Goal: Task Accomplishment & Management: Manage account settings

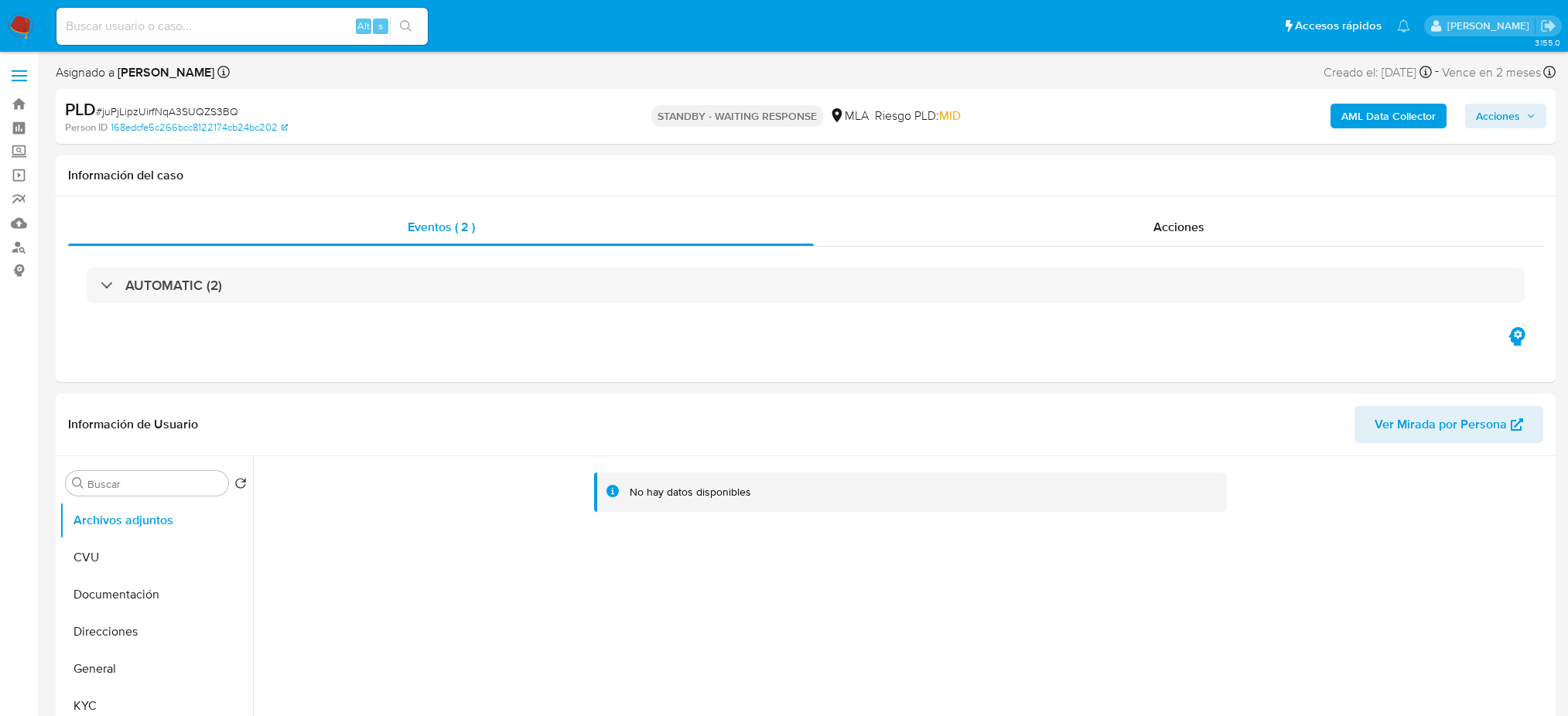
select select "10"
click at [277, 28] on input at bounding box center [242, 27] width 371 height 20
paste input "juPjLipzUirfNqA3SUQZS3BQ"
type input "juPjLipzUirfNqA3SUQZS3BQ"
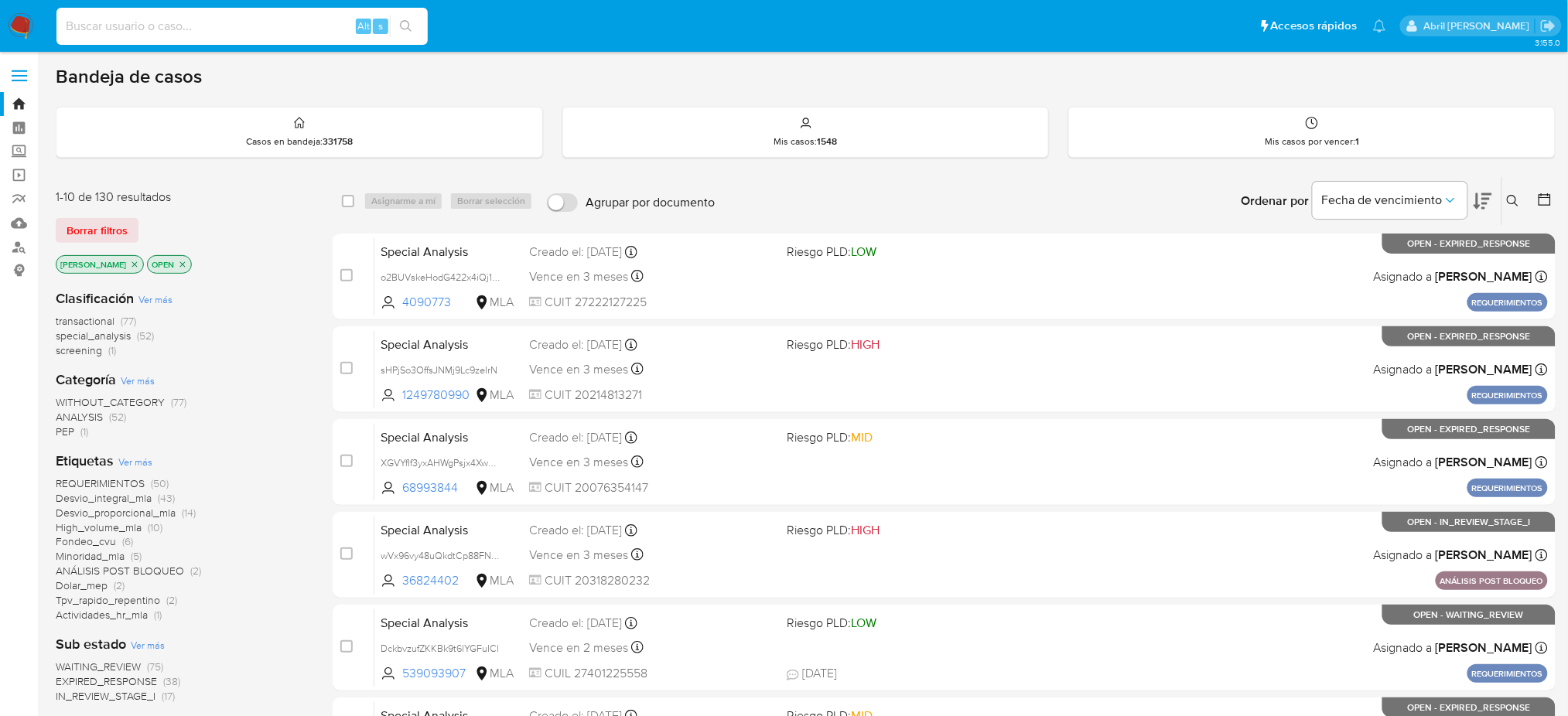
click at [230, 29] on input at bounding box center [242, 27] width 371 height 20
paste input "juPjLipzUirfNqA3SUQZS3BQ"
type input "juPjLipzUirfNqA3SUQZS3BQ"
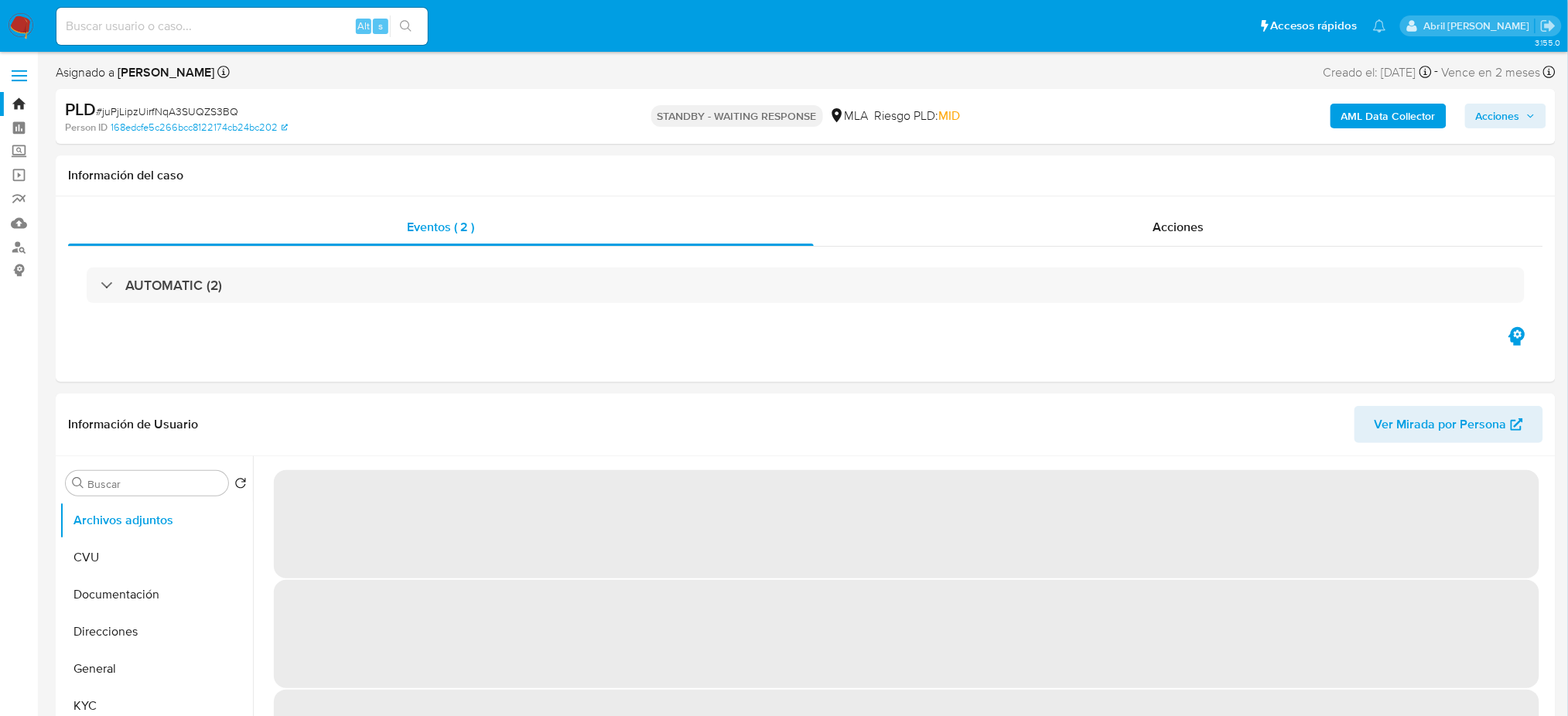
select select "10"
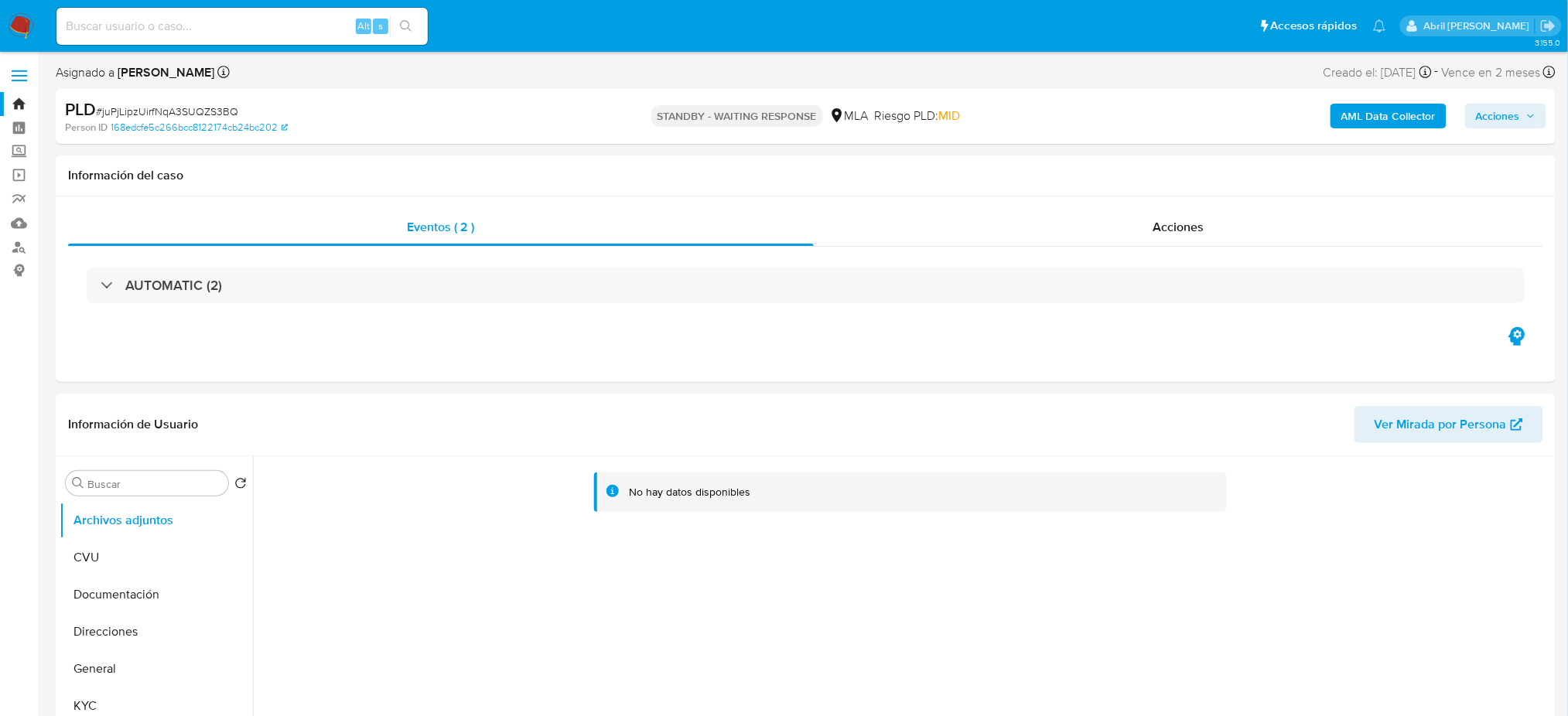
click at [16, 32] on img at bounding box center [21, 27] width 27 height 27
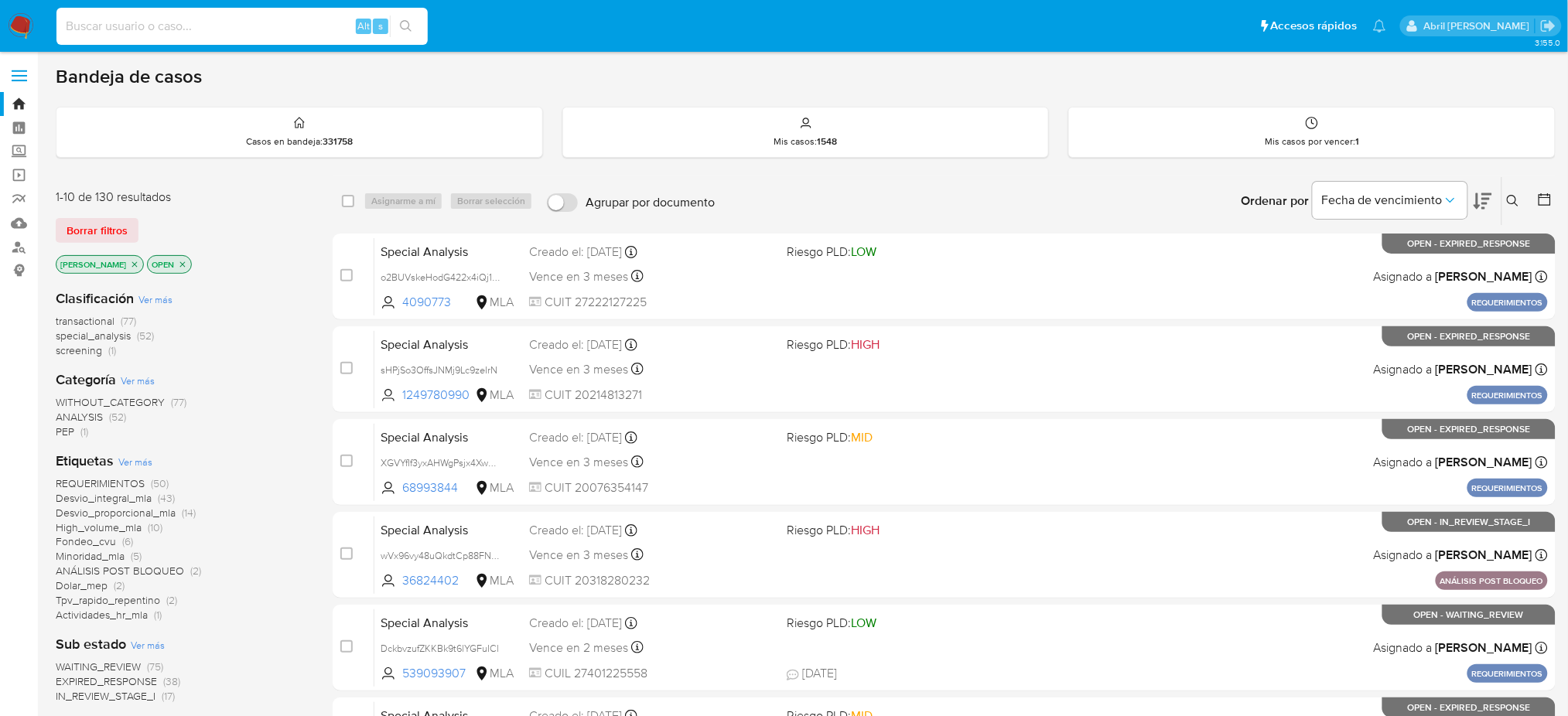
click at [219, 35] on input at bounding box center [242, 27] width 371 height 20
paste input "8uBO6BbV4mKirhyc4J2DxUTa"
type input "8uBO6BbV4mKirhyc4J2DxUTa"
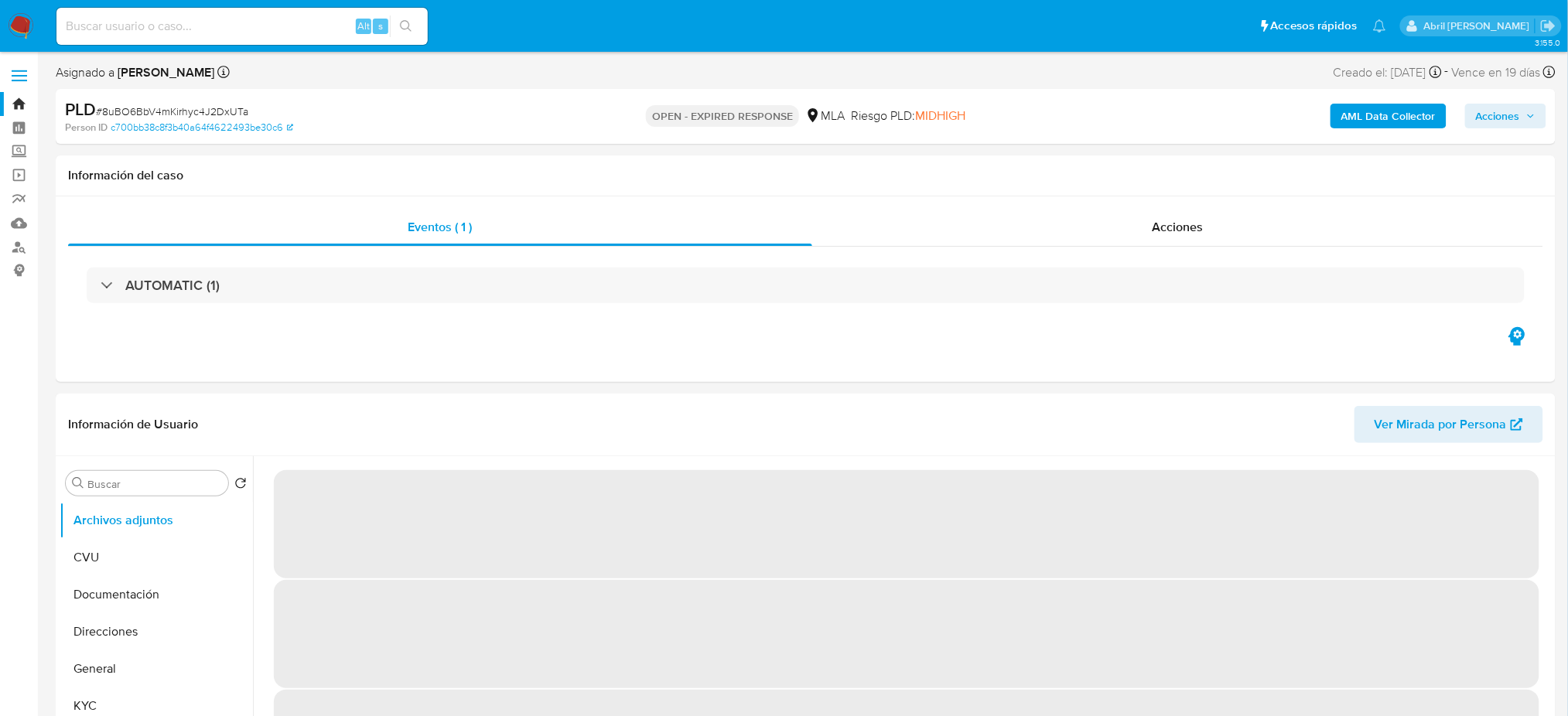
select select "10"
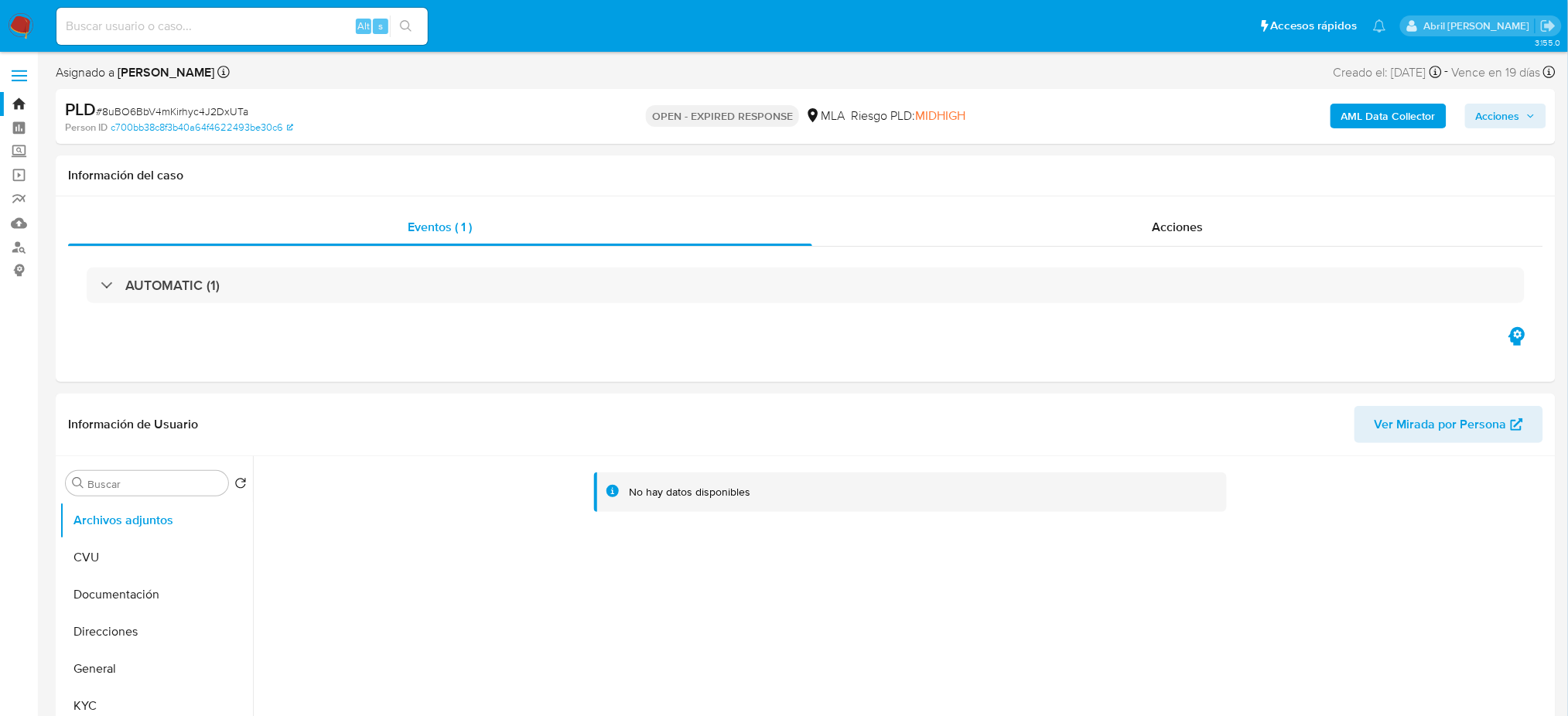
click at [166, 98] on div "PLD # 8uBO6BbV4mKirhyc4J2DxUTa" at bounding box center [309, 110] width 488 height 23
click at [177, 105] on span "# 8uBO6BbV4mKirhyc4J2DxUTa" at bounding box center [172, 112] width 152 height 16
copy span "i"
click at [141, 105] on span "# 8uBO6BbV4mKirhyc4J2DxUTa" at bounding box center [172, 112] width 152 height 16
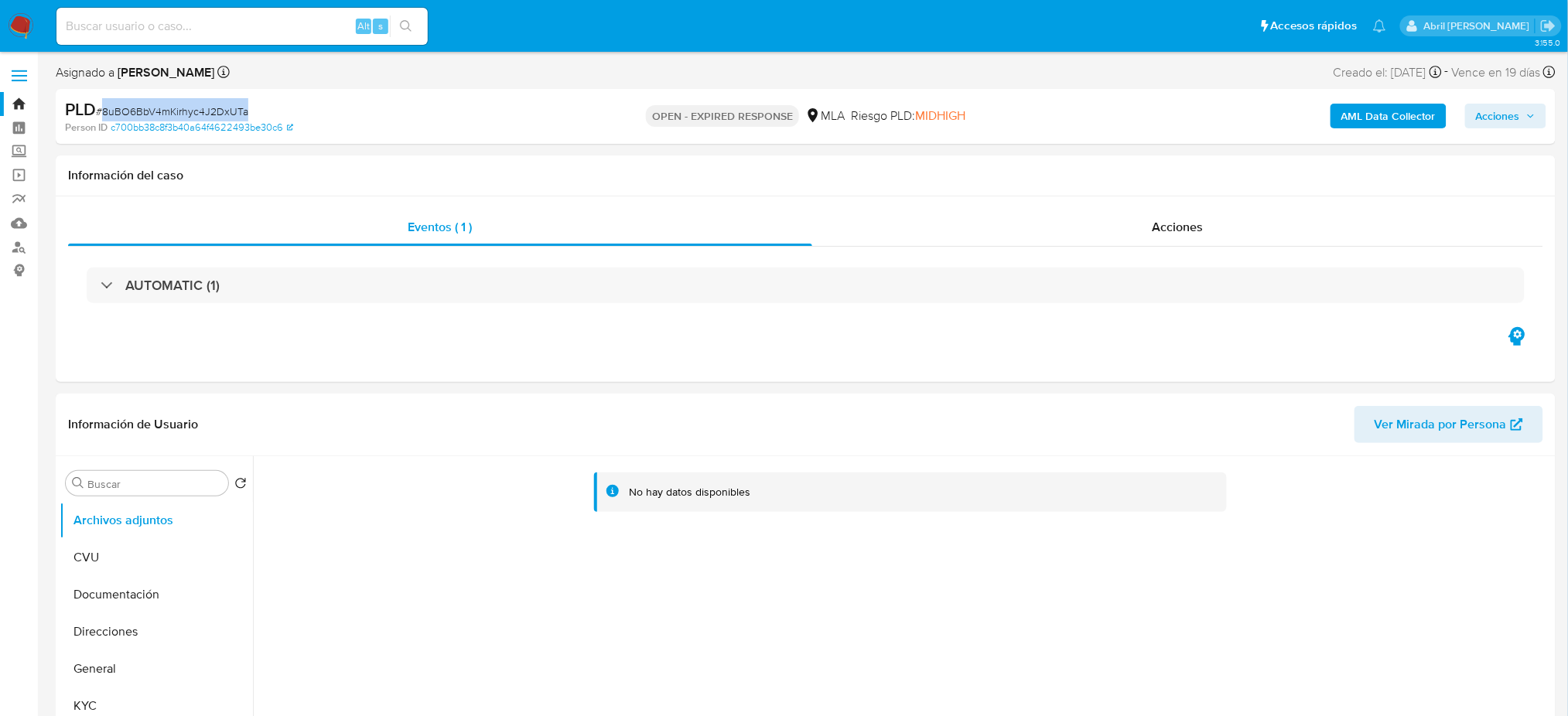
drag, startPoint x: 141, startPoint y: 105, endPoint x: 122, endPoint y: 105, distance: 19.0
click at [141, 104] on span "# 8uBO6BbV4mKirhyc4J2DxUTa" at bounding box center [172, 112] width 152 height 16
copy span "8uBO6BbV4mKirhyc4J2DxUTa"
drag, startPoint x: 27, startPoint y: 20, endPoint x: 37, endPoint y: 25, distance: 11.2
click at [27, 19] on img at bounding box center [21, 27] width 27 height 27
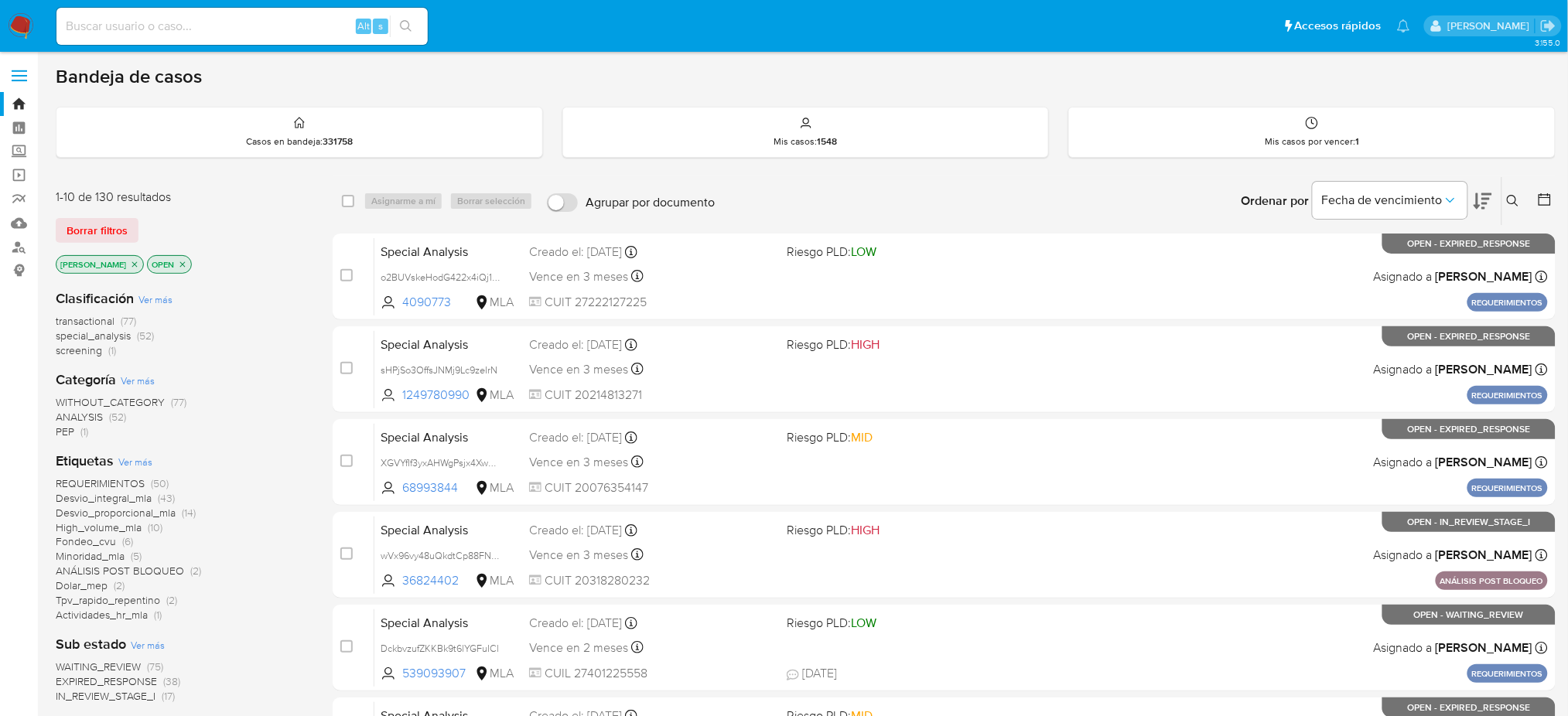
click at [1517, 192] on button at bounding box center [1515, 201] width 26 height 19
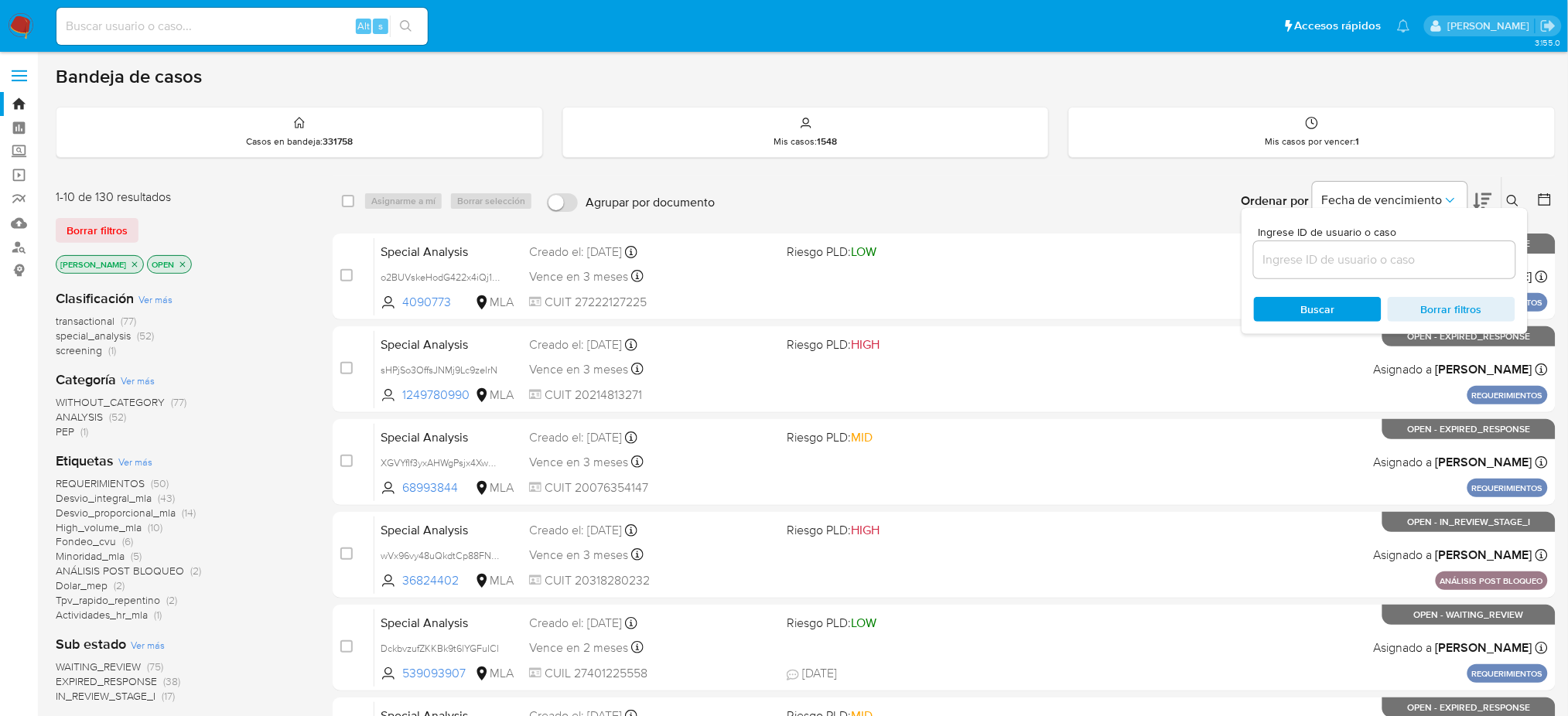
click at [1372, 253] on input at bounding box center [1384, 260] width 261 height 20
type input "8uBO6BbV4mKirhyc4J2DxUTa"
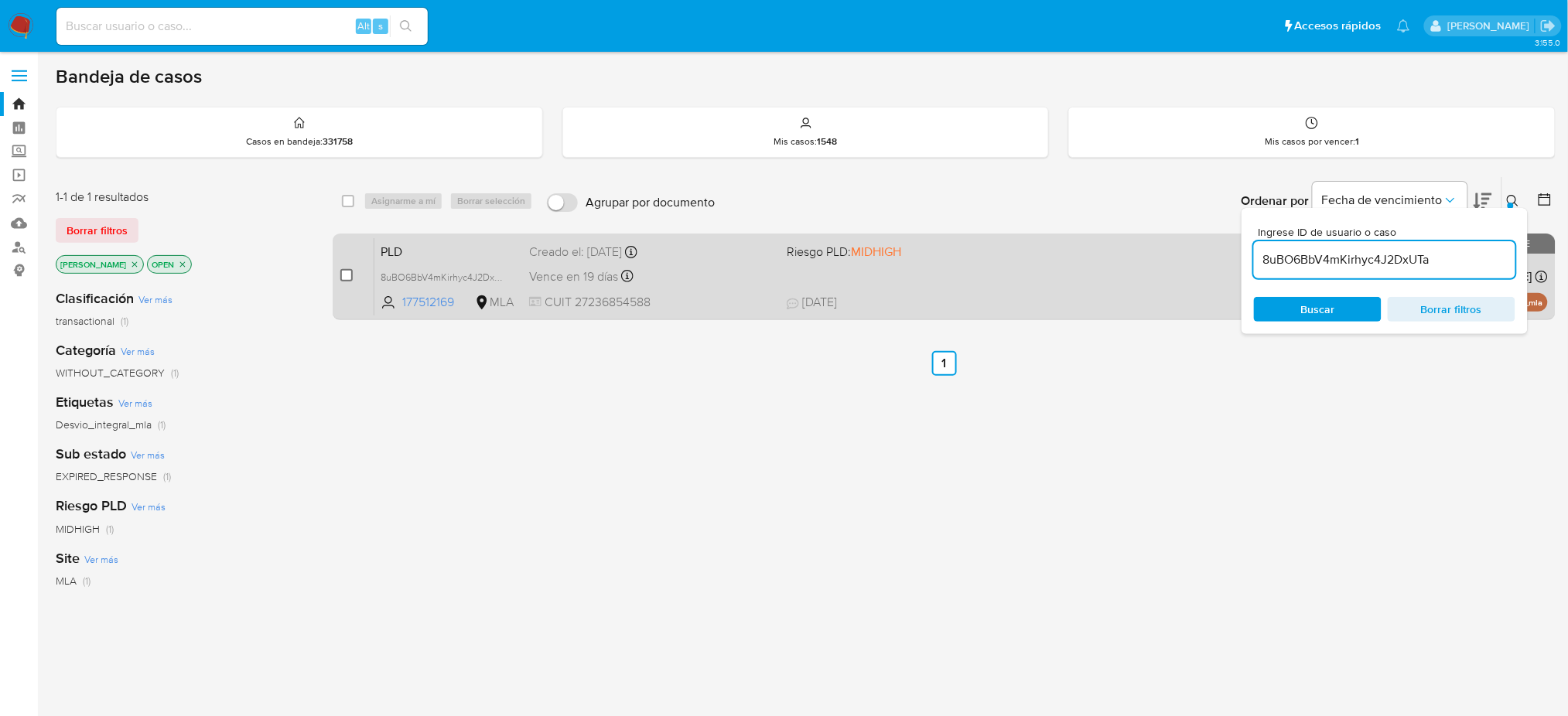
click at [344, 275] on input "checkbox" at bounding box center [346, 275] width 12 height 12
checkbox input "true"
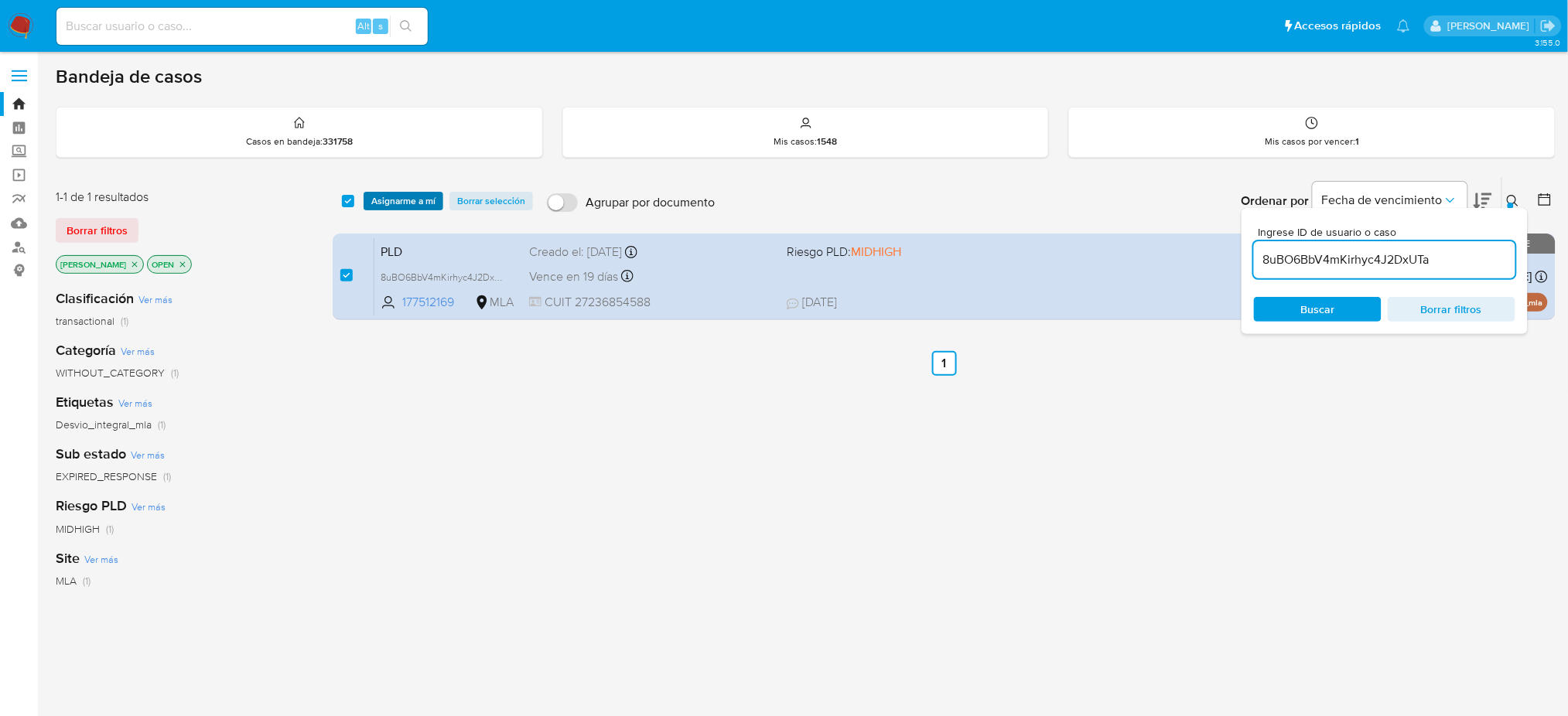
click at [399, 201] on span "Asignarme a mí" at bounding box center [403, 201] width 64 height 16
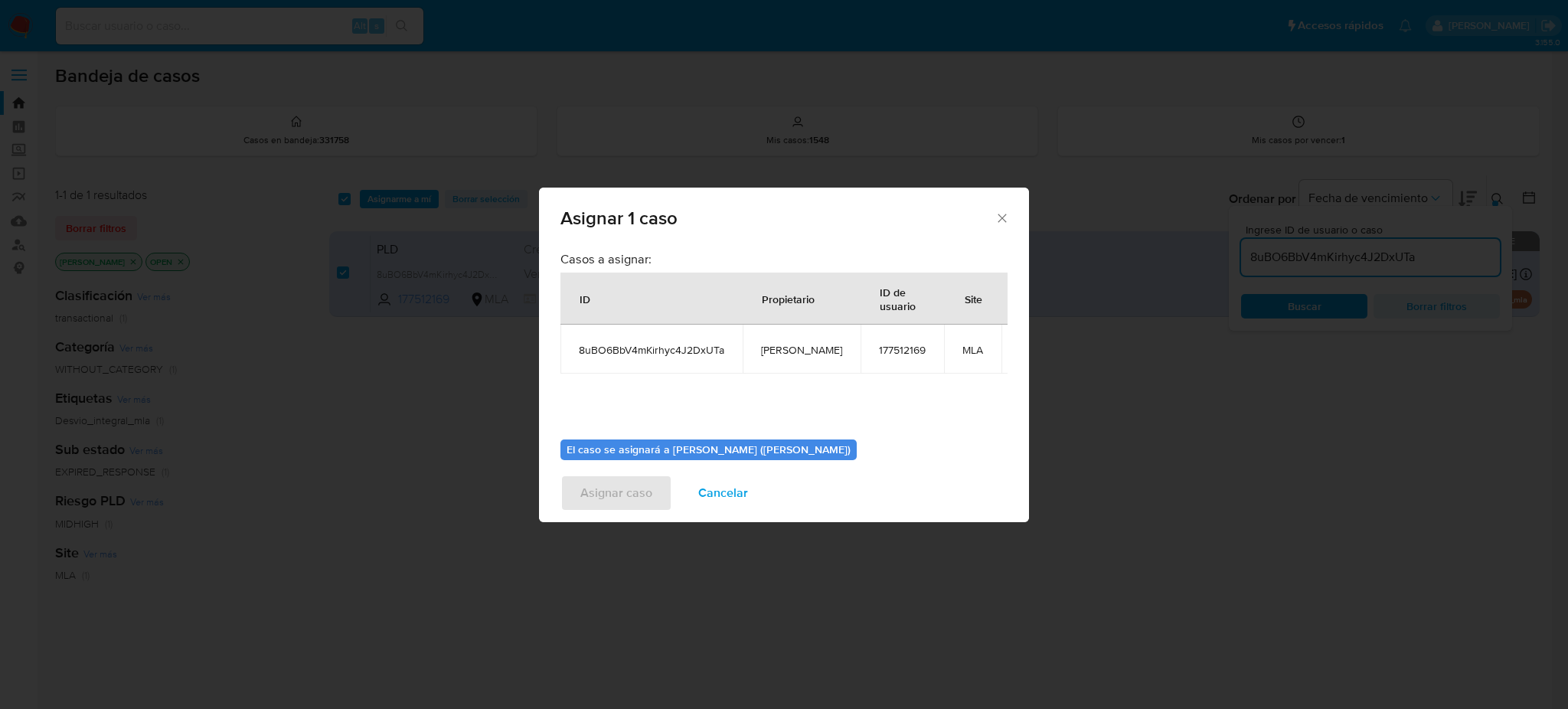
click at [777, 338] on td "[PERSON_NAME]" at bounding box center [801, 348] width 118 height 49
copy span "[PERSON_NAME]"
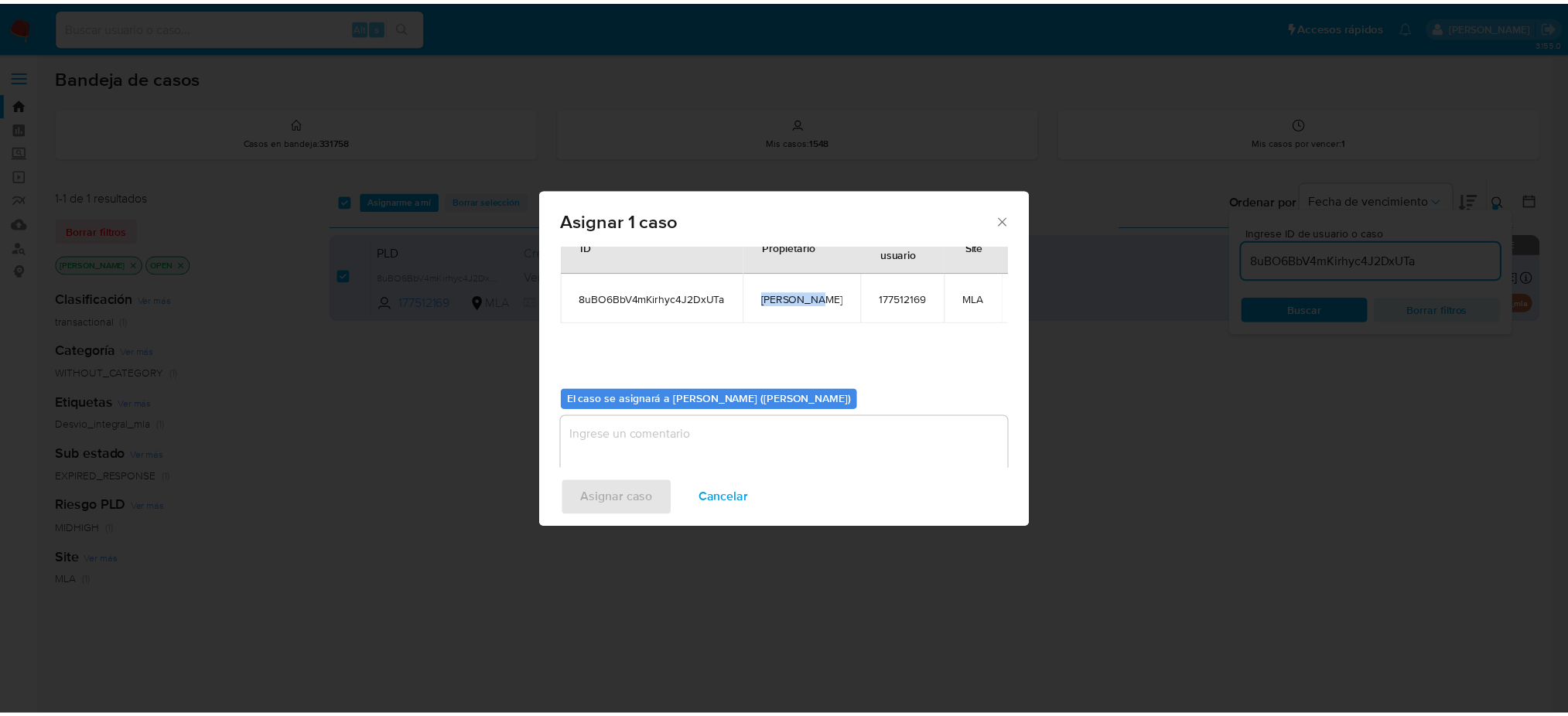
scroll to position [79, 0]
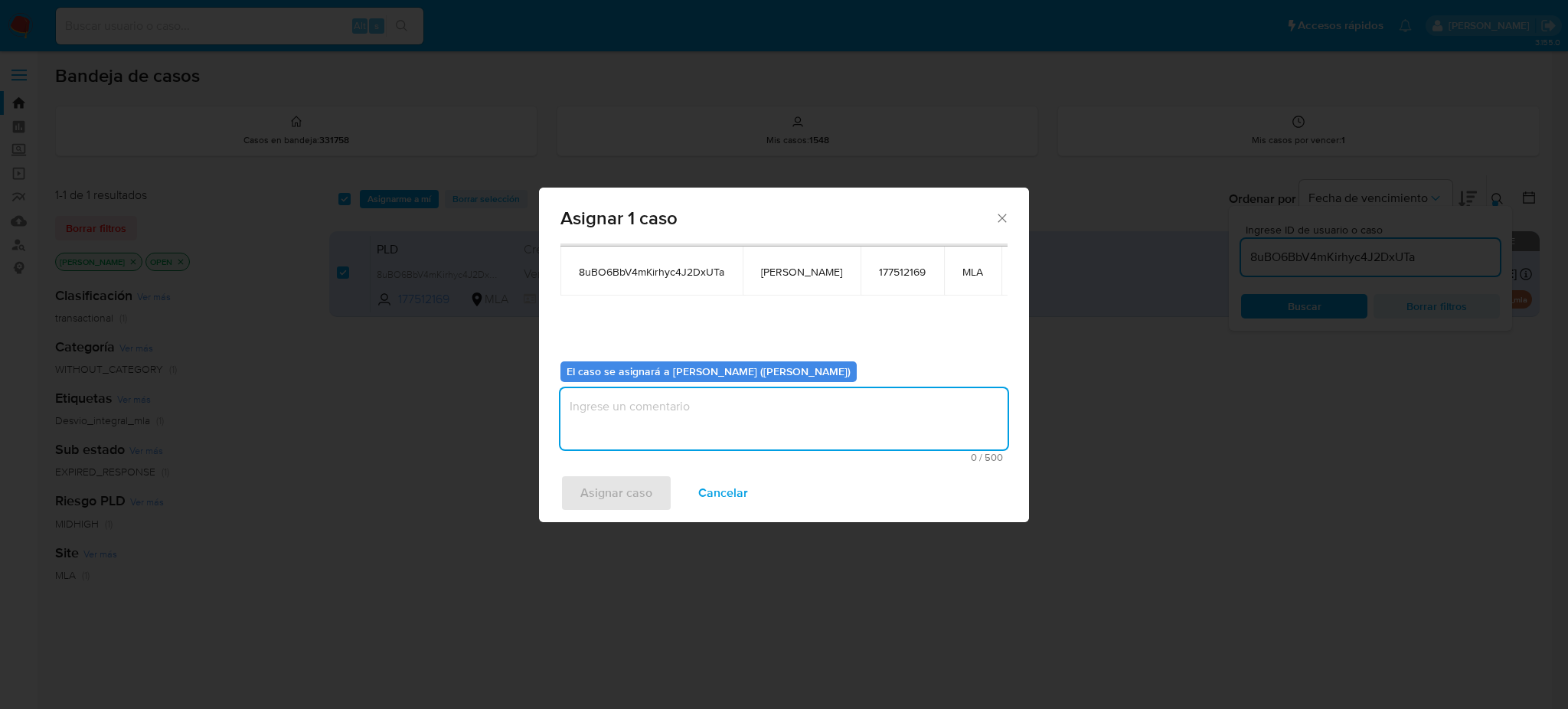
click at [662, 418] on textarea "assign-modal" at bounding box center [784, 419] width 447 height 61
paste textarea "[PERSON_NAME]"
type textarea "[PERSON_NAME]"
click at [613, 500] on span "Asignar caso" at bounding box center [616, 494] width 72 height 34
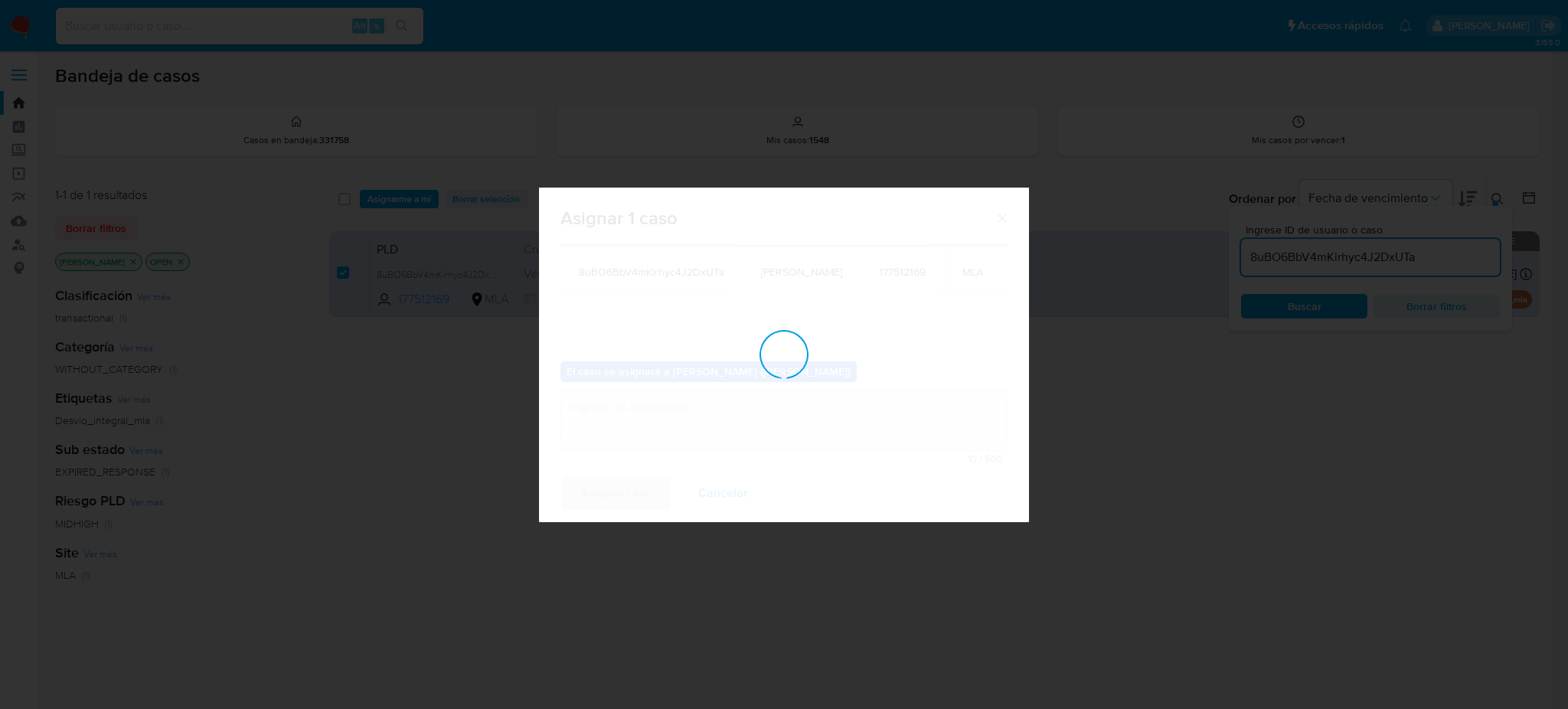
checkbox input "false"
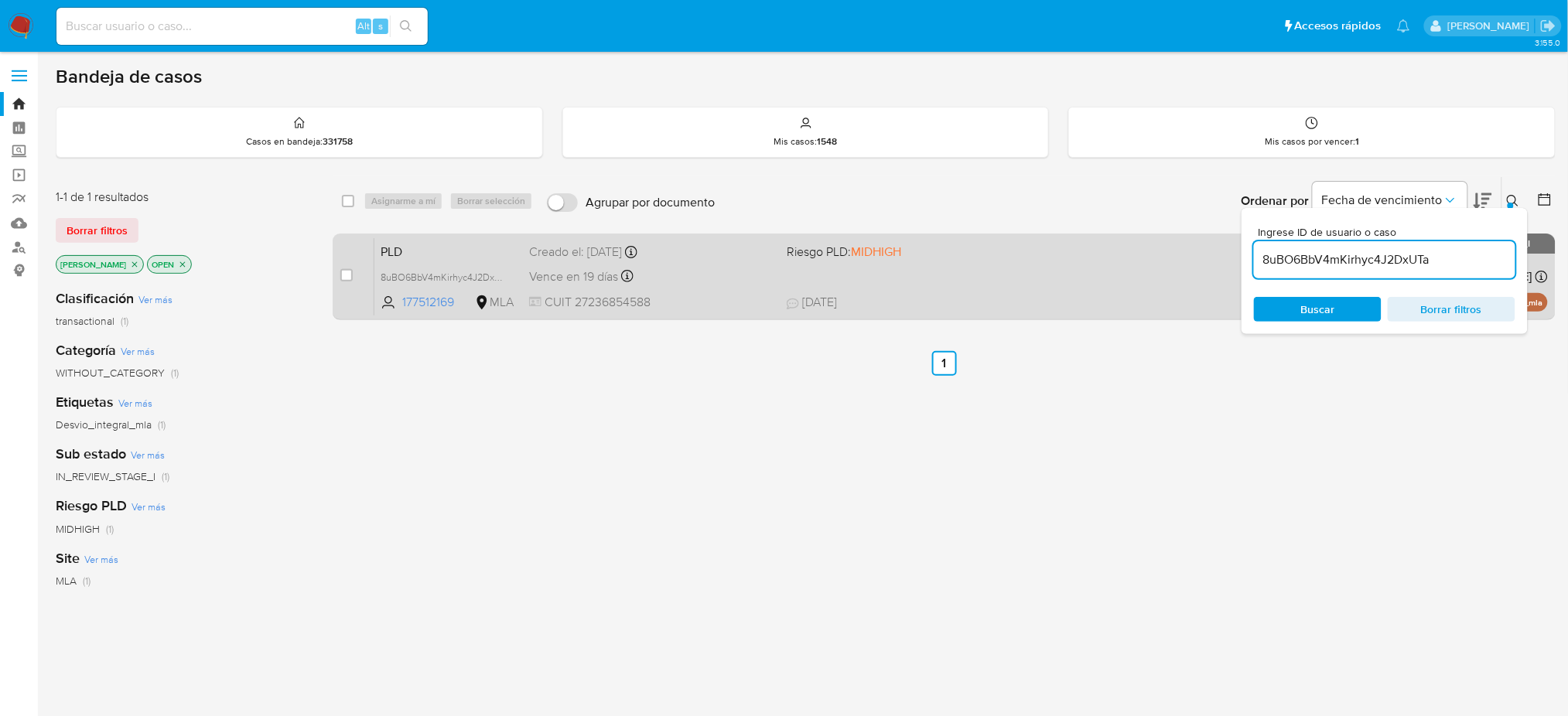
click at [721, 261] on div "PLD 8uBO6BbV4mKirhyc4J2DxUTa 177512169 MLA Riesgo PLD: MIDHIGH Creado el: 12/06…" at bounding box center [961, 276] width 1173 height 78
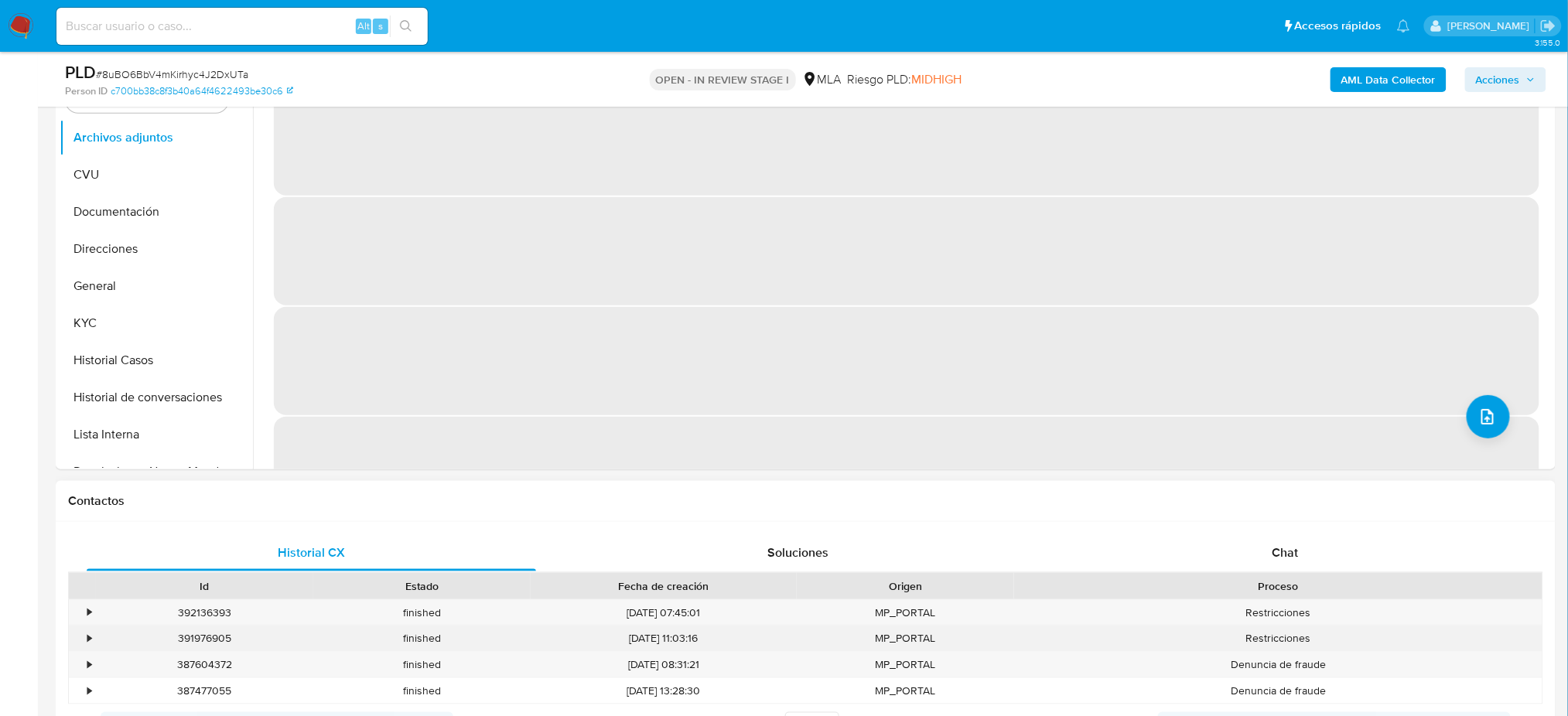
scroll to position [515, 0]
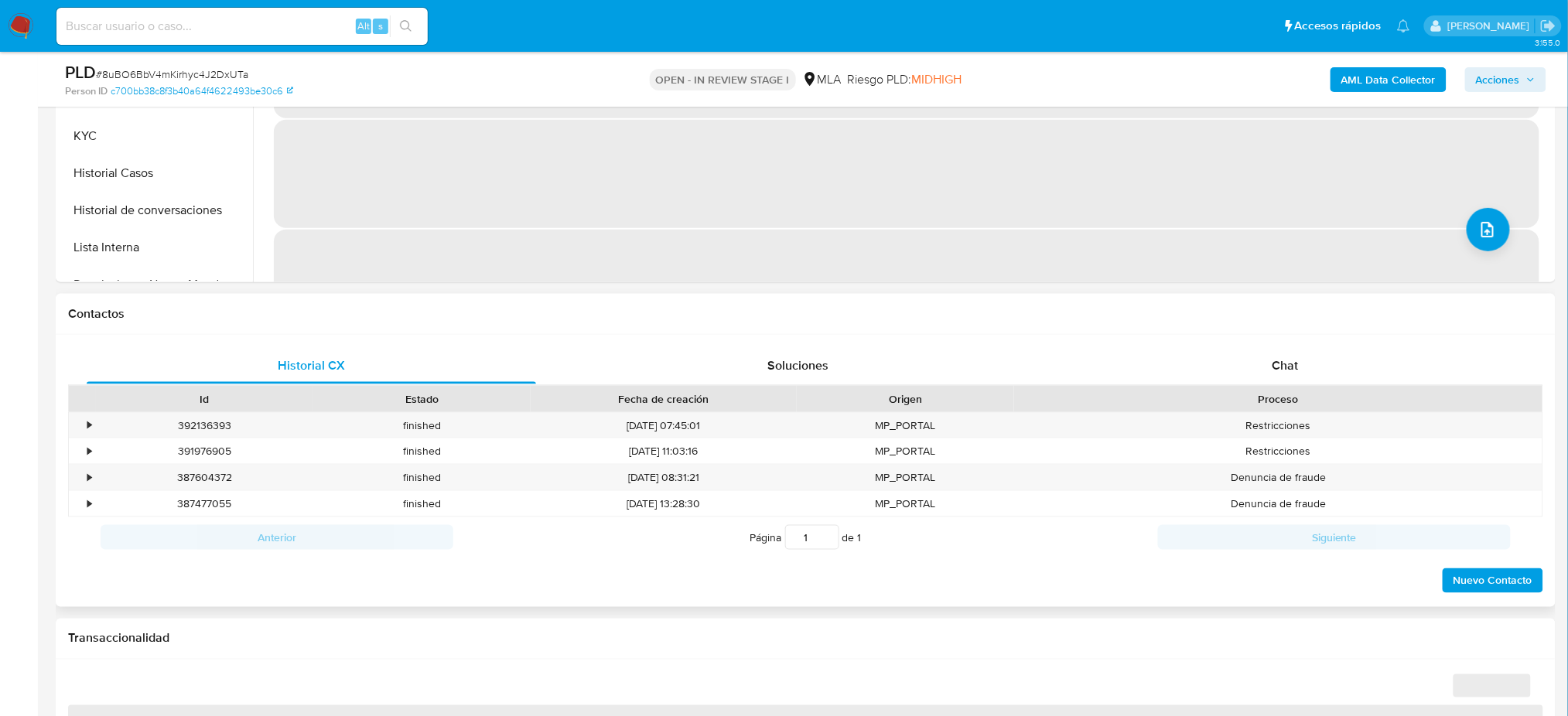
select select "10"
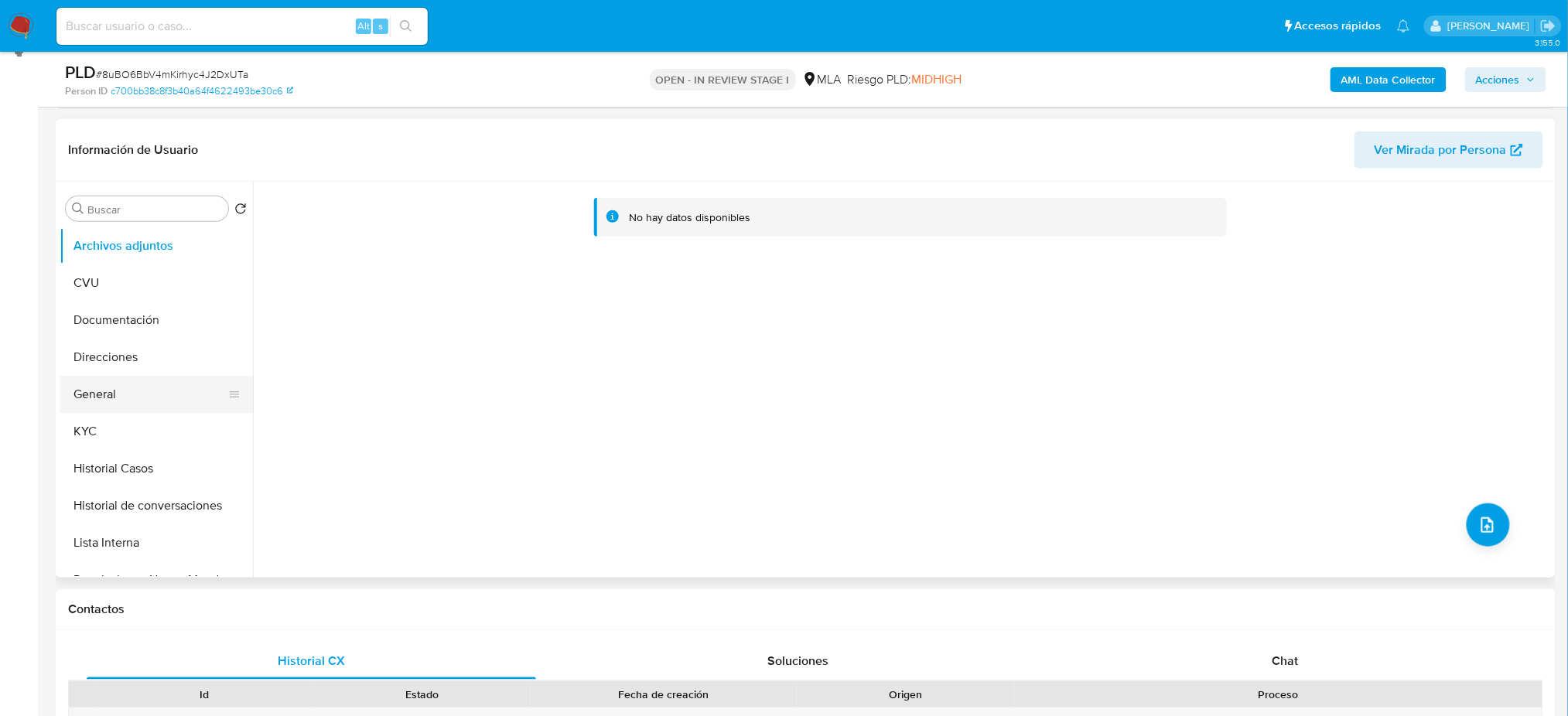
scroll to position [103, 0]
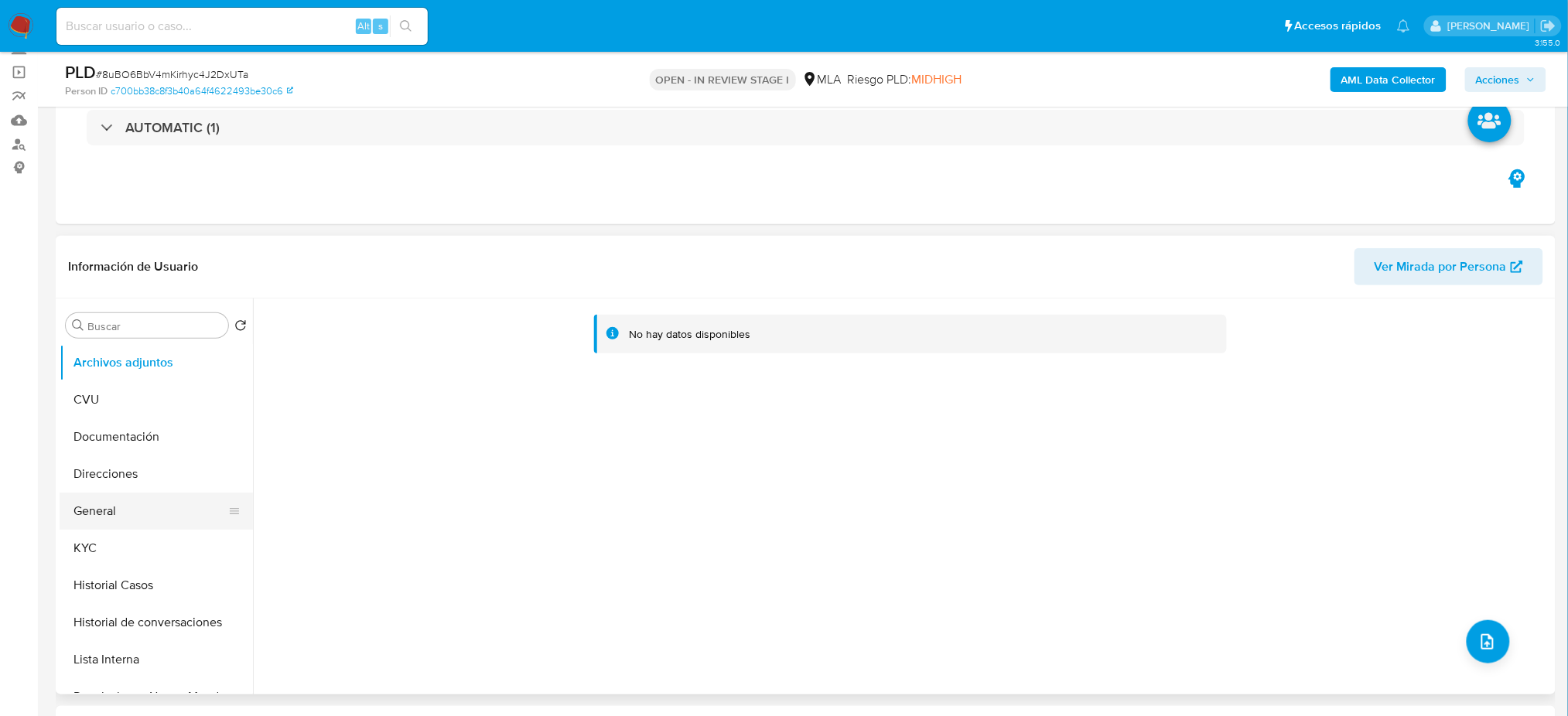
click at [158, 512] on button "General" at bounding box center [150, 512] width 181 height 37
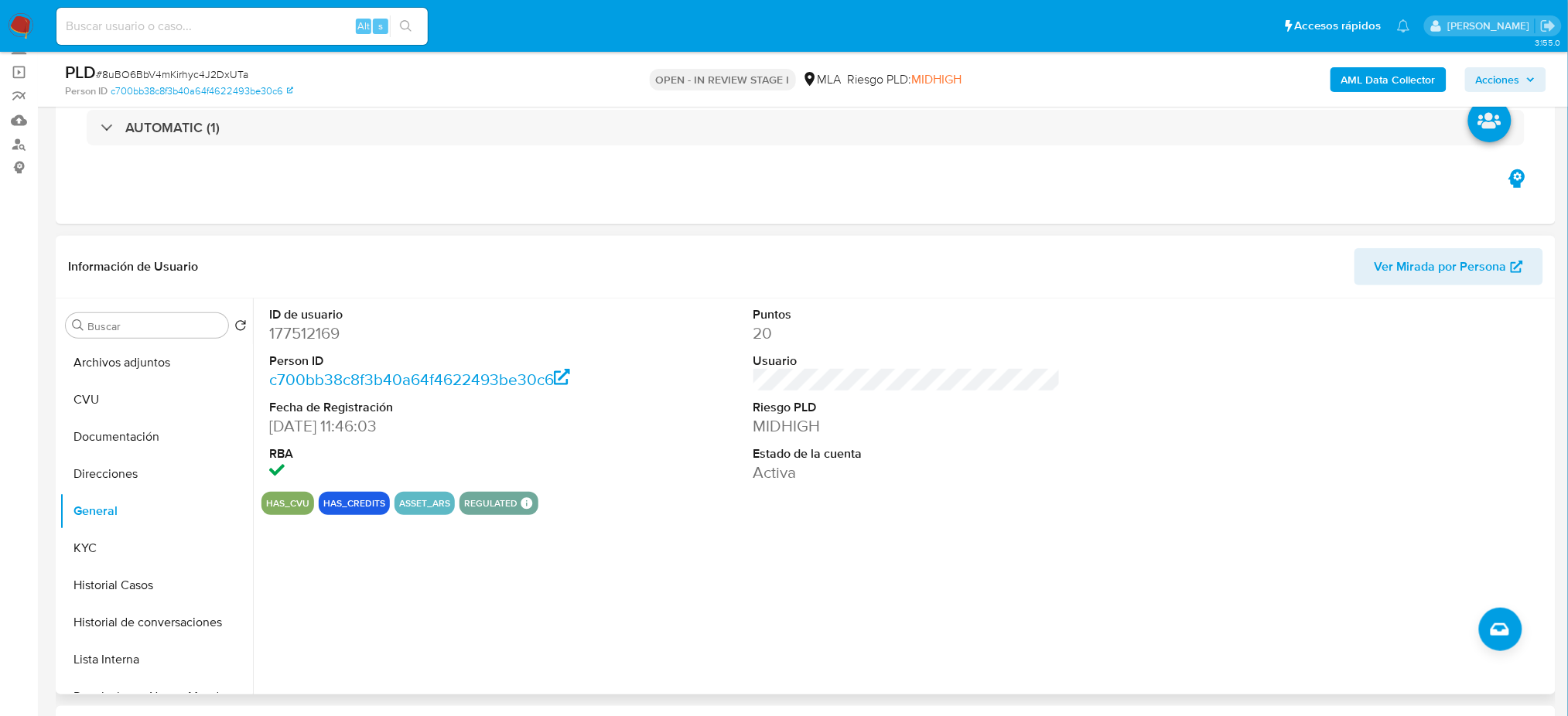
click at [287, 337] on dd "177512169" at bounding box center [423, 333] width 307 height 22
copy dd "177512169"
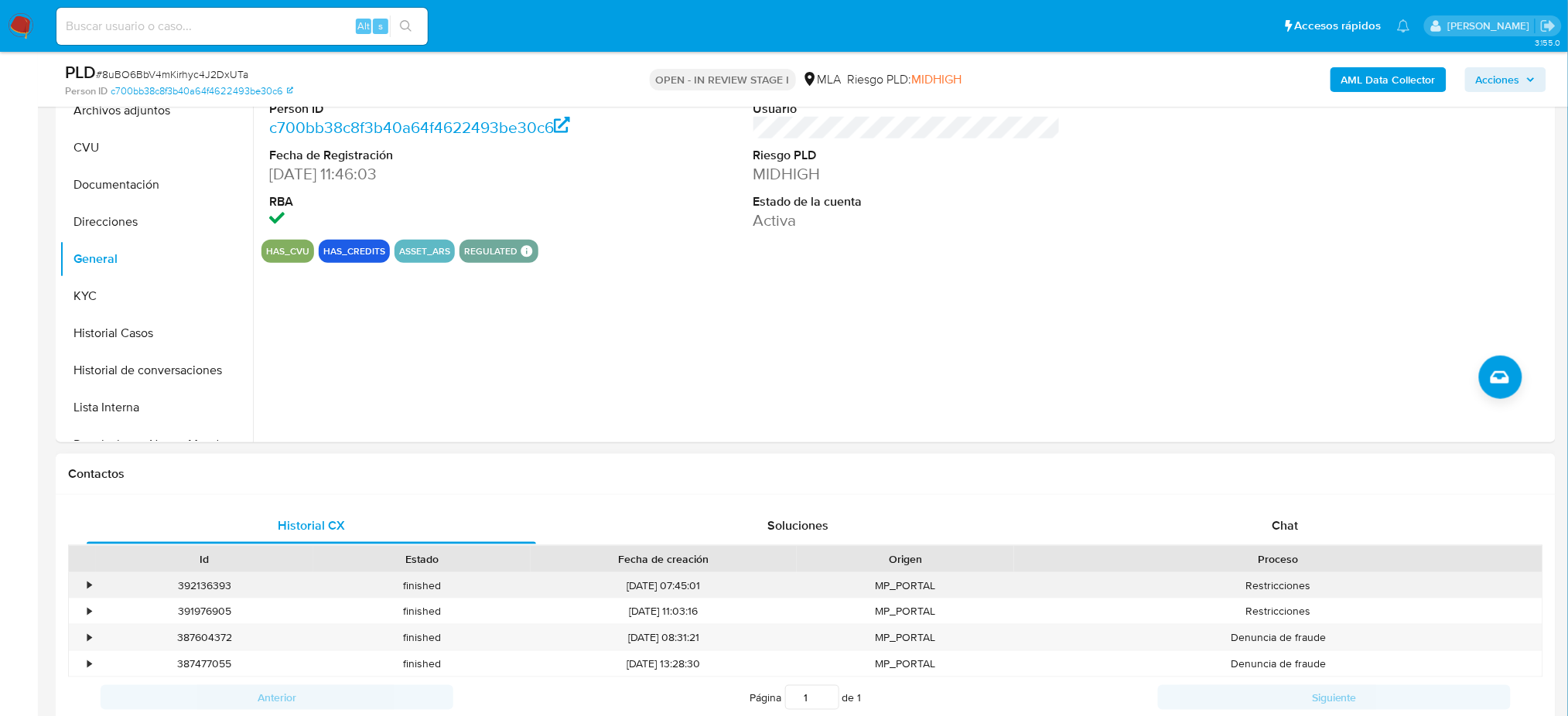
scroll to position [619, 0]
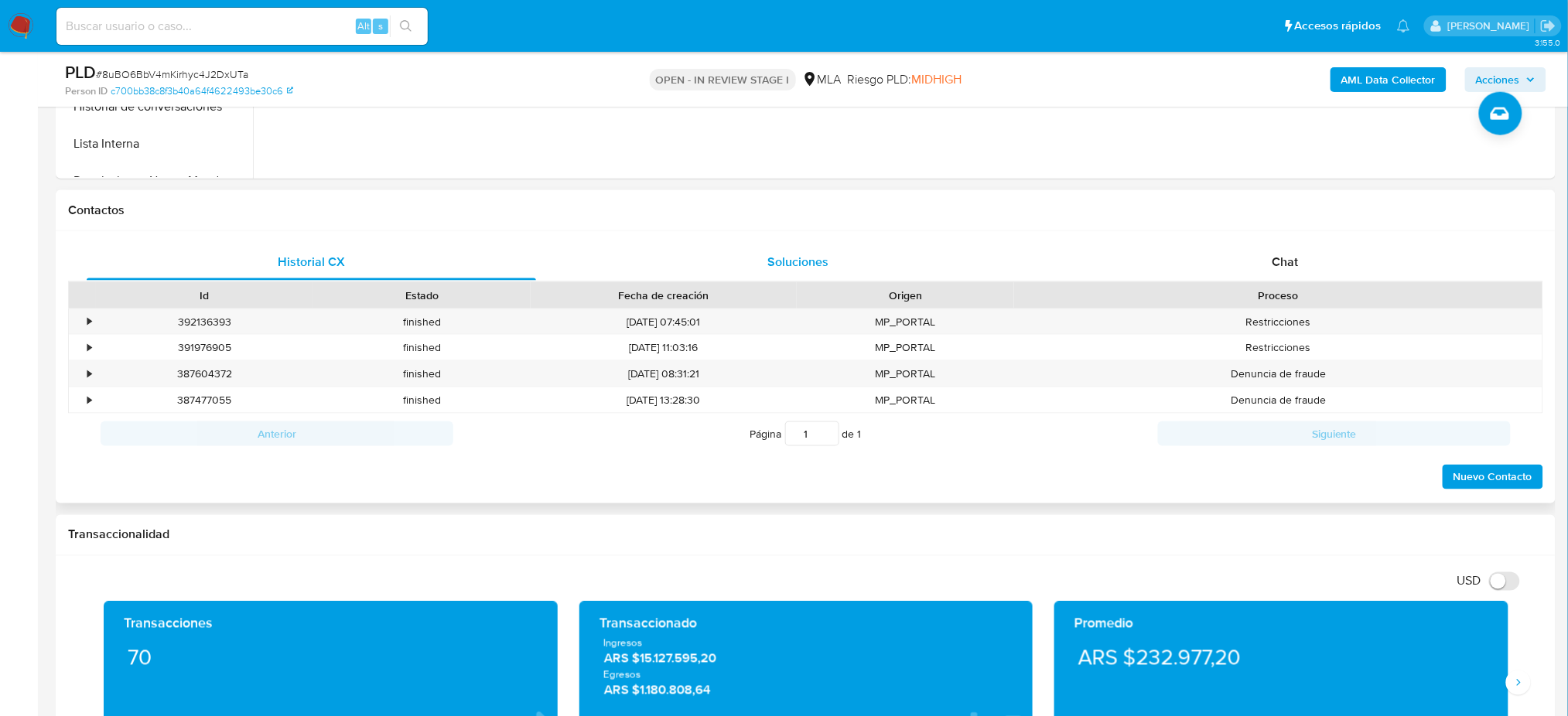
drag, startPoint x: 1290, startPoint y: 251, endPoint x: 1016, endPoint y: 275, distance: 275.0
click at [1290, 251] on div "Chat" at bounding box center [1285, 262] width 449 height 37
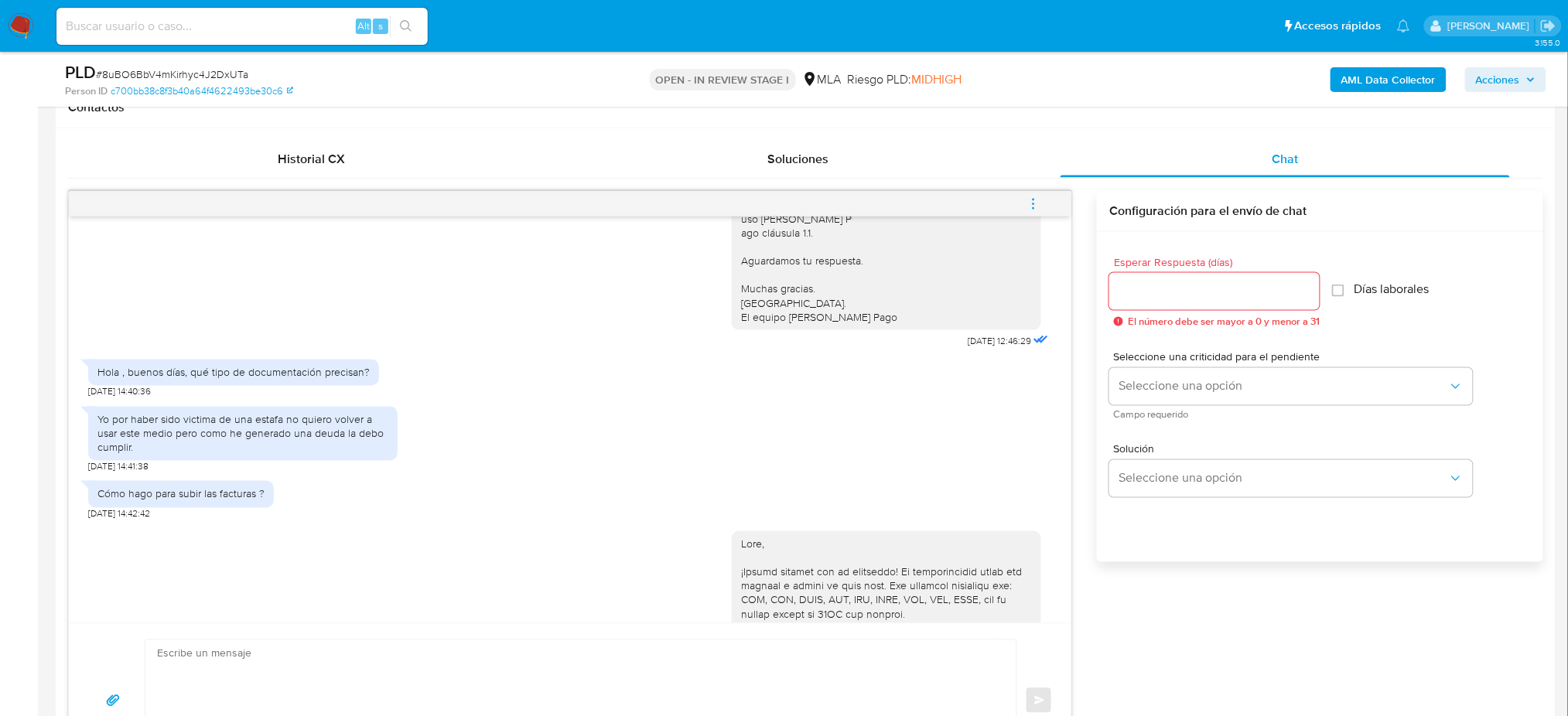
scroll to position [1134, 0]
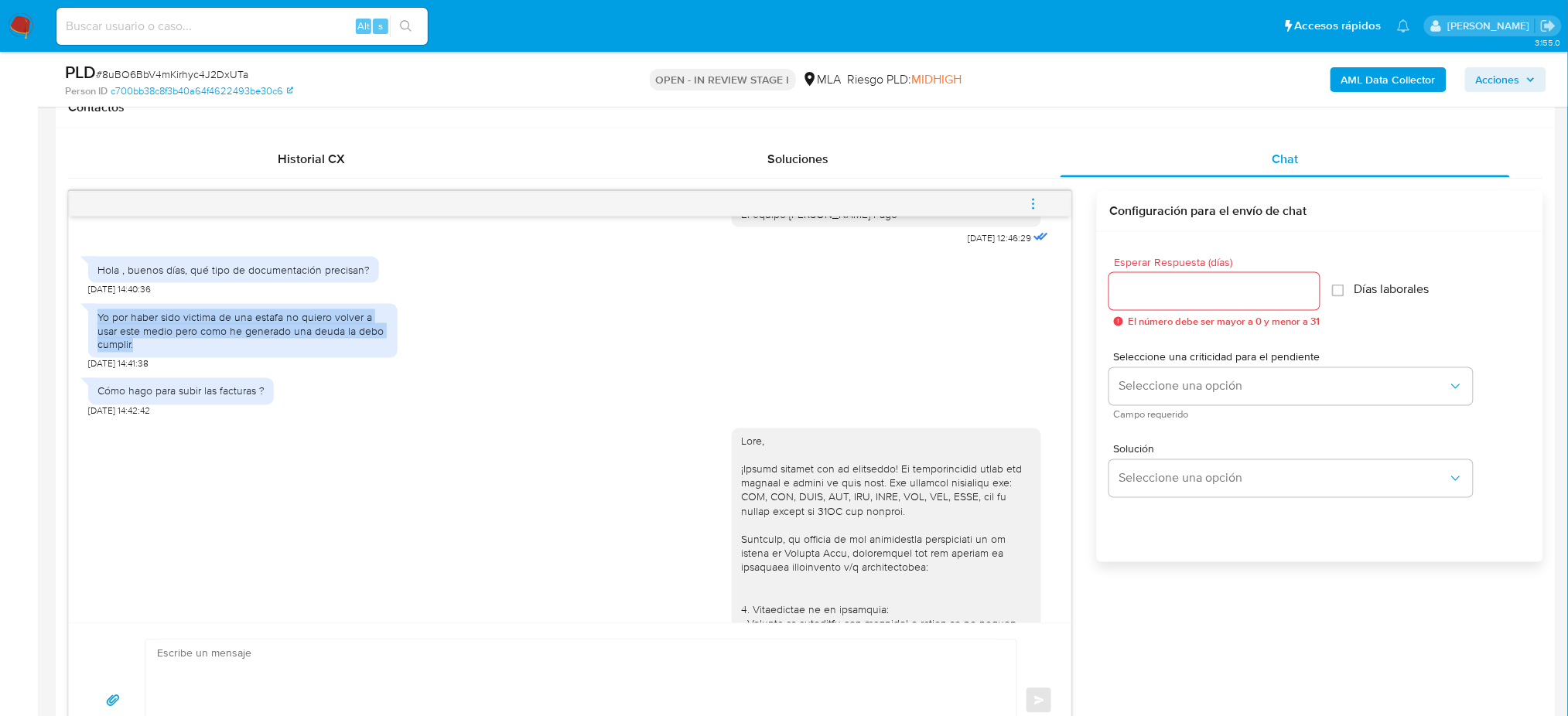
drag, startPoint x: 147, startPoint y: 377, endPoint x: 161, endPoint y: 385, distance: 16.1
click at [161, 359] on div "Yo por haber sido victima de una estafa no quiero volver a usar este medio pero…" at bounding box center [243, 331] width 310 height 55
click at [161, 353] on div "Yo por haber sido victima de una estafa no quiero volver a usar este medio pero…" at bounding box center [243, 331] width 291 height 43
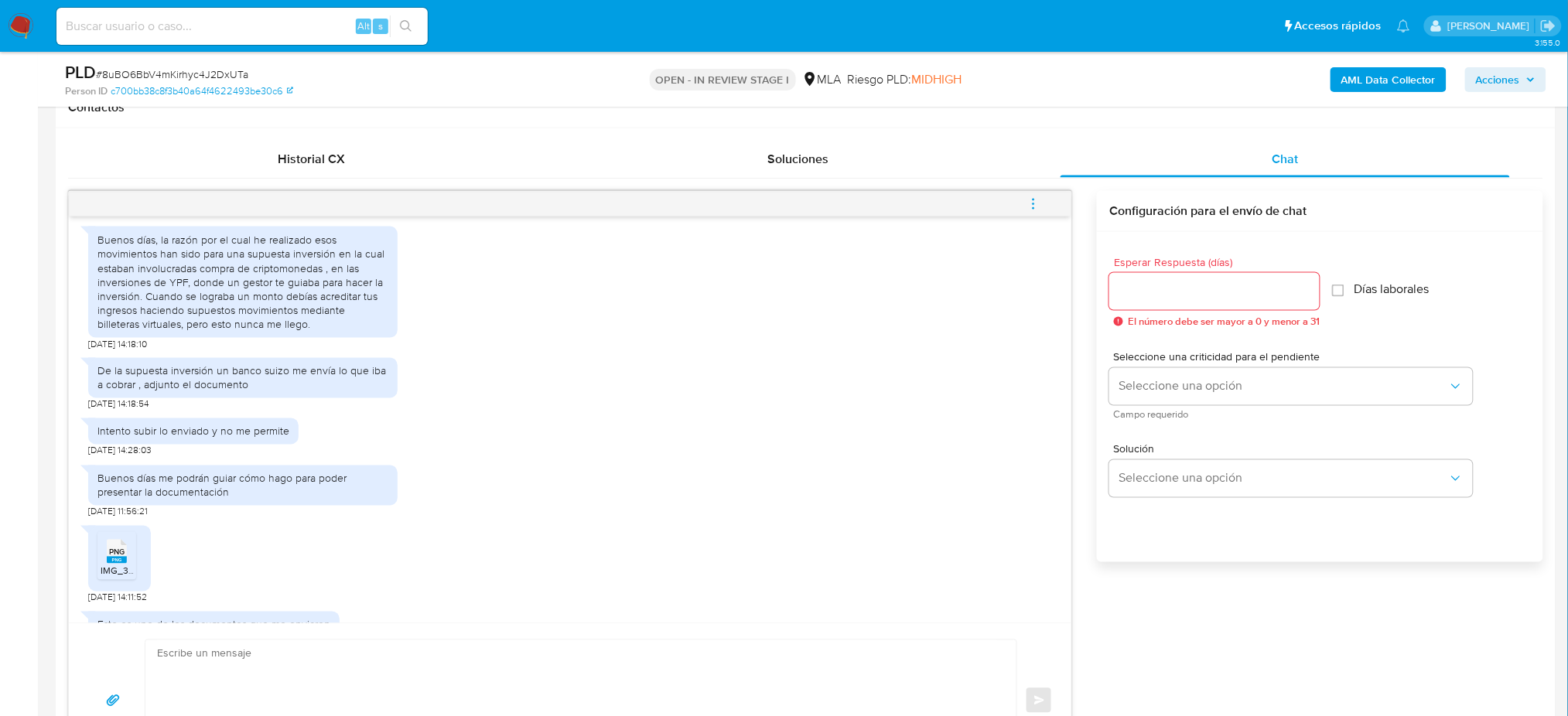
scroll to position [1959, 0]
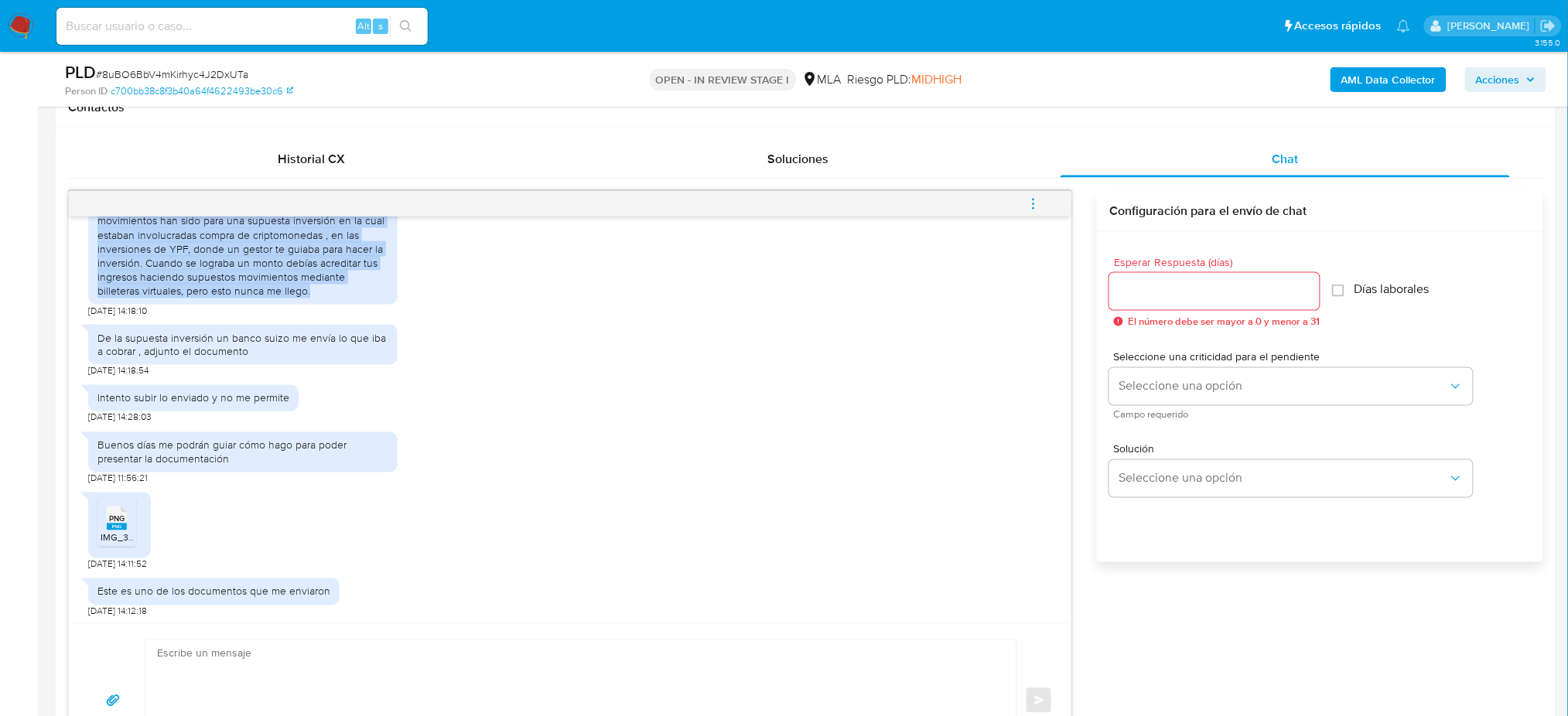
drag, startPoint x: 159, startPoint y: 276, endPoint x: 328, endPoint y: 368, distance: 192.4
click at [328, 298] on div "Buenos días, la razón por el cual he realizado esos movimientos han sido para u…" at bounding box center [243, 249] width 291 height 98
copy div "la razón por el cual he realizado esos movimientos han sido para una supuesta i…"
click at [332, 298] on div "Buenos días, la razón por el cual he realizado esos movimientos han sido para u…" at bounding box center [243, 249] width 291 height 98
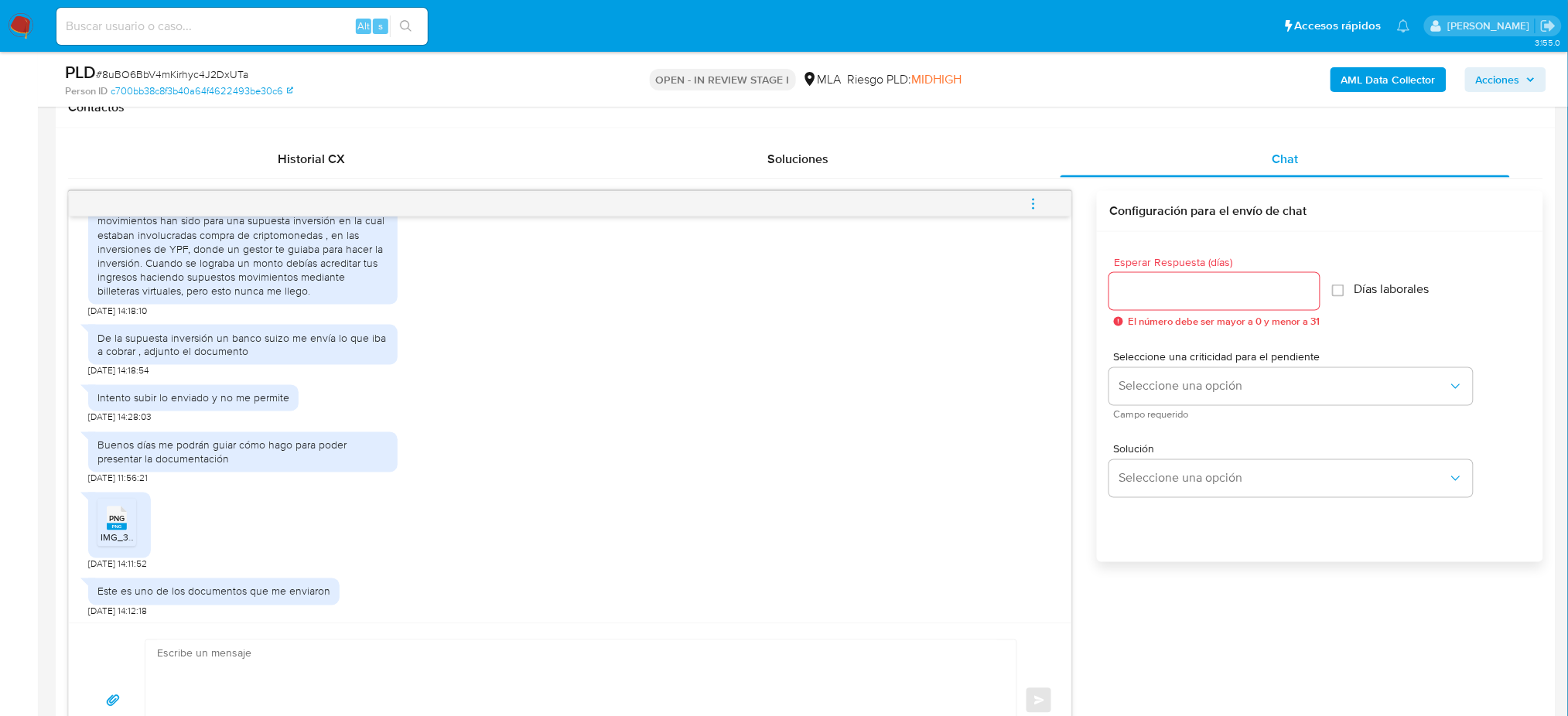
click at [157, 359] on div "De la supuesta inversión un banco suizo me envía lo que iba a cobrar , adjunto …" at bounding box center [243, 345] width 291 height 28
copy div "De la supuesta inversión un banco suizo me envía lo que iba a cobrar , adjunto …"
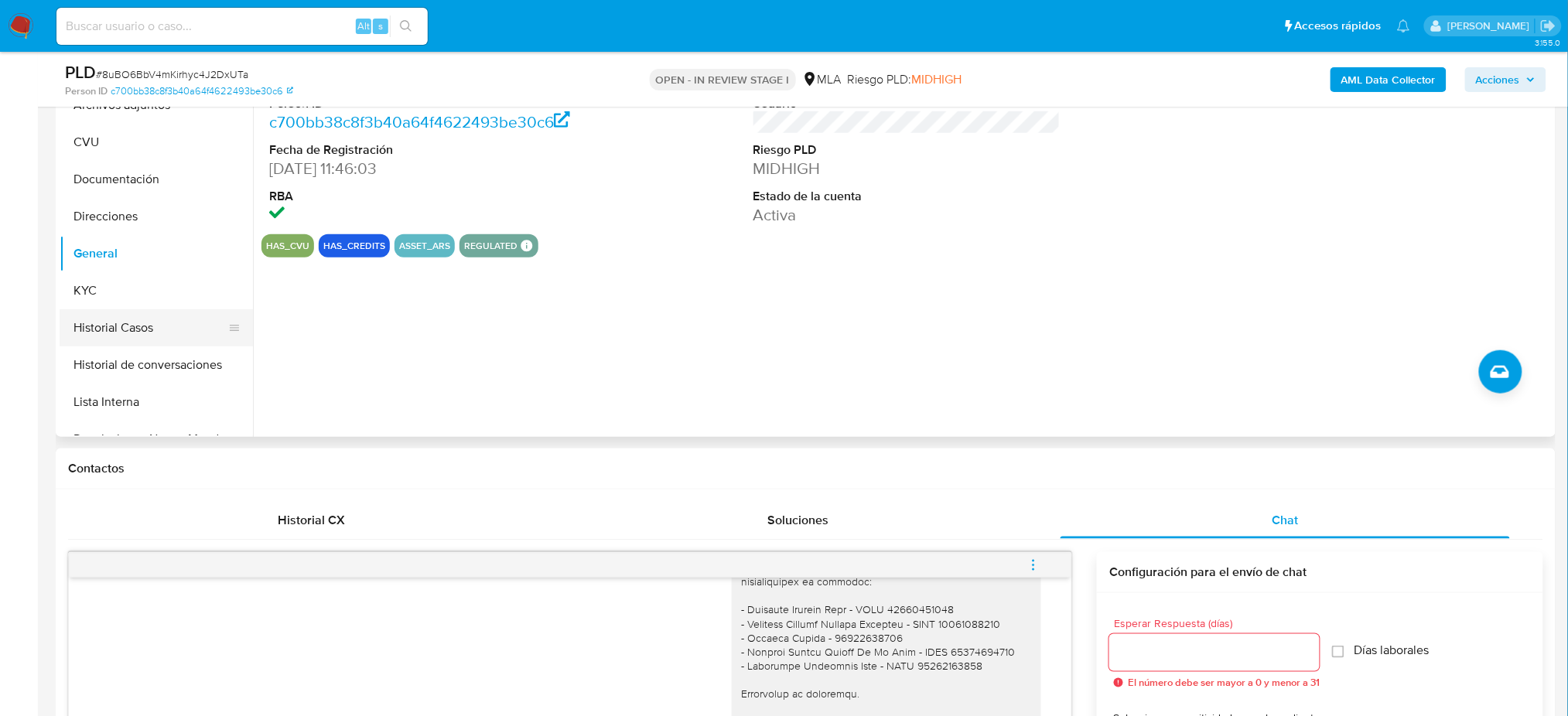
scroll to position [310, 0]
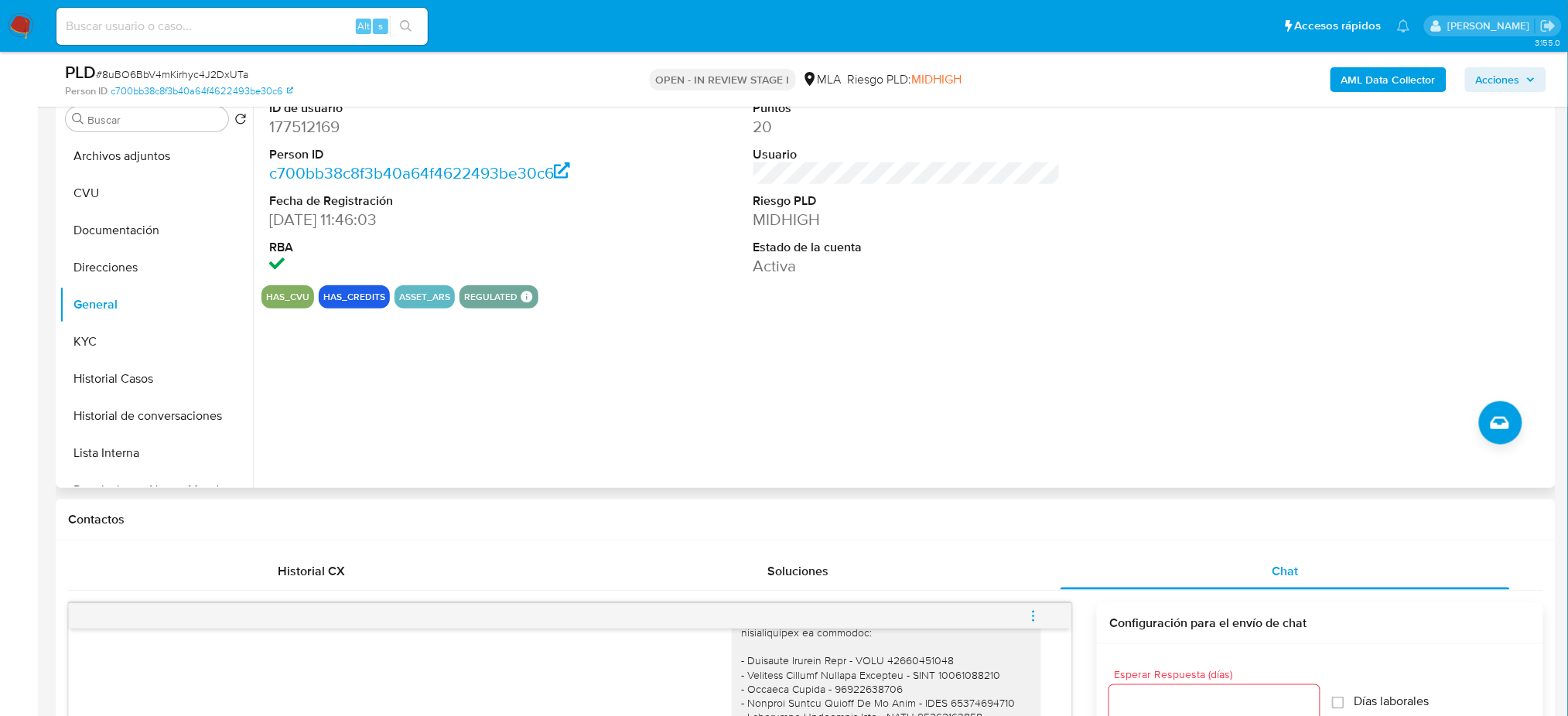
click at [337, 127] on dd "177512169" at bounding box center [423, 127] width 307 height 22
click at [318, 129] on dd "177512169" at bounding box center [423, 127] width 307 height 22
copy dd "177512169"
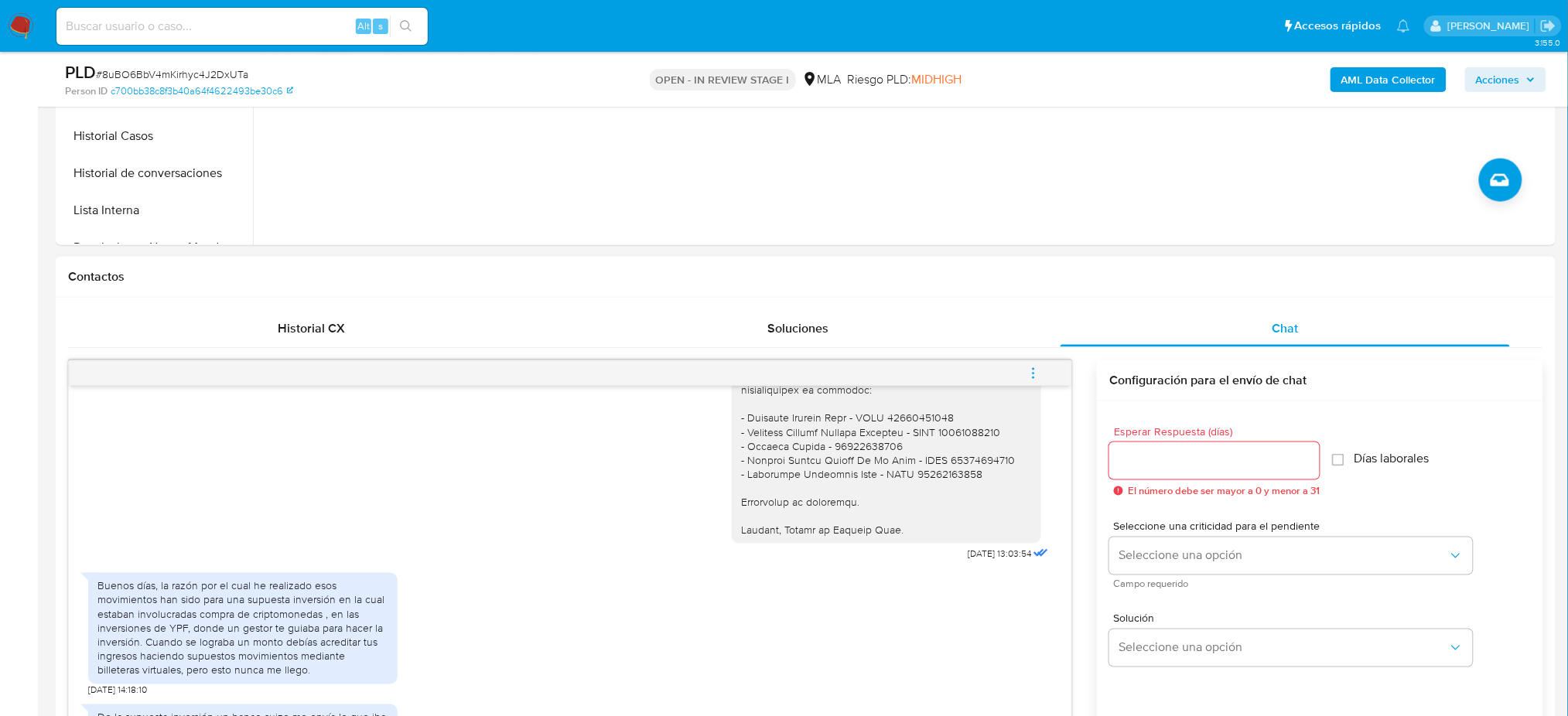
scroll to position [721, 0]
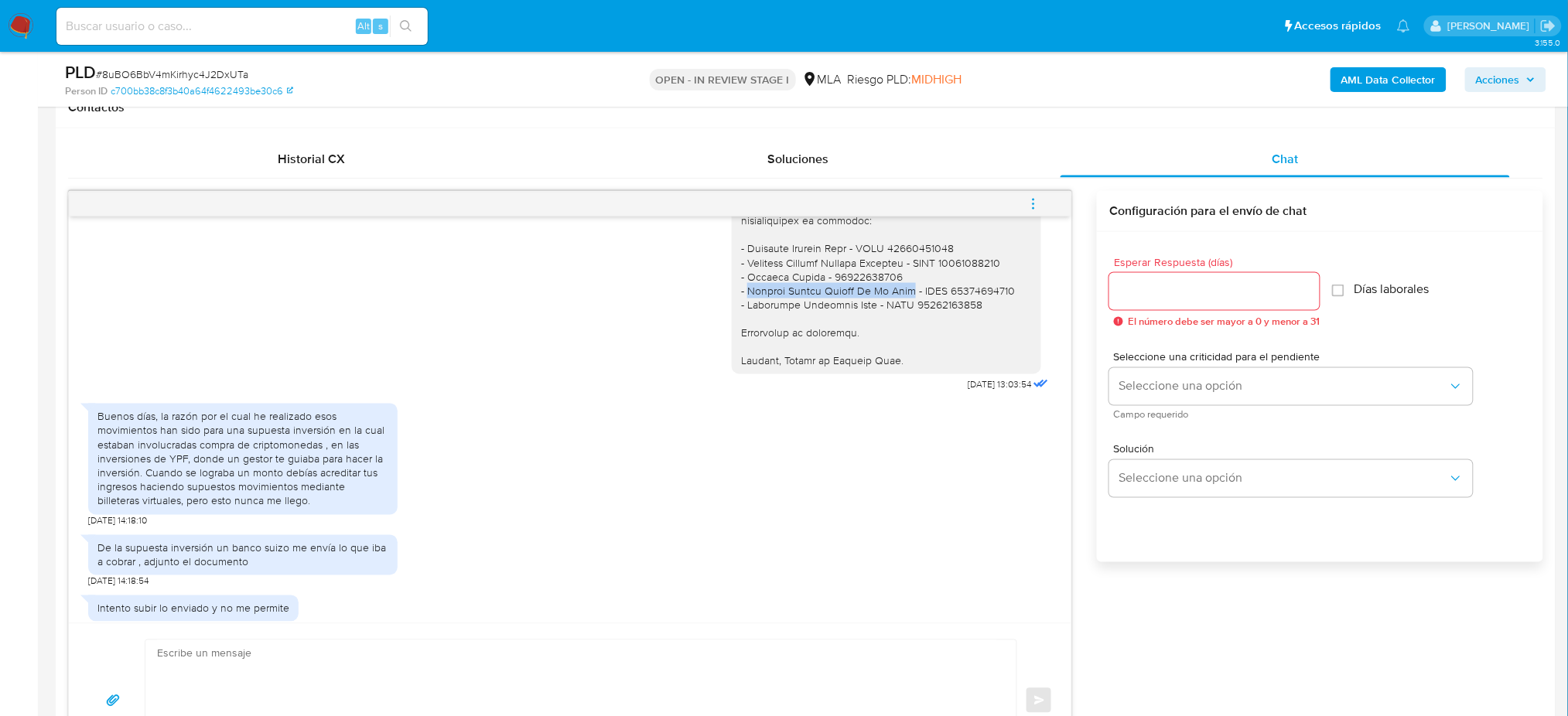
drag, startPoint x: 733, startPoint y: 335, endPoint x: 893, endPoint y: 331, distance: 160.0
click at [893, 331] on div at bounding box center [886, 94] width 291 height 548
copy div "Agustin Hernan Orrego De La Miar"
click at [843, 354] on div at bounding box center [886, 94] width 291 height 548
click at [232, 68] on span "# 8uBO6BbV4mKirhyc4J2DxUTa" at bounding box center [172, 74] width 152 height 16
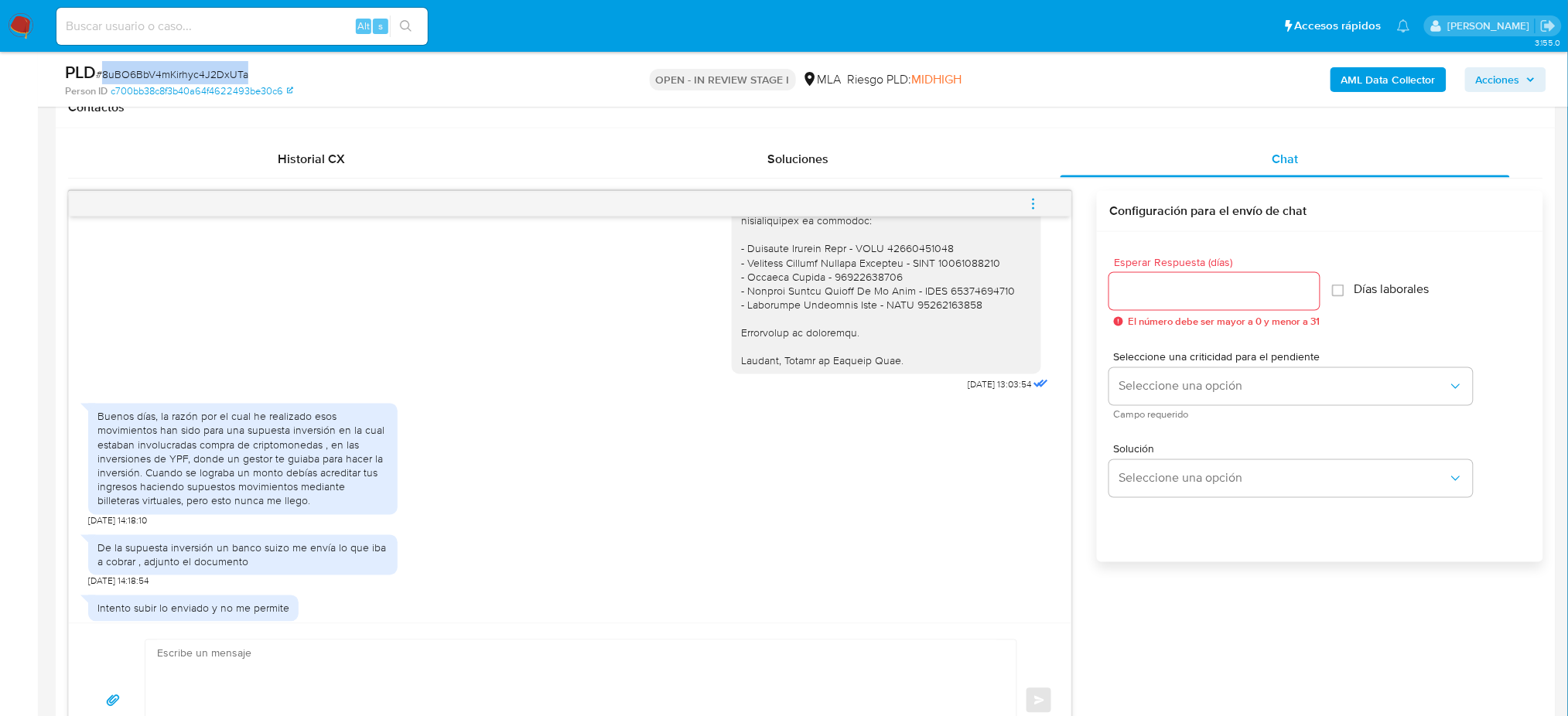
click at [232, 68] on span "# 8uBO6BbV4mKirhyc4J2DxUTa" at bounding box center [172, 74] width 152 height 16
copy span "8uBO6BbV4mKirhyc4J2DxUTa"
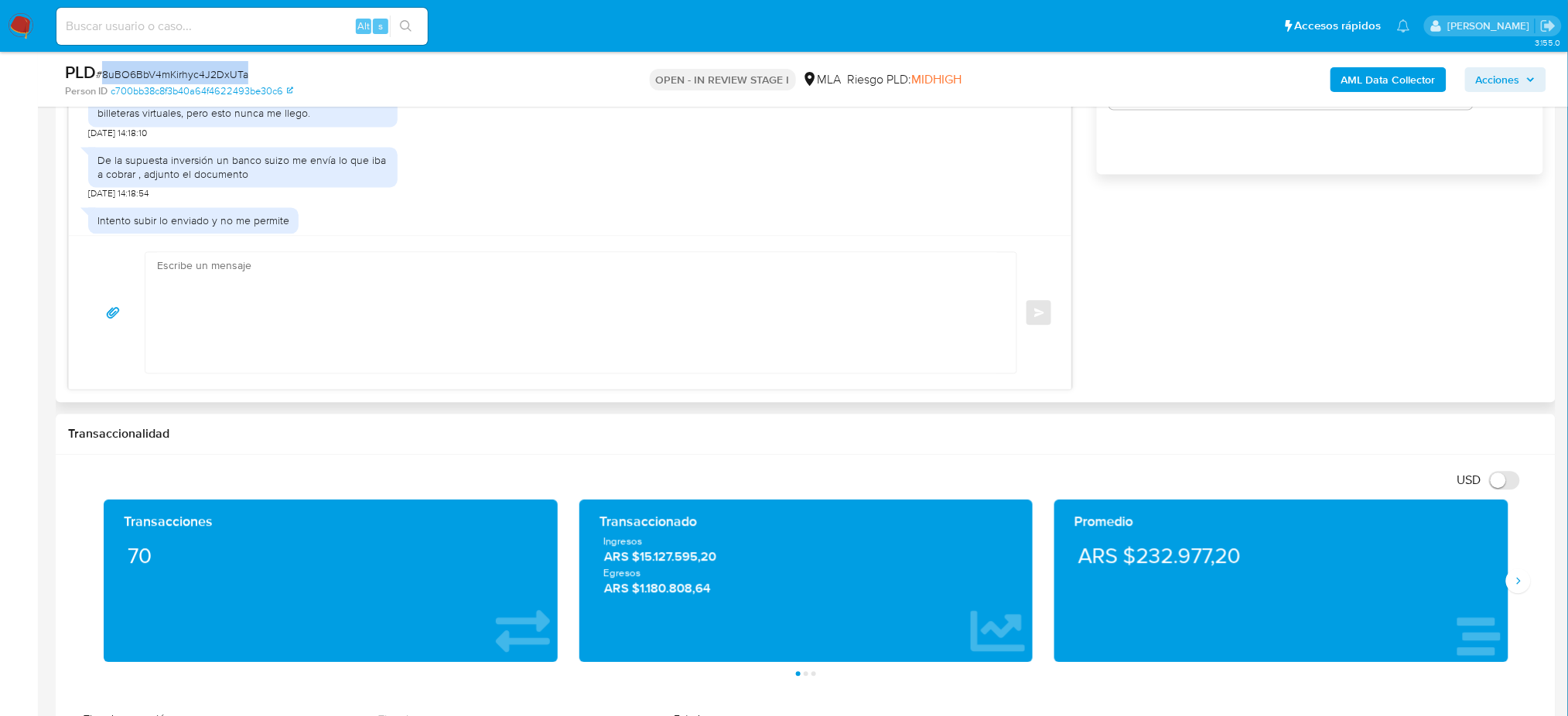
scroll to position [1134, 0]
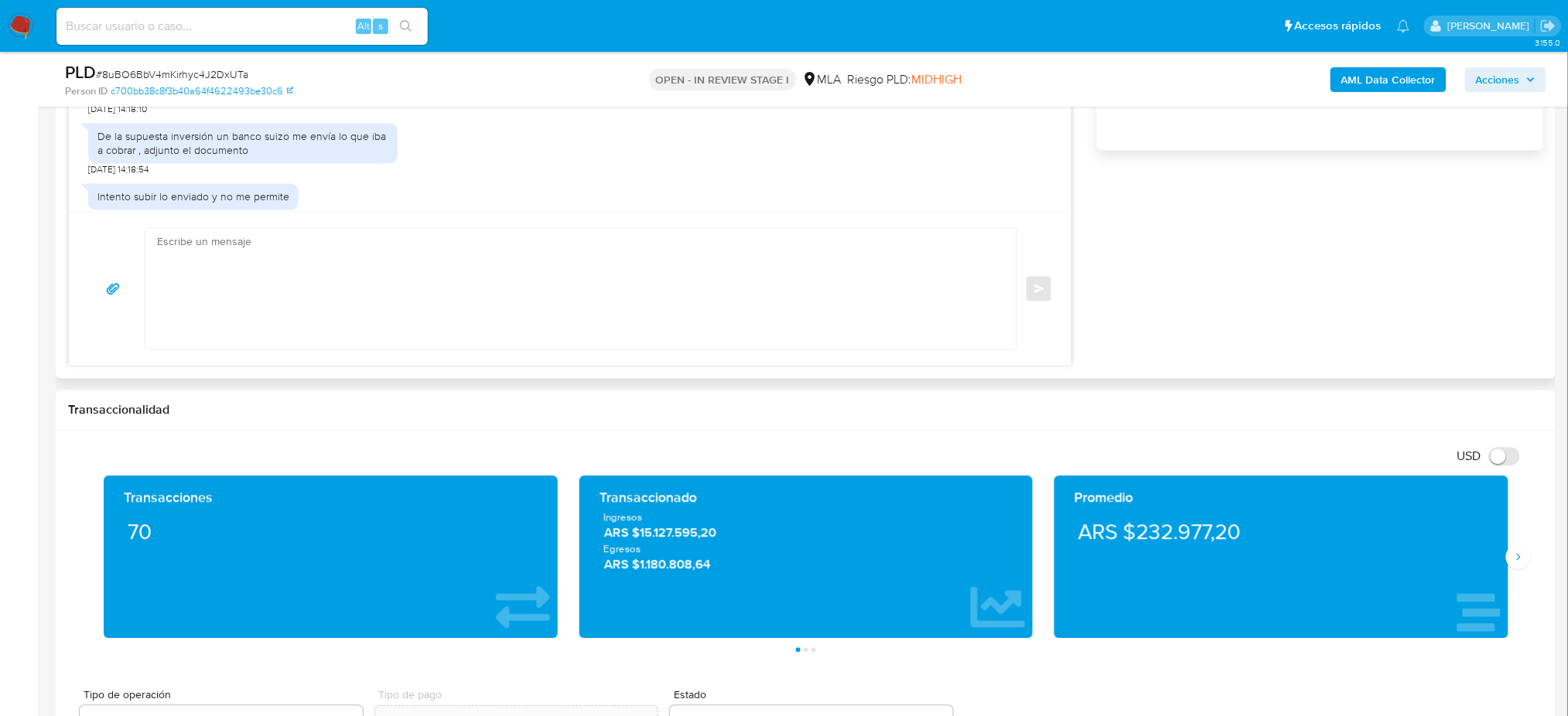
click at [254, 268] on textarea at bounding box center [576, 289] width 840 height 121
paste textarea "Hola, Muchas gracias por la respuesta. Analizamos tu caso y notamos que la info…"
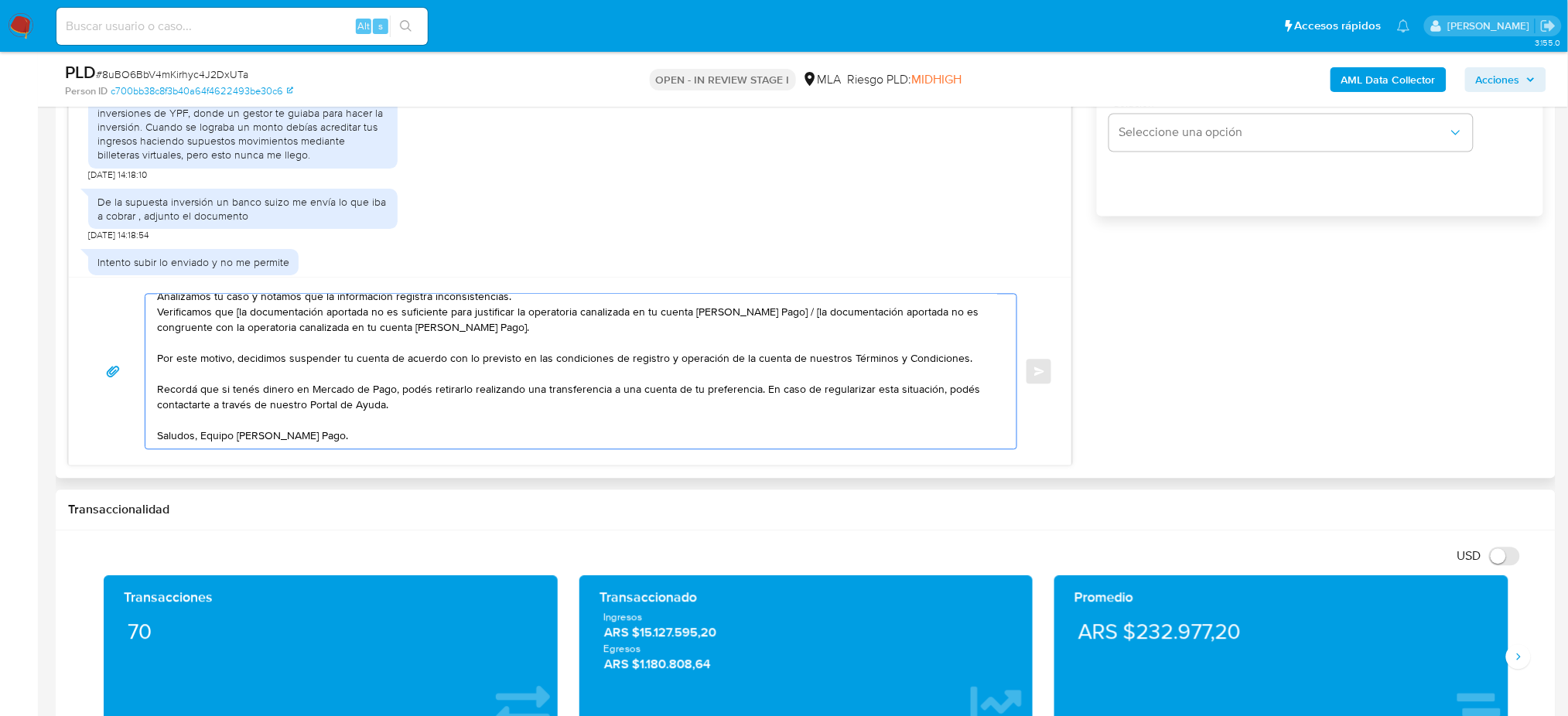
scroll to position [1031, 0]
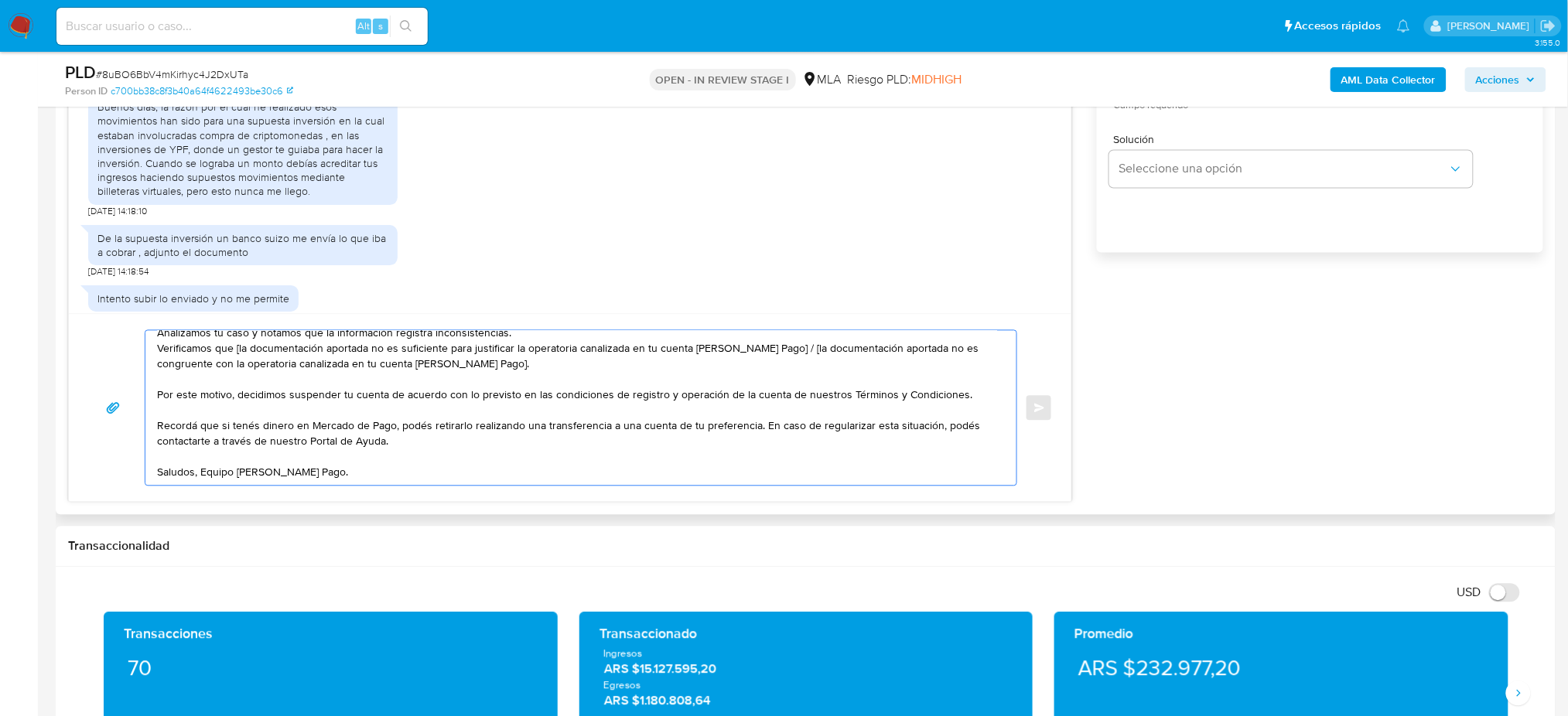
click at [497, 356] on textarea "Hola, Muchas gracias por la respuesta. Analizamos tu caso y notamos que la info…" at bounding box center [576, 408] width 840 height 154
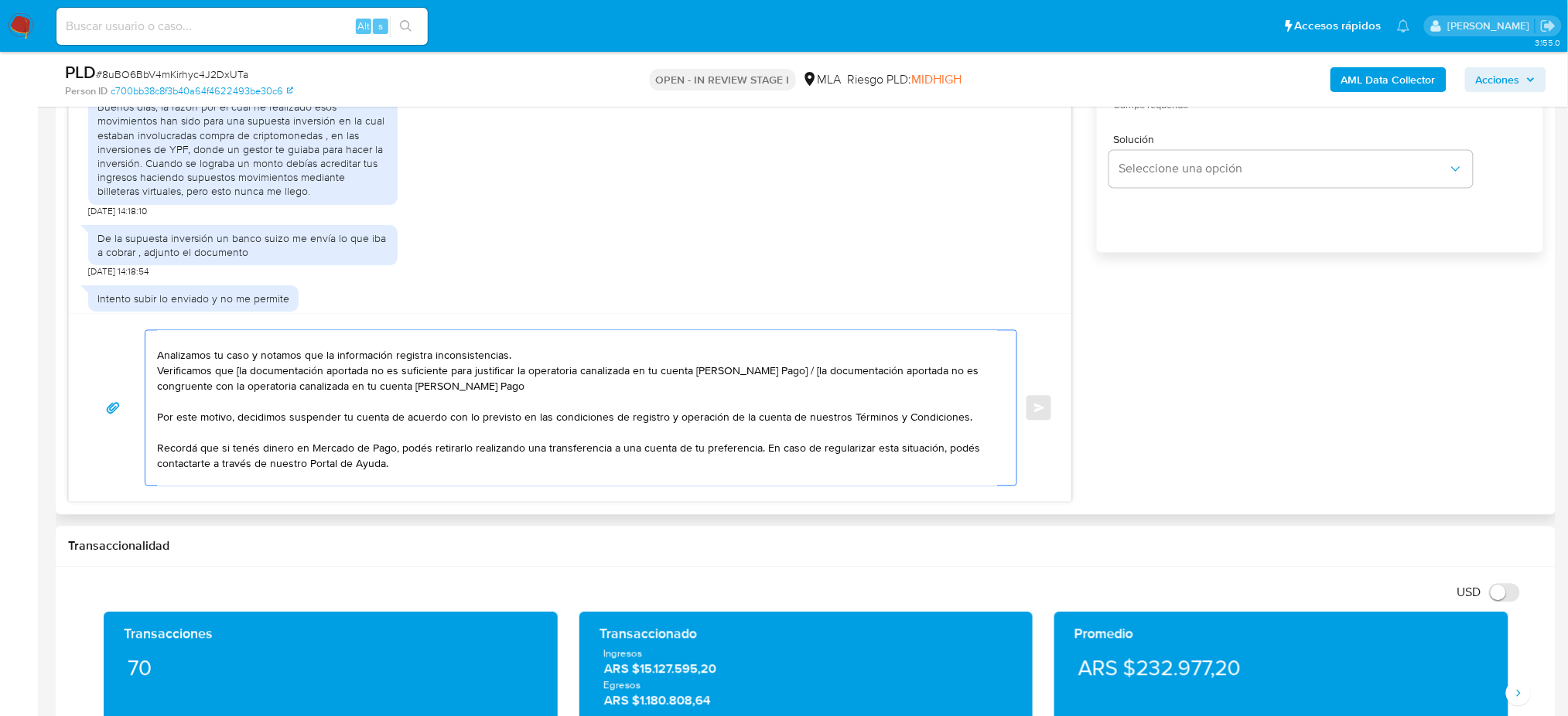
scroll to position [0, 0]
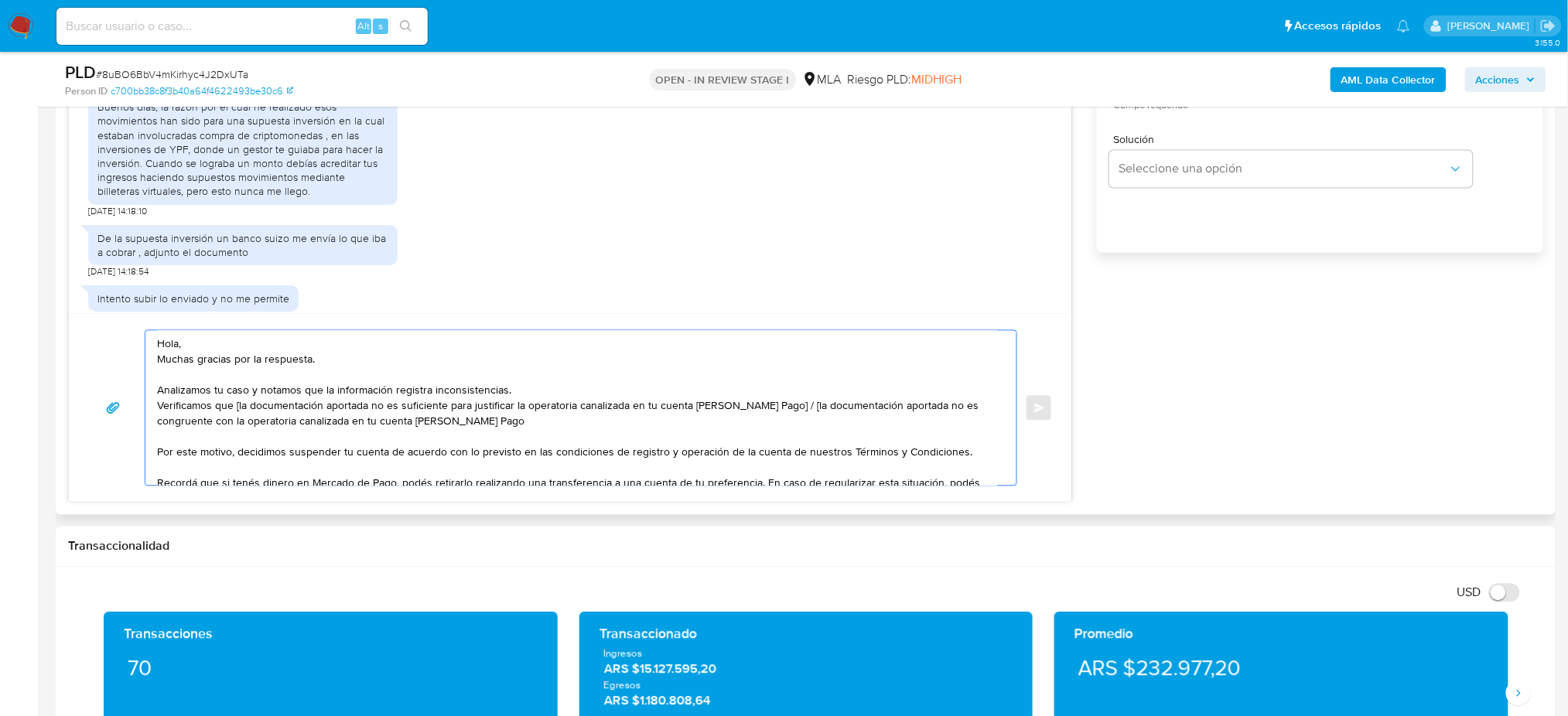
drag, startPoint x: 775, startPoint y: 424, endPoint x: 776, endPoint y: 409, distance: 15.0
click at [776, 409] on textarea "Hola, Muchas gracias por la respuesta. Analizamos tu caso y notamos que la info…" at bounding box center [576, 408] width 840 height 154
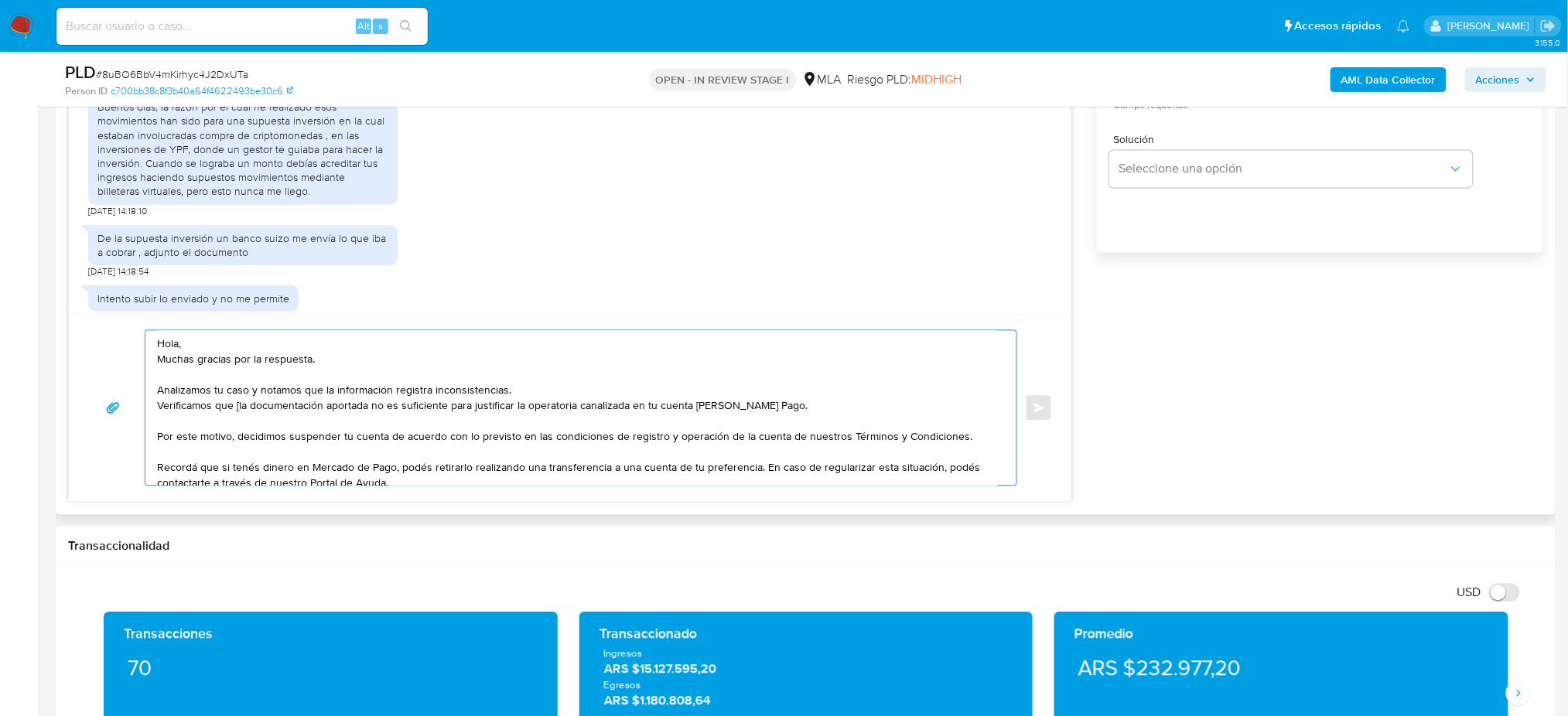
click at [238, 413] on textarea "Hola, Muchas gracias por la respuesta. Analizamos tu caso y notamos que la info…" at bounding box center [576, 408] width 840 height 154
click at [295, 406] on textarea "Hola, Muchas gracias por la respuesta. Analizamos tu caso y notamos que la info…" at bounding box center [576, 408] width 840 height 154
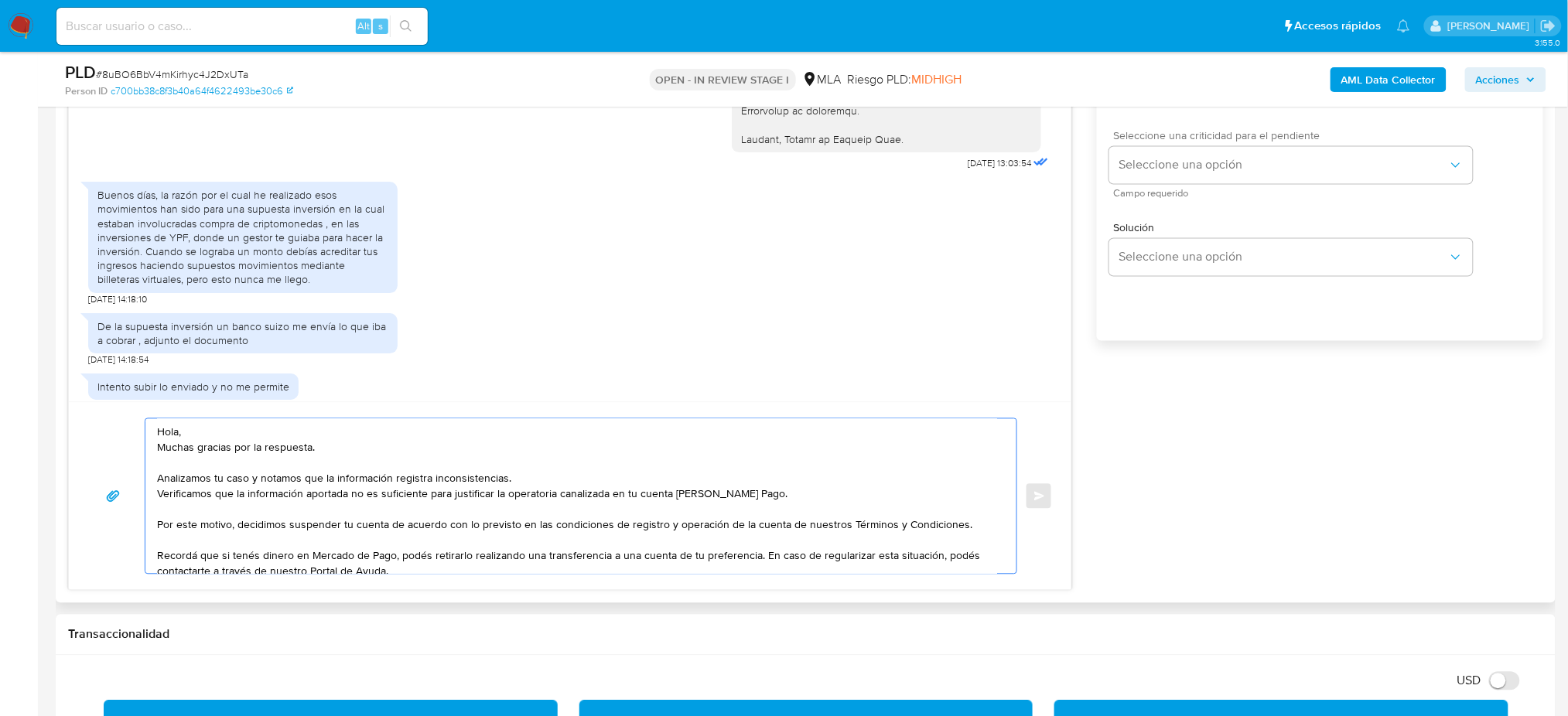
scroll to position [824, 0]
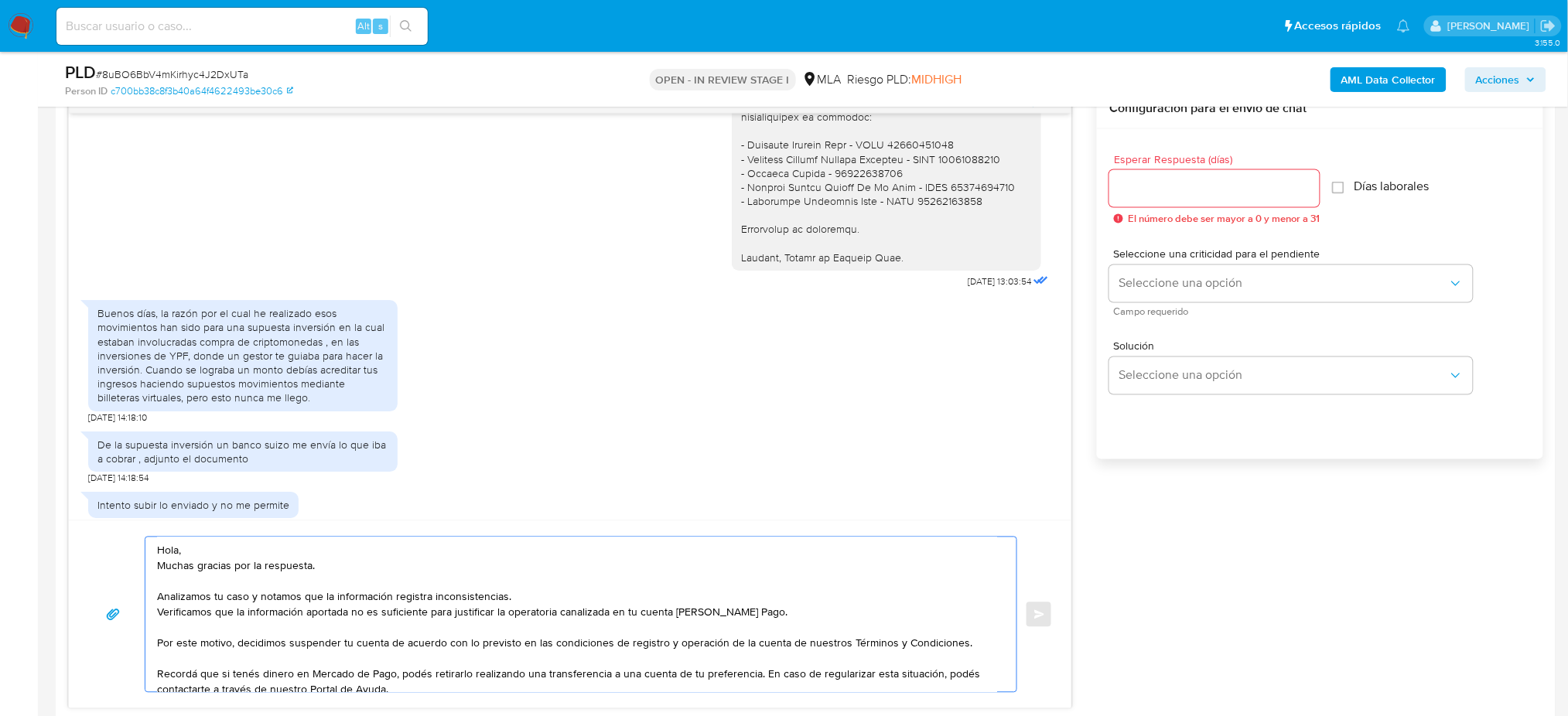
type textarea "Hola, Muchas gracias por la respuesta. Analizamos tu caso y notamos que la info…"
click at [1147, 190] on input "Esperar Respuesta (días)" at bounding box center [1215, 189] width 211 height 20
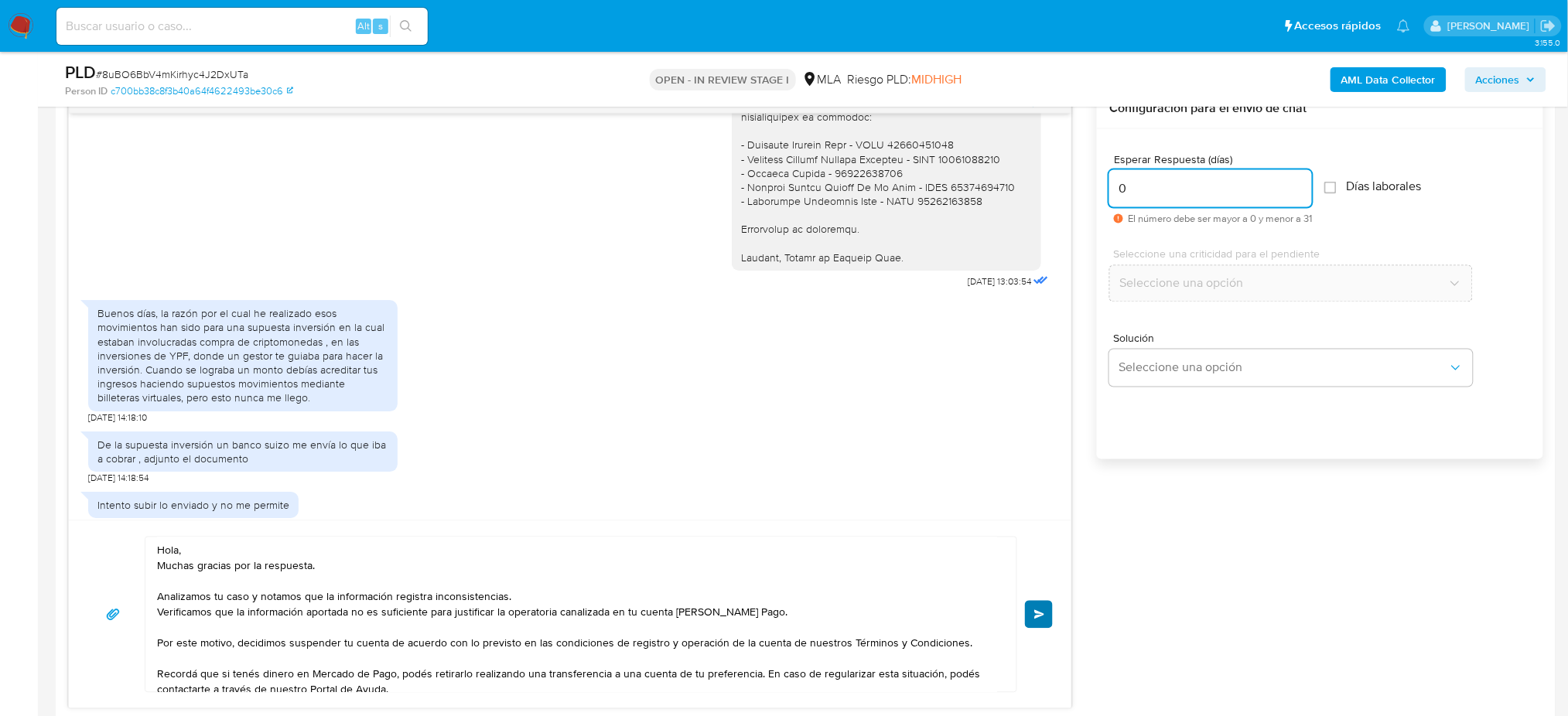
type input "0"
click at [1038, 602] on button "Enviar" at bounding box center [1039, 615] width 28 height 28
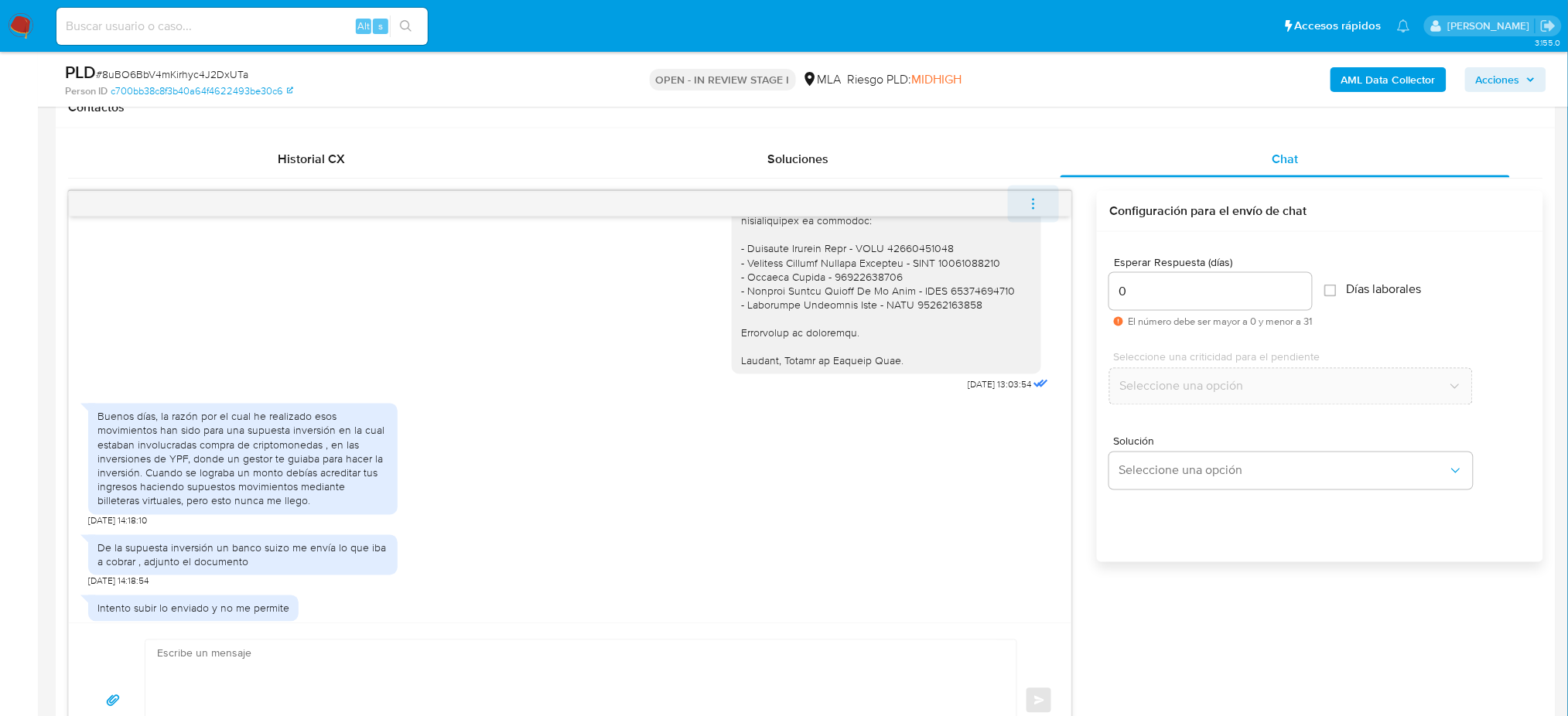
scroll to position [3195, 0]
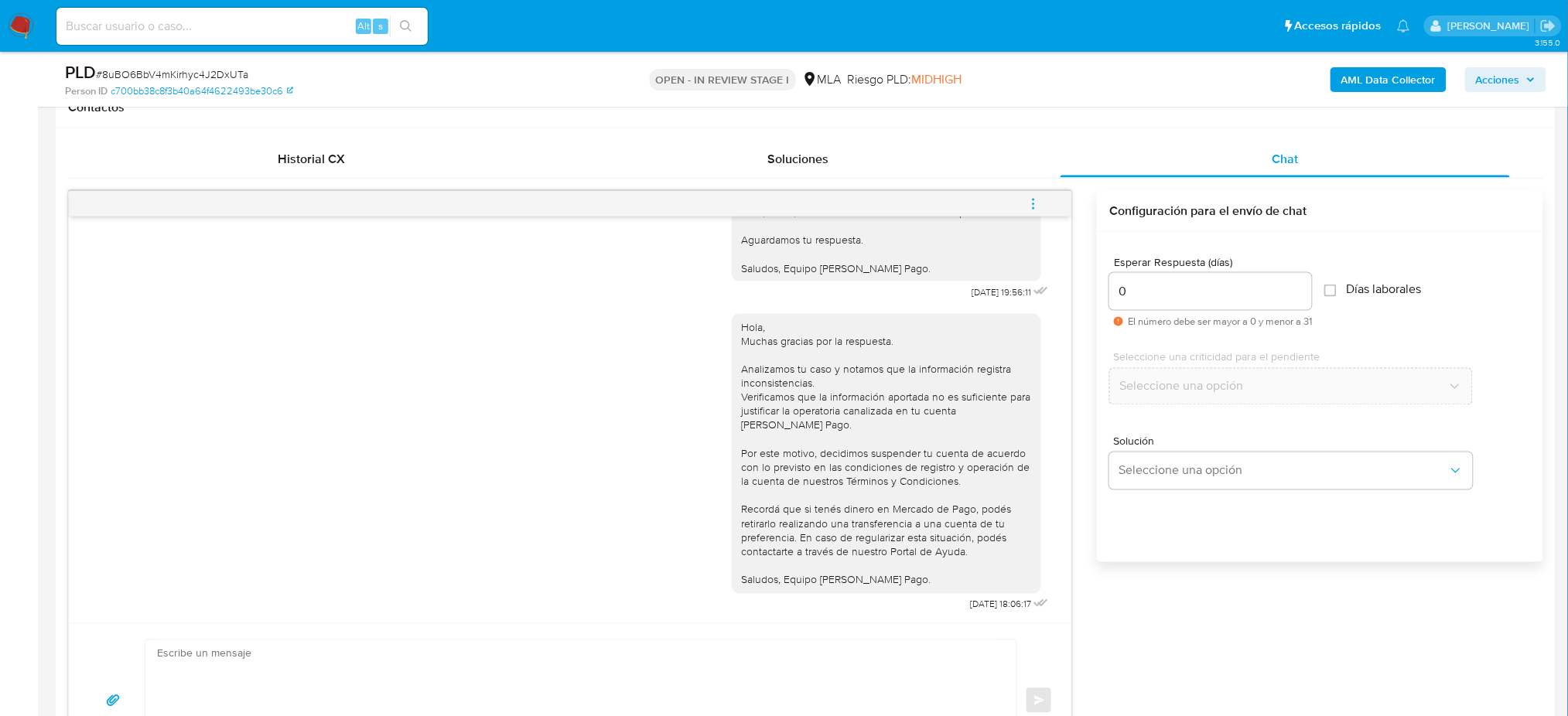
click at [1031, 201] on icon "menu-action" at bounding box center [1034, 204] width 14 height 14
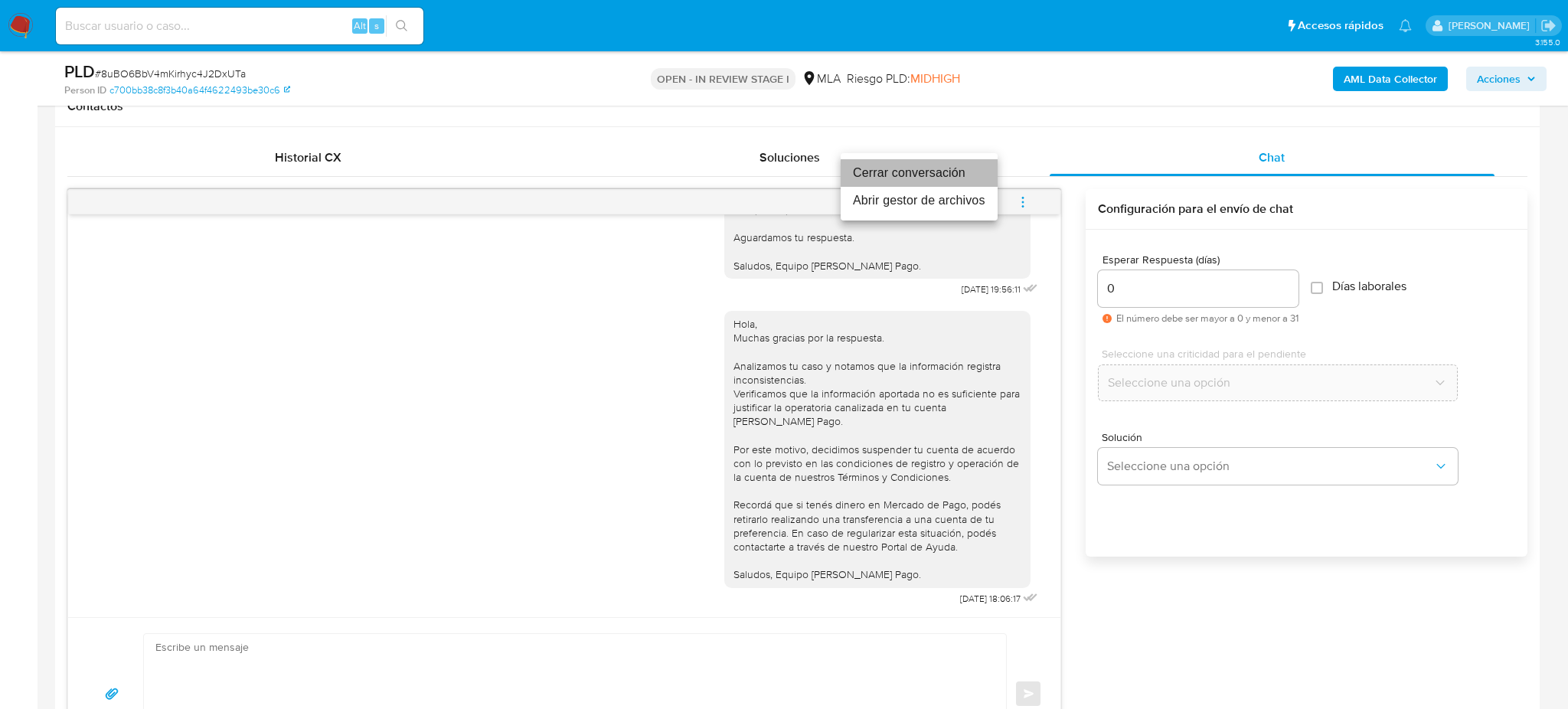
click at [920, 163] on li "Cerrar conversación" at bounding box center [919, 173] width 157 height 28
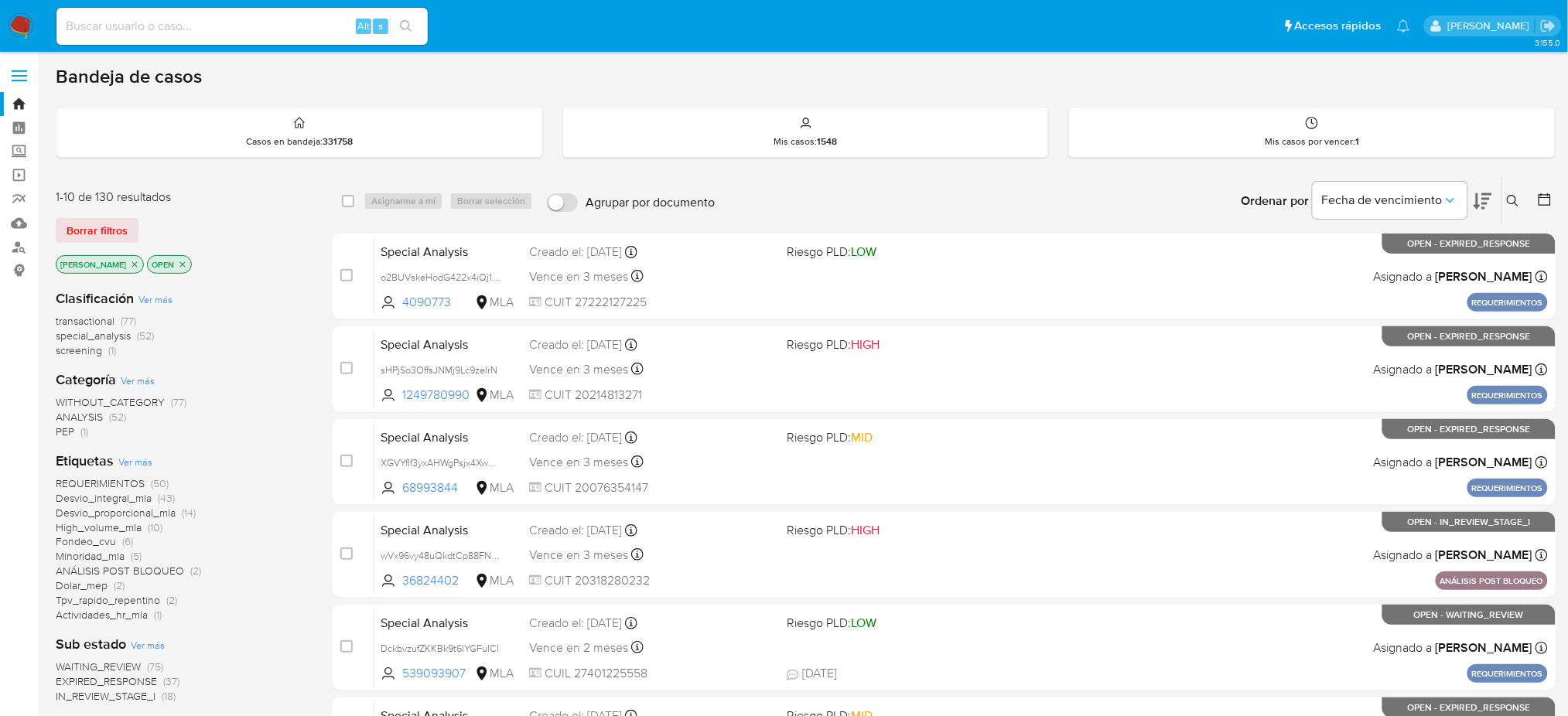
click at [1187, 212] on div "Ingrese ID de usuario o caso Buscar Borrar filtros" at bounding box center [1515, 200] width 27 height 48
click at [1187, 203] on icon at bounding box center [1513, 200] width 12 height 12
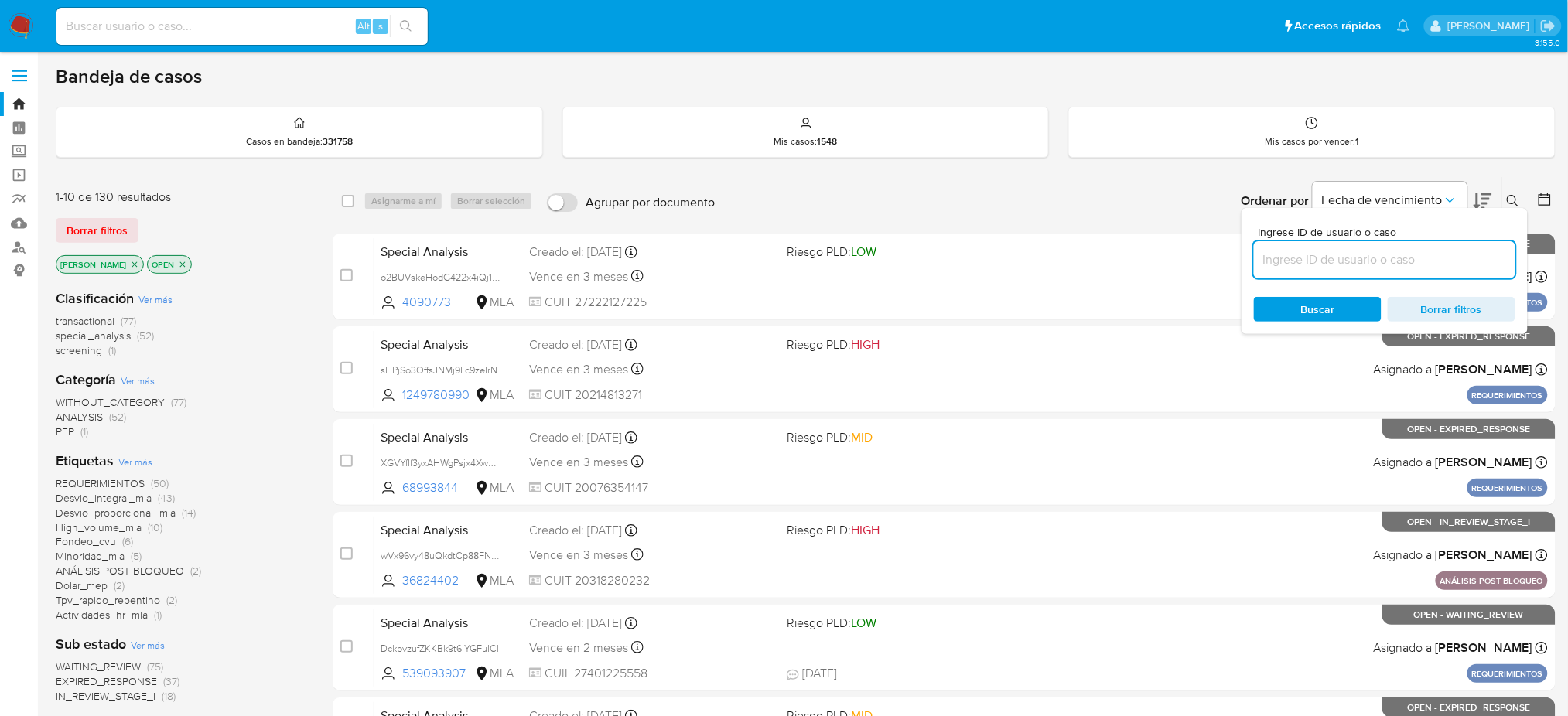
click at [1187, 261] on input at bounding box center [1384, 260] width 261 height 20
type input "8uBO6BbV4mKirhyc4J2DxUTa"
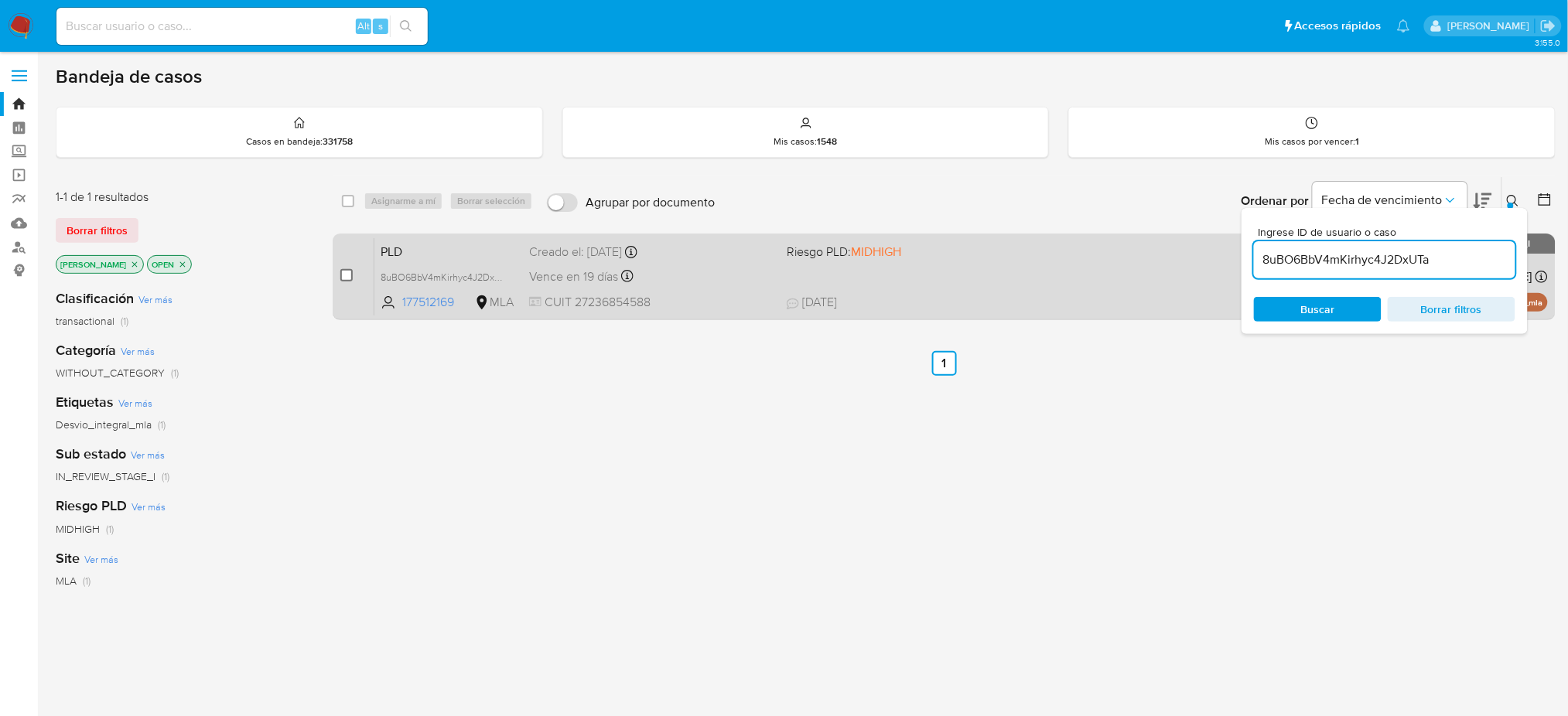
click at [345, 278] on input "checkbox" at bounding box center [346, 275] width 12 height 12
checkbox input "true"
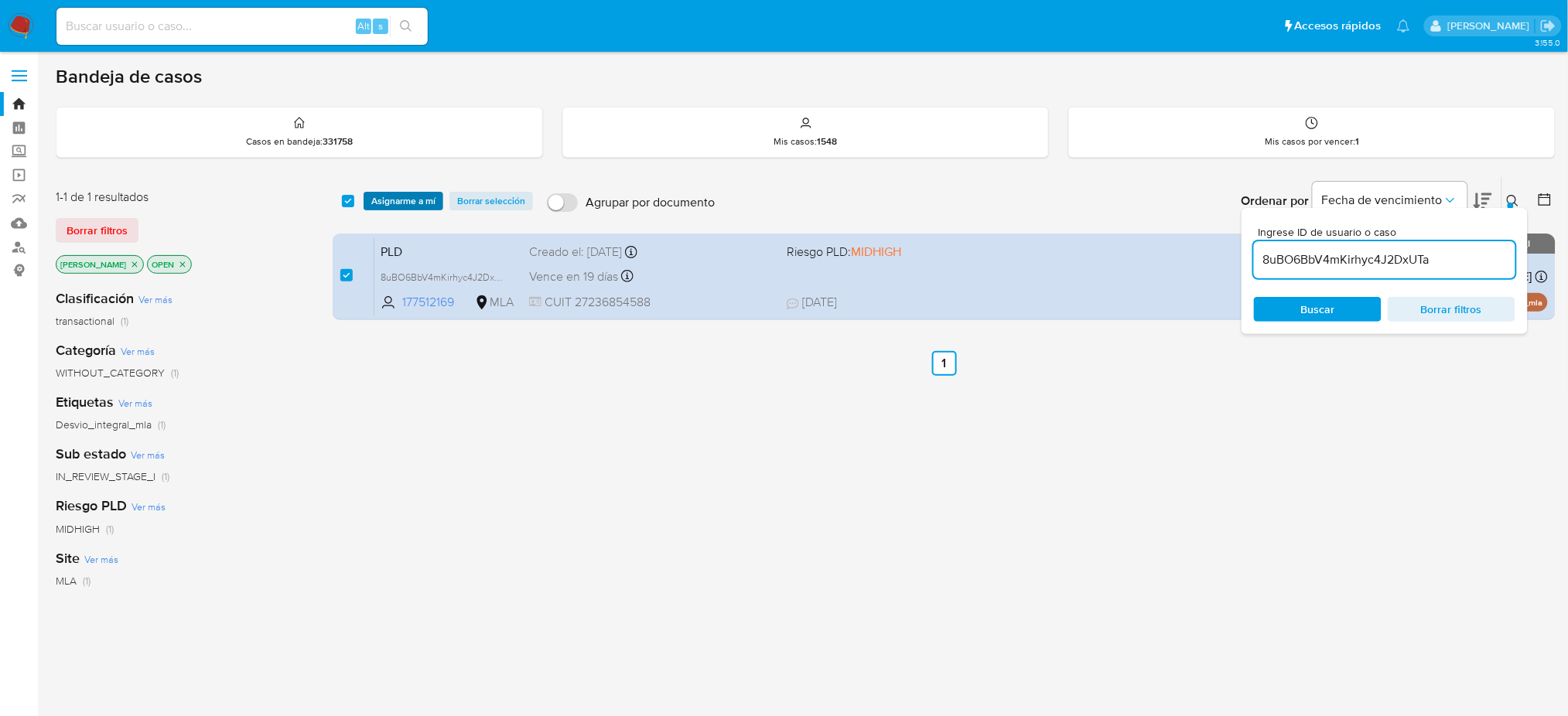
click at [401, 193] on span "Asignarme a mí" at bounding box center [403, 201] width 64 height 16
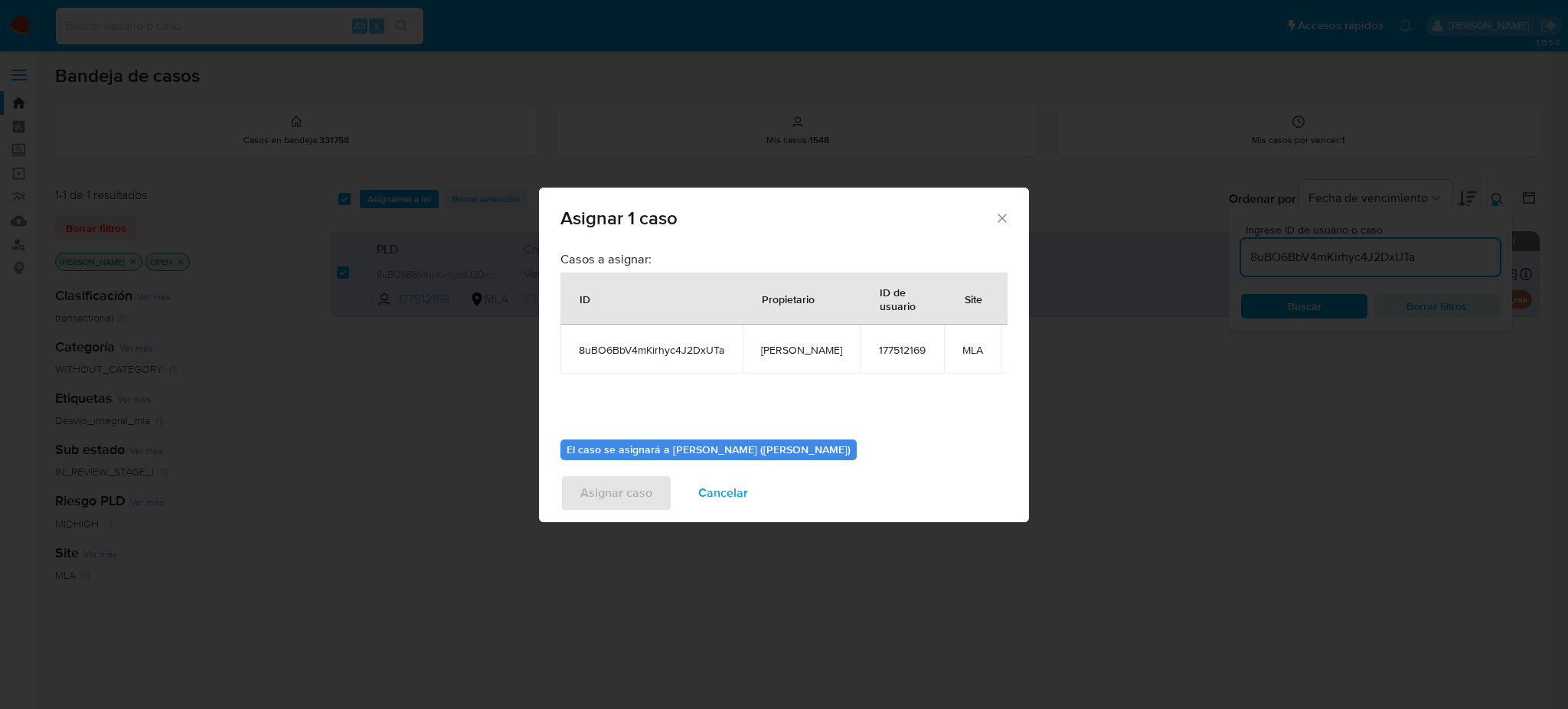
click at [794, 358] on td "[PERSON_NAME]" at bounding box center [801, 348] width 118 height 49
click at [785, 350] on span "[PERSON_NAME]" at bounding box center [801, 350] width 81 height 14
copy span "[PERSON_NAME]"
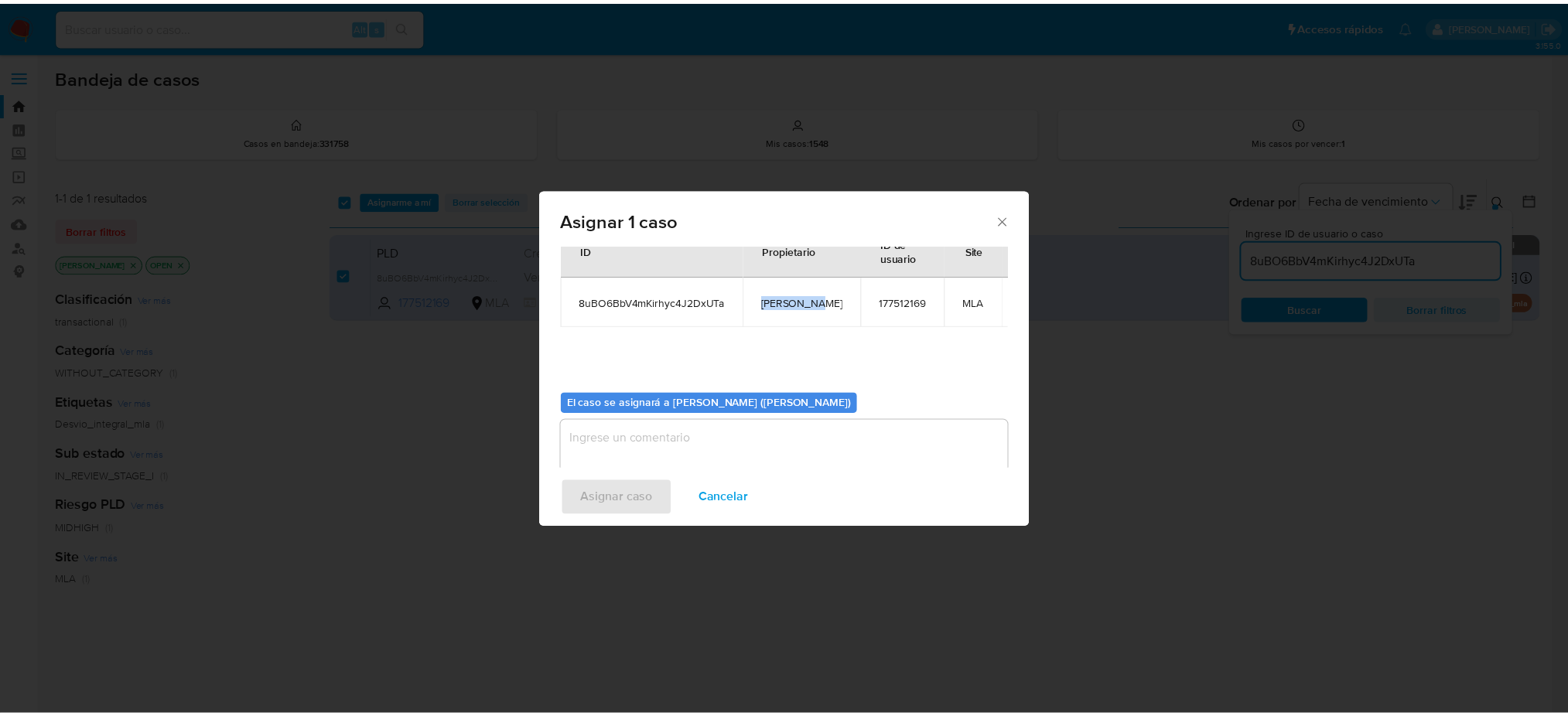
scroll to position [79, 0]
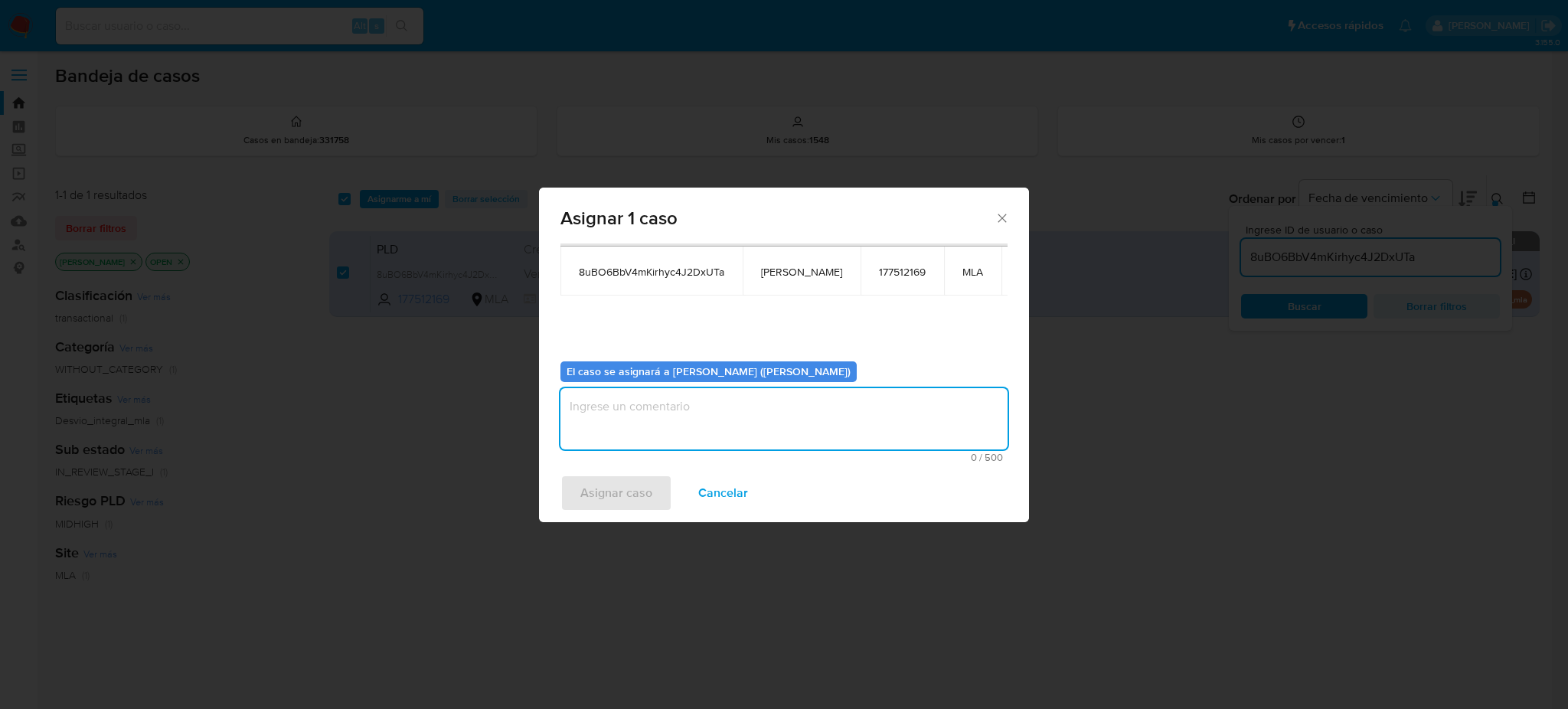
click at [687, 409] on textarea "assign-modal" at bounding box center [784, 419] width 447 height 61
paste textarea "[PERSON_NAME]"
type textarea "[PERSON_NAME]"
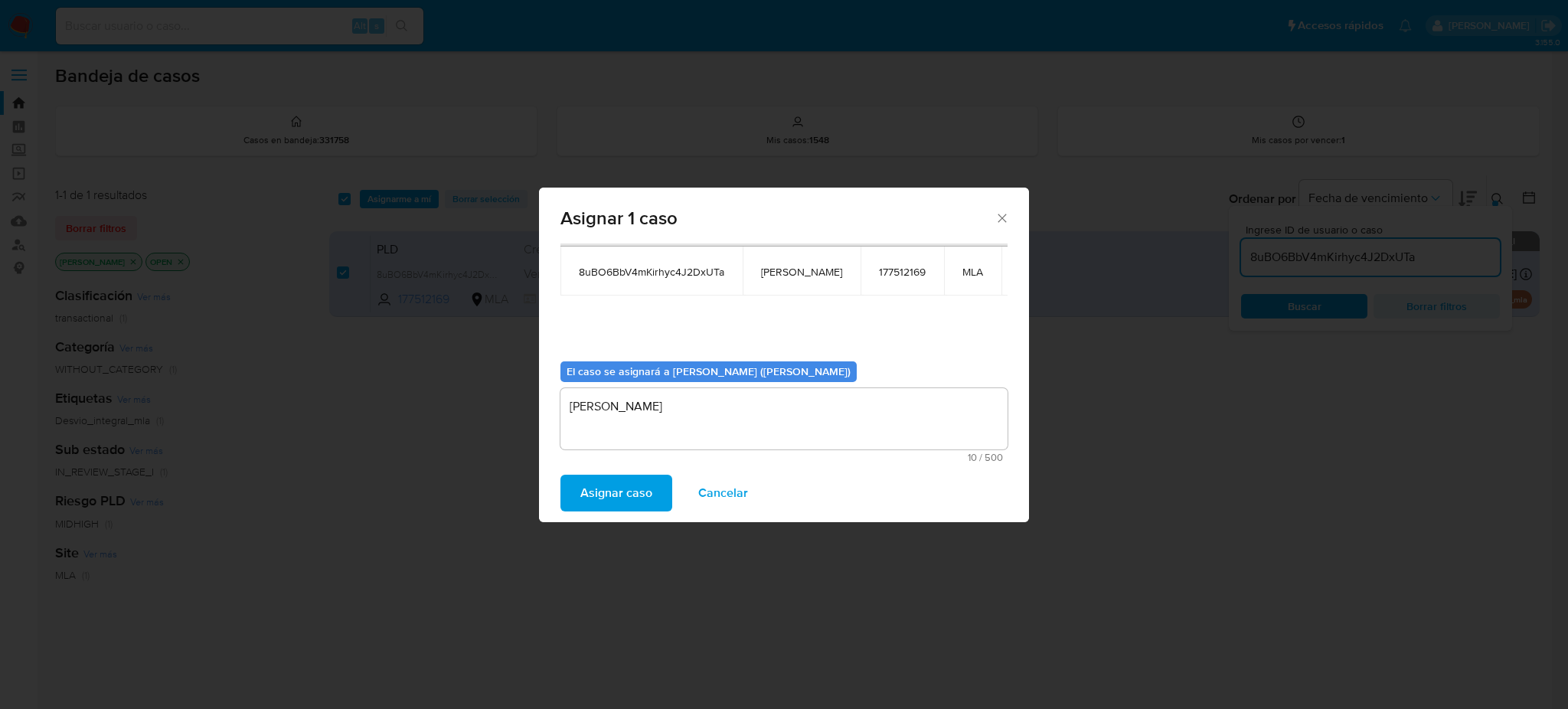
click at [611, 488] on span "Asignar caso" at bounding box center [616, 494] width 72 height 34
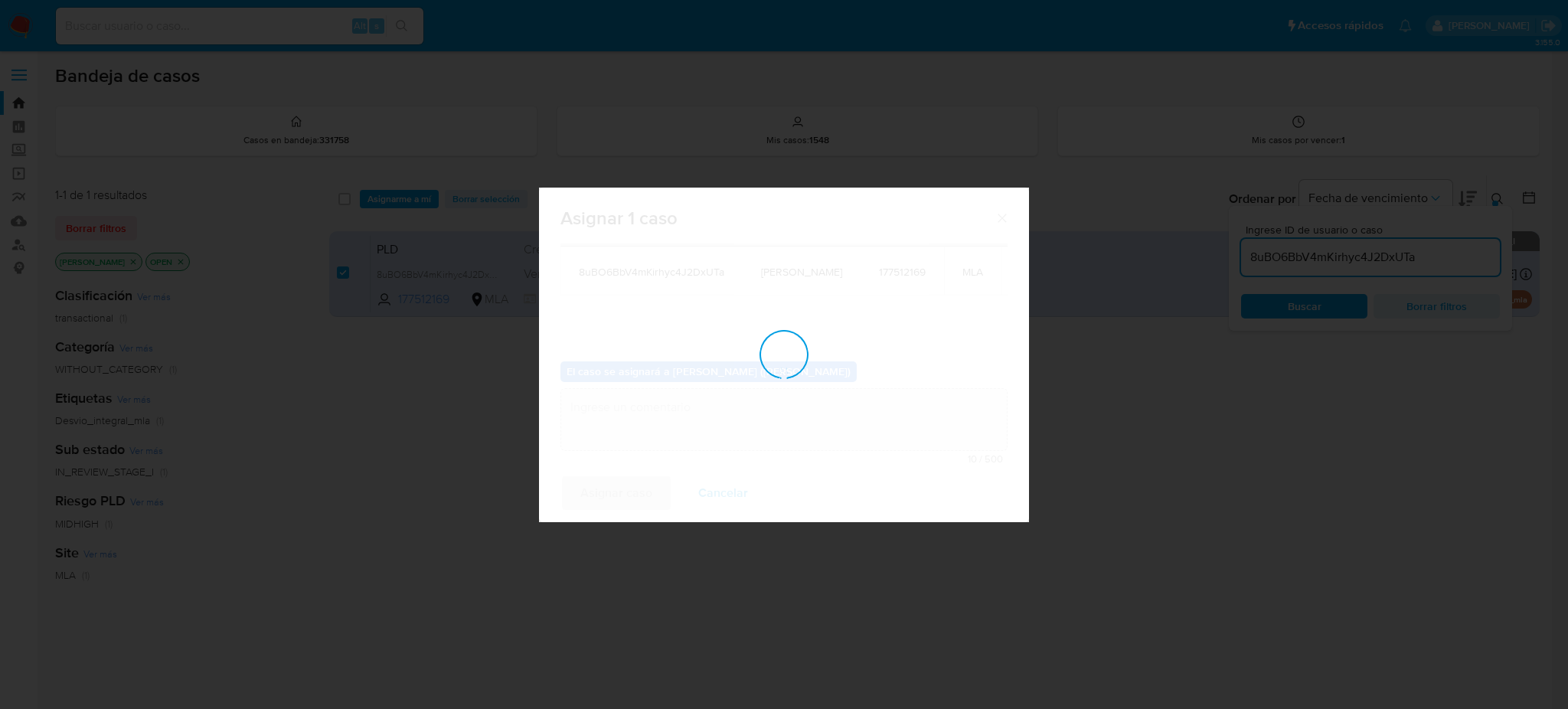
checkbox input "false"
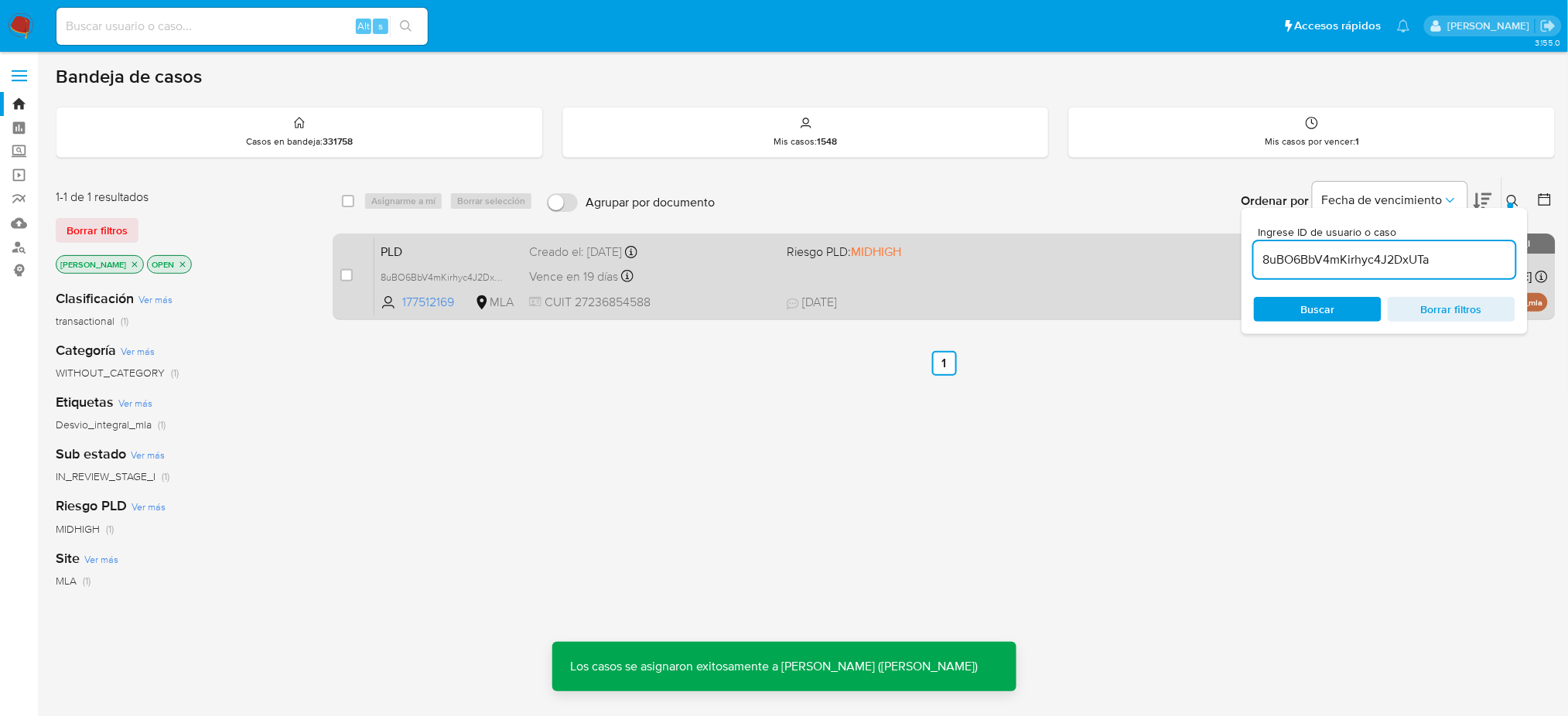
click at [706, 280] on div "Vence en 19 días Vence el 10/09/2025 03:06:45" at bounding box center [651, 276] width 245 height 21
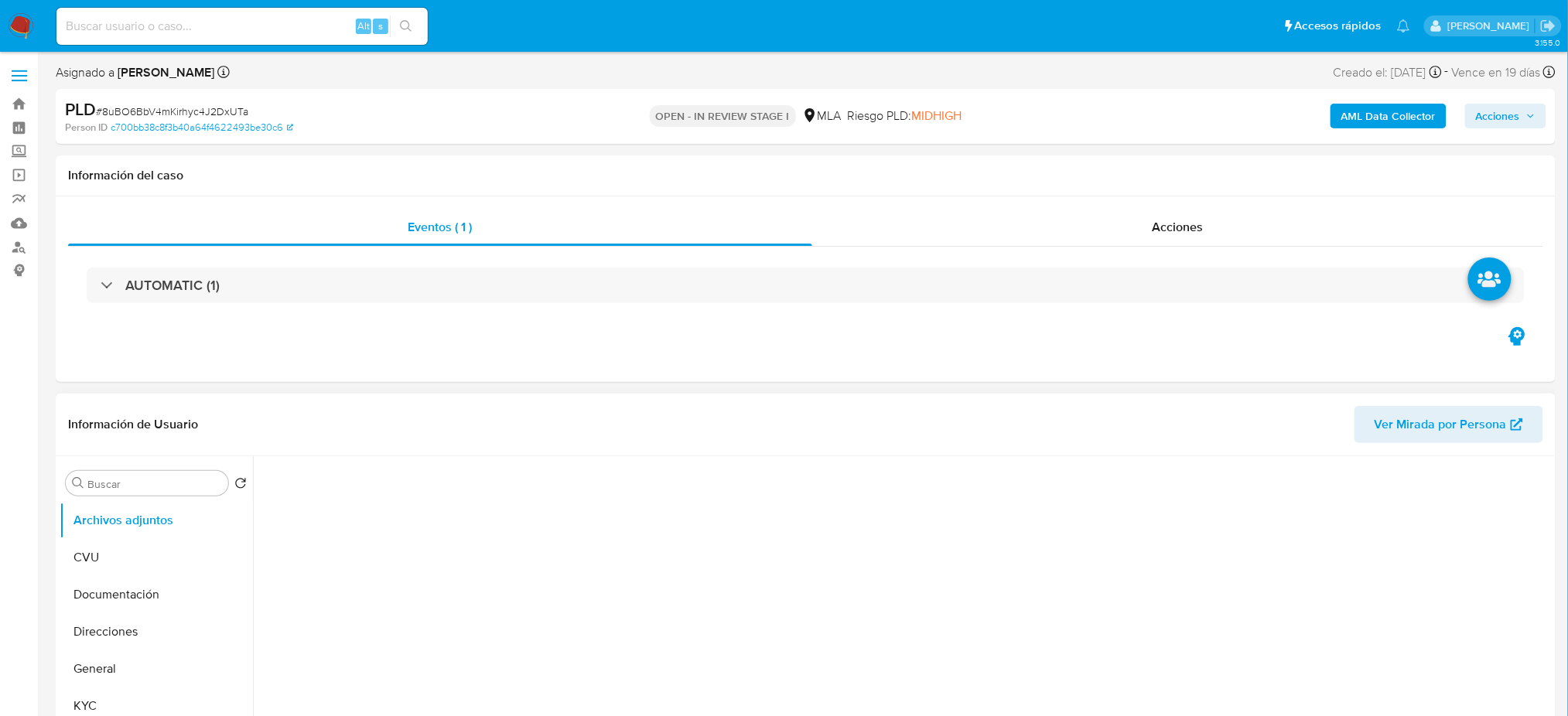
select select "10"
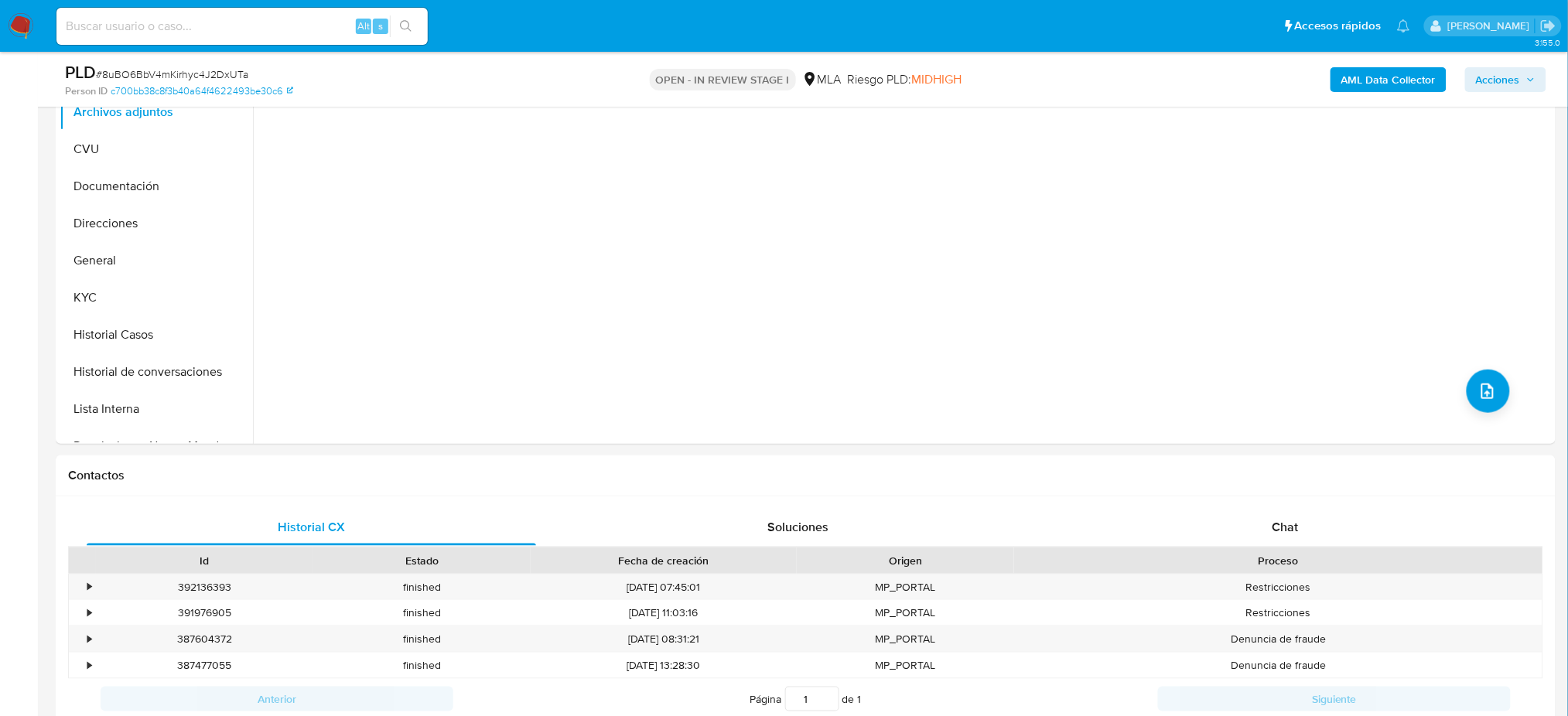
scroll to position [413, 0]
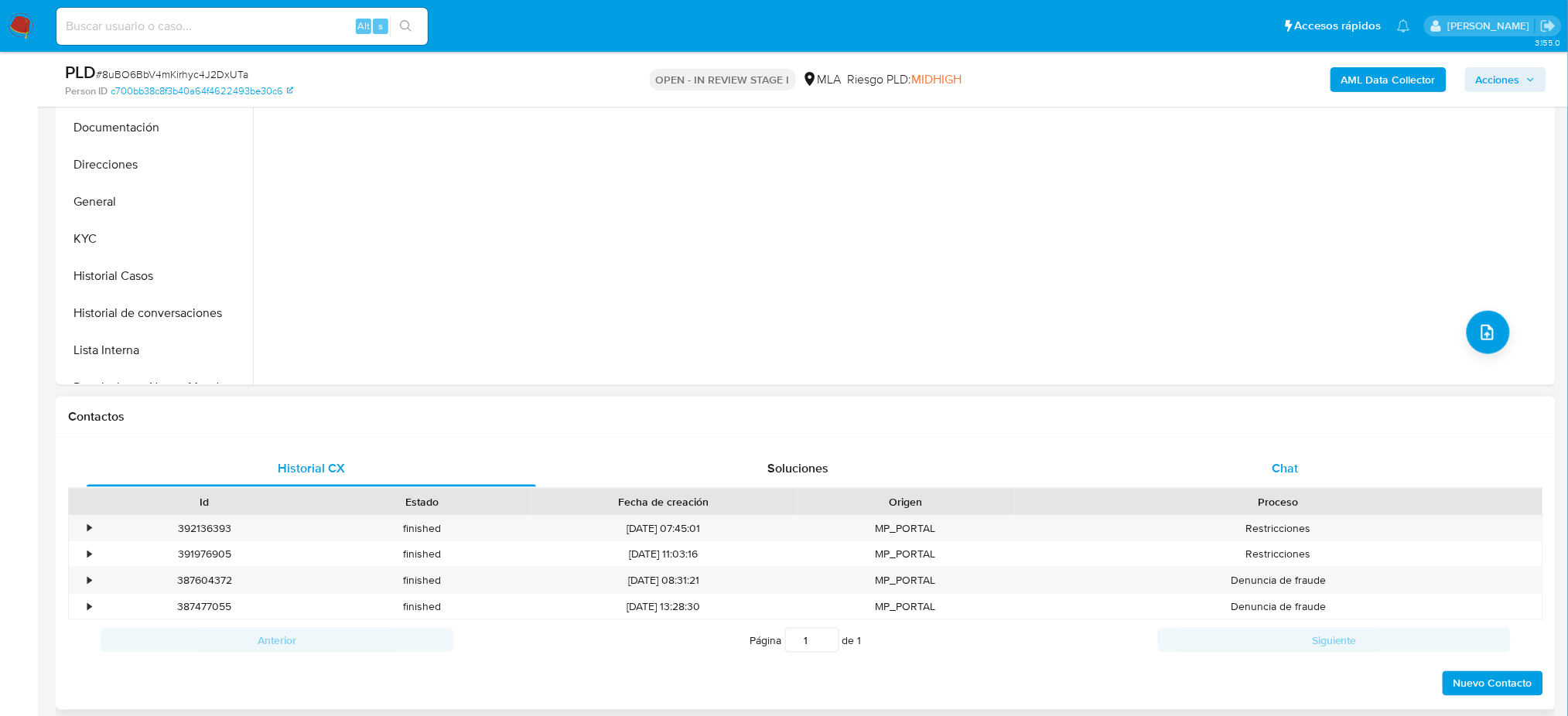
drag, startPoint x: 1379, startPoint y: 489, endPoint x: 1344, endPoint y: 482, distance: 35.7
click at [1379, 489] on div "Proceso" at bounding box center [1278, 502] width 528 height 27
drag, startPoint x: 1322, startPoint y: 474, endPoint x: 534, endPoint y: 490, distance: 788.2
click at [1298, 477] on div "Chat" at bounding box center [1285, 469] width 449 height 37
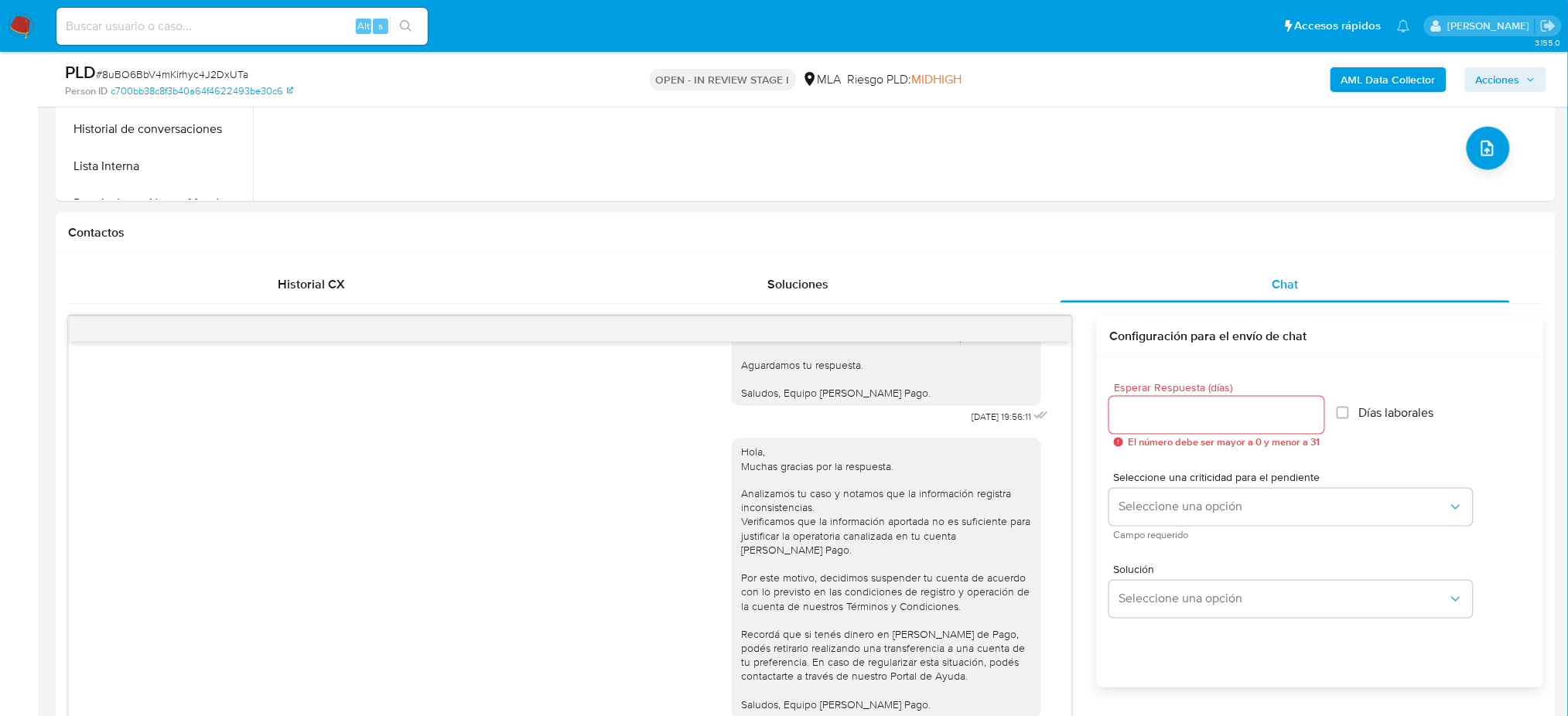
scroll to position [619, 0]
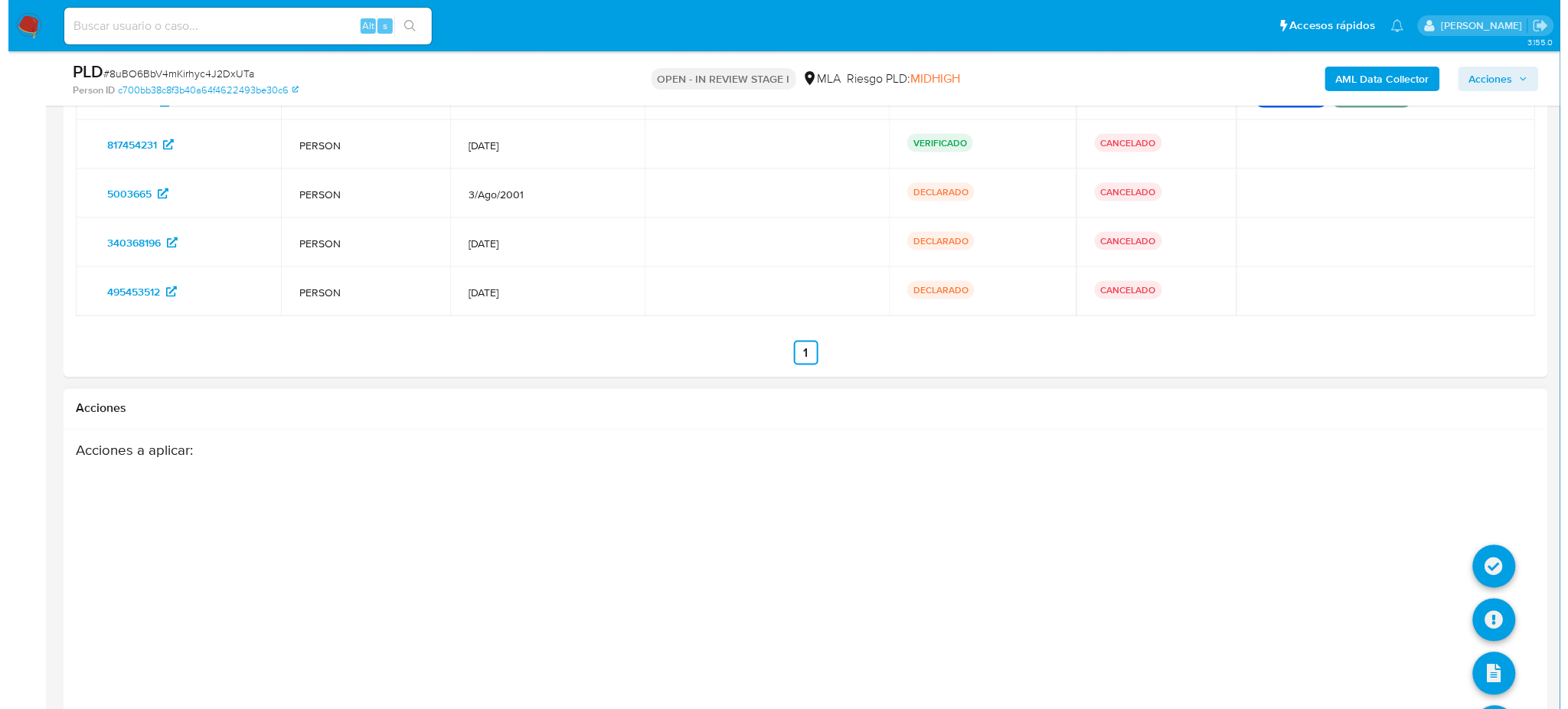
scroll to position [2892, 0]
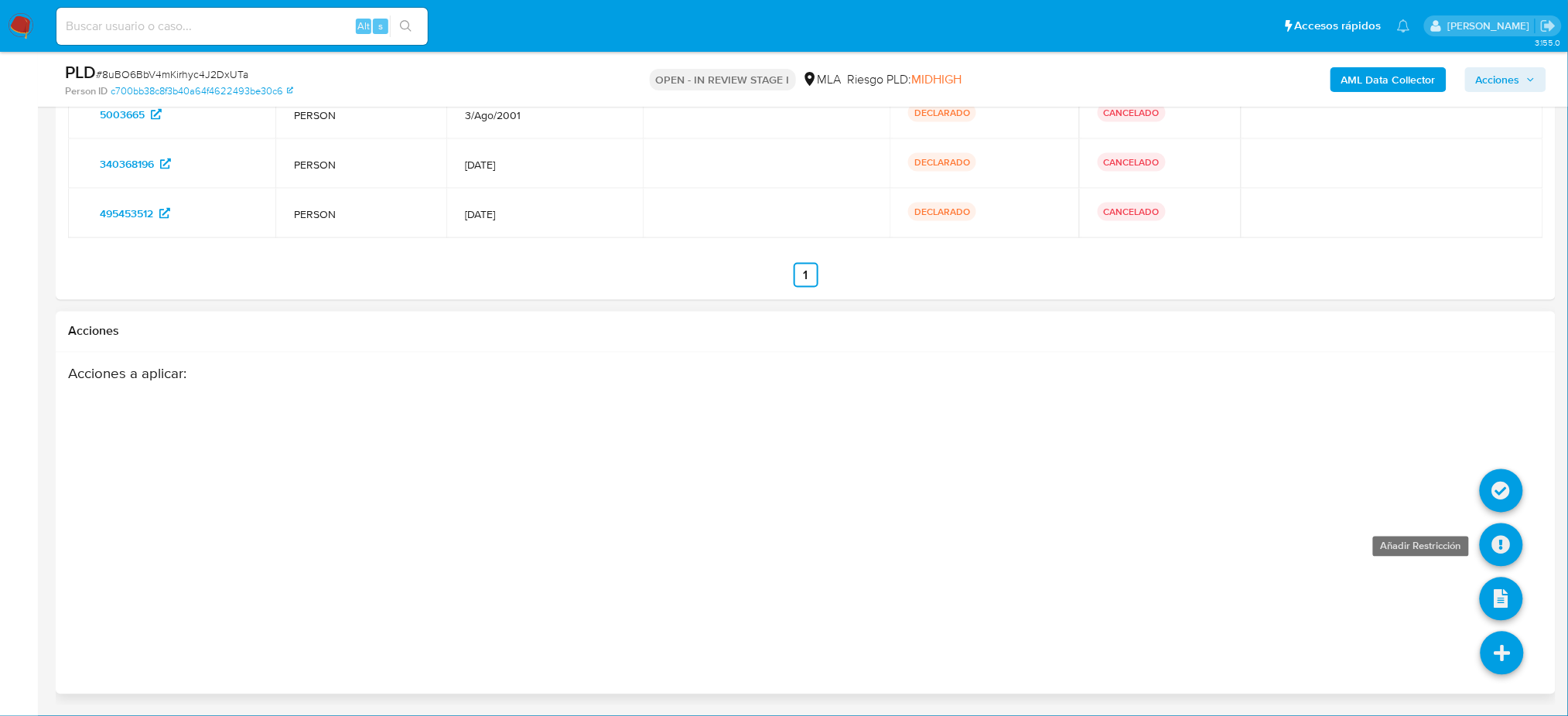
click at [1506, 548] on icon at bounding box center [1502, 545] width 44 height 44
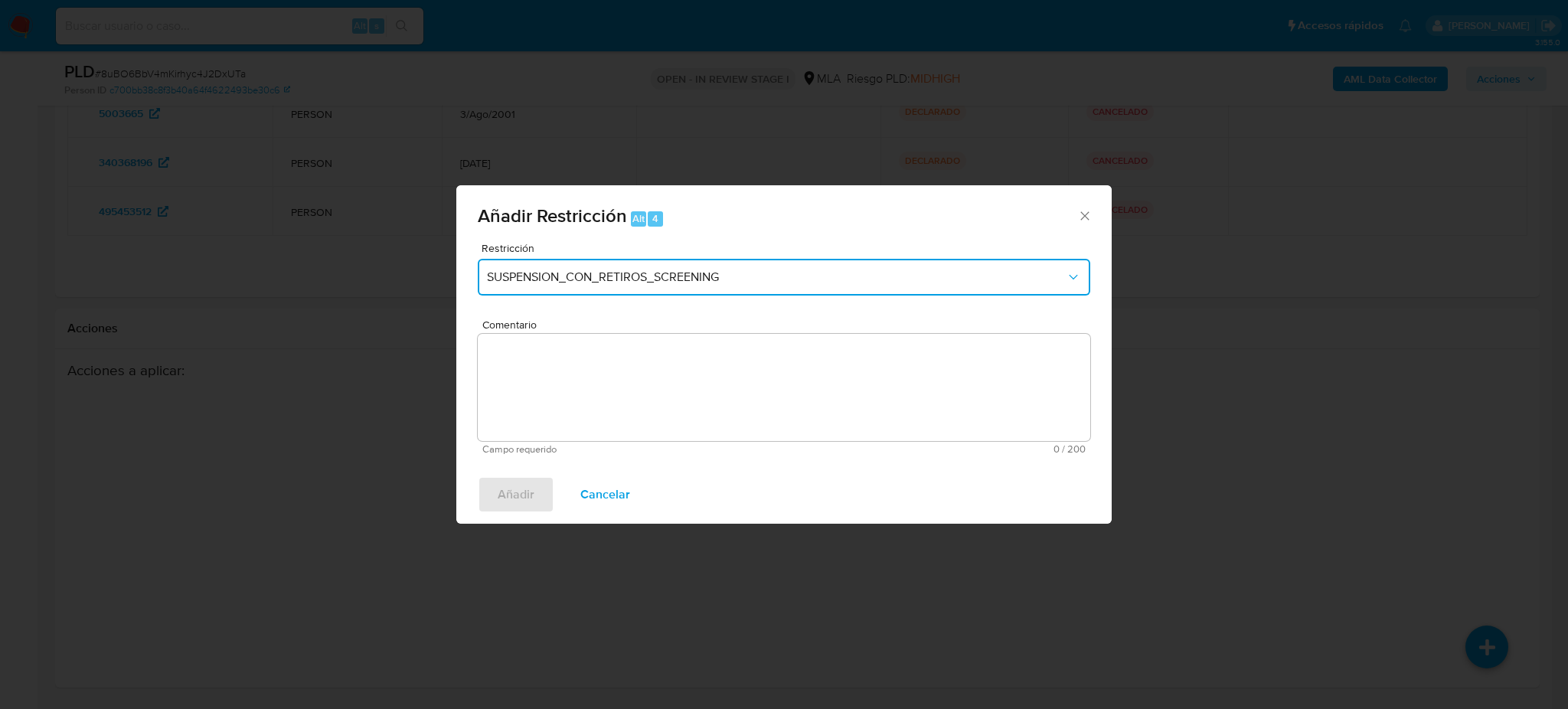
click at [561, 262] on button "SUSPENSION_CON_RETIROS_SCREENING" at bounding box center [784, 277] width 612 height 37
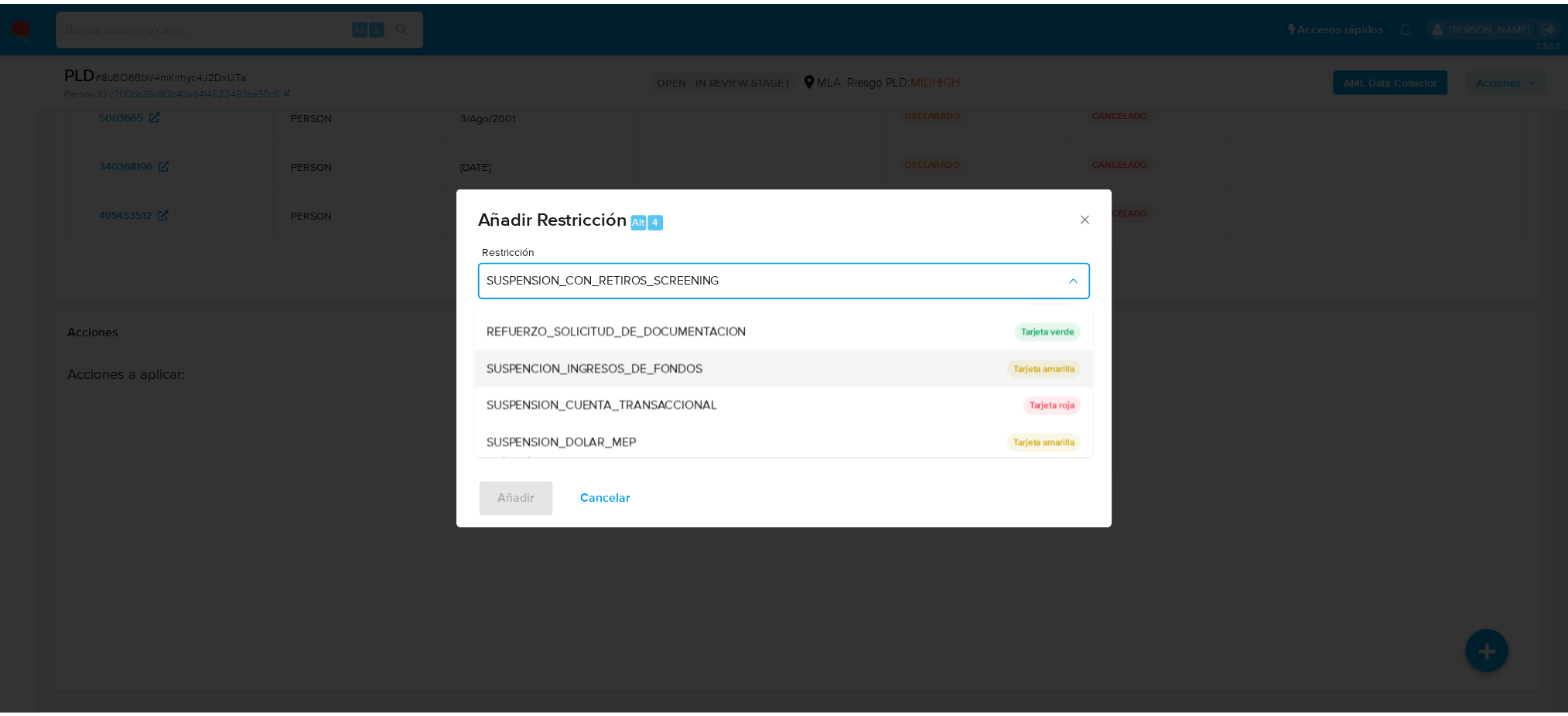
scroll to position [327, 0]
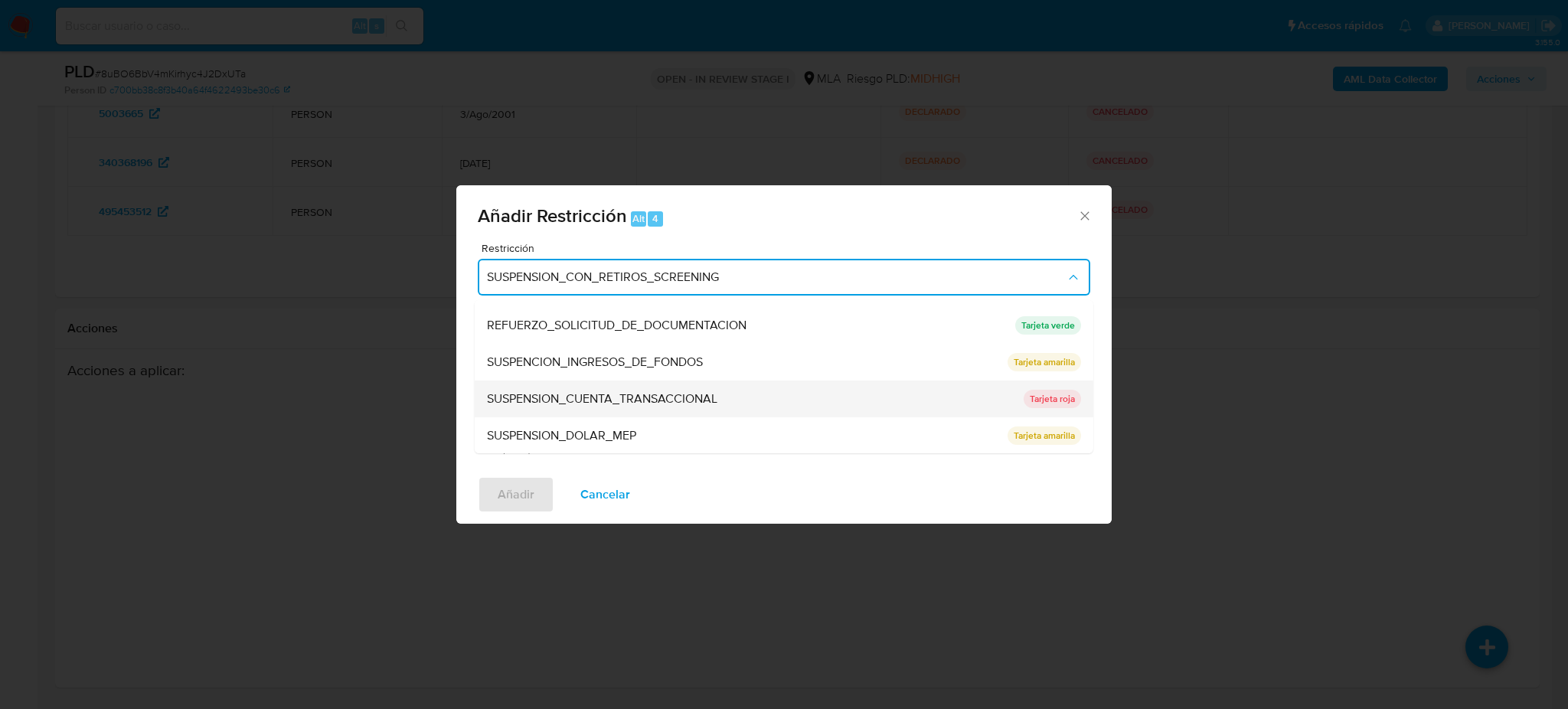
click at [616, 387] on div "SUSPENSION_CUENTA_TRANSACCIONAL" at bounding box center [750, 399] width 527 height 37
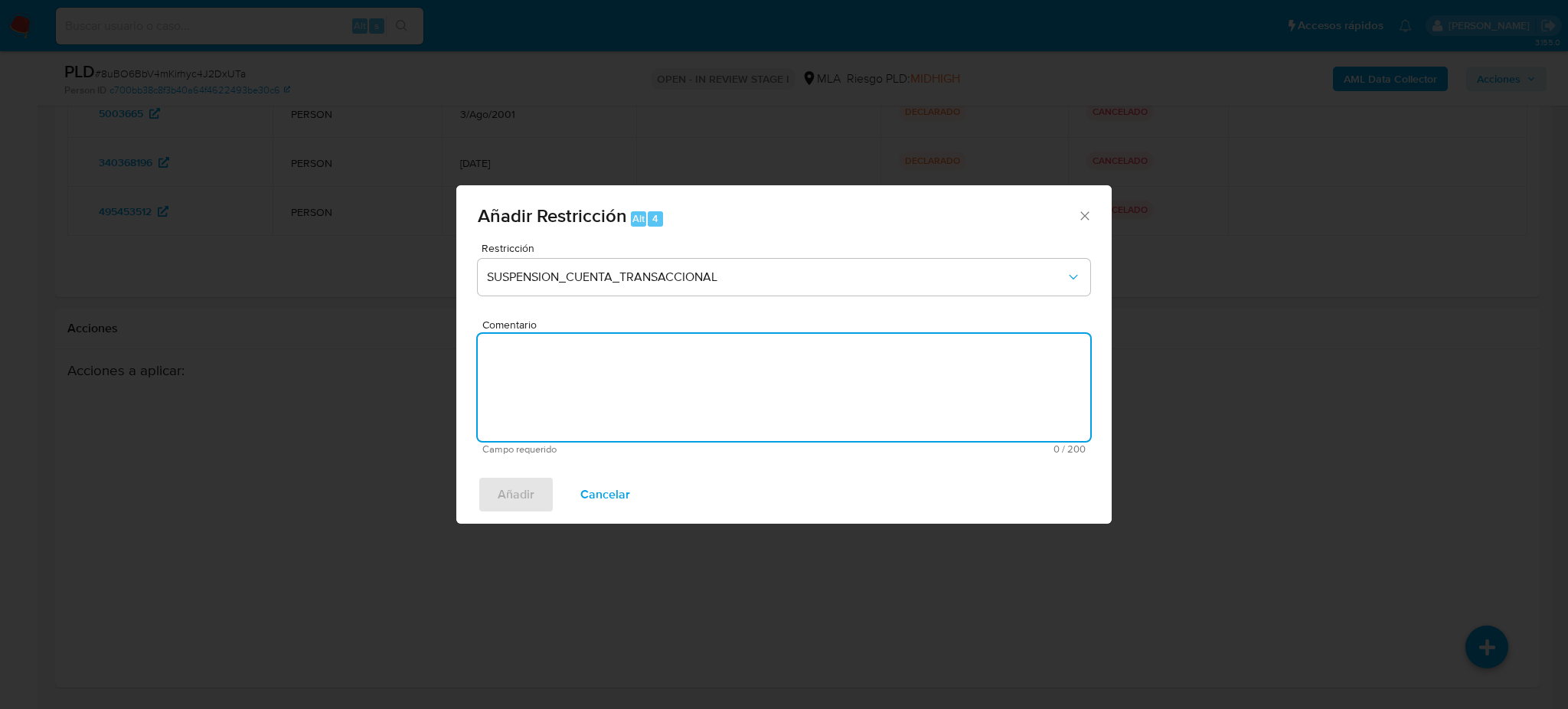
click at [618, 388] on textarea "Comentario" at bounding box center [784, 387] width 612 height 107
type textarea "AML"
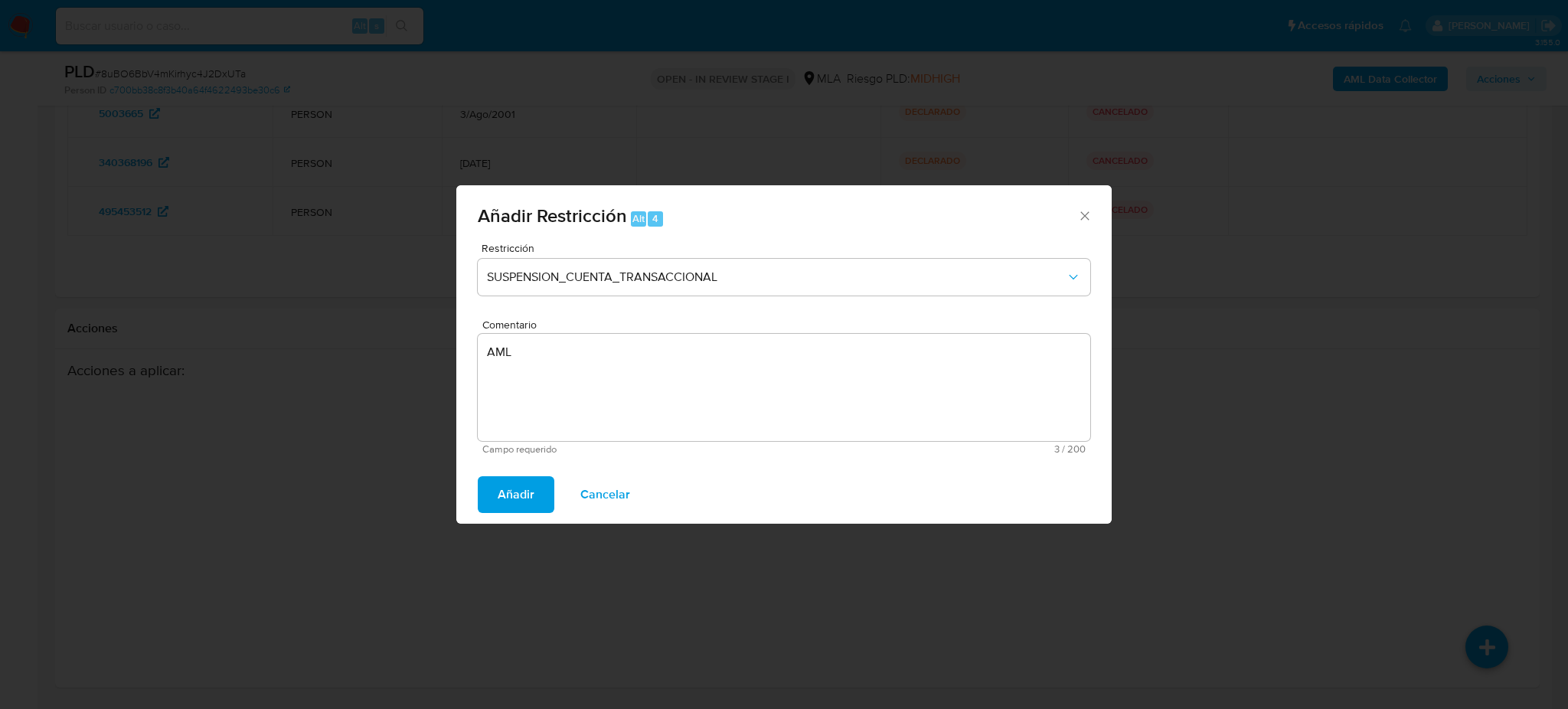
click at [512, 490] on span "Añadir" at bounding box center [516, 495] width 37 height 34
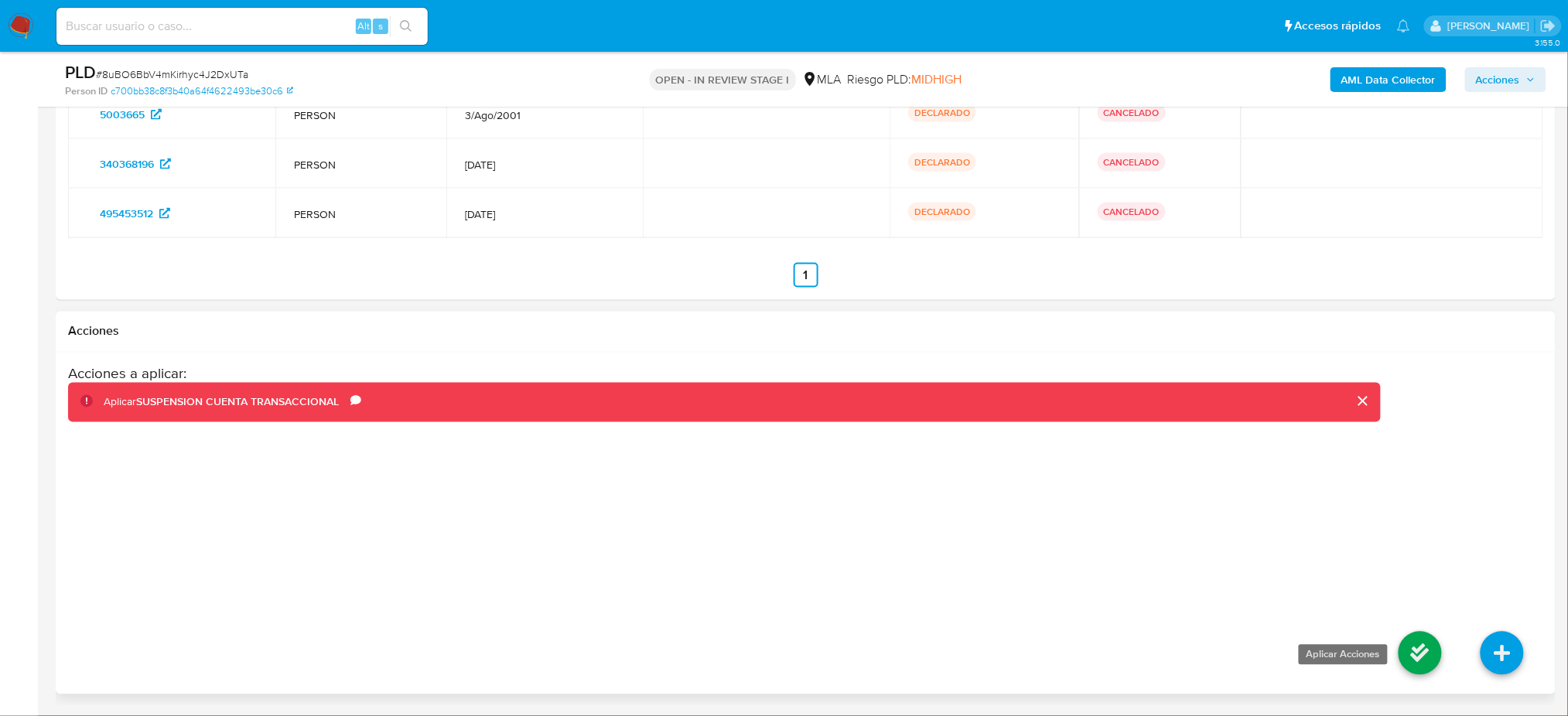
click at [1421, 640] on icon at bounding box center [1421, 654] width 44 height 44
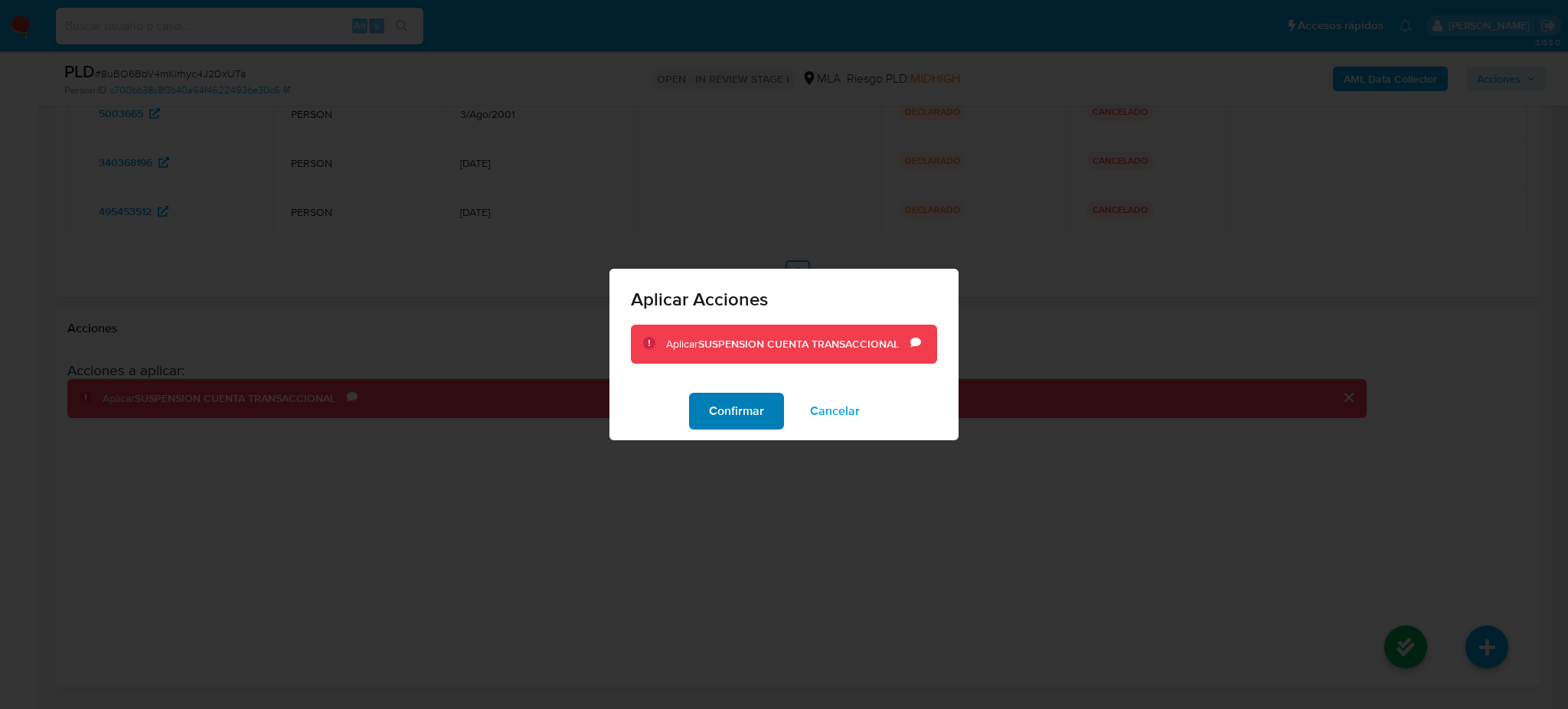
click at [720, 410] on span "Confirmar" at bounding box center [736, 412] width 55 height 34
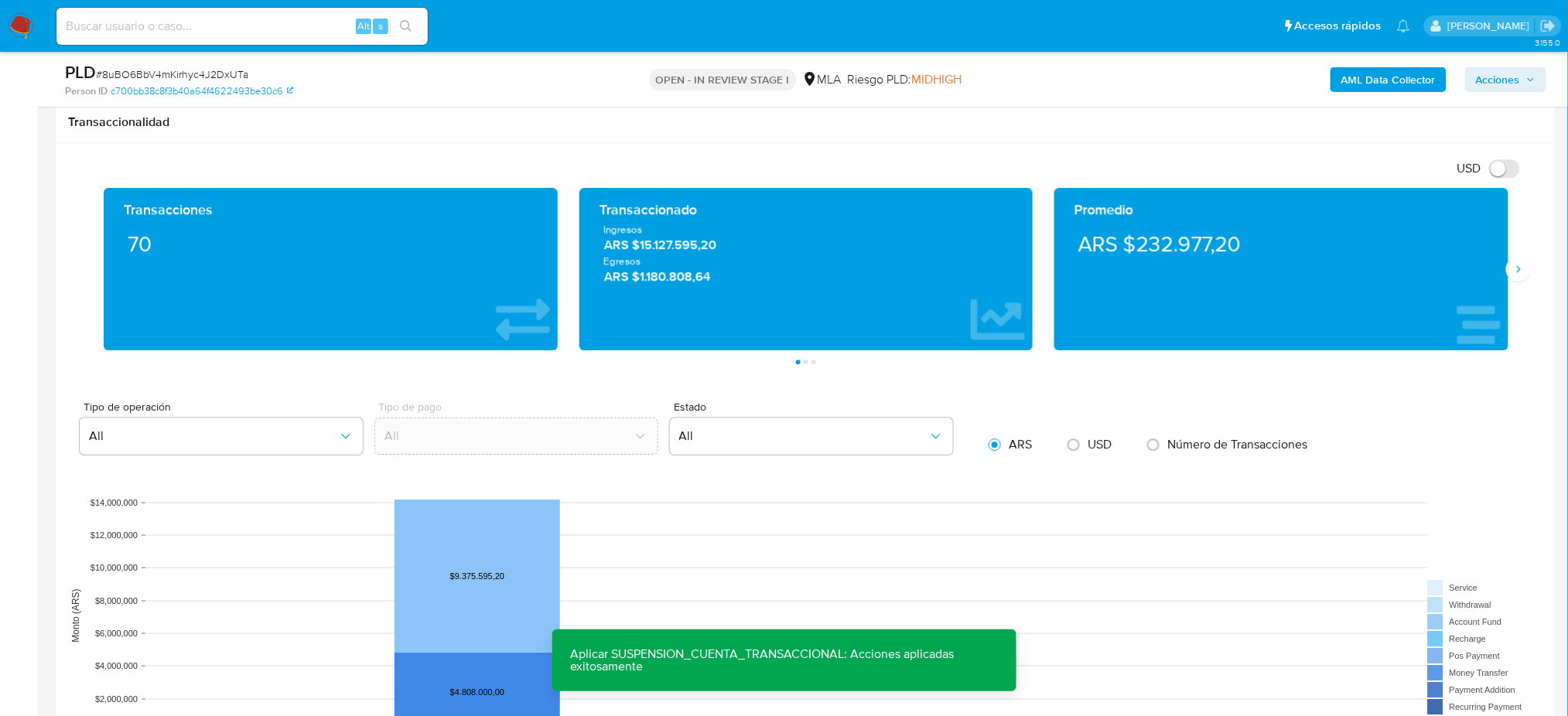
scroll to position [1167, 0]
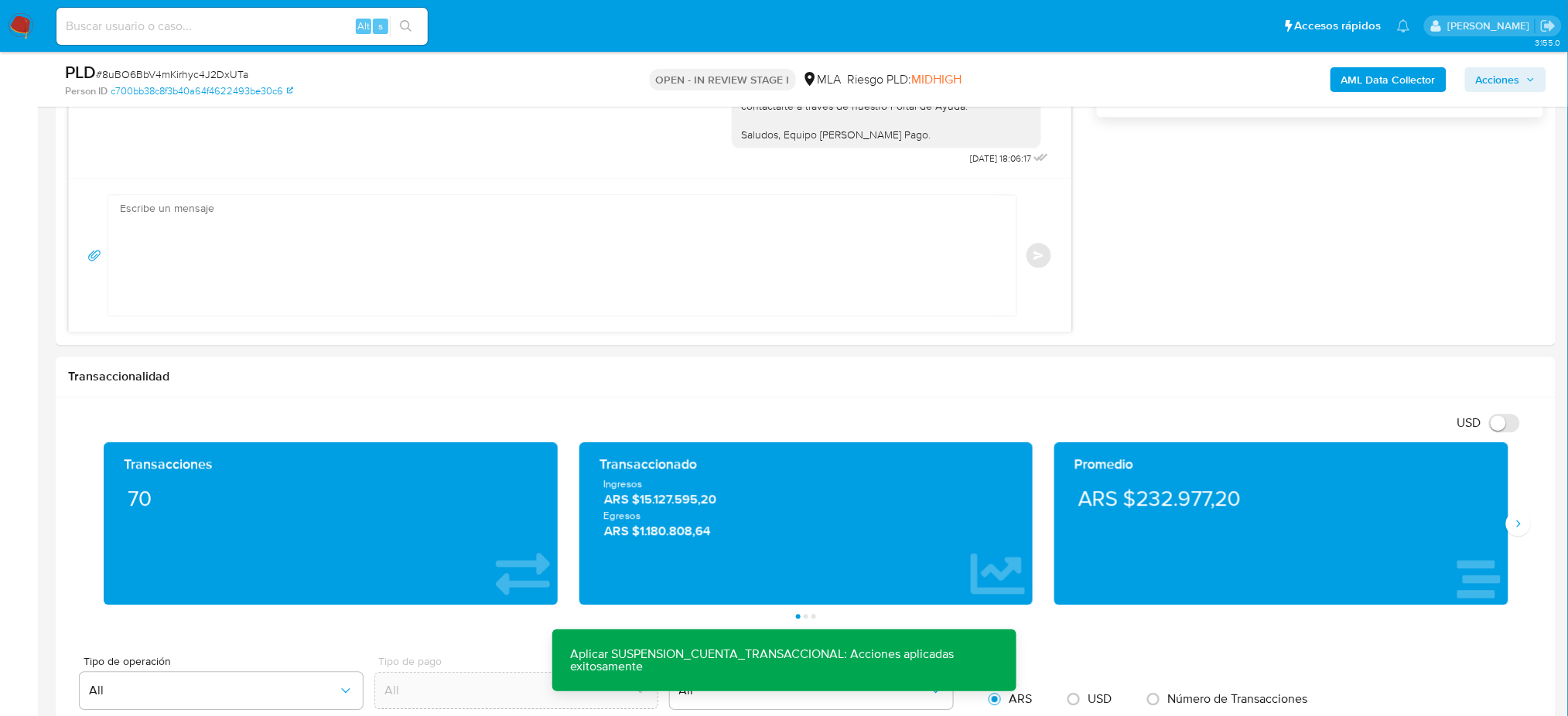
click at [1399, 80] on b "AML Data Collector" at bounding box center [1388, 80] width 94 height 25
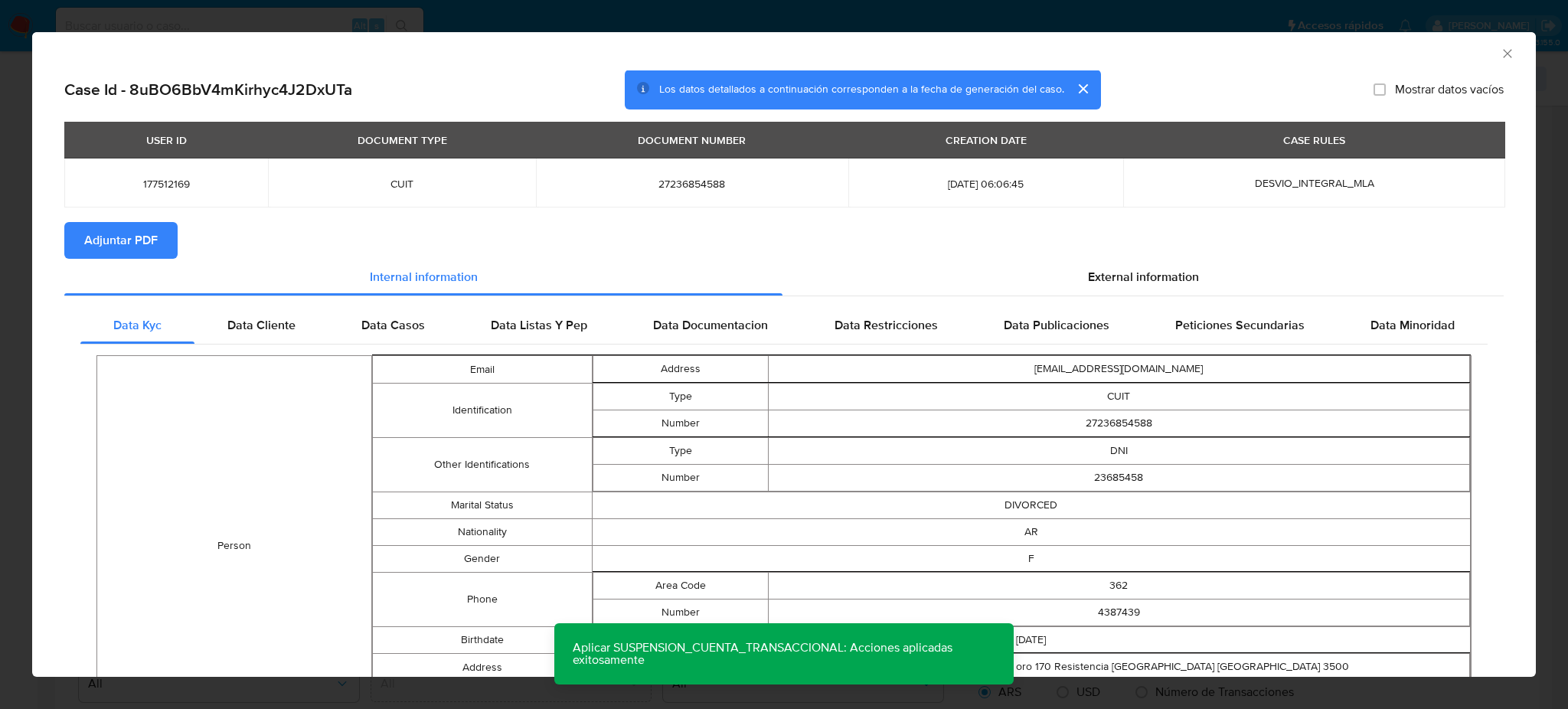
click at [106, 239] on span "Adjuntar PDF" at bounding box center [120, 241] width 73 height 34
click at [1500, 54] on icon "Cerrar ventana" at bounding box center [1508, 53] width 15 height 15
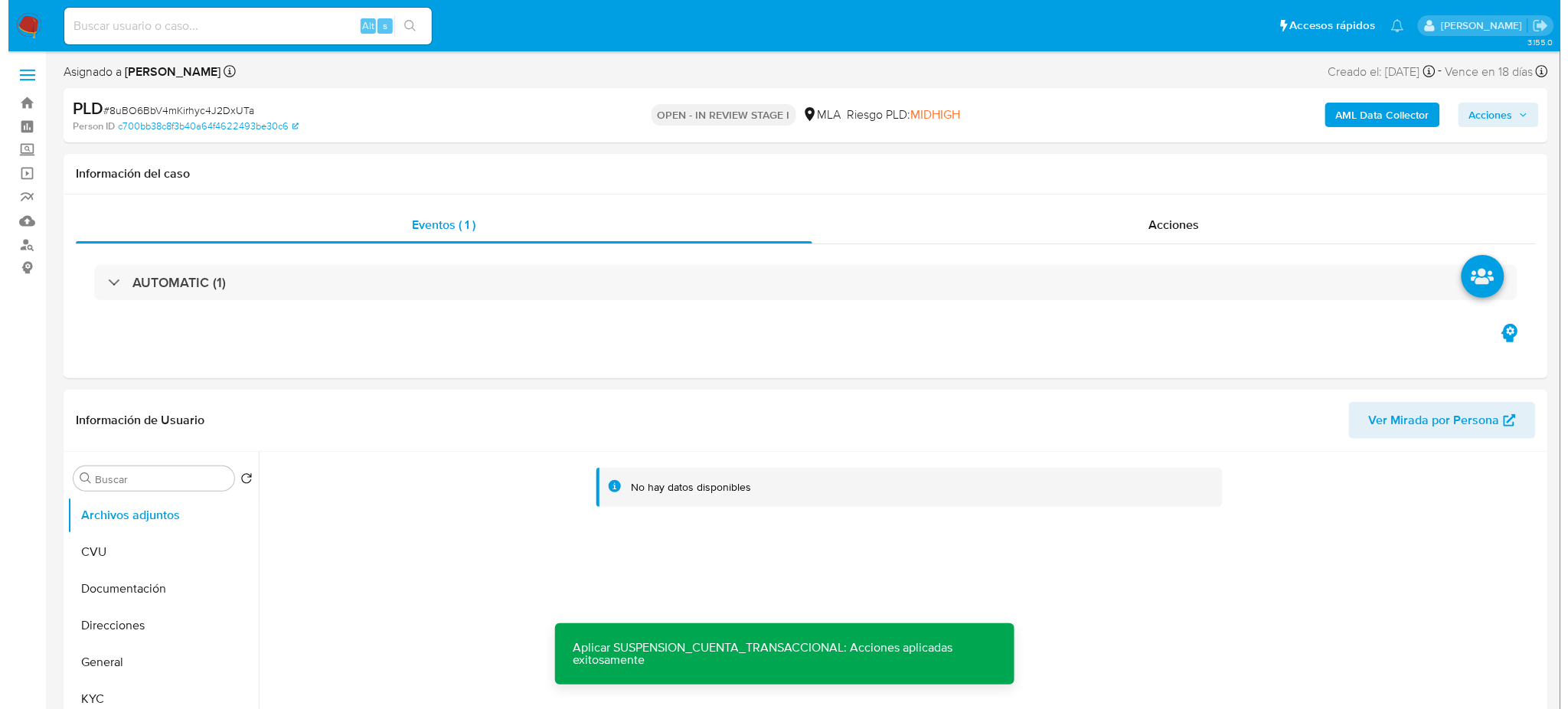
scroll to position [204, 0]
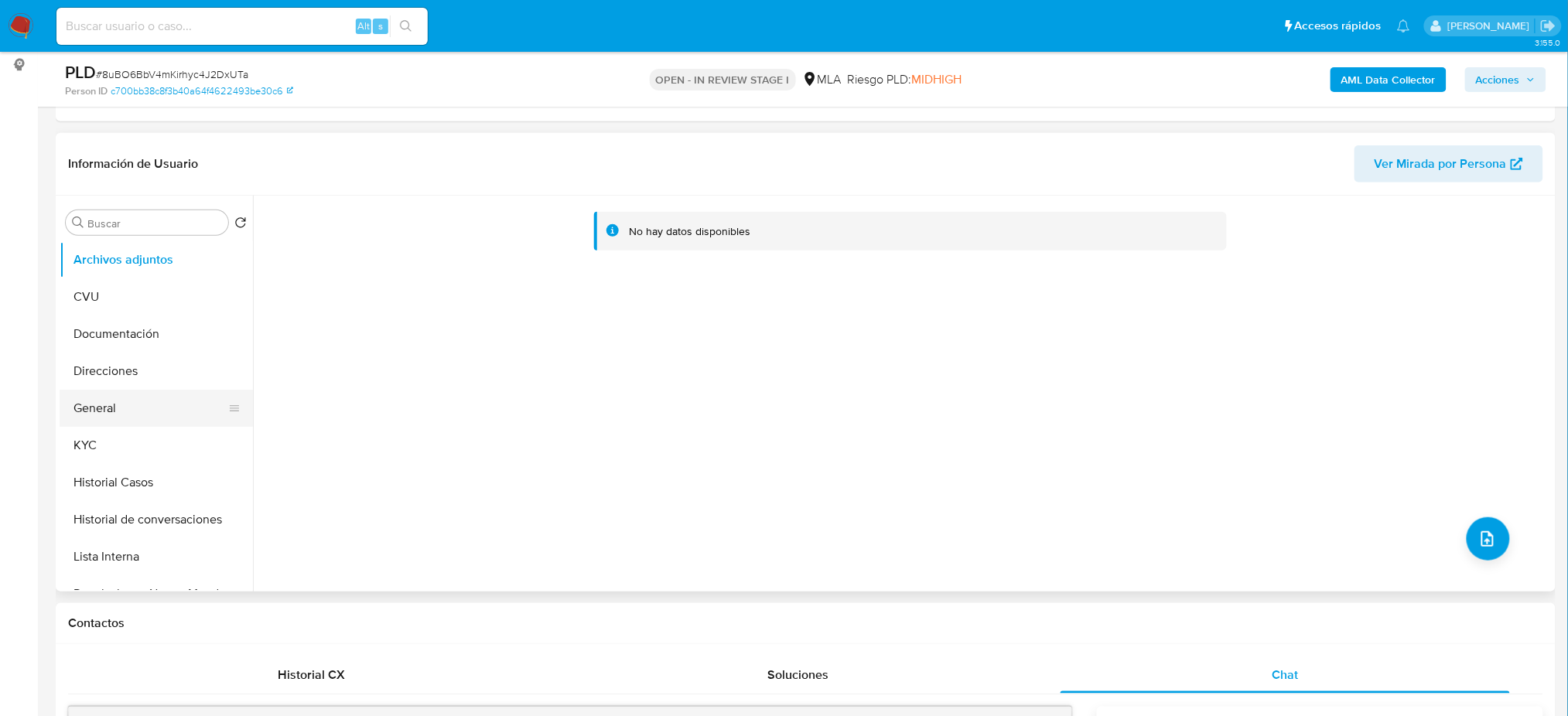
click at [145, 409] on button "General" at bounding box center [150, 409] width 181 height 37
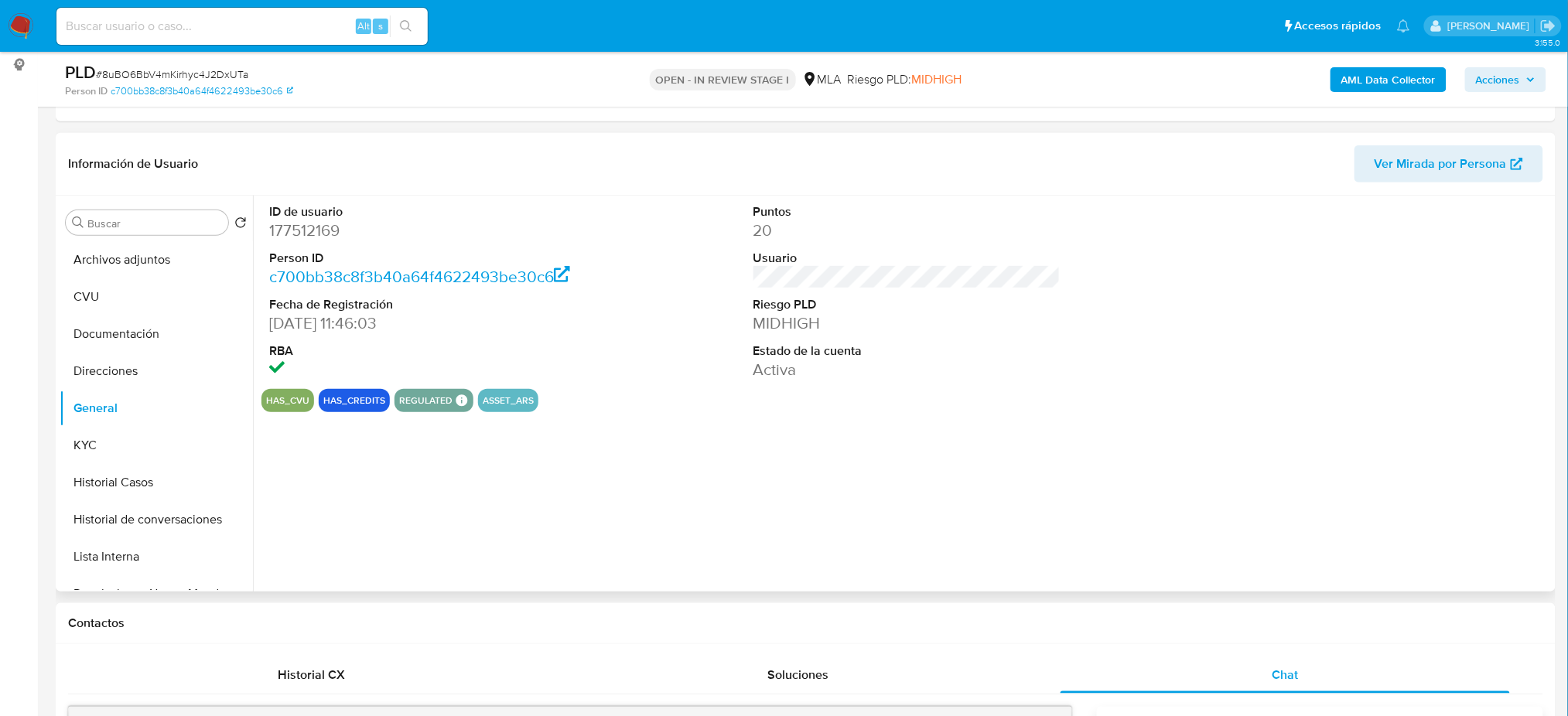
click at [293, 232] on dd "177512169" at bounding box center [423, 231] width 307 height 22
copy dd "177512169"
click at [175, 69] on span "# 8uBO6BbV4mKirhyc4J2DxUTa" at bounding box center [172, 74] width 152 height 16
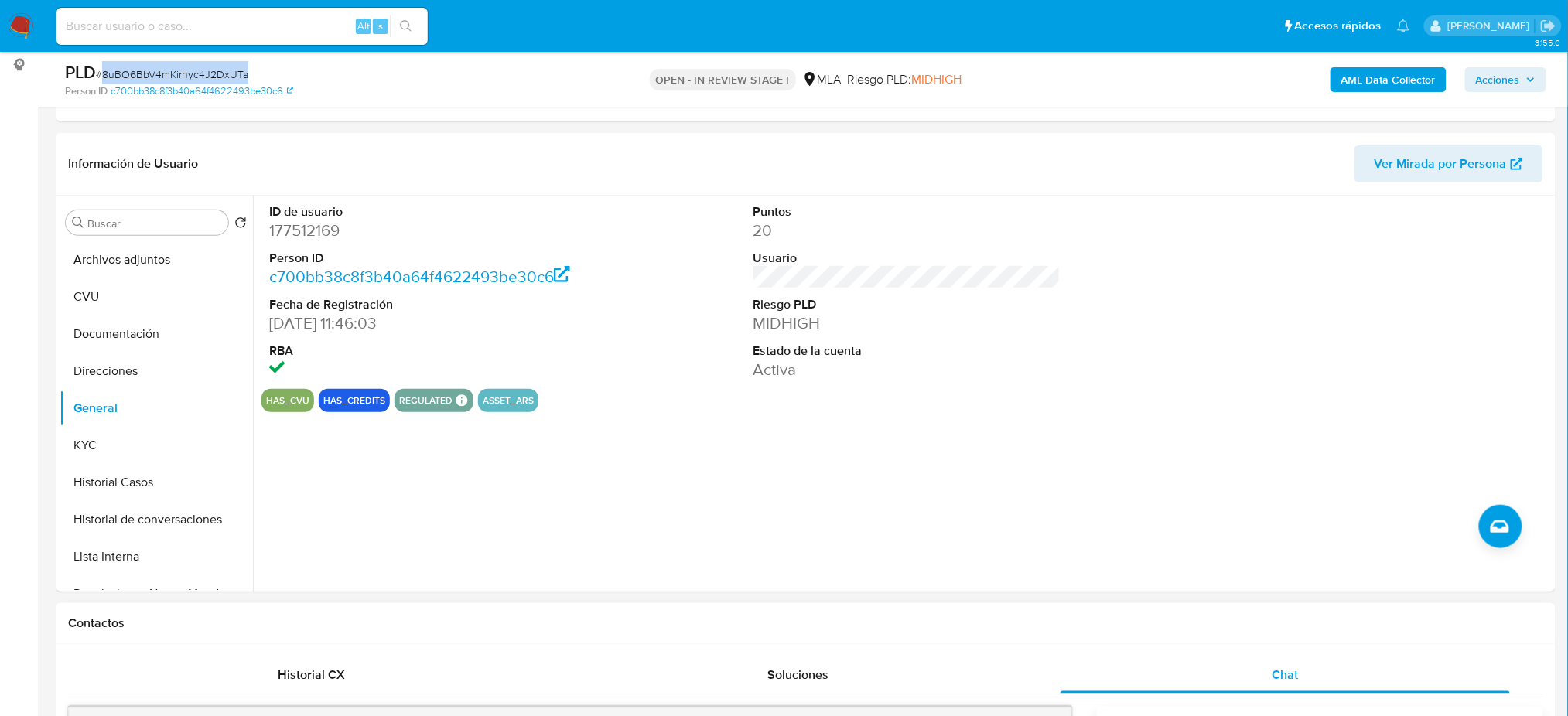
copy span "8uBO6BbV4mKirhyc4J2DxUTa"
click at [83, 257] on button "Archivos adjuntos" at bounding box center [150, 260] width 181 height 37
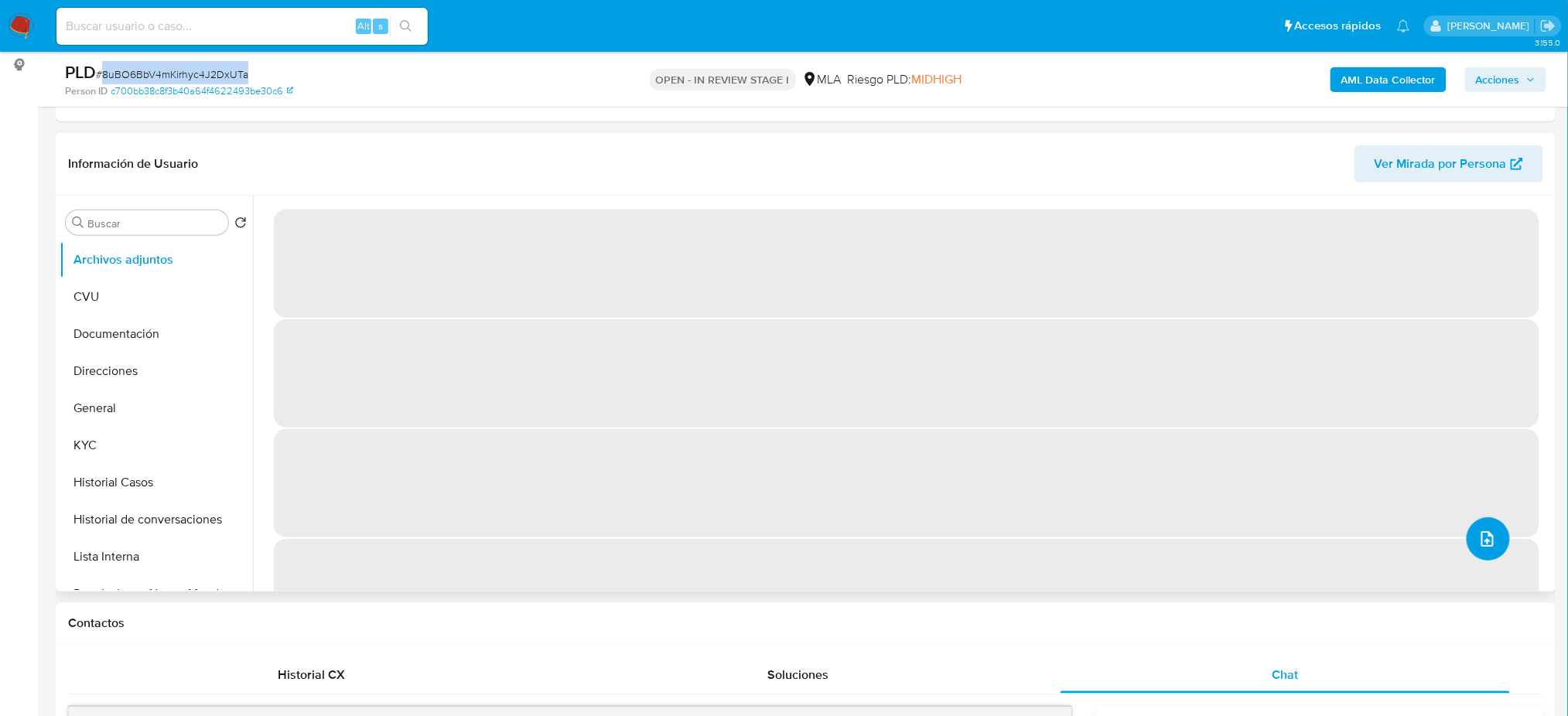
click at [1481, 552] on button "upload-file" at bounding box center [1488, 539] width 44 height 44
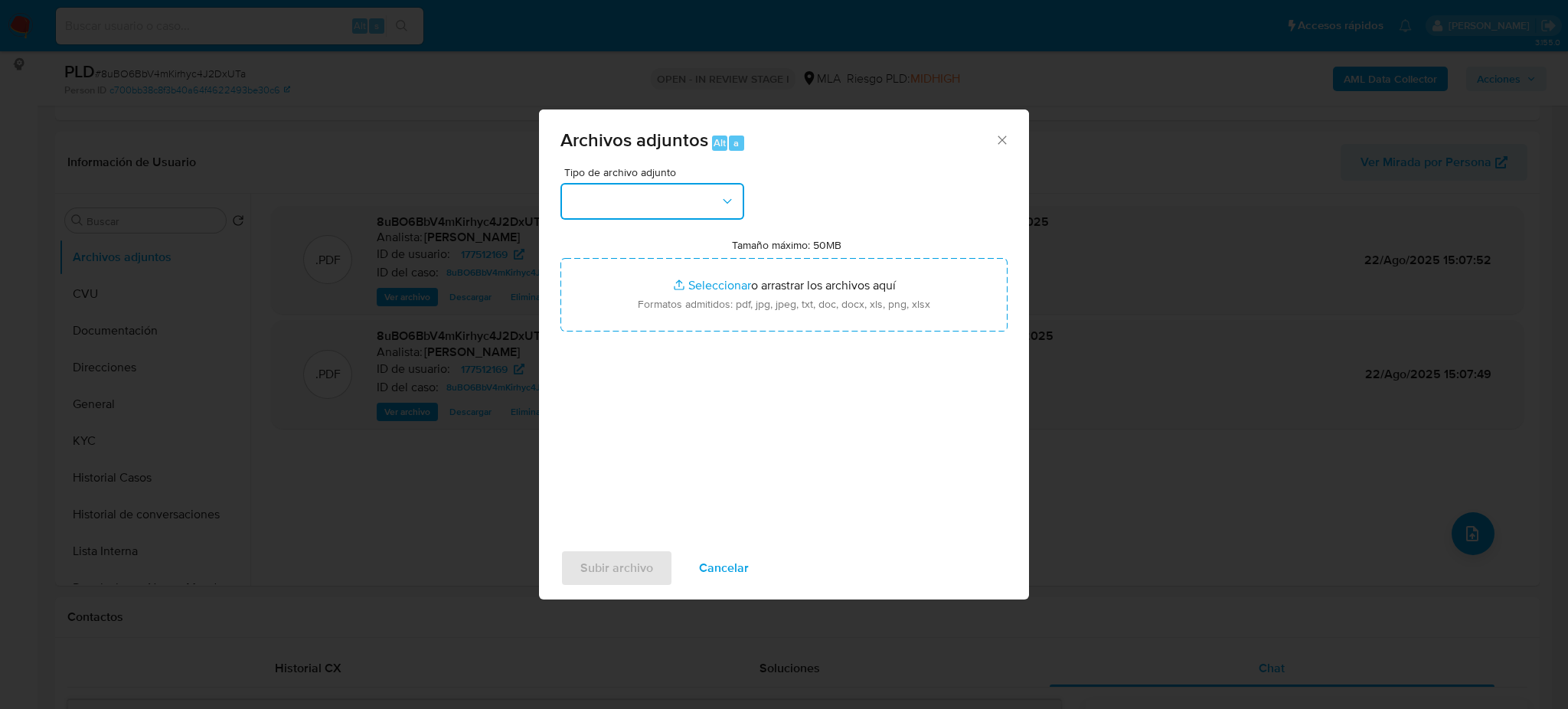
click at [669, 209] on button "button" at bounding box center [652, 202] width 184 height 37
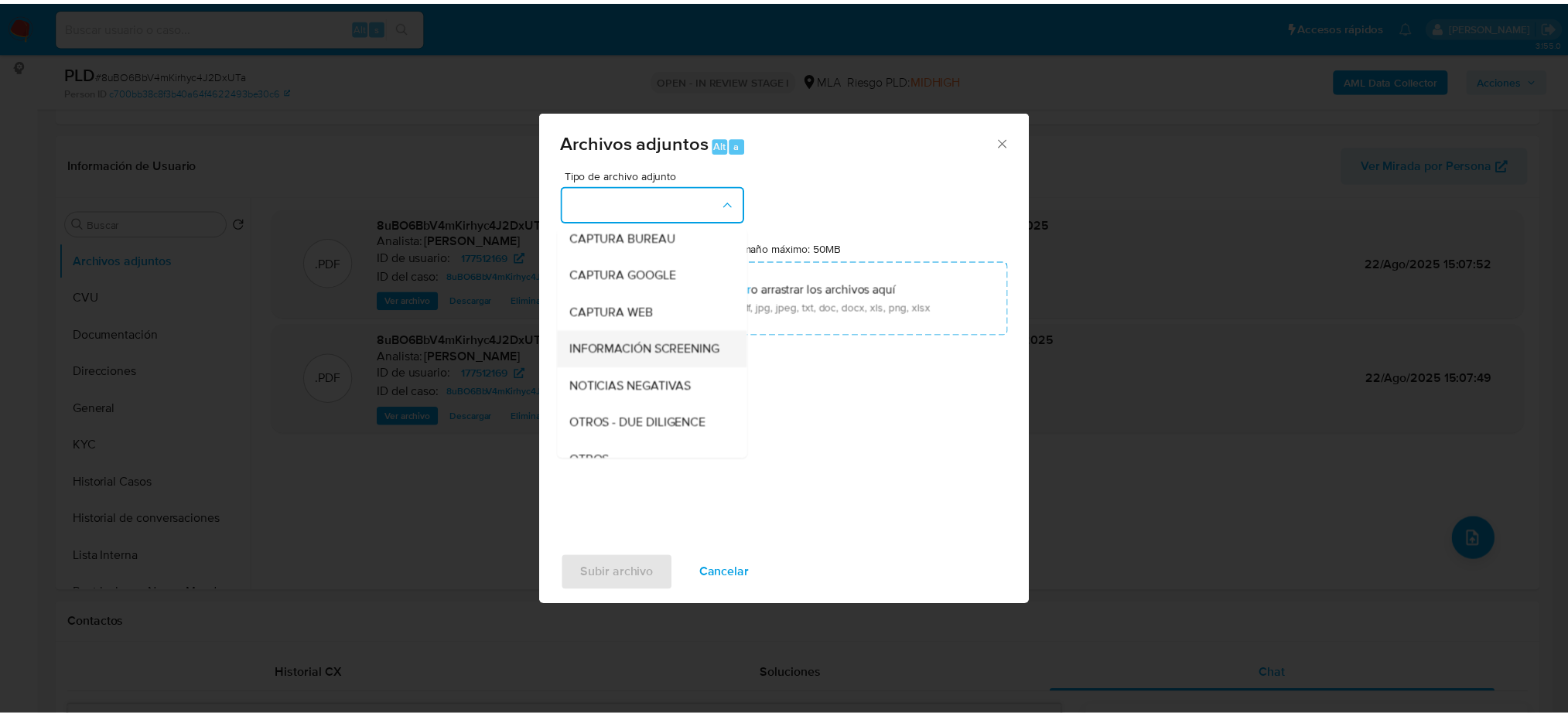
scroll to position [103, 0]
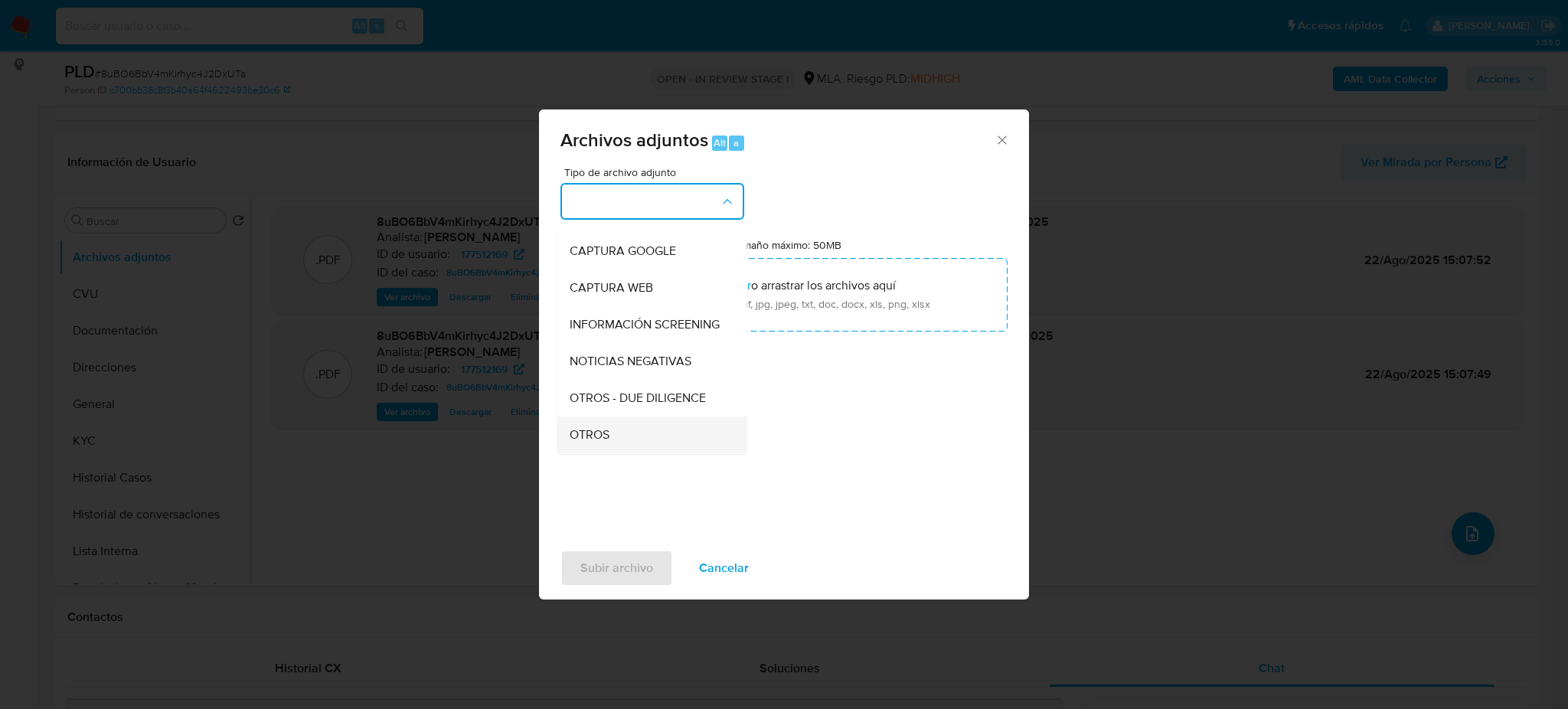
click at [632, 446] on div "OTROS" at bounding box center [648, 435] width 156 height 37
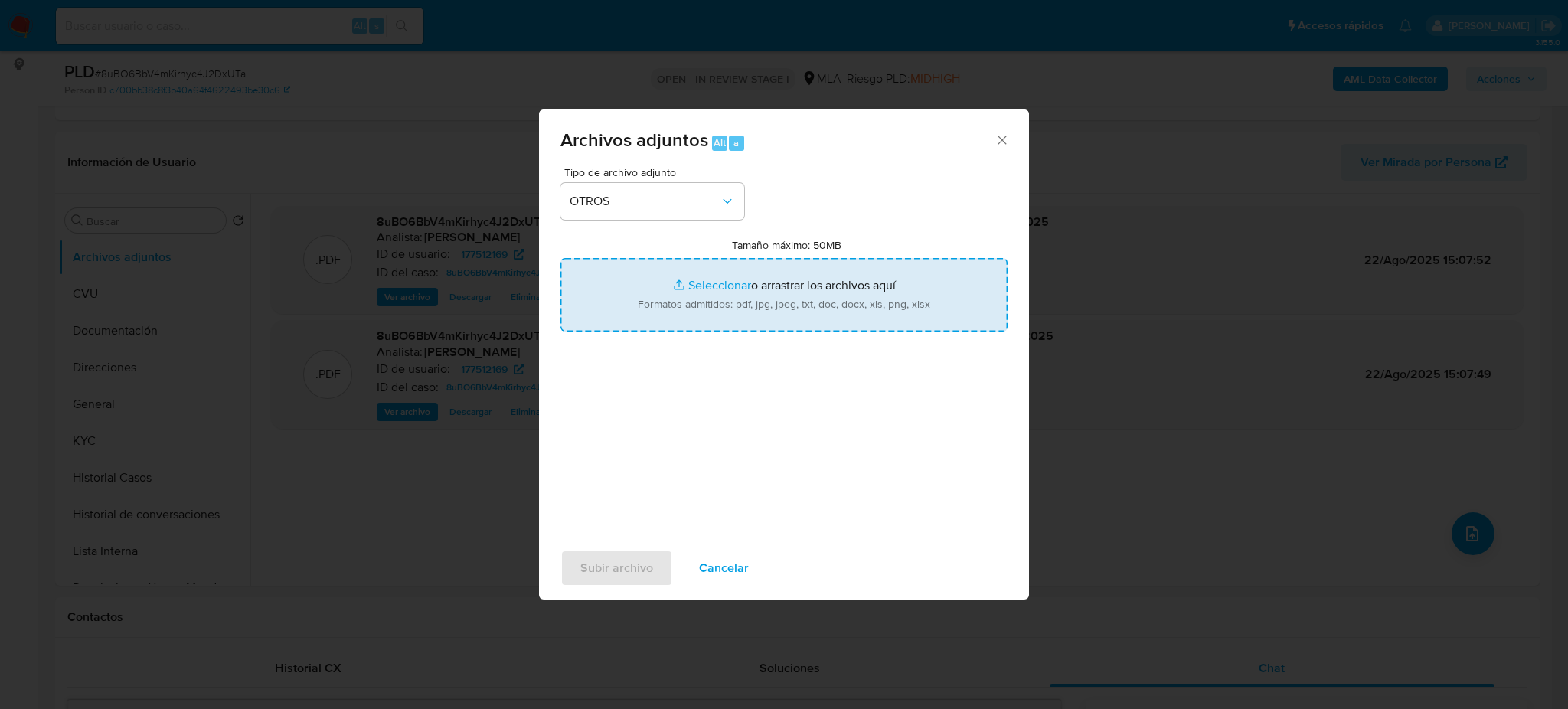
click at [691, 310] on input "Tamaño máximo: 50MB Seleccionar archivos" at bounding box center [784, 294] width 447 height 73
click at [682, 310] on input "Tamaño máximo: 50MB Seleccionar archivos" at bounding box center [784, 294] width 447 height 73
type input "C:\fakepath\Caselog 8uBO6BbV4mKirhyc4J2DxUTa.docx"
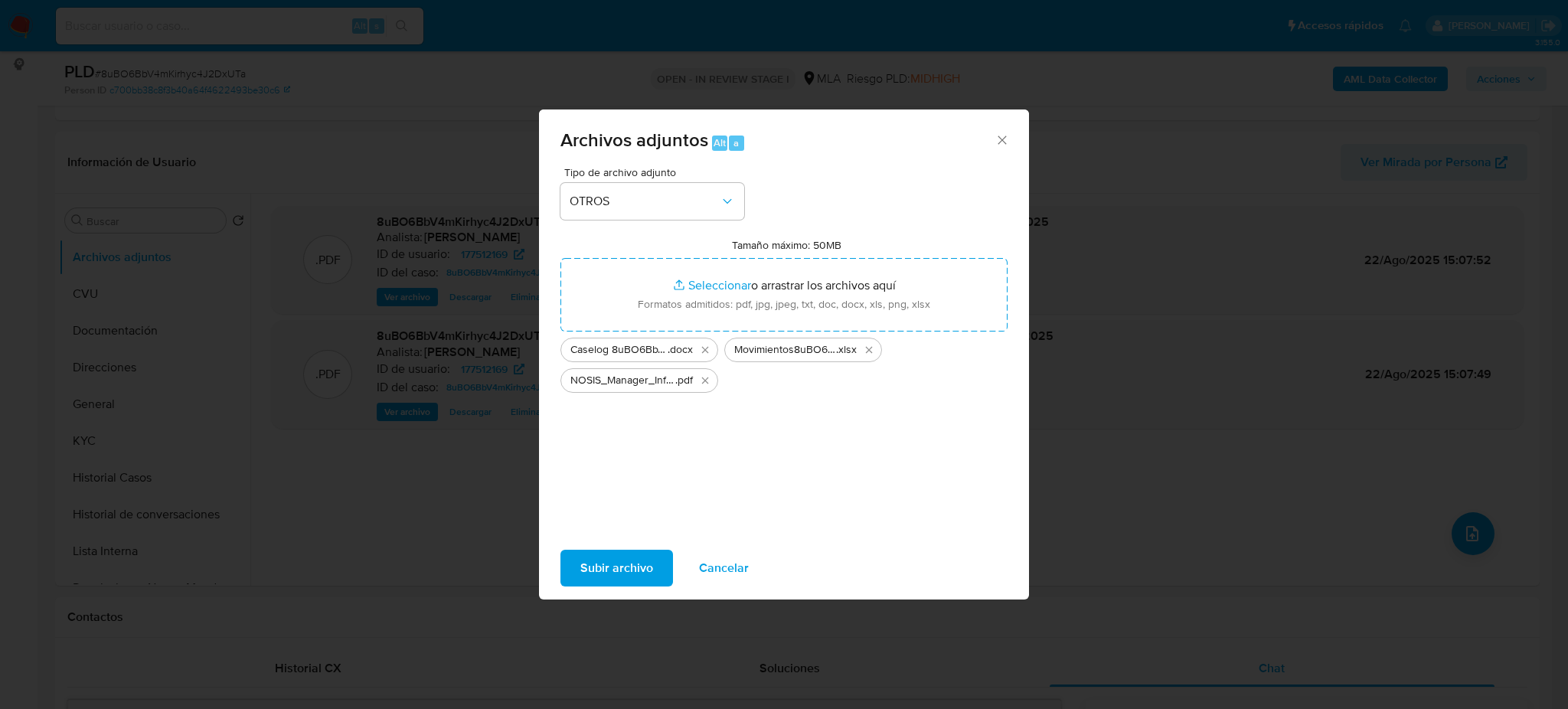
click at [607, 568] on span "Subir archivo" at bounding box center [617, 568] width 73 height 34
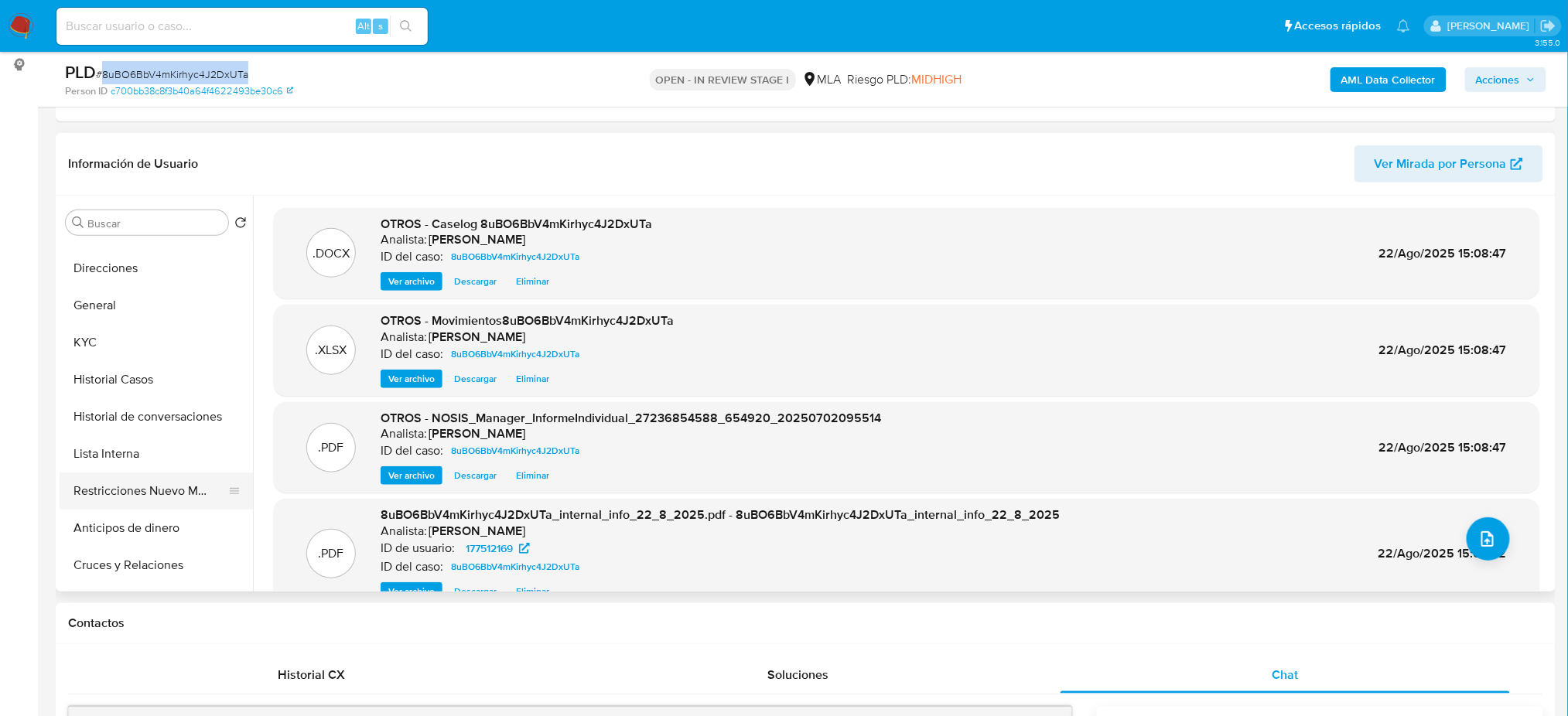
click at [128, 499] on button "Restricciones Nuevo Mundo" at bounding box center [150, 491] width 181 height 37
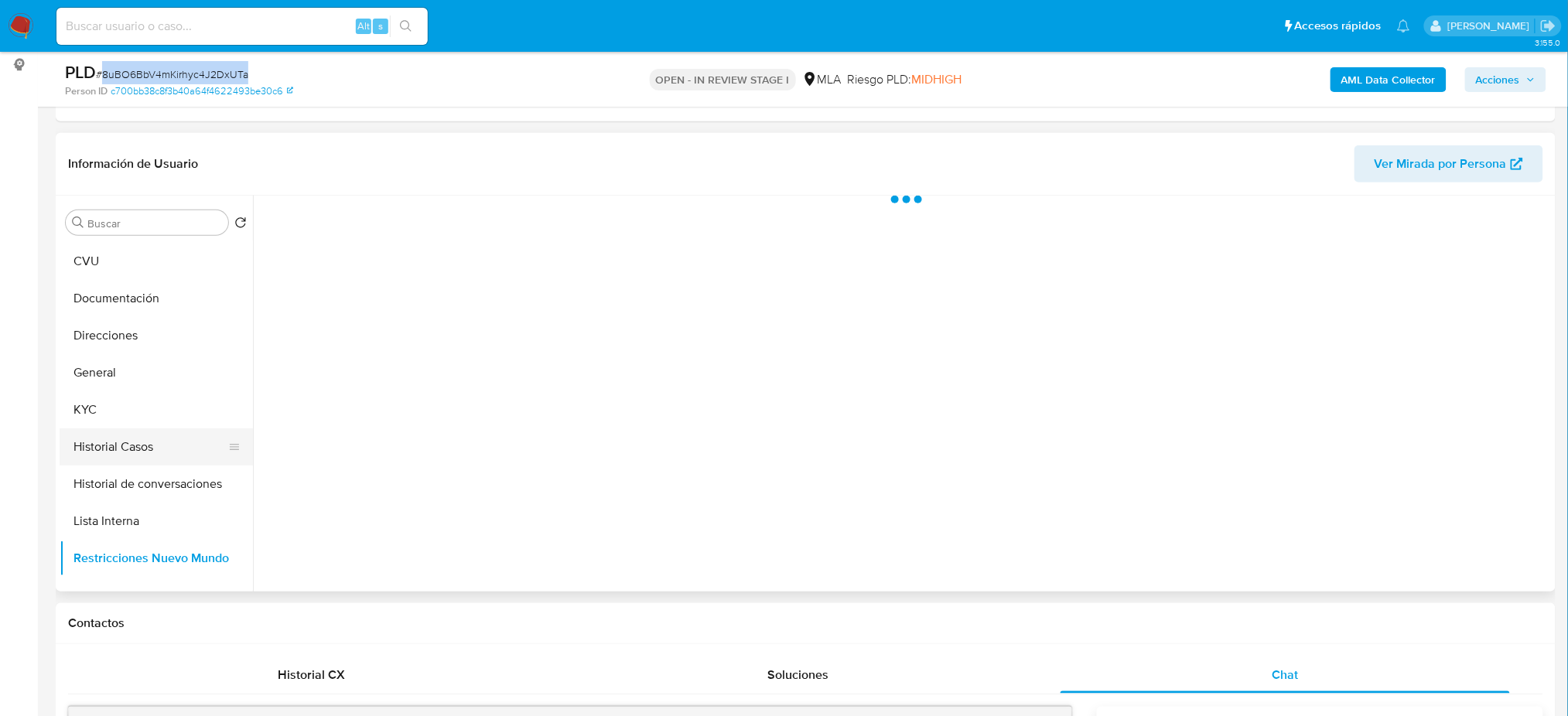
scroll to position [0, 0]
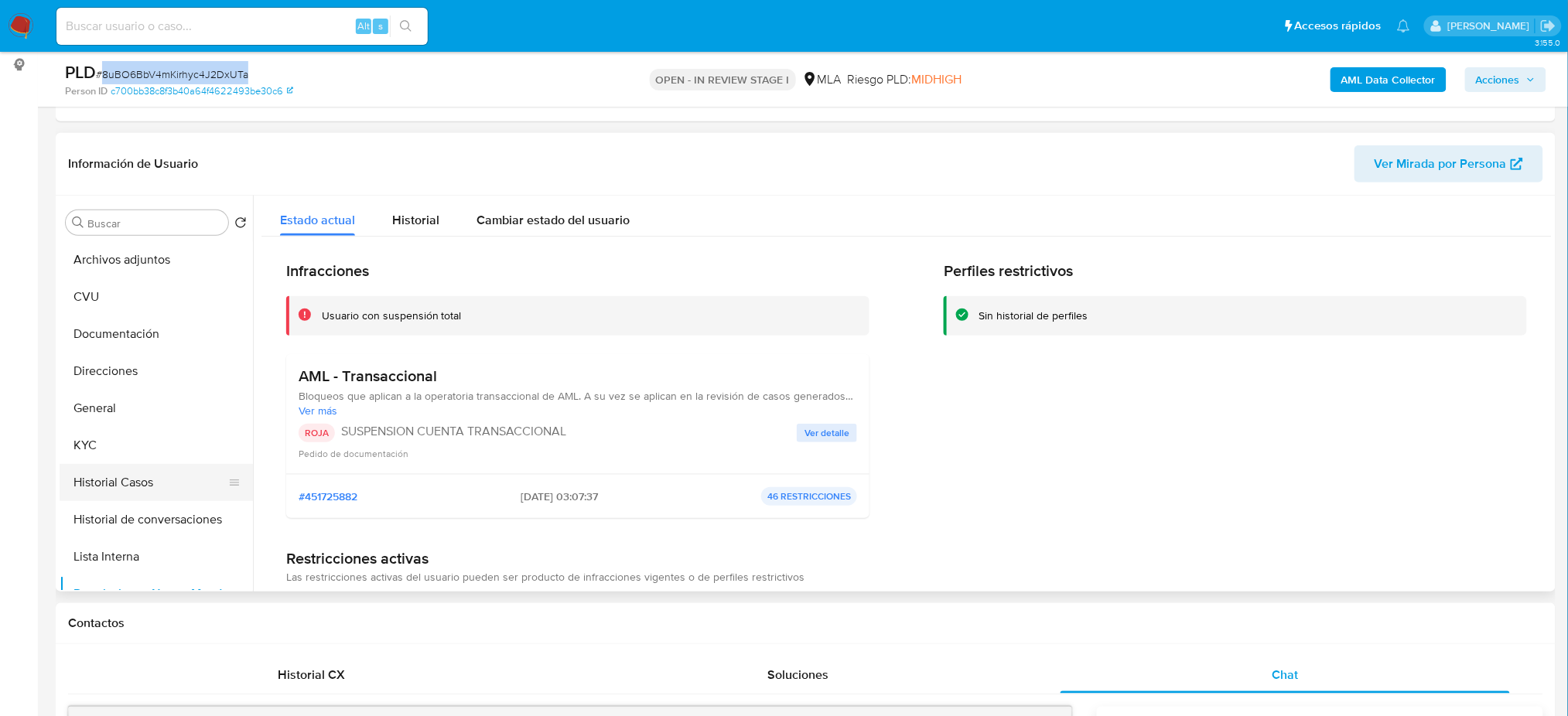
click at [129, 499] on button "Historial Casos" at bounding box center [150, 483] width 181 height 37
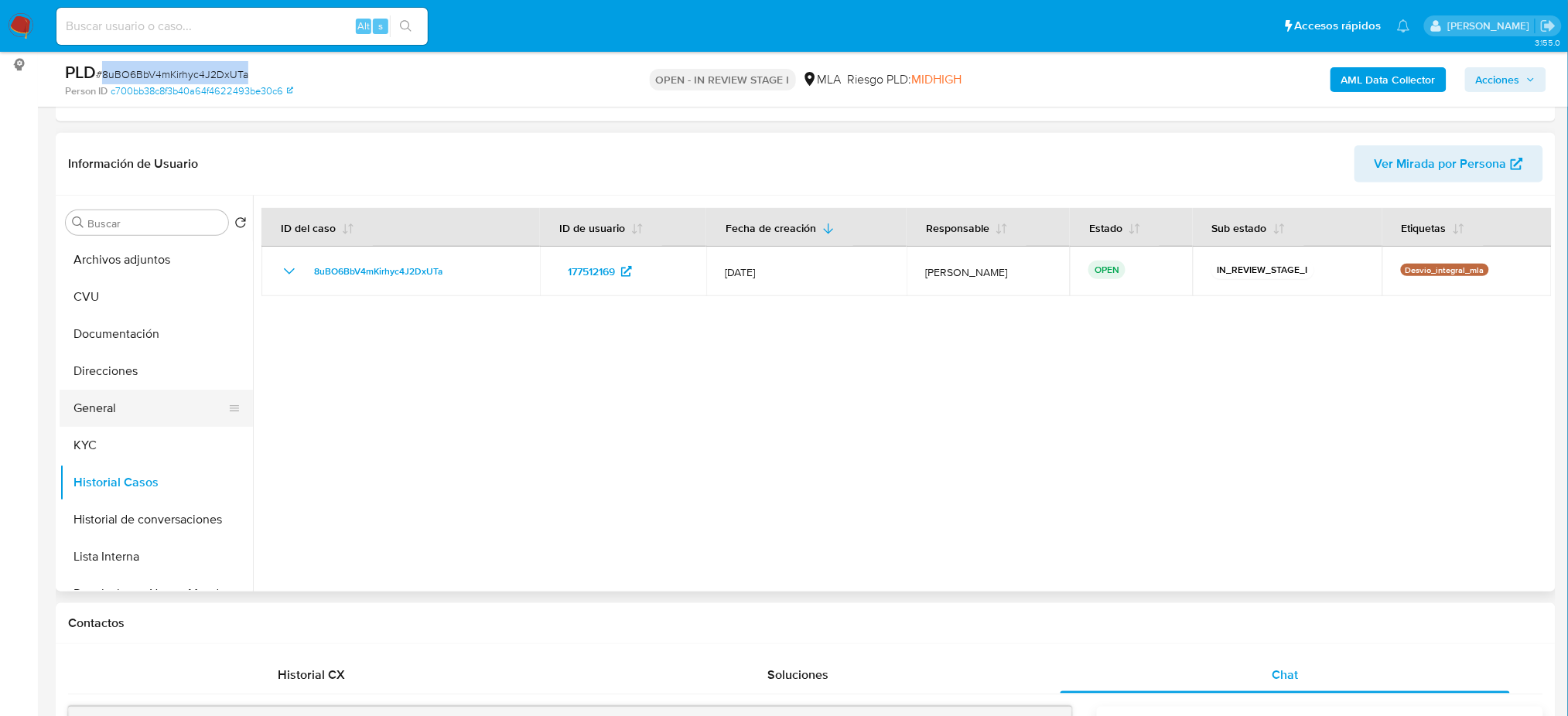
click at [128, 390] on button "General" at bounding box center [150, 409] width 181 height 37
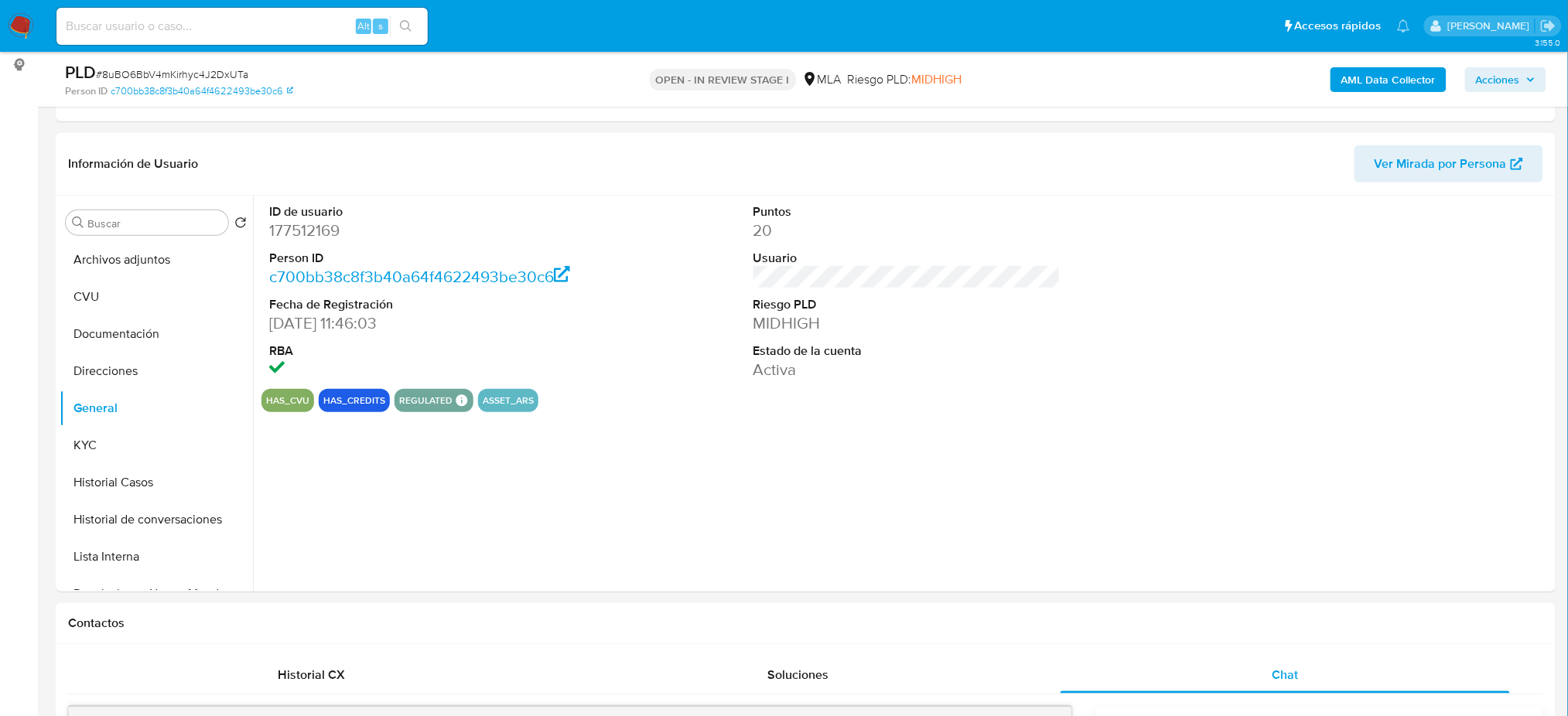
click at [306, 232] on dd "177512169" at bounding box center [423, 231] width 307 height 22
copy dd "177512169"
click at [1545, 74] on button "Acciones" at bounding box center [1506, 80] width 81 height 25
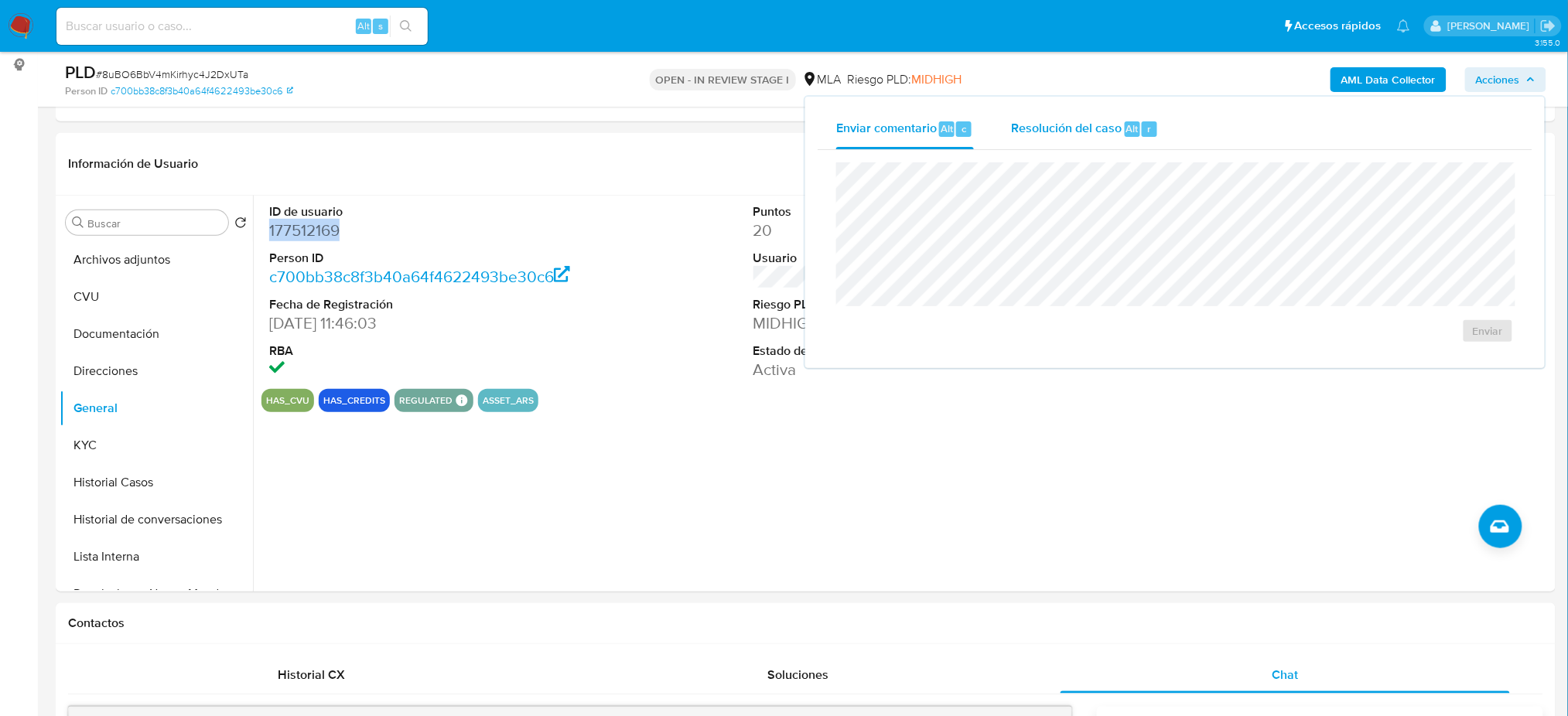
click at [1078, 122] on span "Resolución del caso" at bounding box center [1066, 128] width 111 height 18
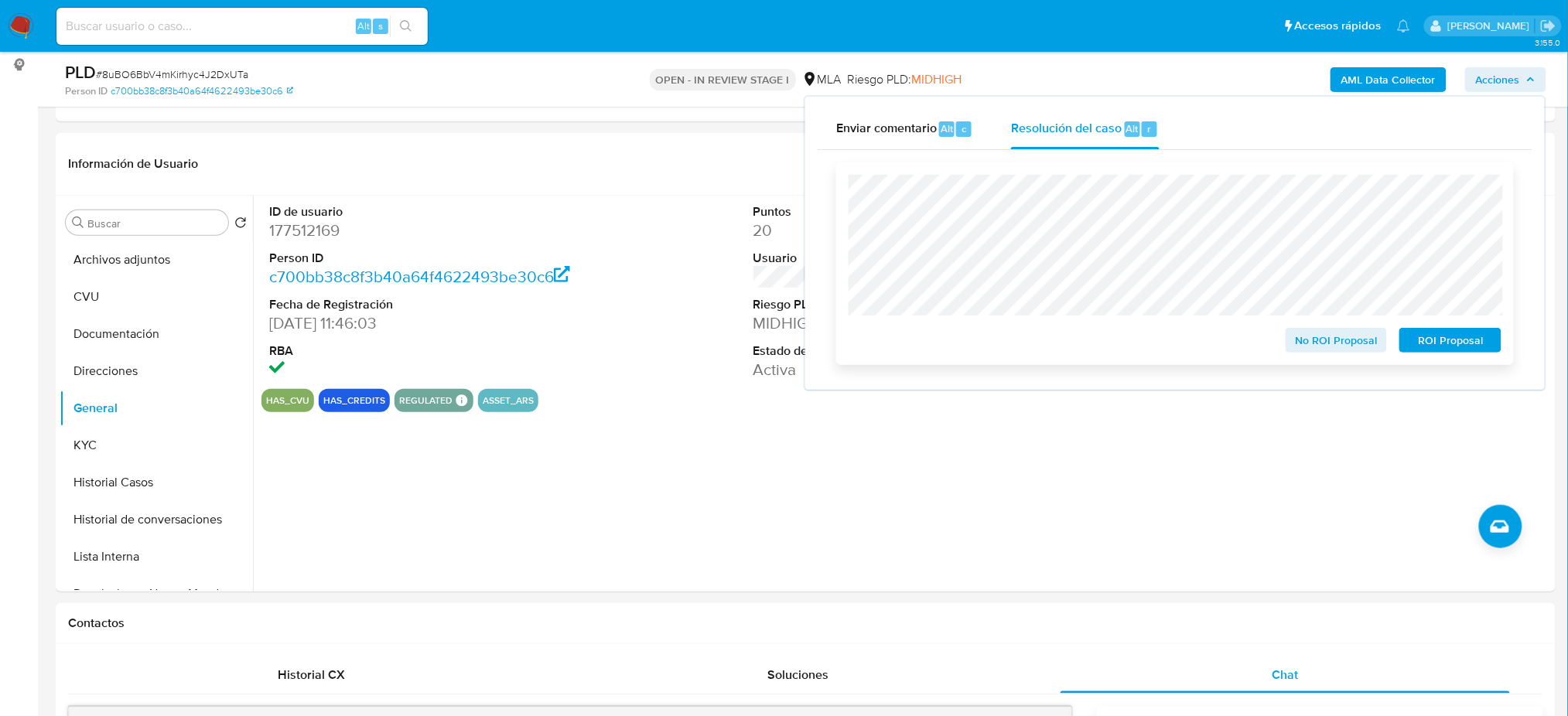
click at [1469, 342] on span "ROI Proposal" at bounding box center [1450, 340] width 80 height 22
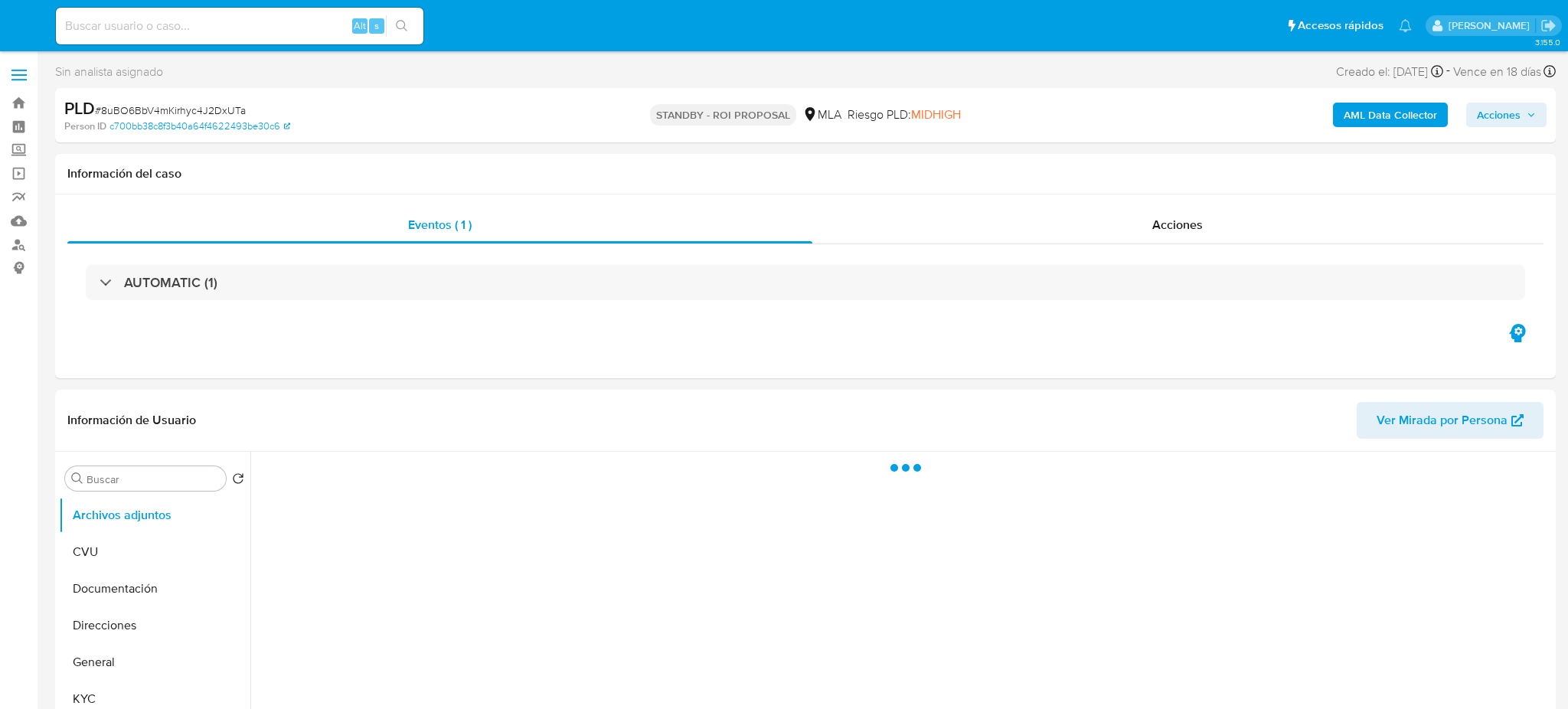
select select "10"
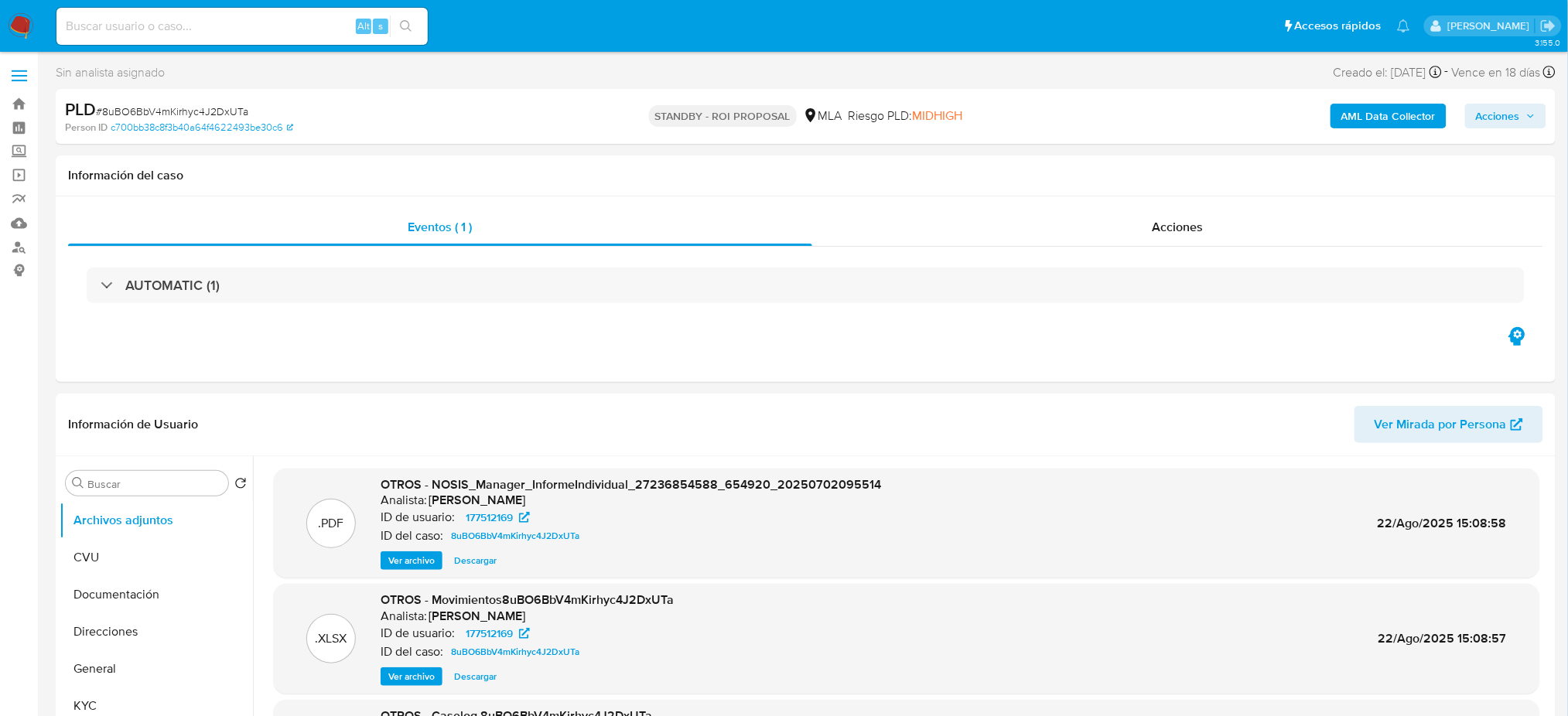
click at [267, 33] on input at bounding box center [242, 27] width 371 height 20
paste input "juPjLipzUirfNqA3SUQZS3BQ"
type input "juPjLipzUirfNqA3SUQZS3BQ"
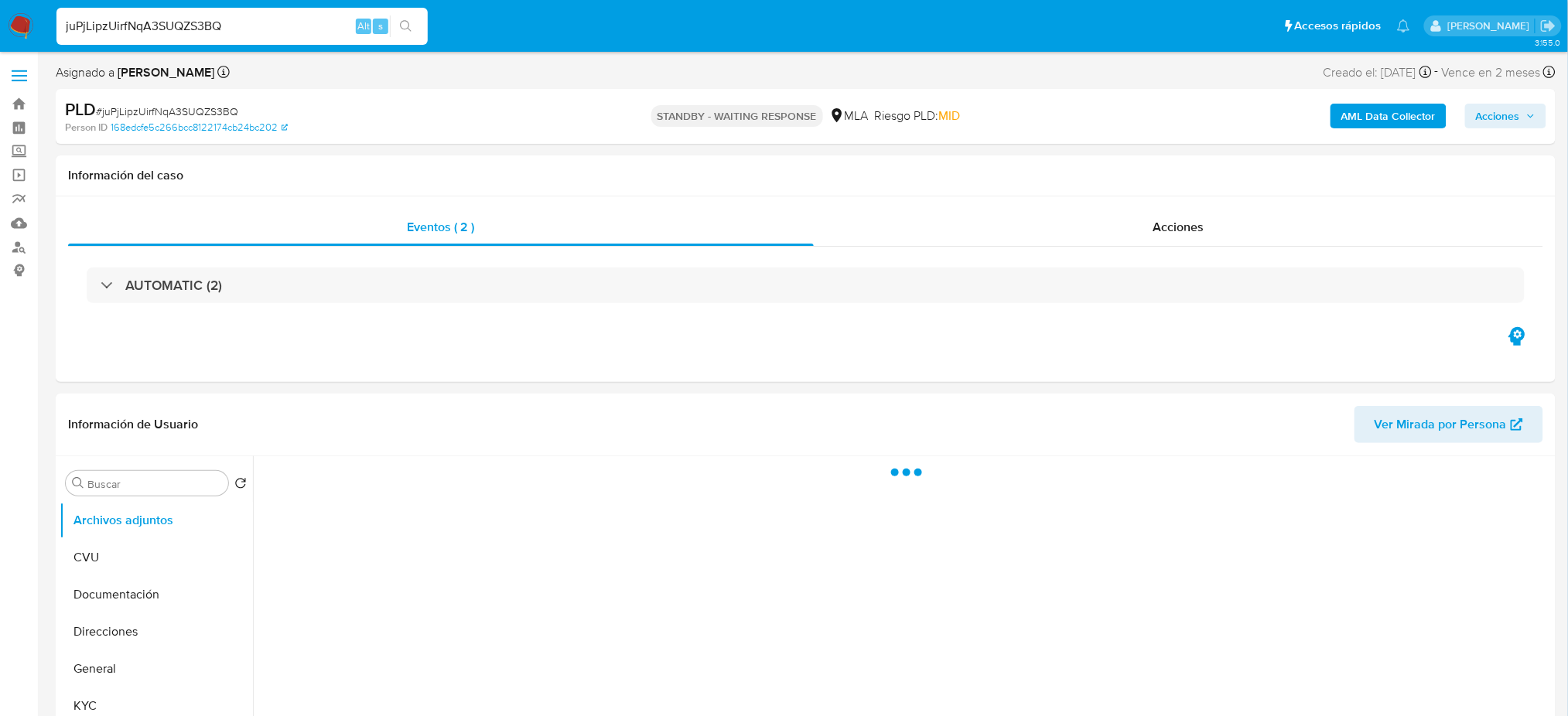
click at [20, 19] on img at bounding box center [21, 27] width 27 height 27
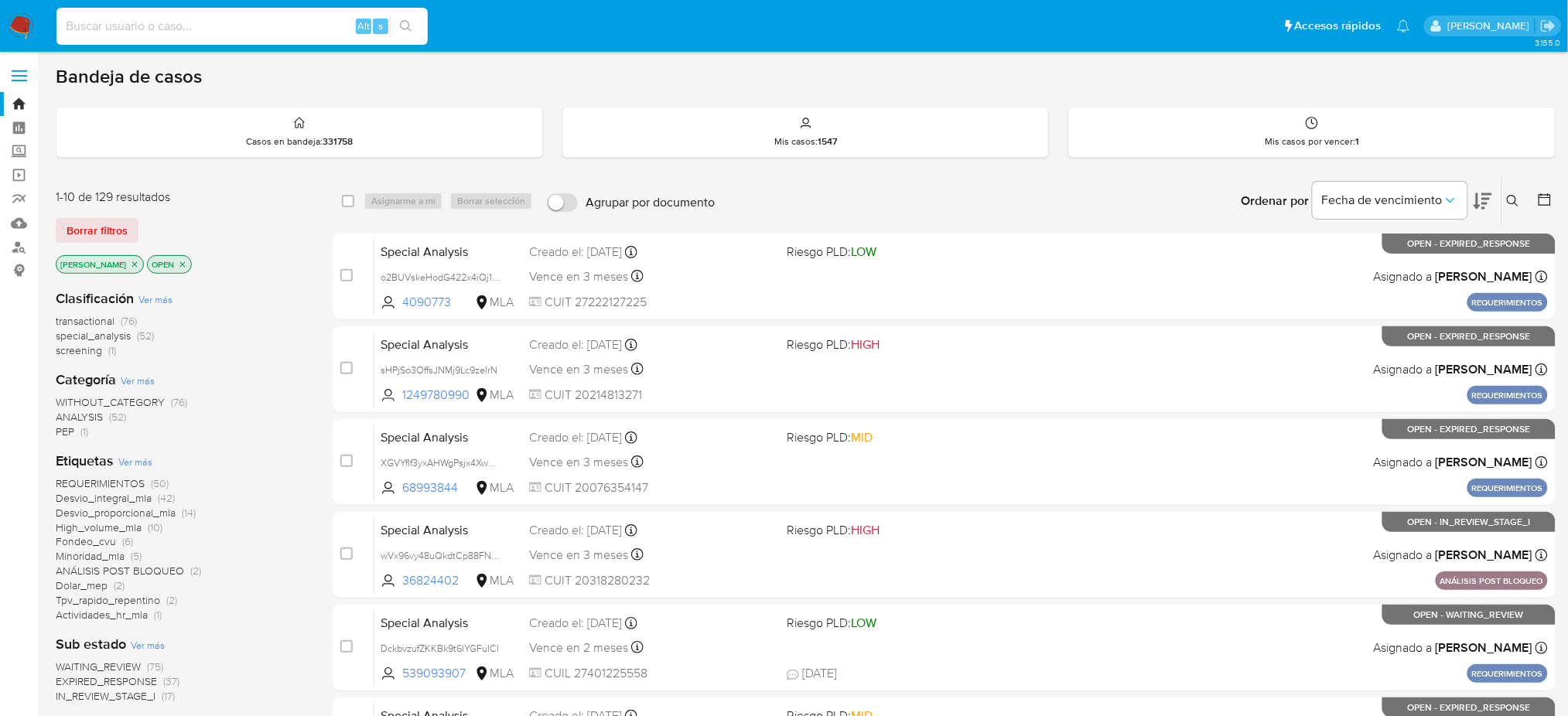
click at [237, 34] on input at bounding box center [242, 27] width 371 height 20
paste input "juPjLipzUirfNqA3SUQZS3BQ"
type input "juPjLipzUirfNqA3SUQZS3BQ"
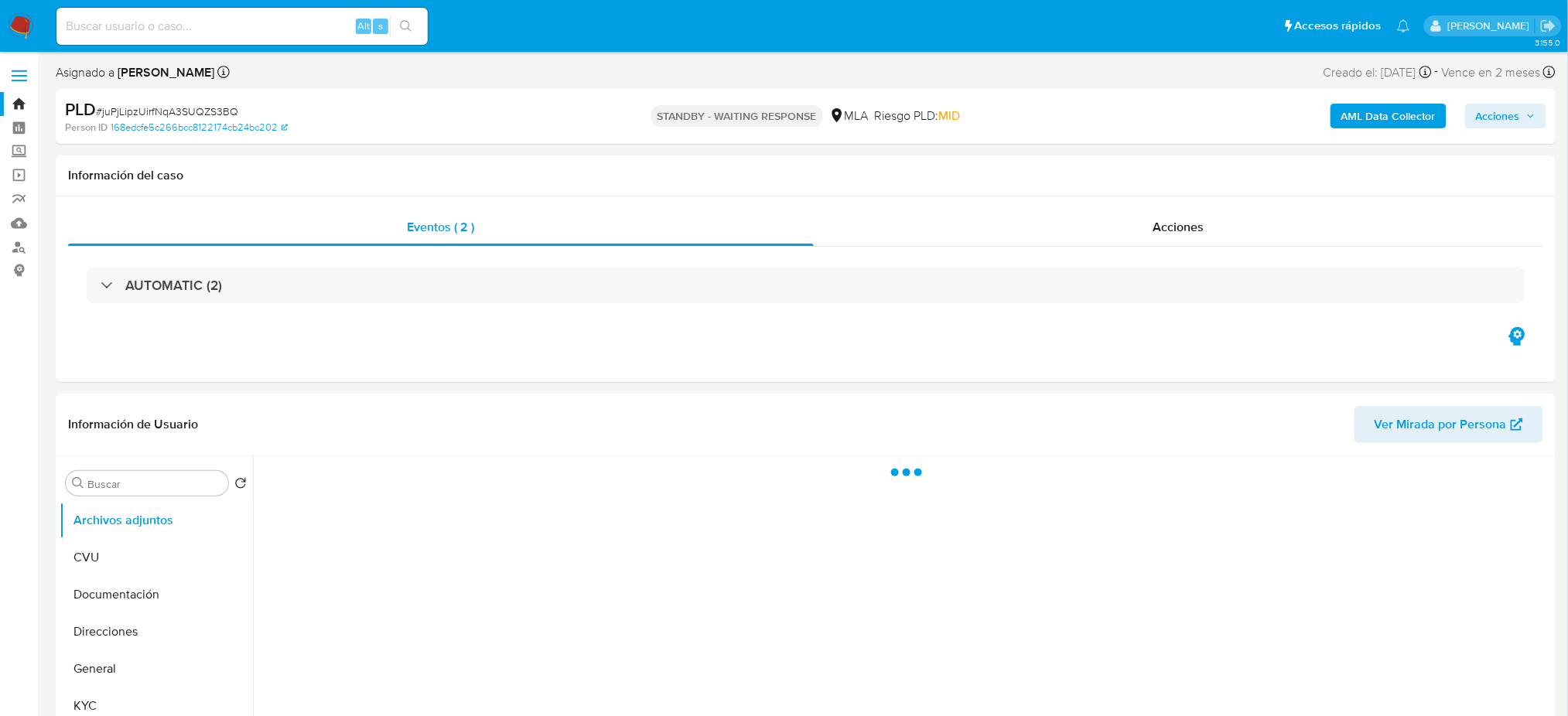
select select "10"
click at [196, 34] on input at bounding box center [242, 27] width 371 height 20
paste input "Yl9Hqx7BYKqUssjOHYl6XoQG"
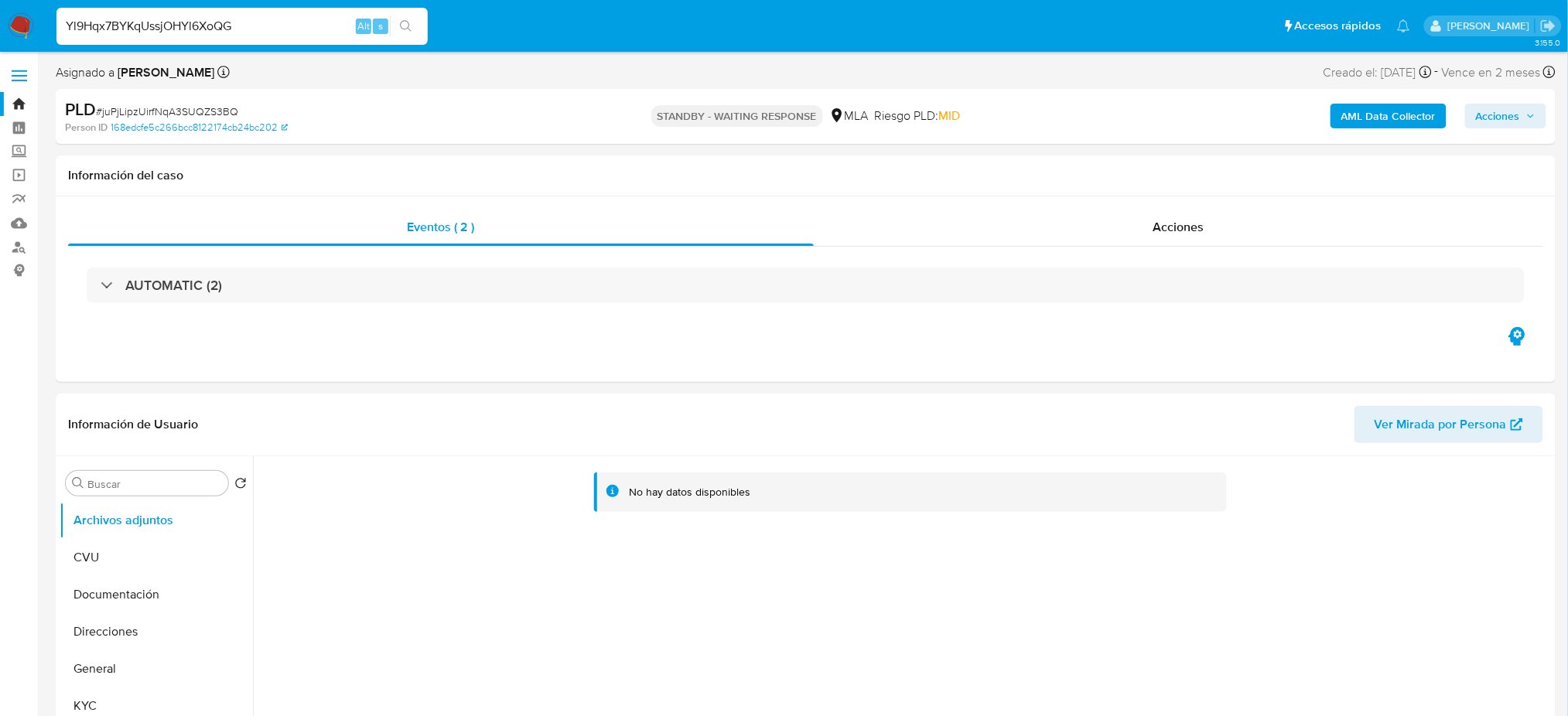
type input "Yl9Hqx7BYKqUssjOHYl6XoQG"
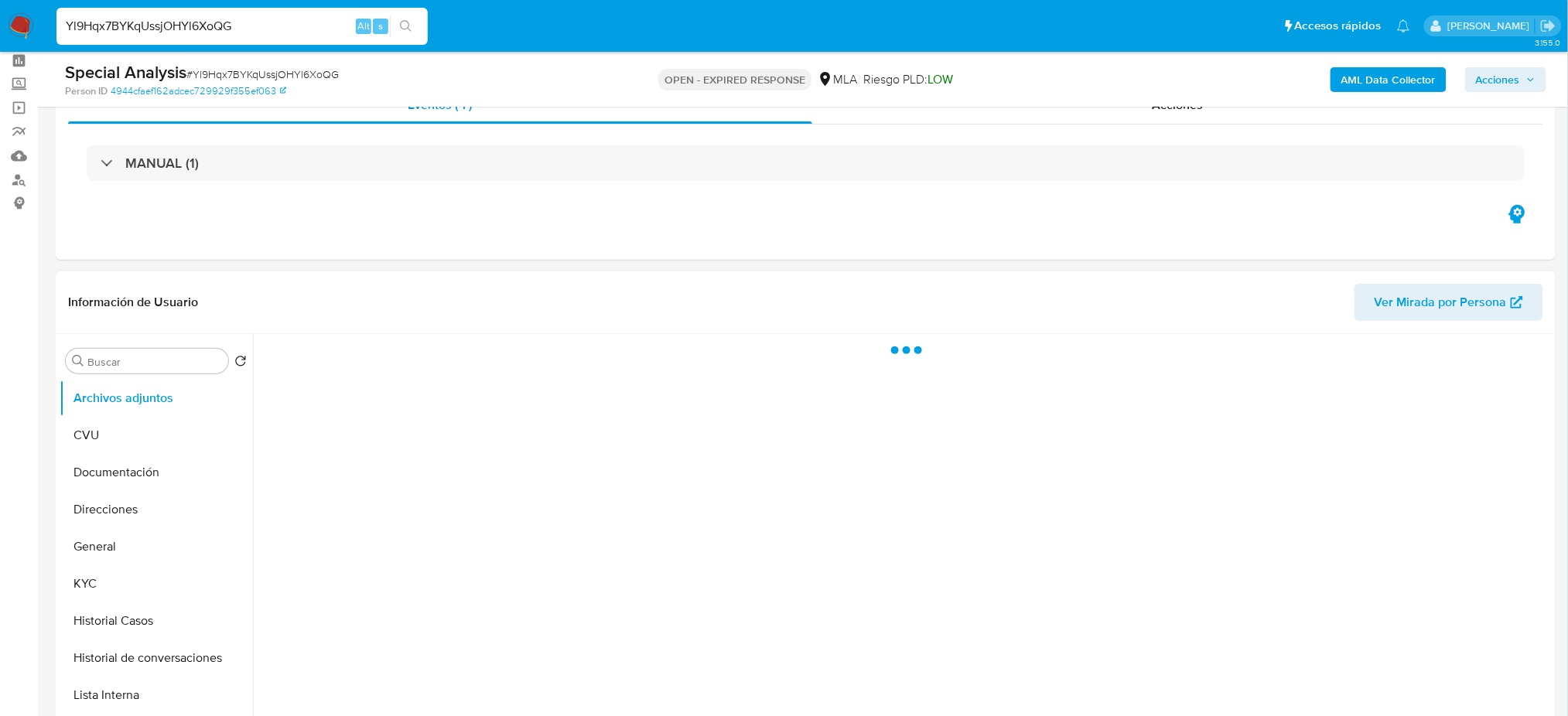
scroll to position [103, 0]
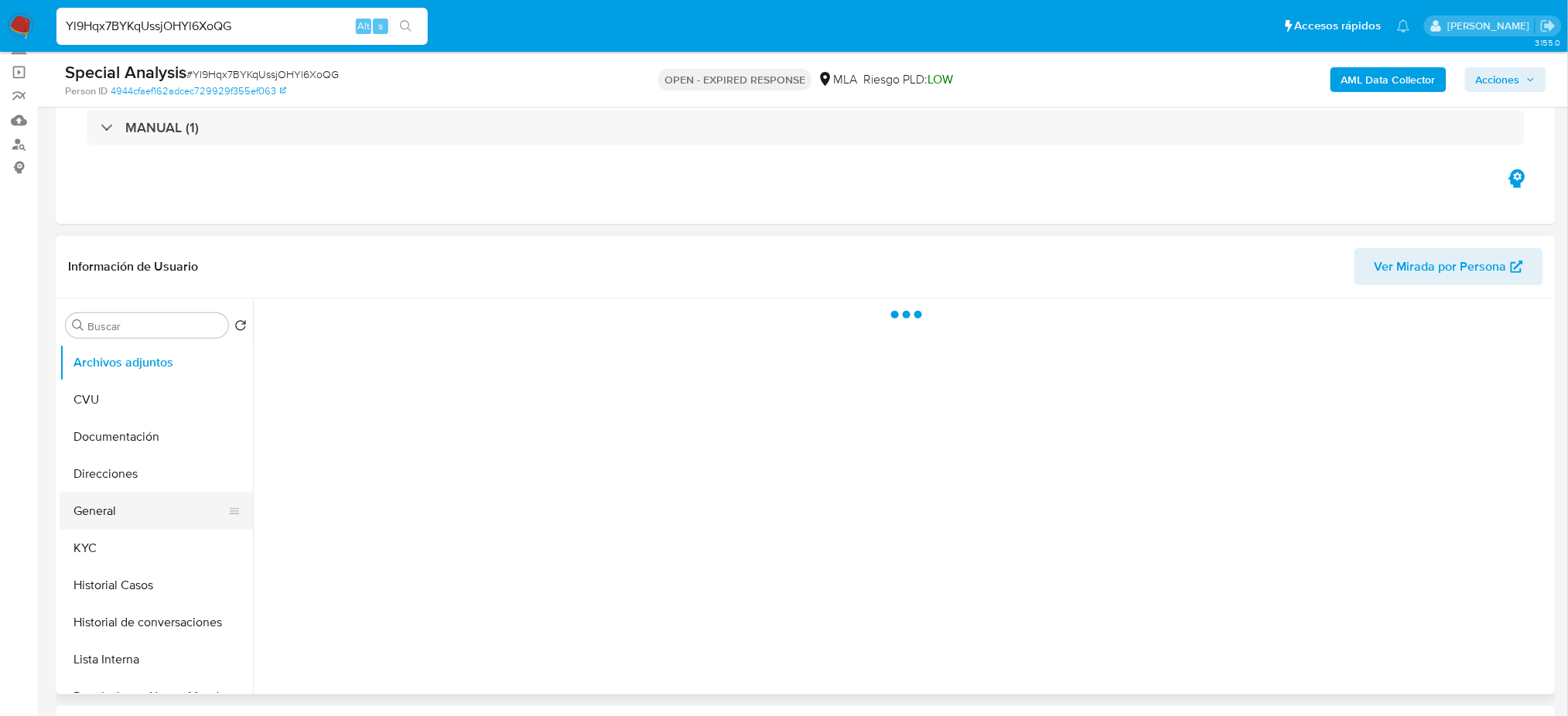
click at [92, 526] on button "General" at bounding box center [150, 512] width 181 height 37
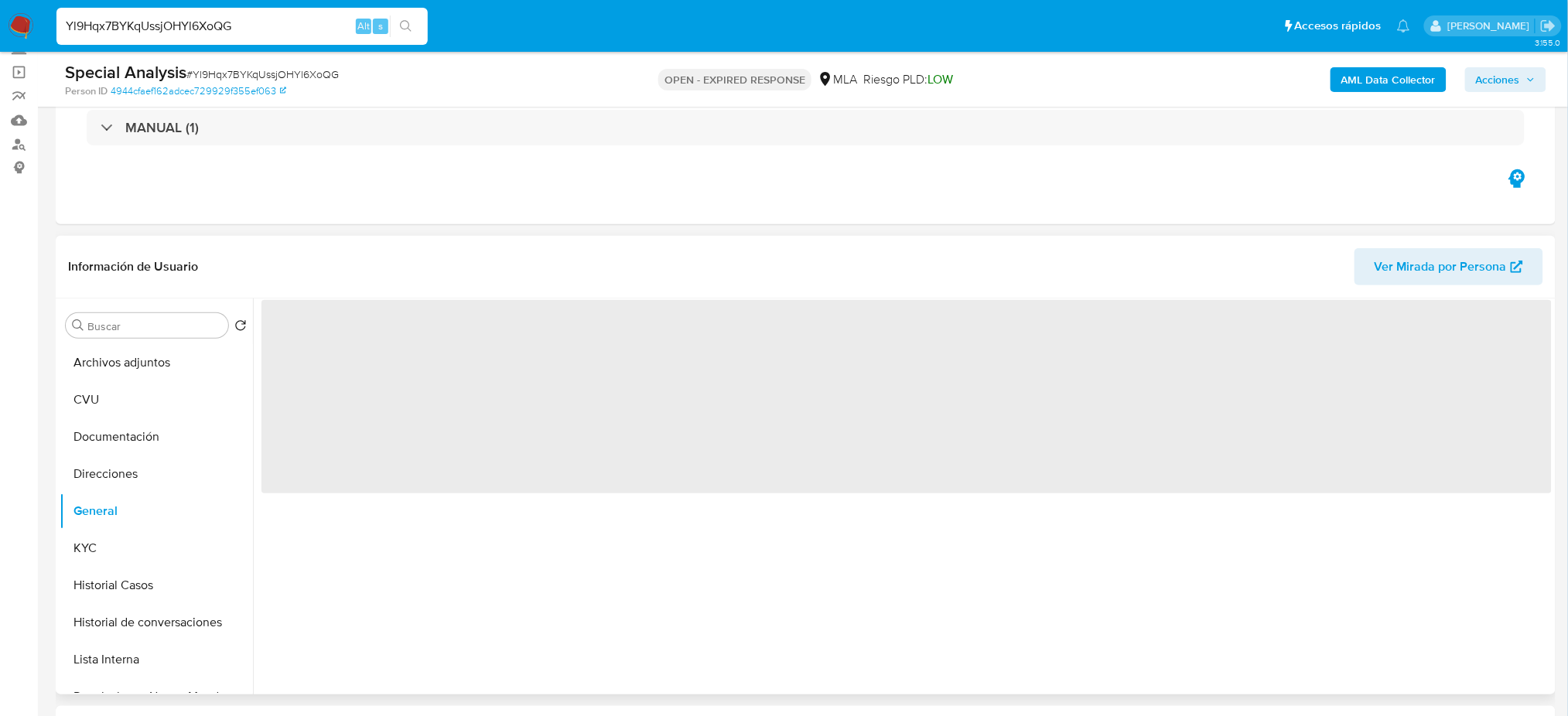
select select "10"
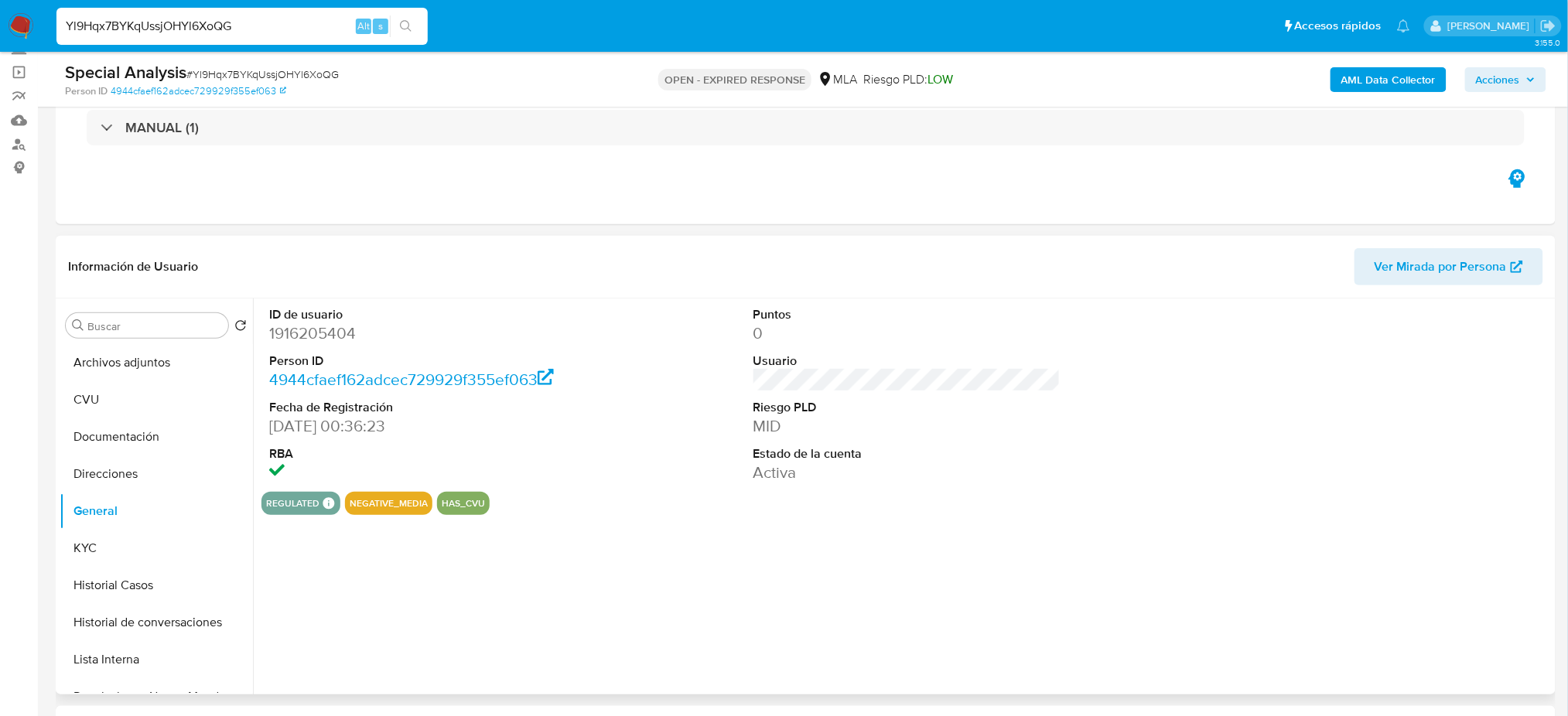
click at [289, 326] on dd "1916205404" at bounding box center [423, 333] width 307 height 22
copy dd "1916205404"
drag, startPoint x: 107, startPoint y: 552, endPoint x: 33, endPoint y: 555, distance: 74.1
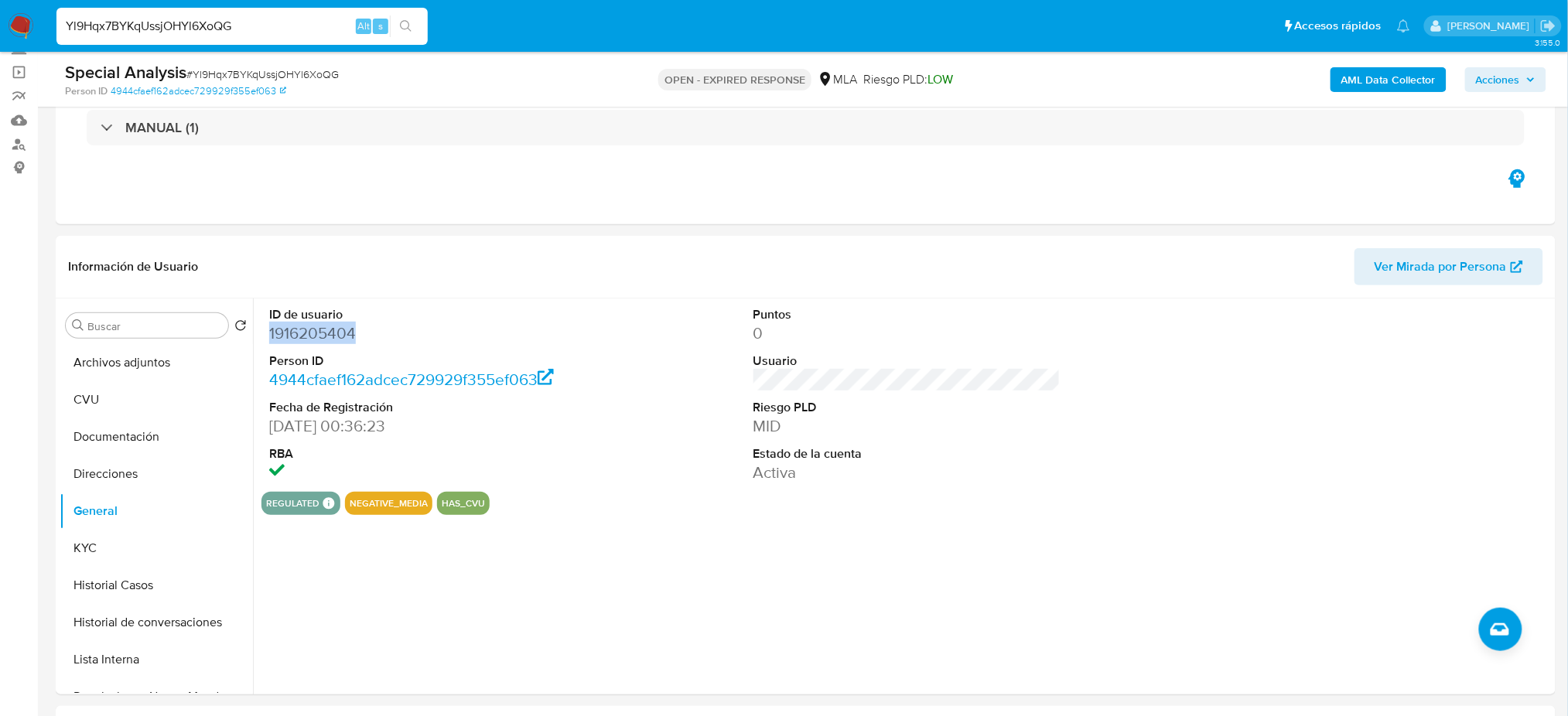
click at [107, 551] on button "KYC" at bounding box center [156, 548] width 193 height 37
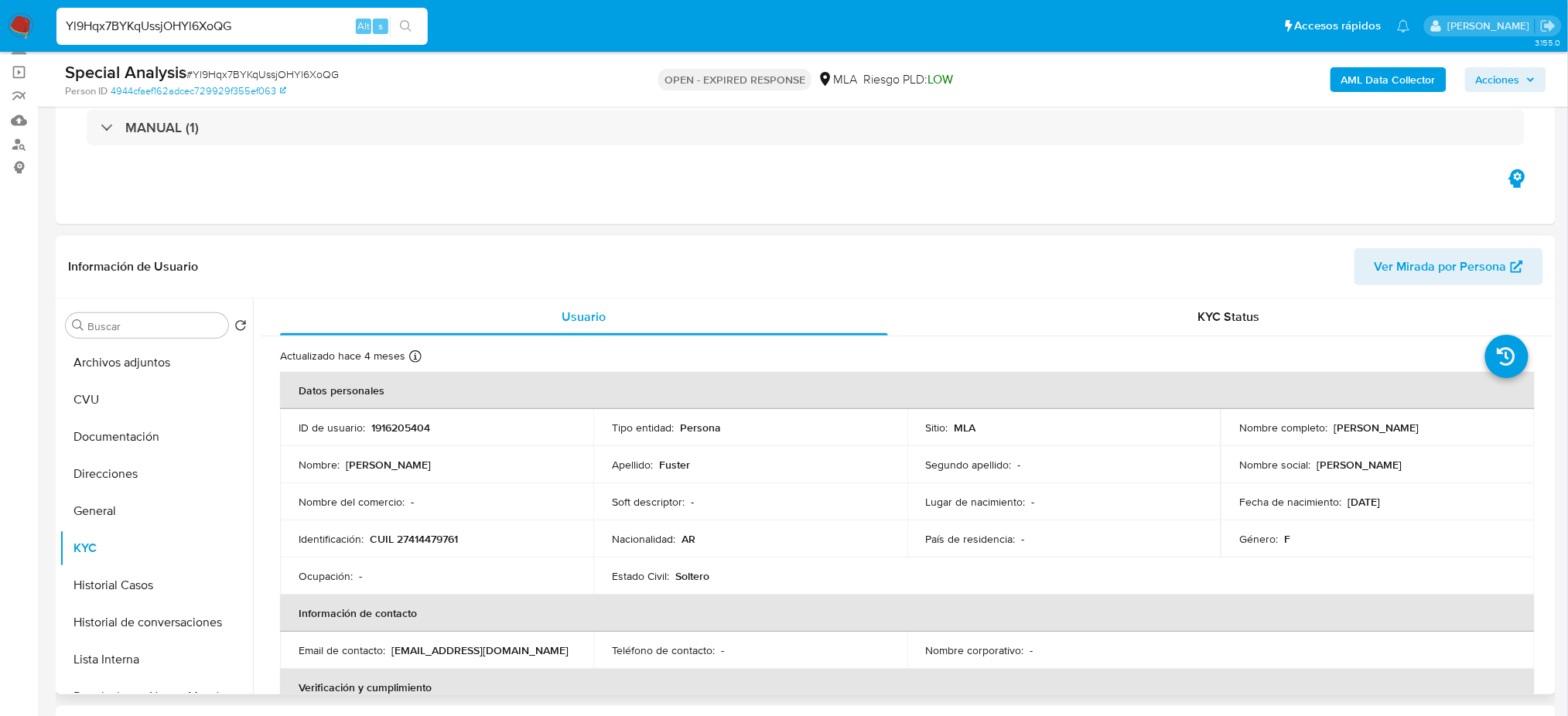
click at [430, 541] on p "CUIL 27414479761" at bounding box center [413, 539] width 88 height 14
copy p "27414479761"
click at [417, 495] on div "Nombre del comercio : -" at bounding box center [437, 502] width 276 height 14
drag, startPoint x: 405, startPoint y: 531, endPoint x: 444, endPoint y: 538, distance: 39.6
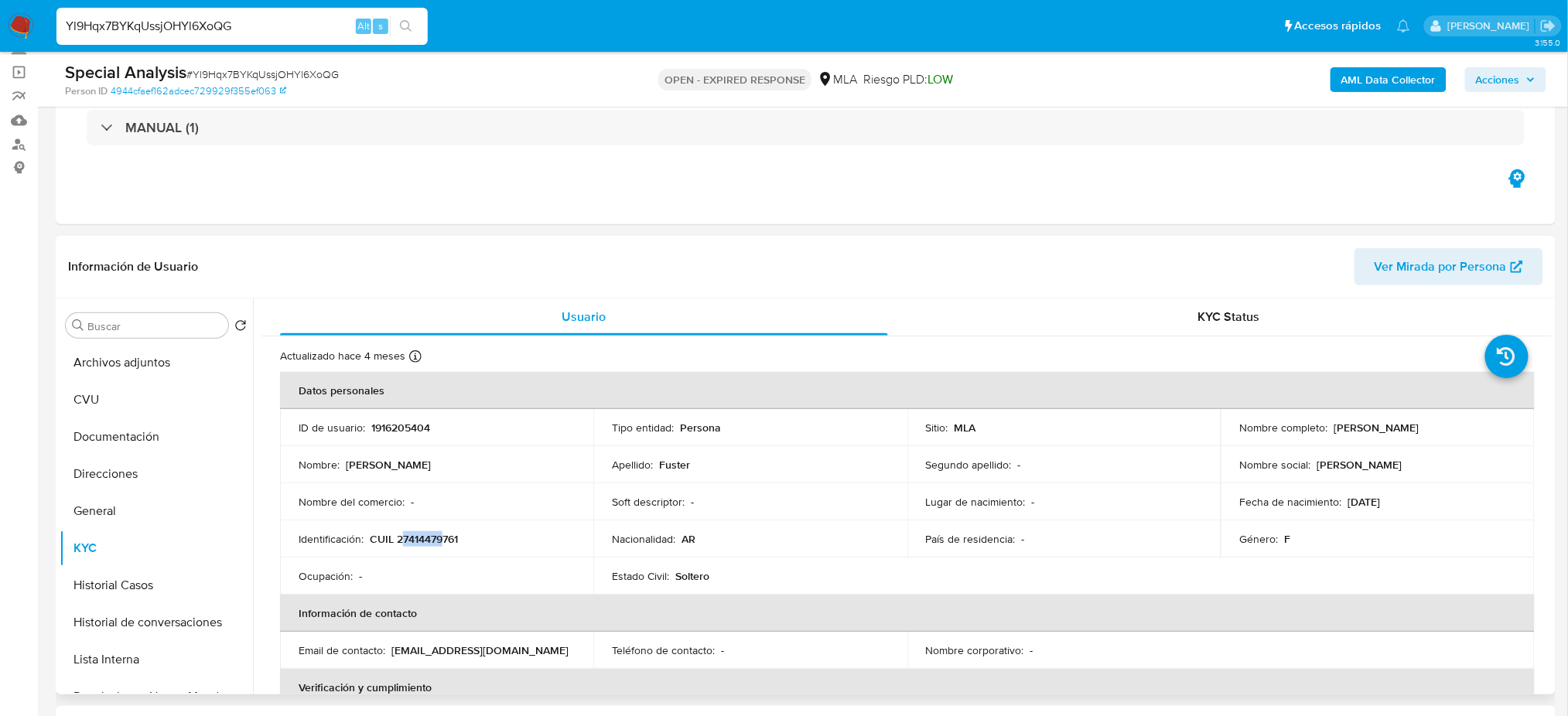
click at [444, 538] on p "CUIL 27414479761" at bounding box center [413, 539] width 88 height 14
click at [442, 538] on p "CUIL 27414479761" at bounding box center [413, 539] width 88 height 14
drag, startPoint x: 407, startPoint y: 539, endPoint x: 455, endPoint y: 537, distance: 48.0
click at [455, 537] on p "CUIL 27414479761" at bounding box center [413, 539] width 88 height 14
copy p "41447976"
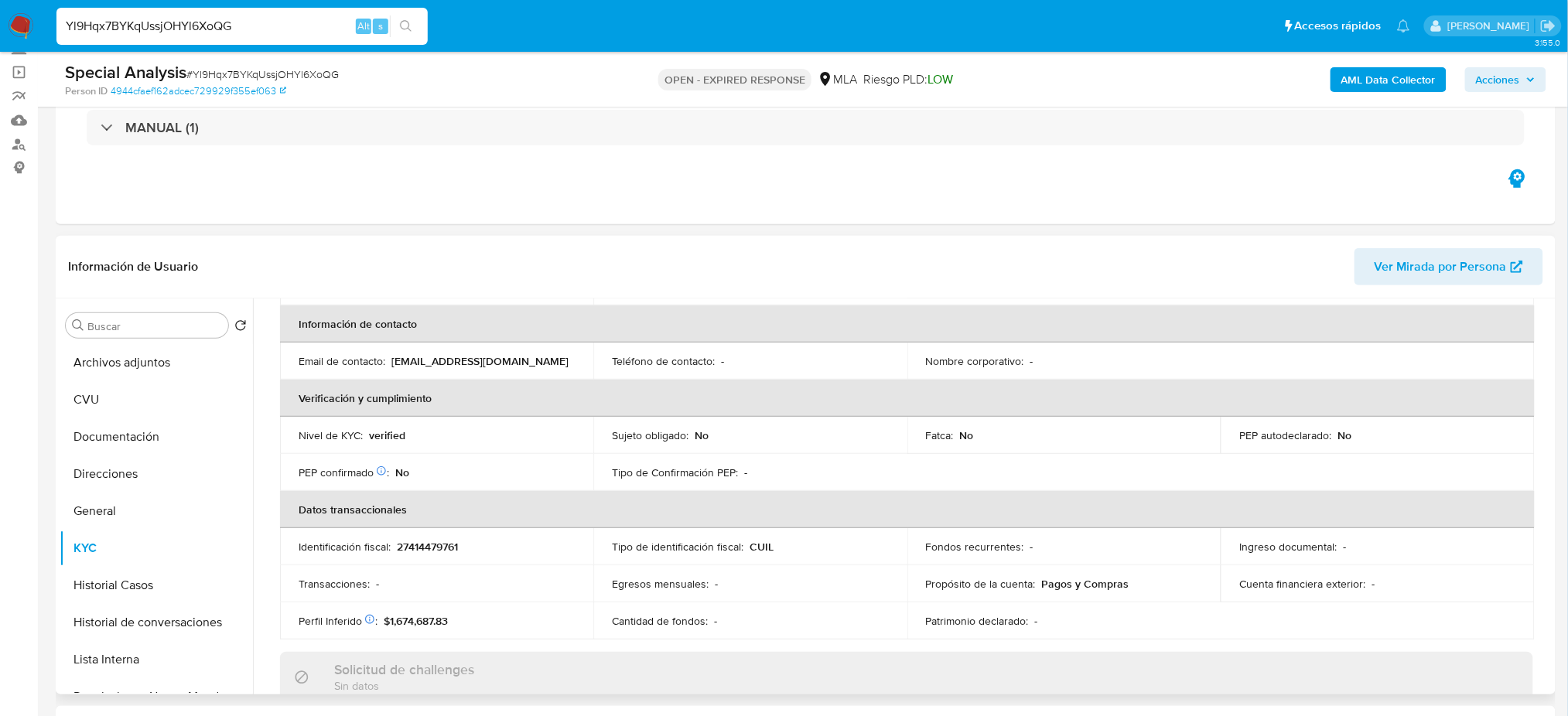
scroll to position [0, 0]
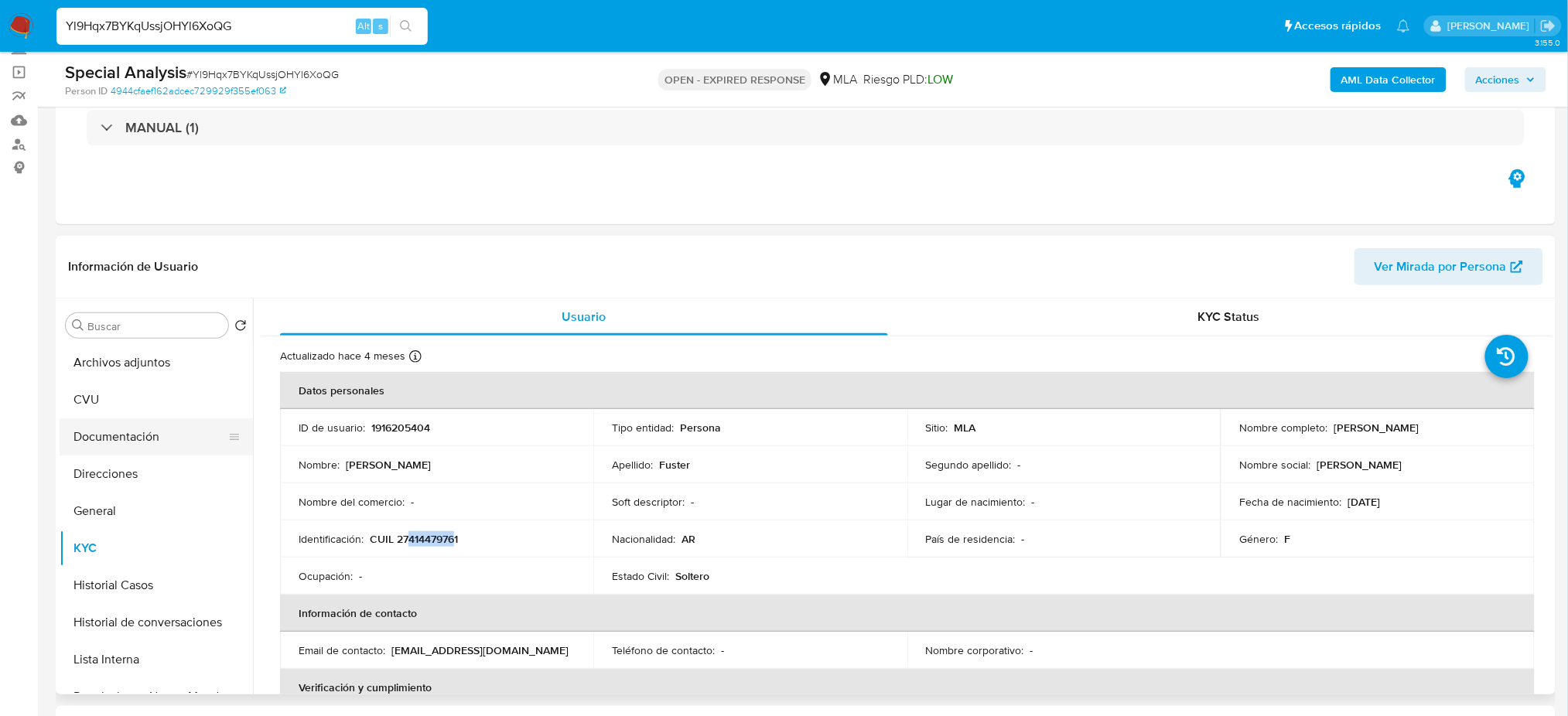
click at [140, 444] on button "Documentación" at bounding box center [150, 437] width 181 height 37
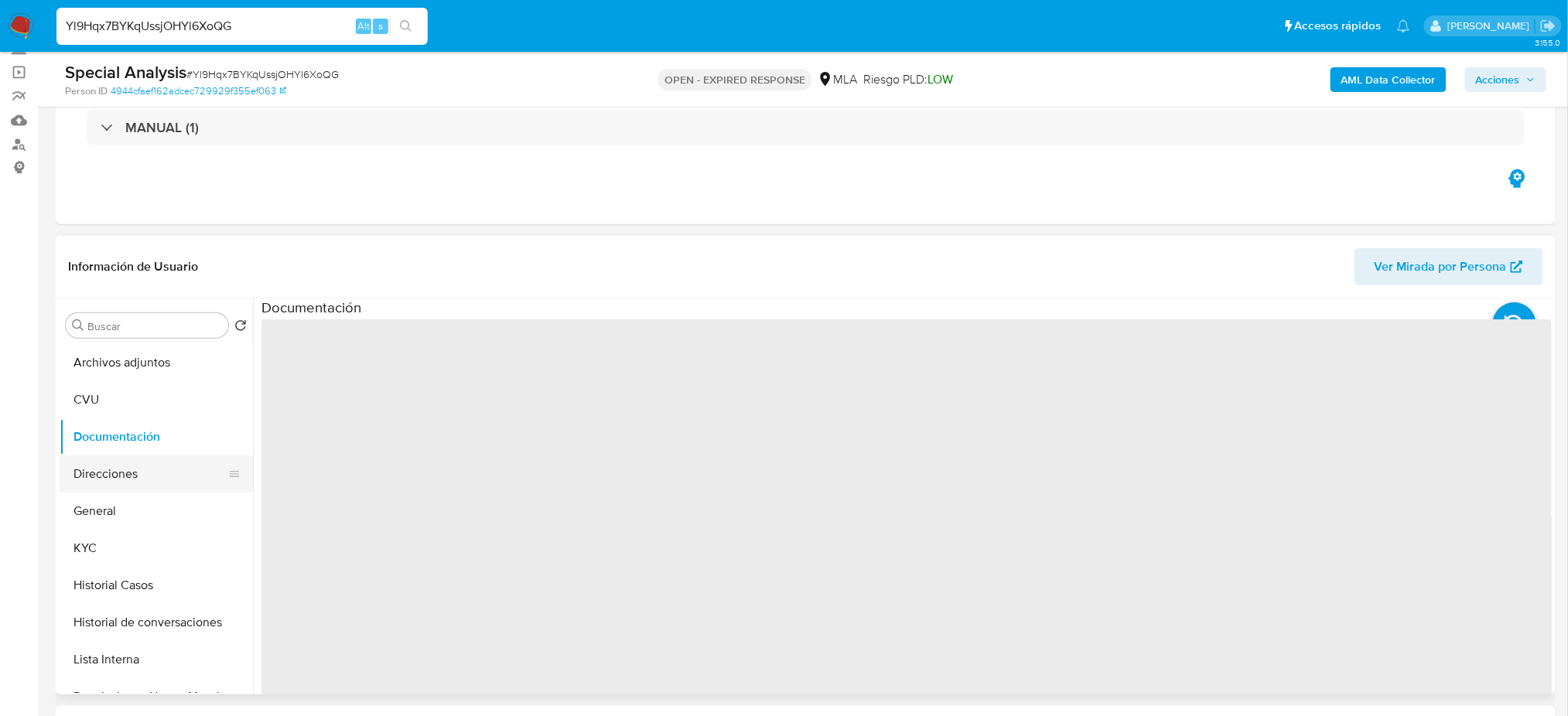
click at [137, 465] on button "Direcciones" at bounding box center [150, 474] width 181 height 37
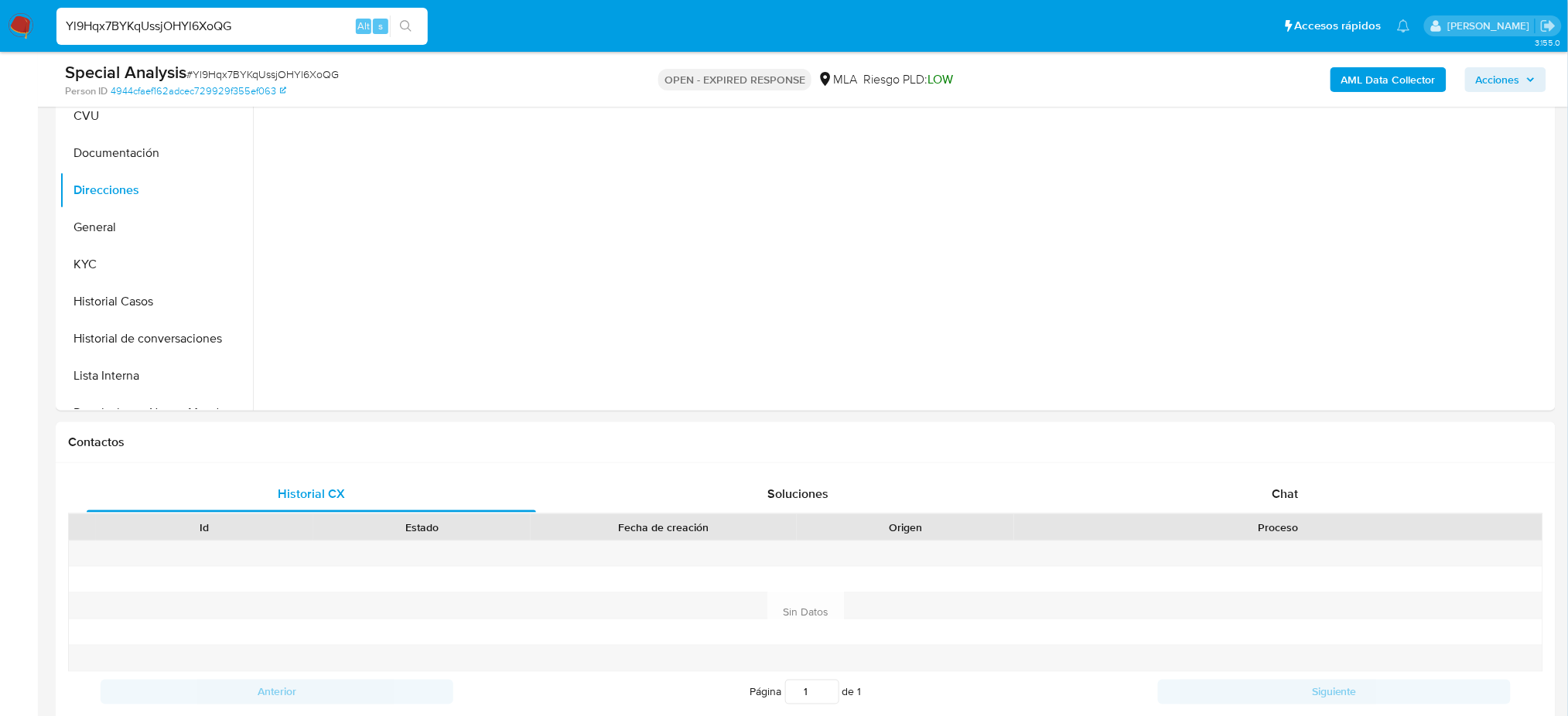
scroll to position [180, 0]
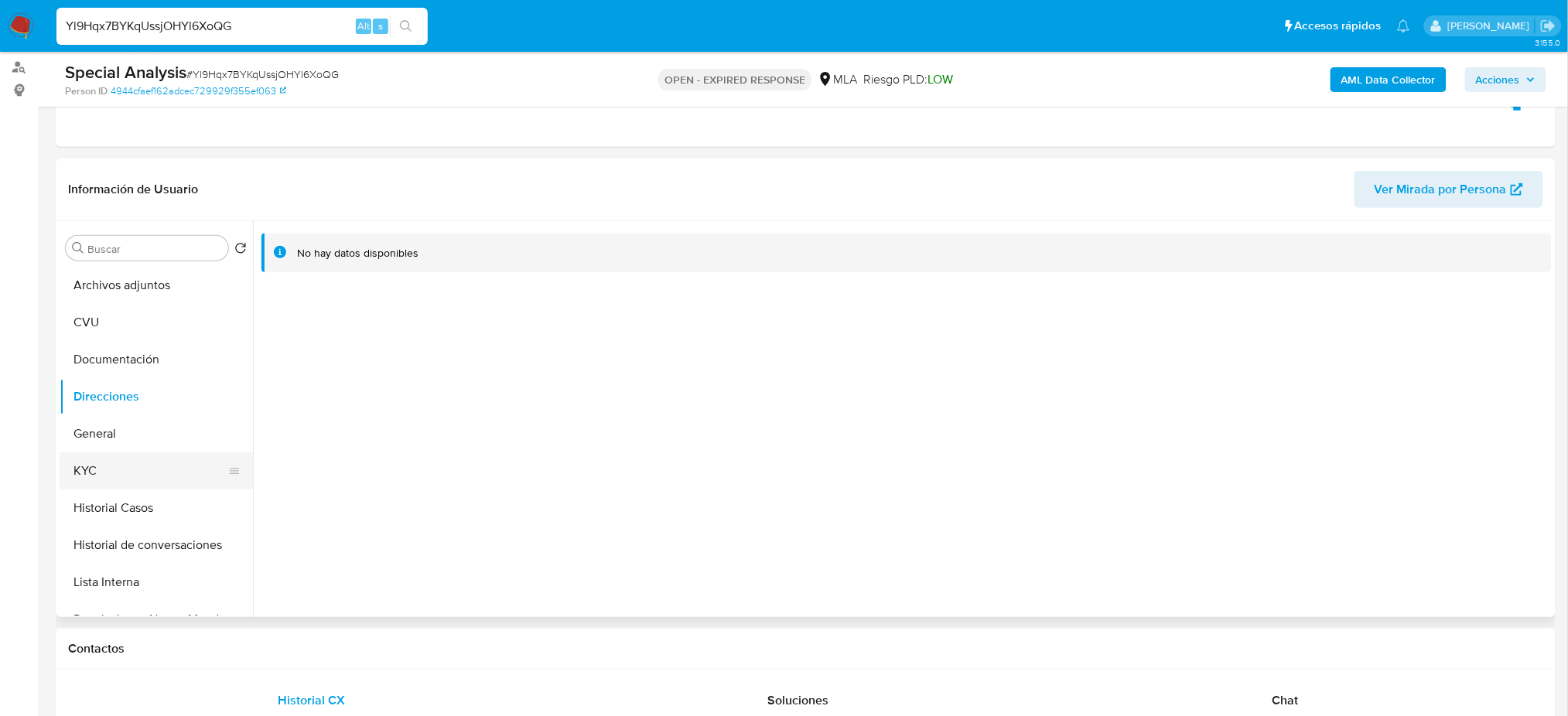
click at [178, 470] on button "KYC" at bounding box center [150, 471] width 181 height 37
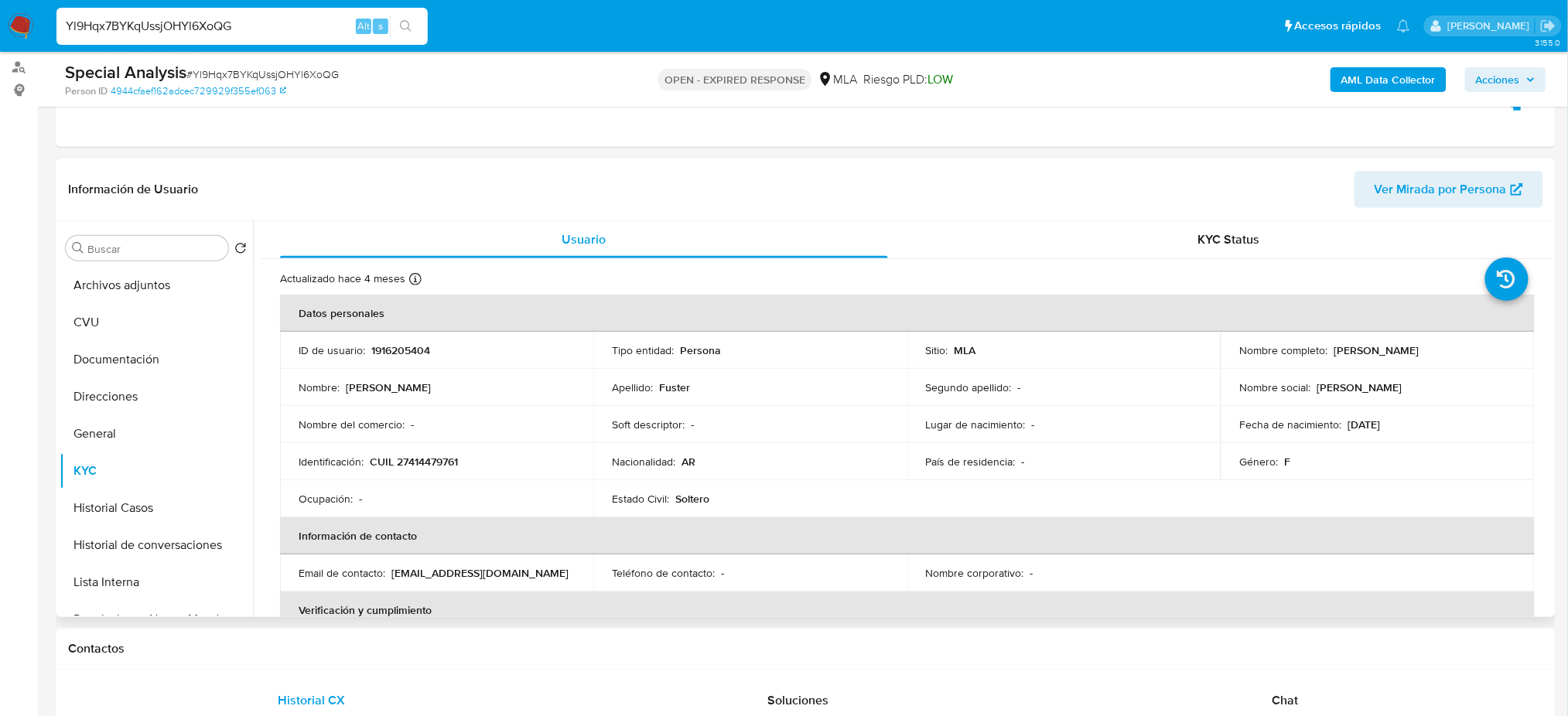
drag, startPoint x: 1335, startPoint y: 347, endPoint x: 1474, endPoint y: 347, distance: 139.0
click at [1474, 347] on div "Nombre completo : Betiana Noelia Fuster" at bounding box center [1378, 350] width 276 height 14
copy p "Betiana Noelia Fuster"
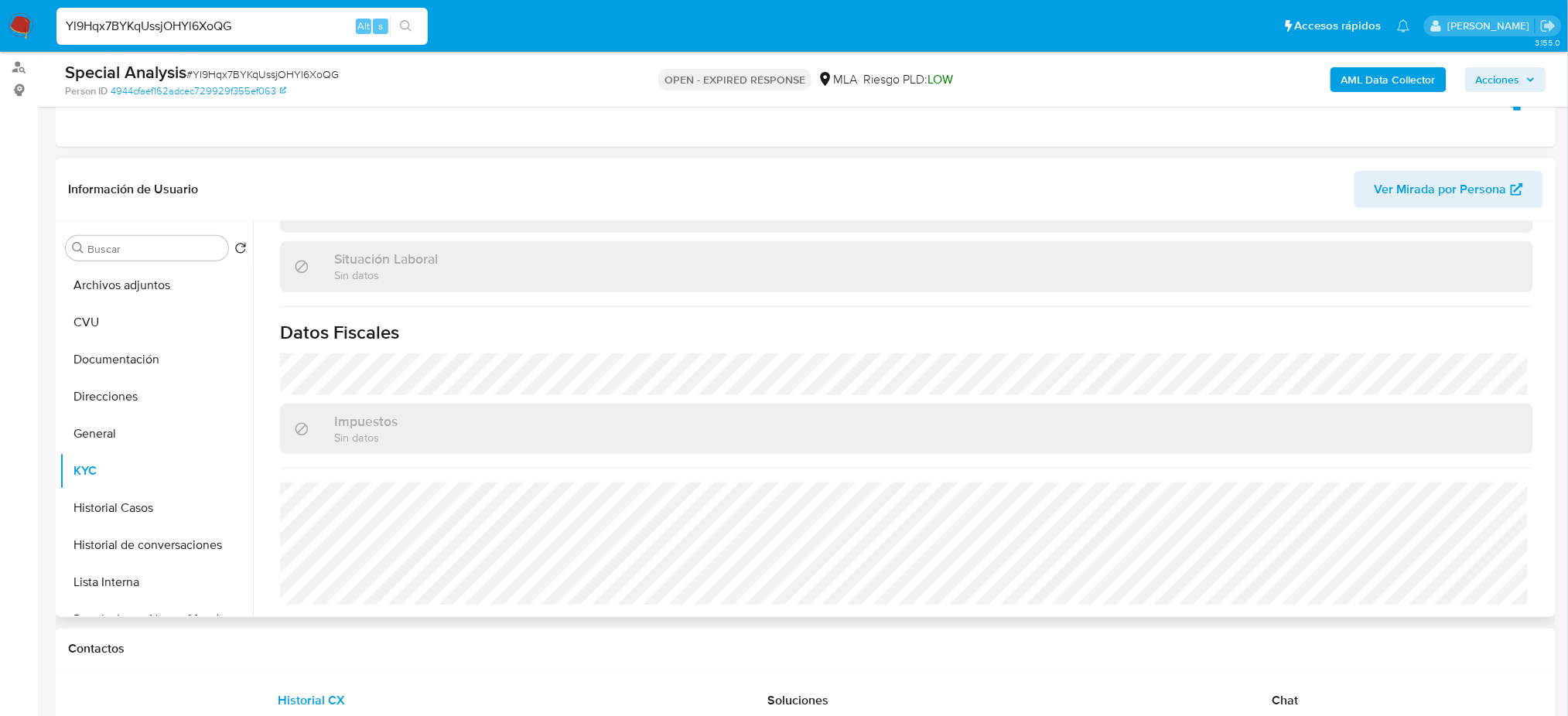
scroll to position [79, 0]
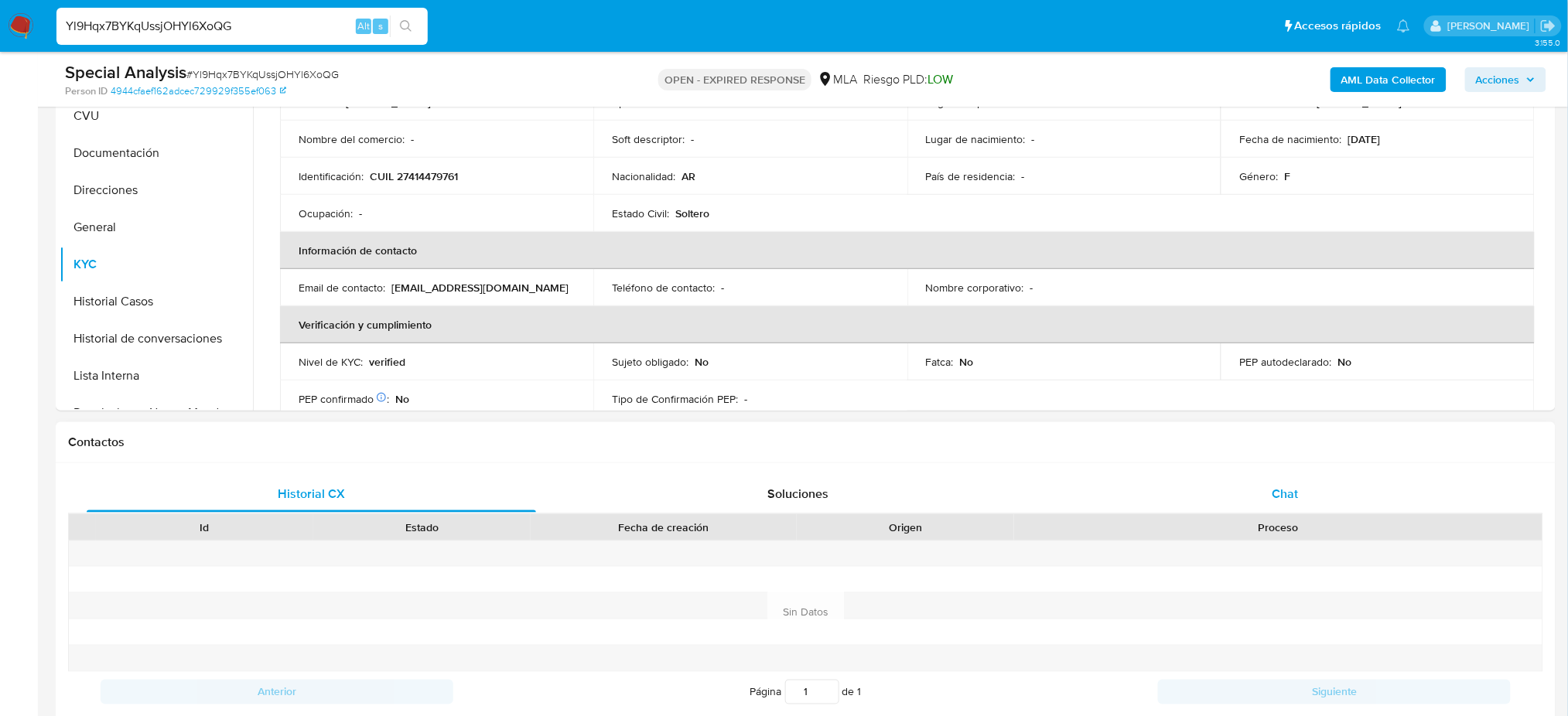
click at [1229, 497] on div "Chat" at bounding box center [1285, 494] width 449 height 37
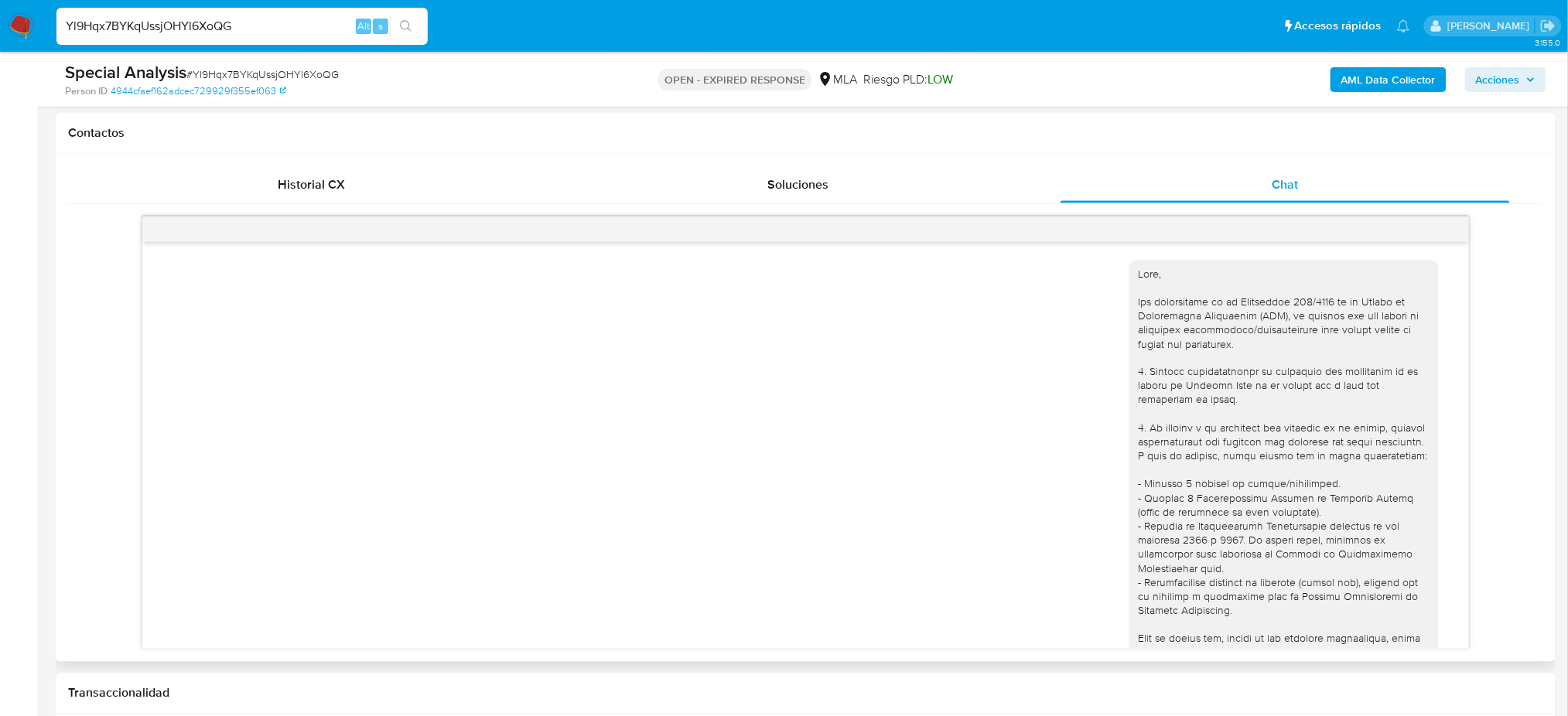
scroll to position [810, 0]
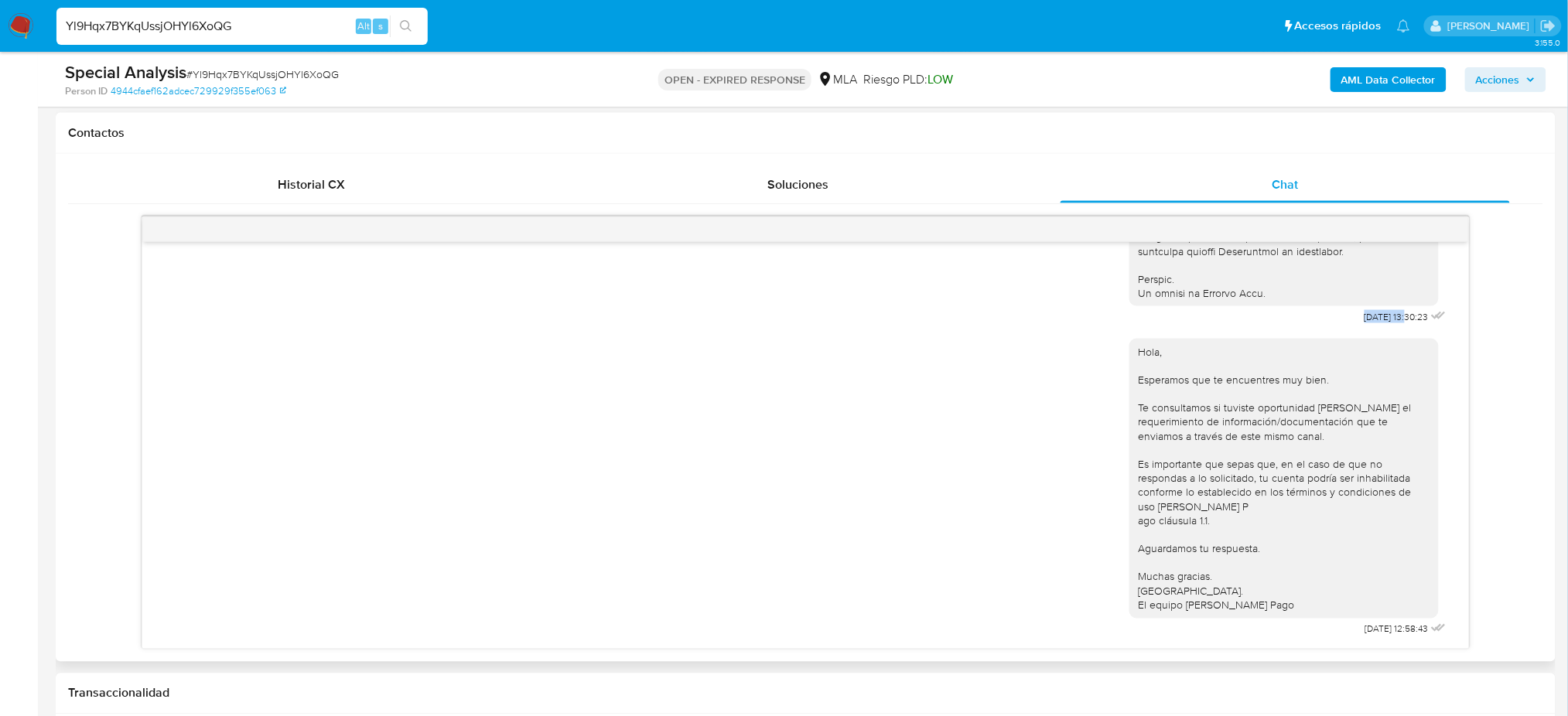
drag, startPoint x: 1327, startPoint y: 306, endPoint x: 1378, endPoint y: 311, distance: 51.2
copy span "18/06/2025"
drag, startPoint x: 1319, startPoint y: 635, endPoint x: 1376, endPoint y: 631, distance: 57.1
click at [1376, 631] on div "Hola, Esperamos que te encuentres muy bien. Te consultamos si tuviste oportunid…" at bounding box center [1290, 484] width 321 height 313
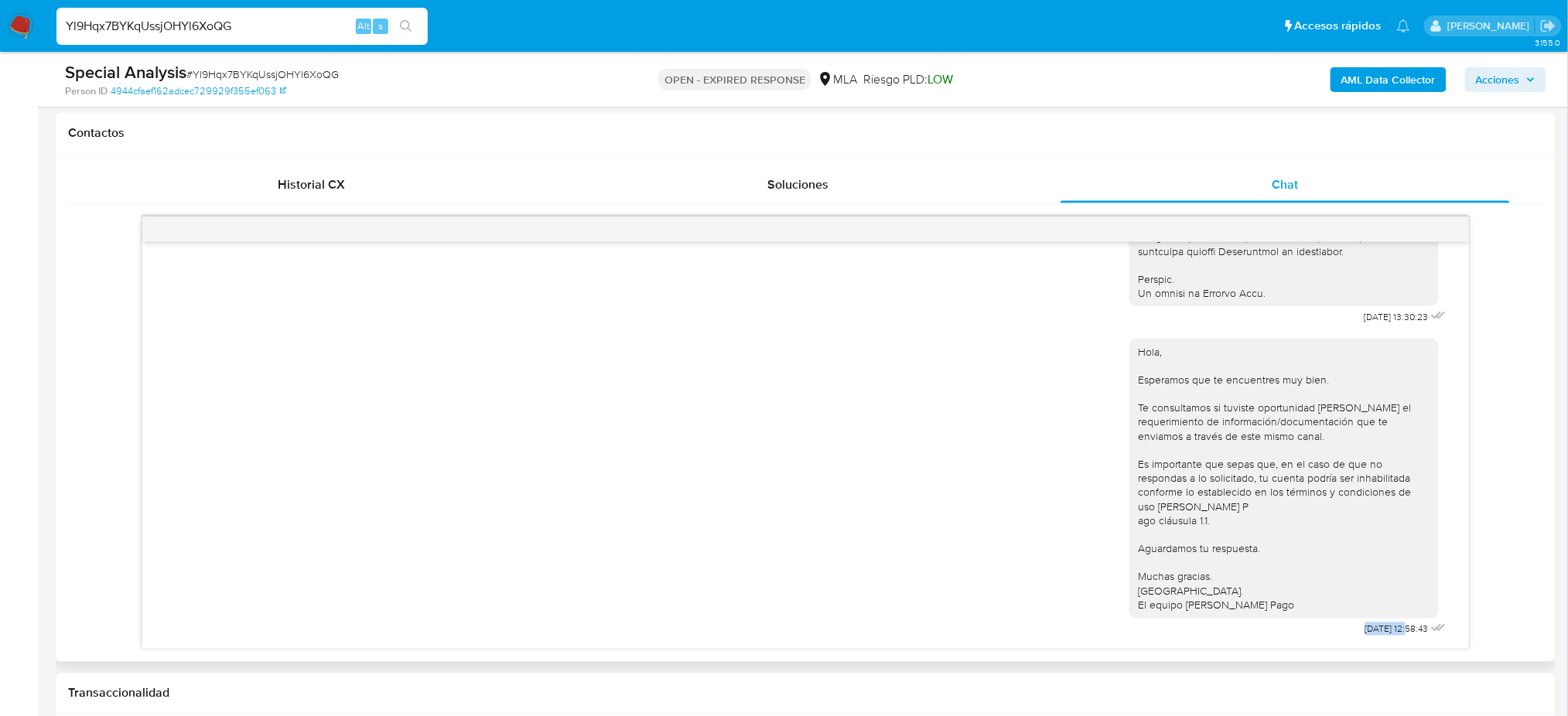
copy span "23/06/2025"
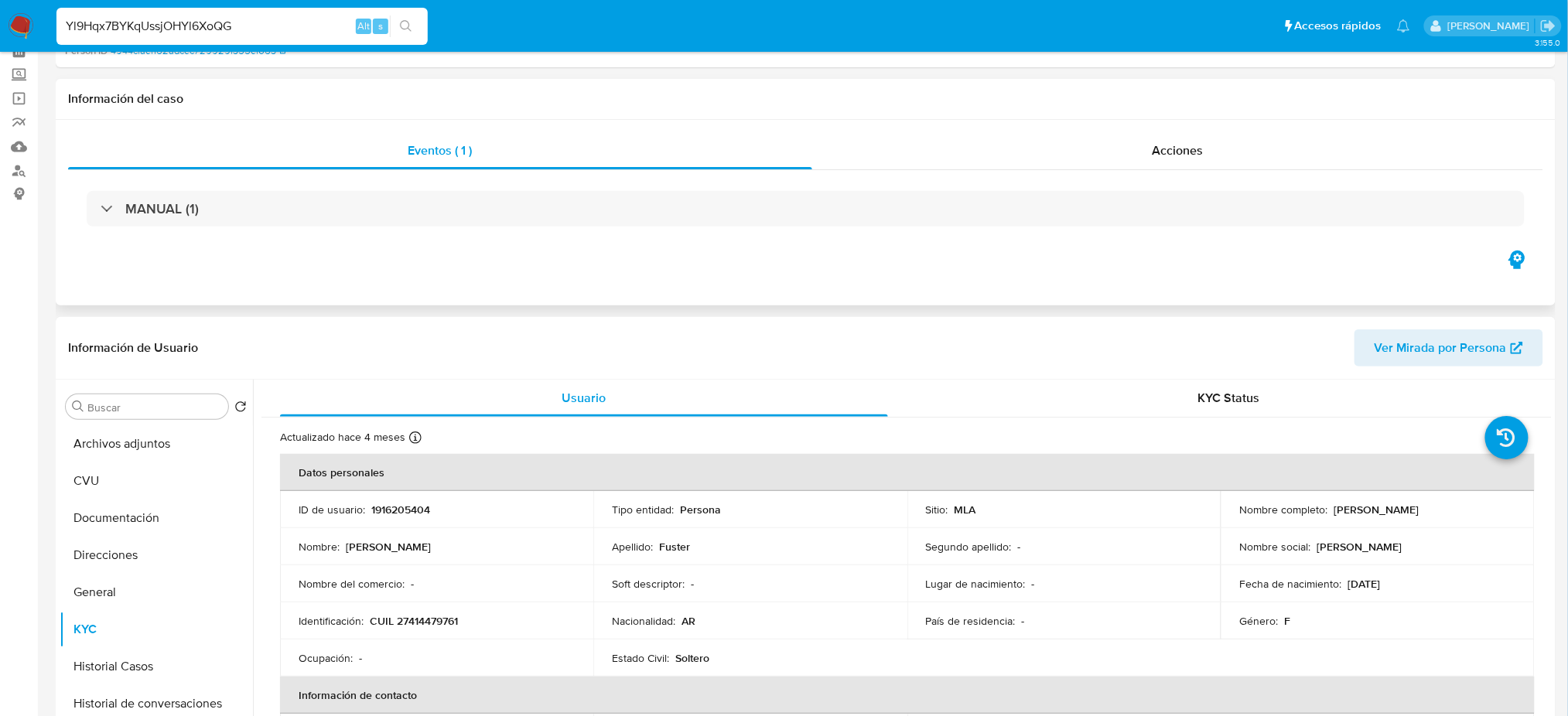
scroll to position [0, 0]
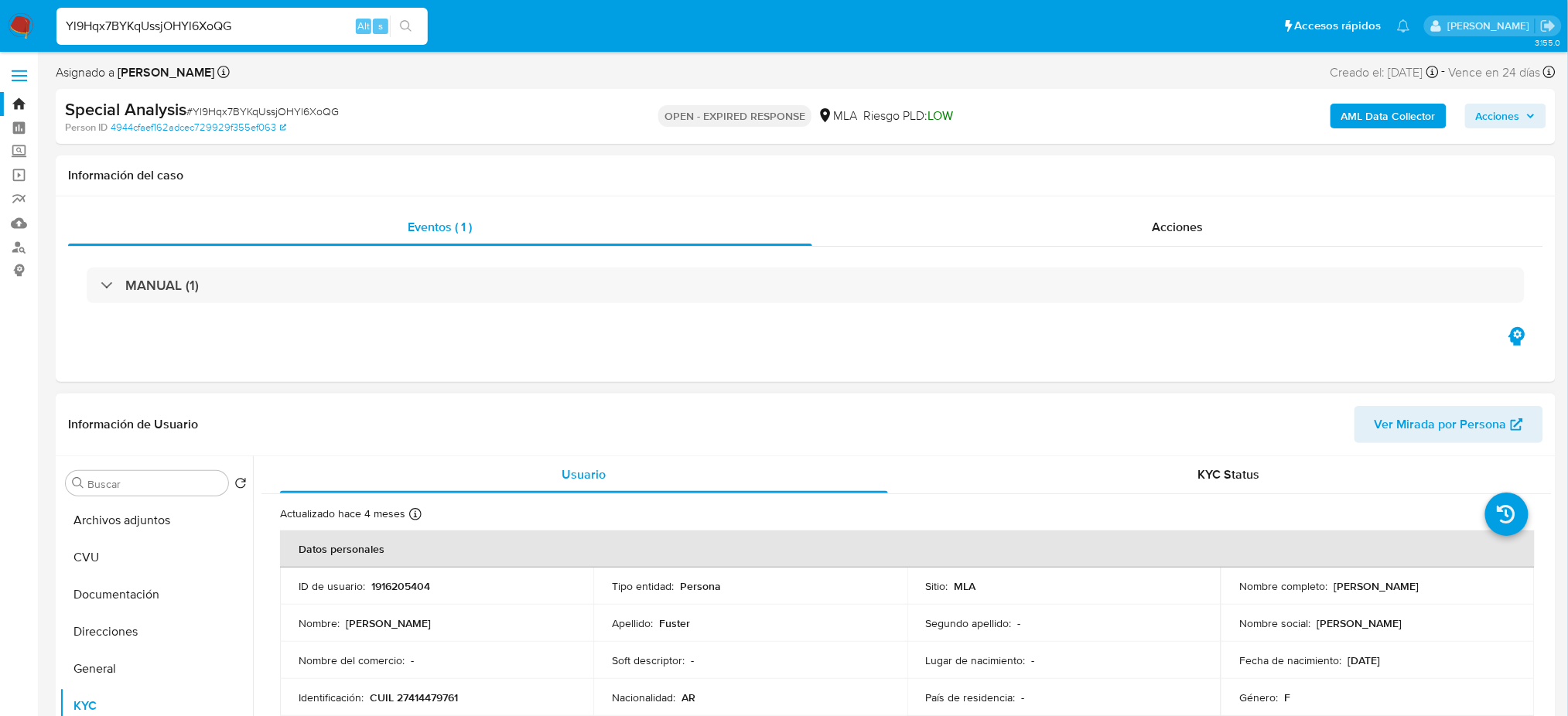
click at [1380, 438] on span "Ver Mirada por Persona" at bounding box center [1441, 425] width 133 height 37
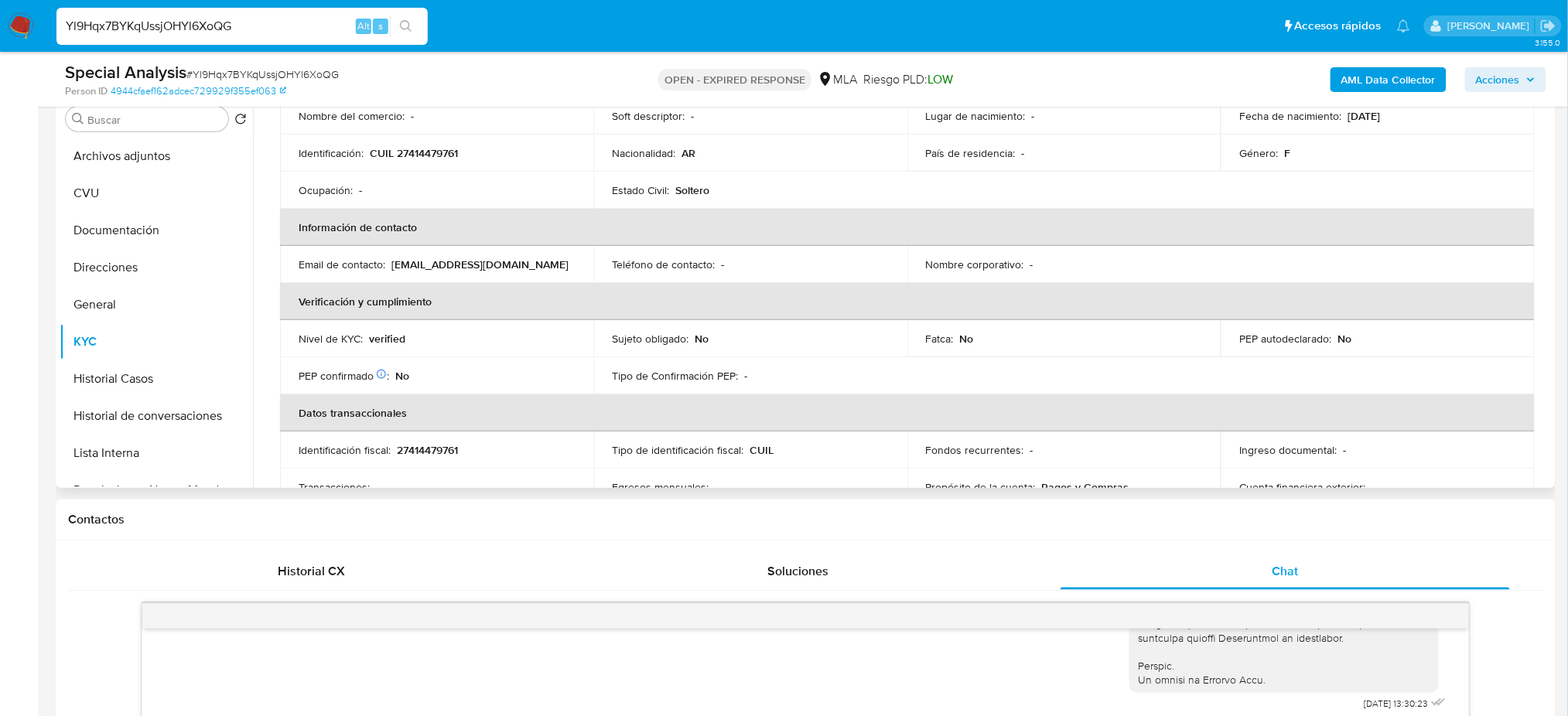
scroll to position [800, 0]
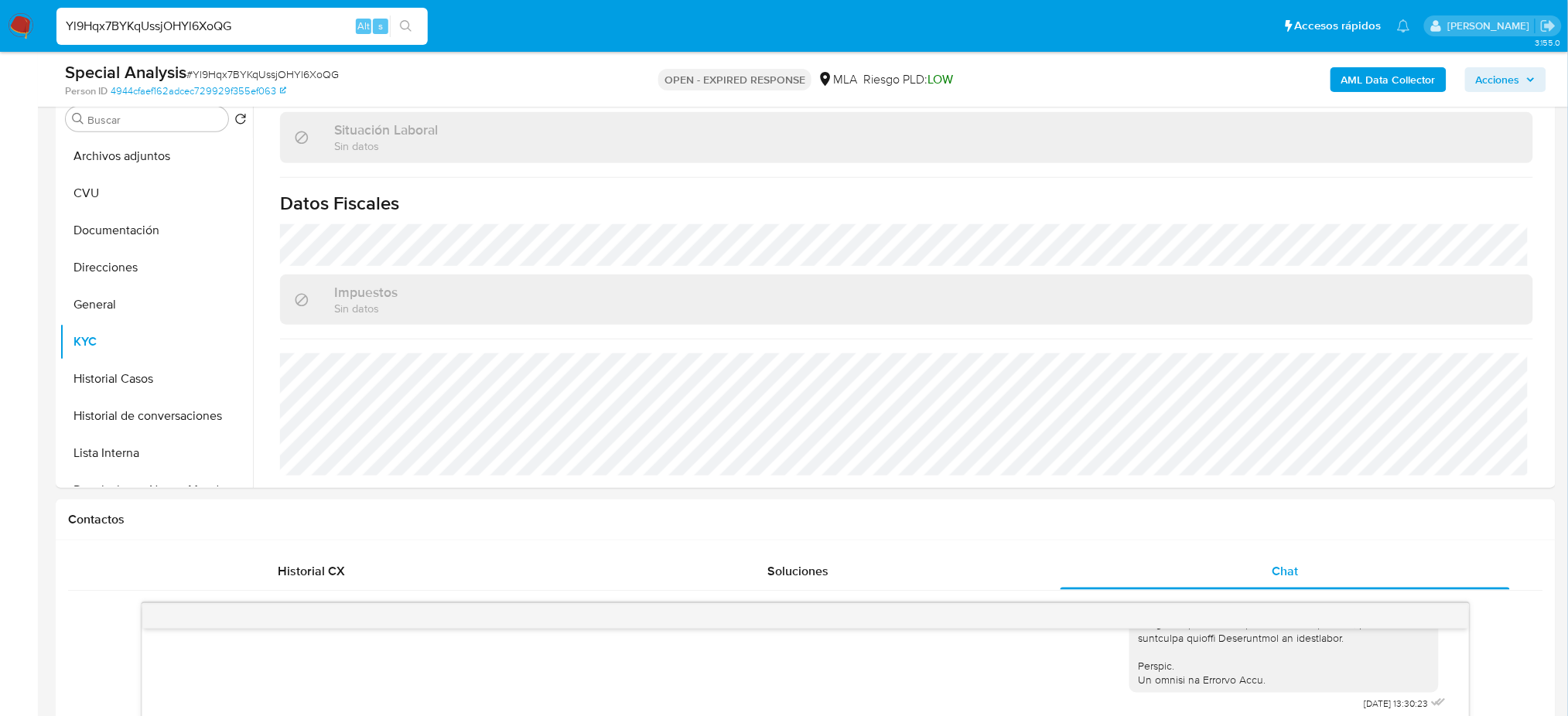
click at [277, 71] on span "# Yl9Hqx7BYKqUssjOHYl6XoQG" at bounding box center [262, 74] width 152 height 16
copy span "Yl9Hqx7BYKqUssjOHYl6XoQG"
drag, startPoint x: 0, startPoint y: 236, endPoint x: 108, endPoint y: 27, distance: 235.3
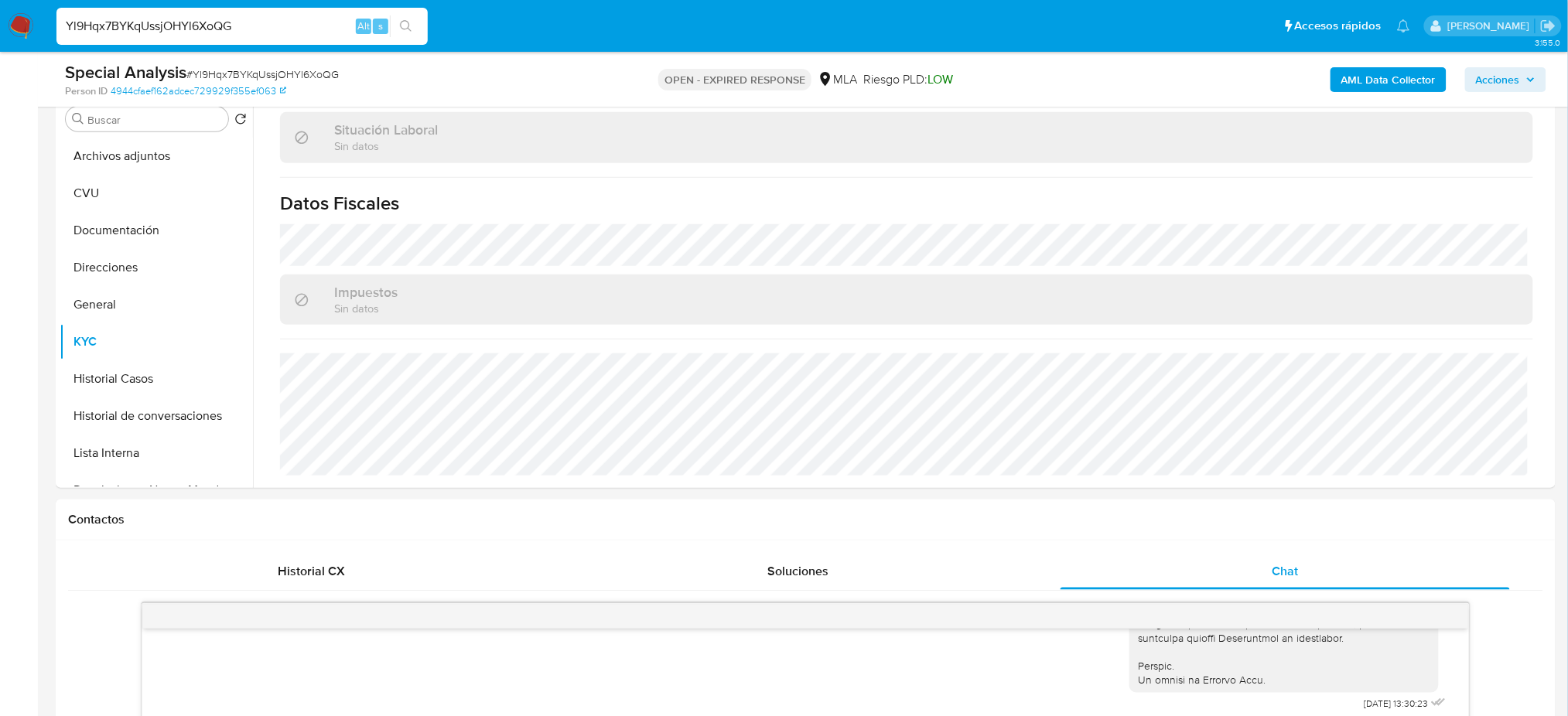
drag, startPoint x: 287, startPoint y: 26, endPoint x: 0, endPoint y: 71, distance: 290.5
paste input "C1MTrIyy6w6XlfTohLjQYxP2"
type input "C1MTrIyy6w6XlfTohLjQYxP2"
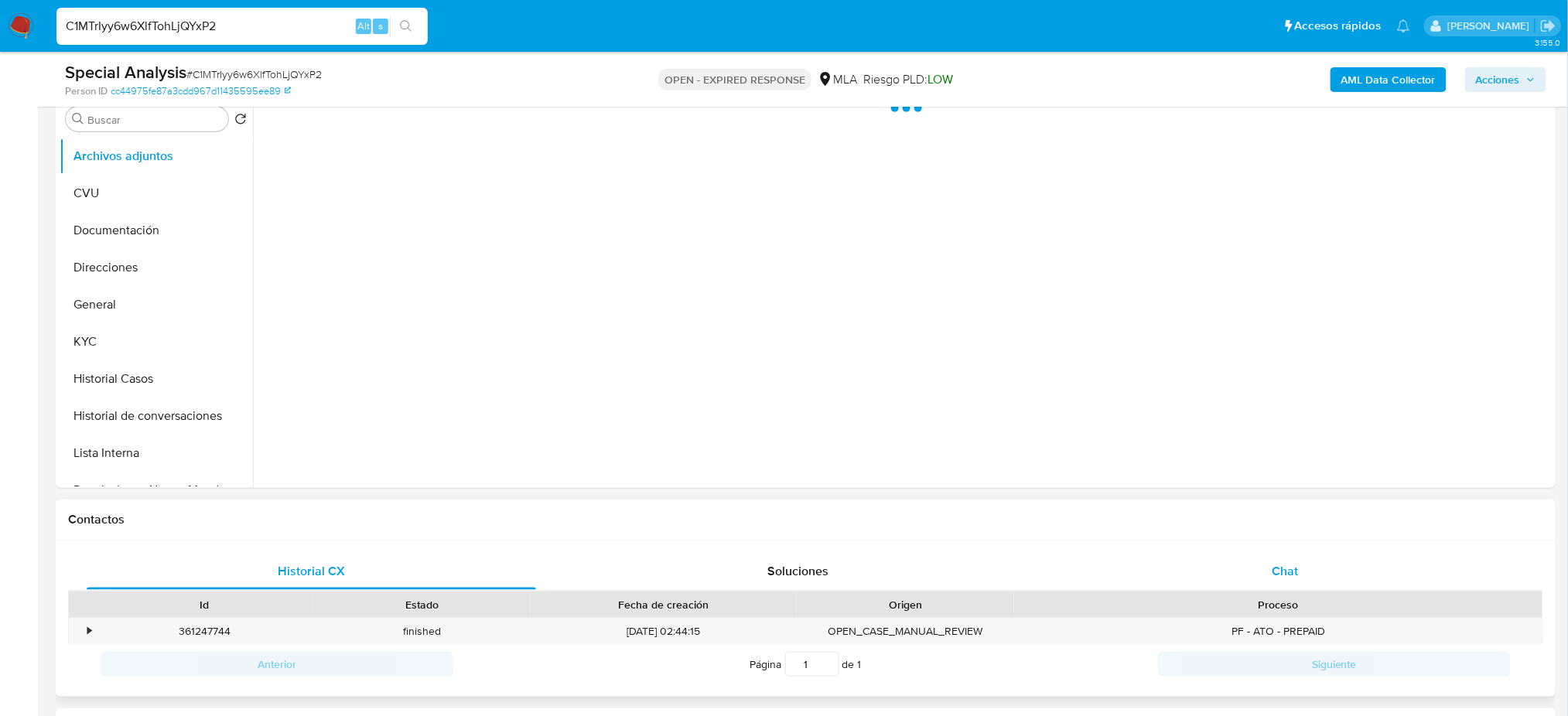
click at [1295, 573] on span "Chat" at bounding box center [1285, 571] width 27 height 18
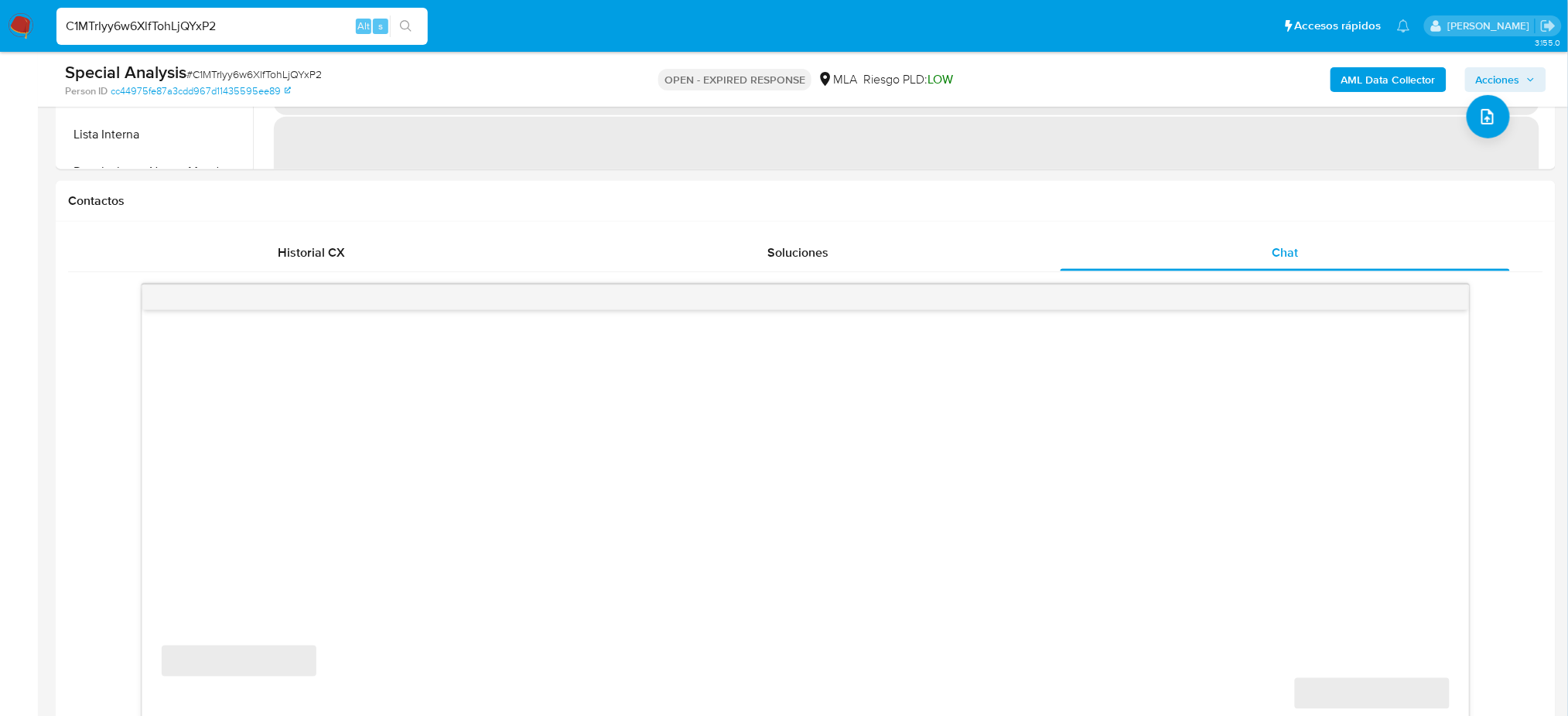
scroll to position [721, 0]
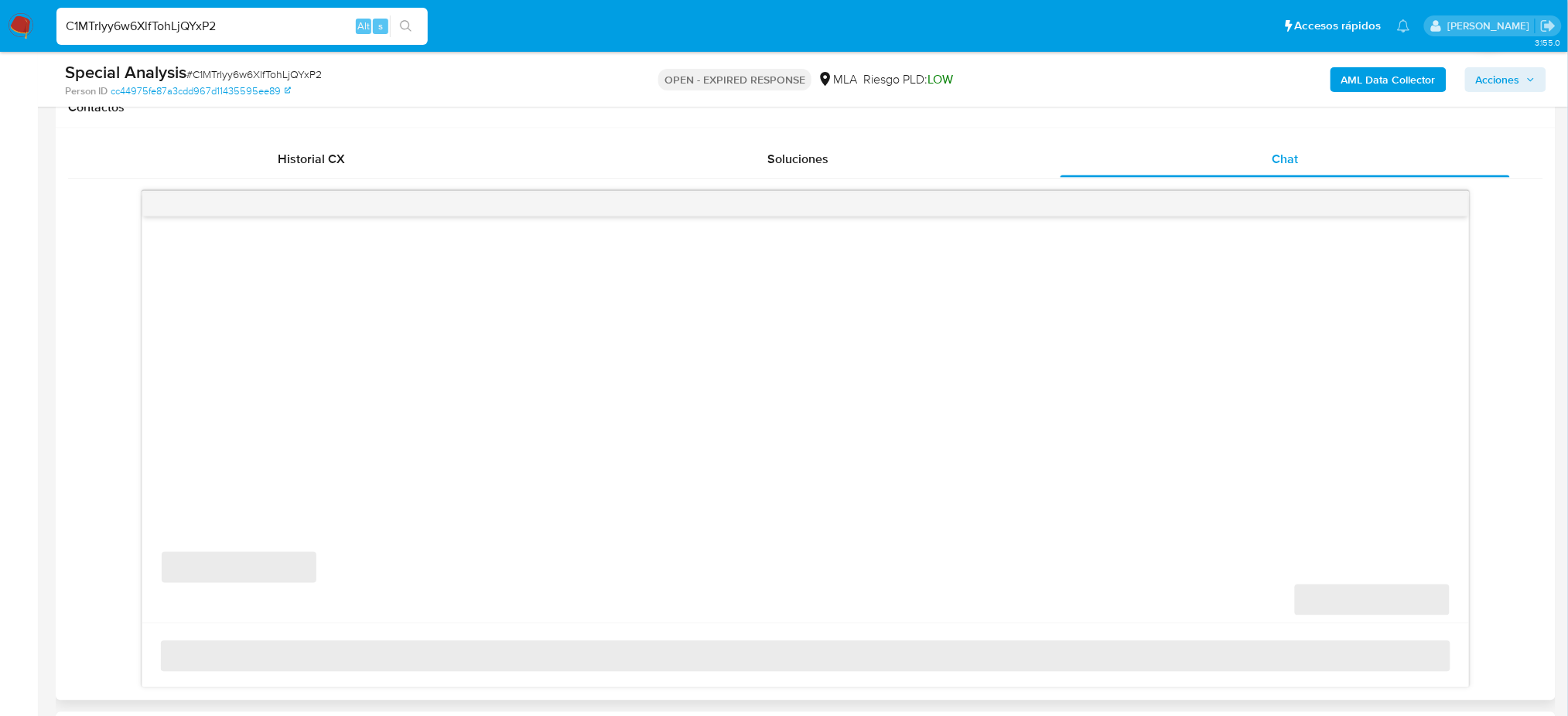
select select "10"
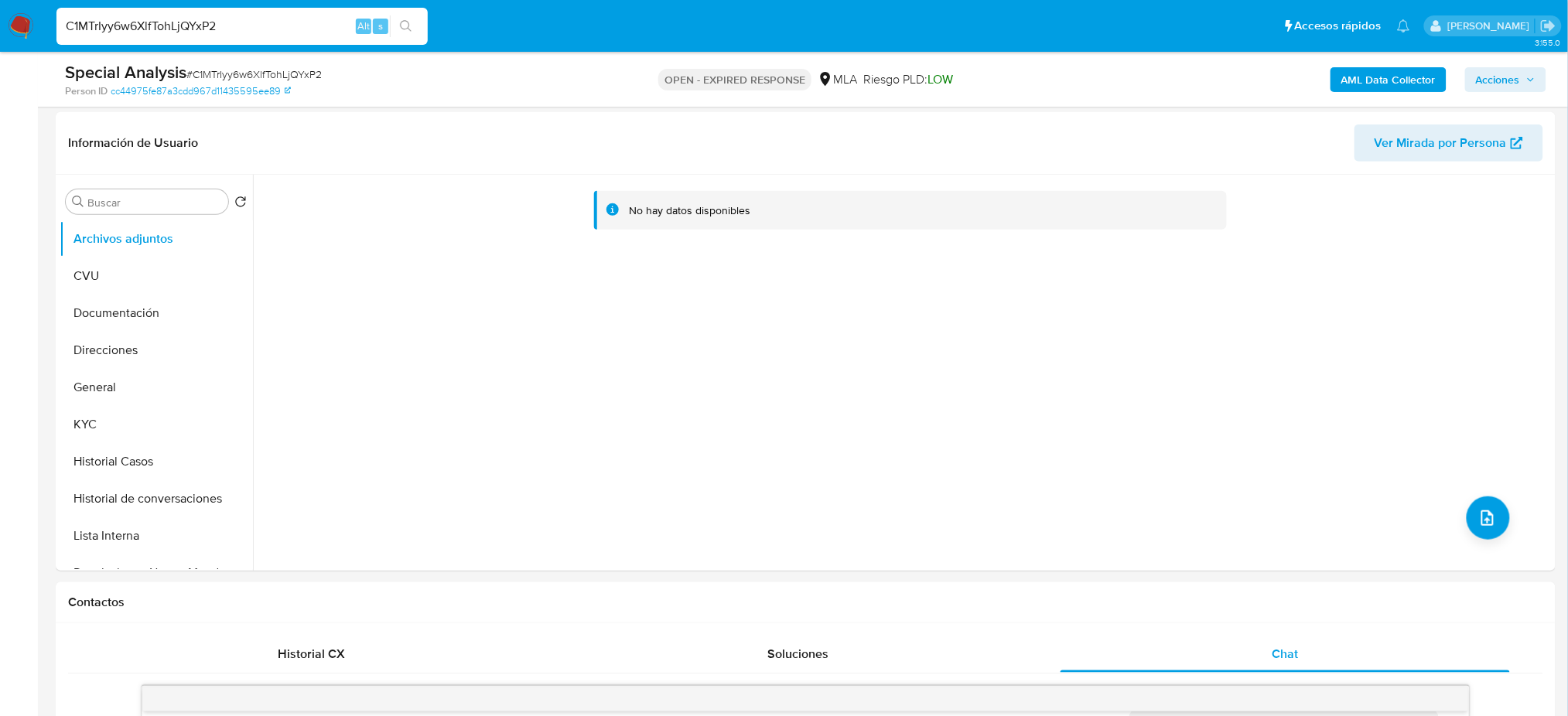
scroll to position [206, 0]
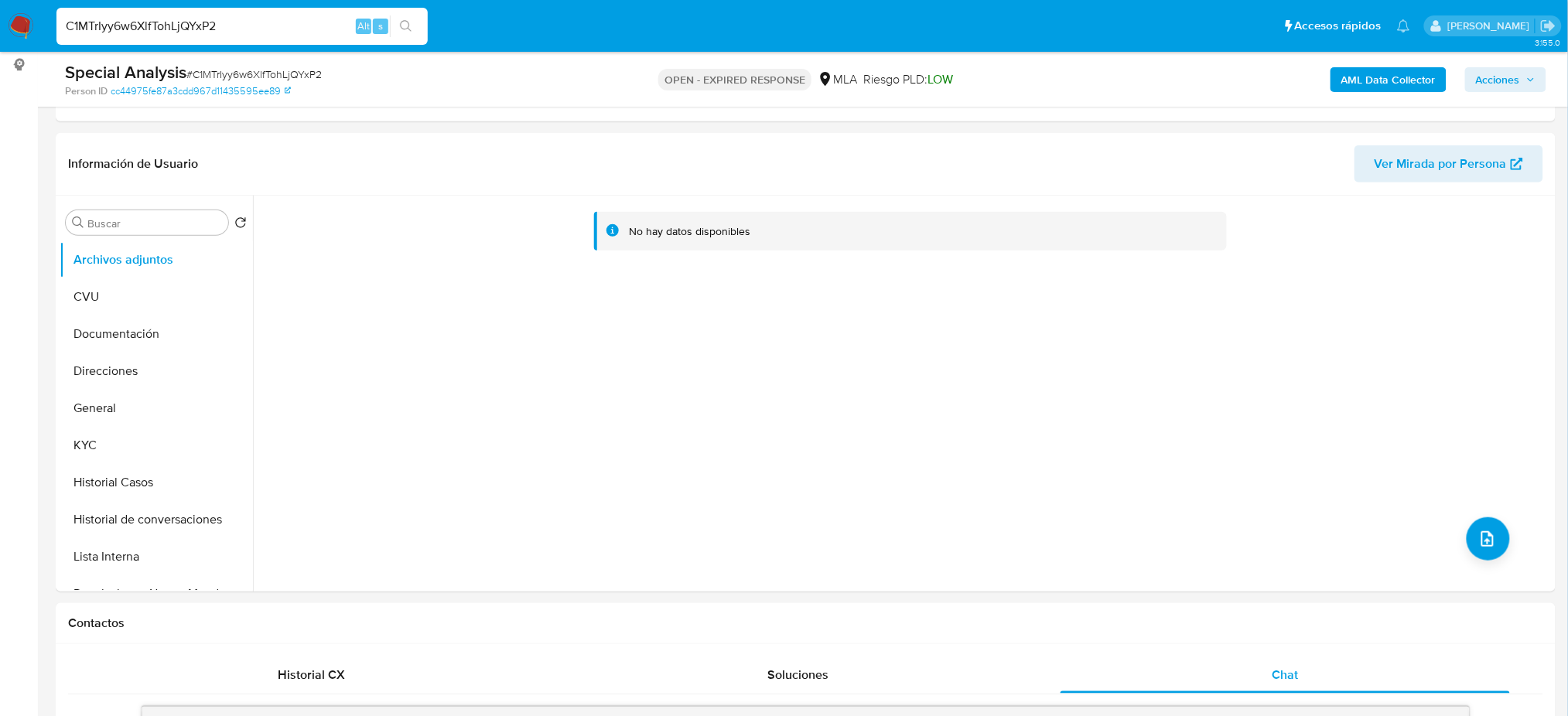
drag, startPoint x: 318, startPoint y: 25, endPoint x: 0, endPoint y: 46, distance: 318.7
click at [0, 46] on nav "Pausado Ver notificaciones C1MTrIyy6w6XlfTohLjQYxP2 Alt s Accesos rápidos Presi…" at bounding box center [784, 26] width 1568 height 51
click at [120, 424] on button "General" at bounding box center [150, 409] width 181 height 37
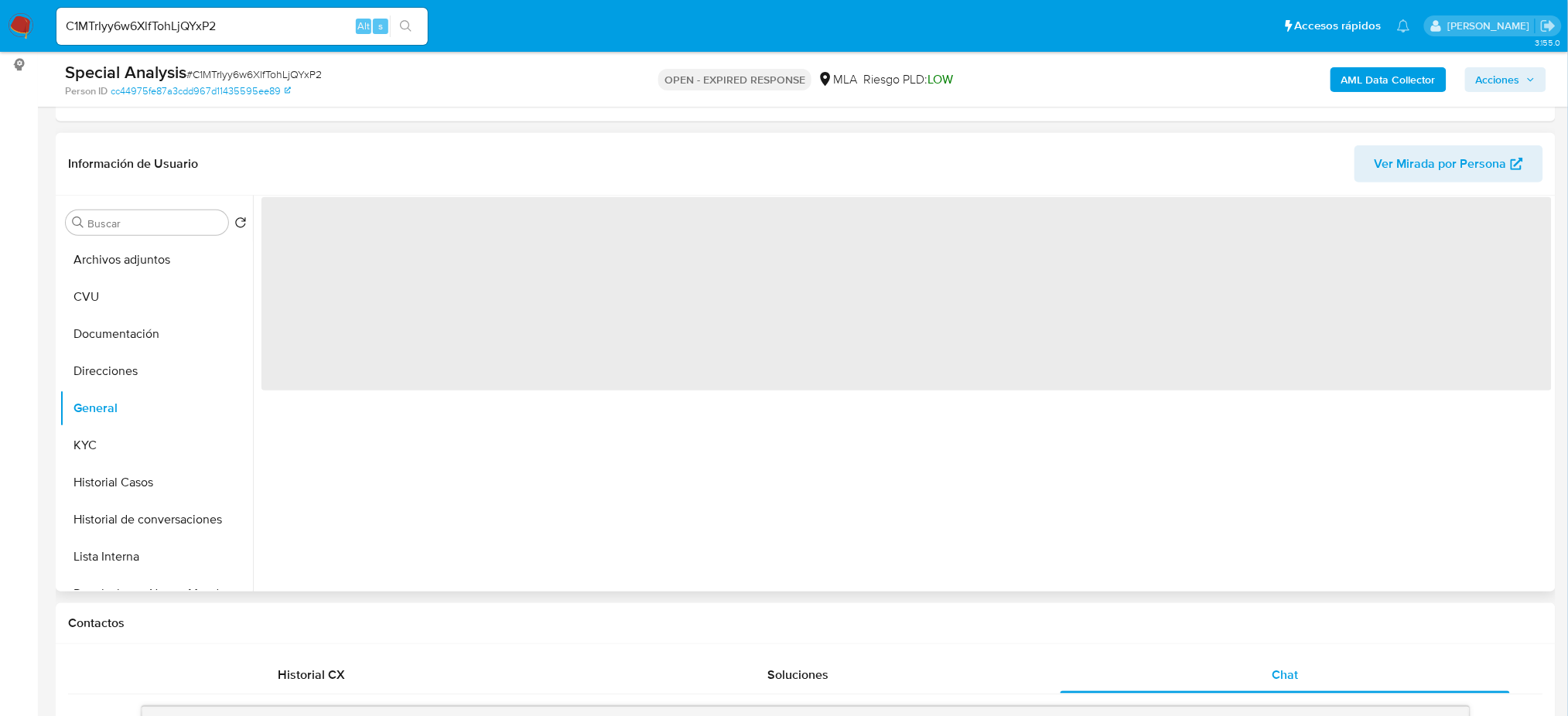
click at [296, 229] on span "‌" at bounding box center [906, 294] width 1290 height 193
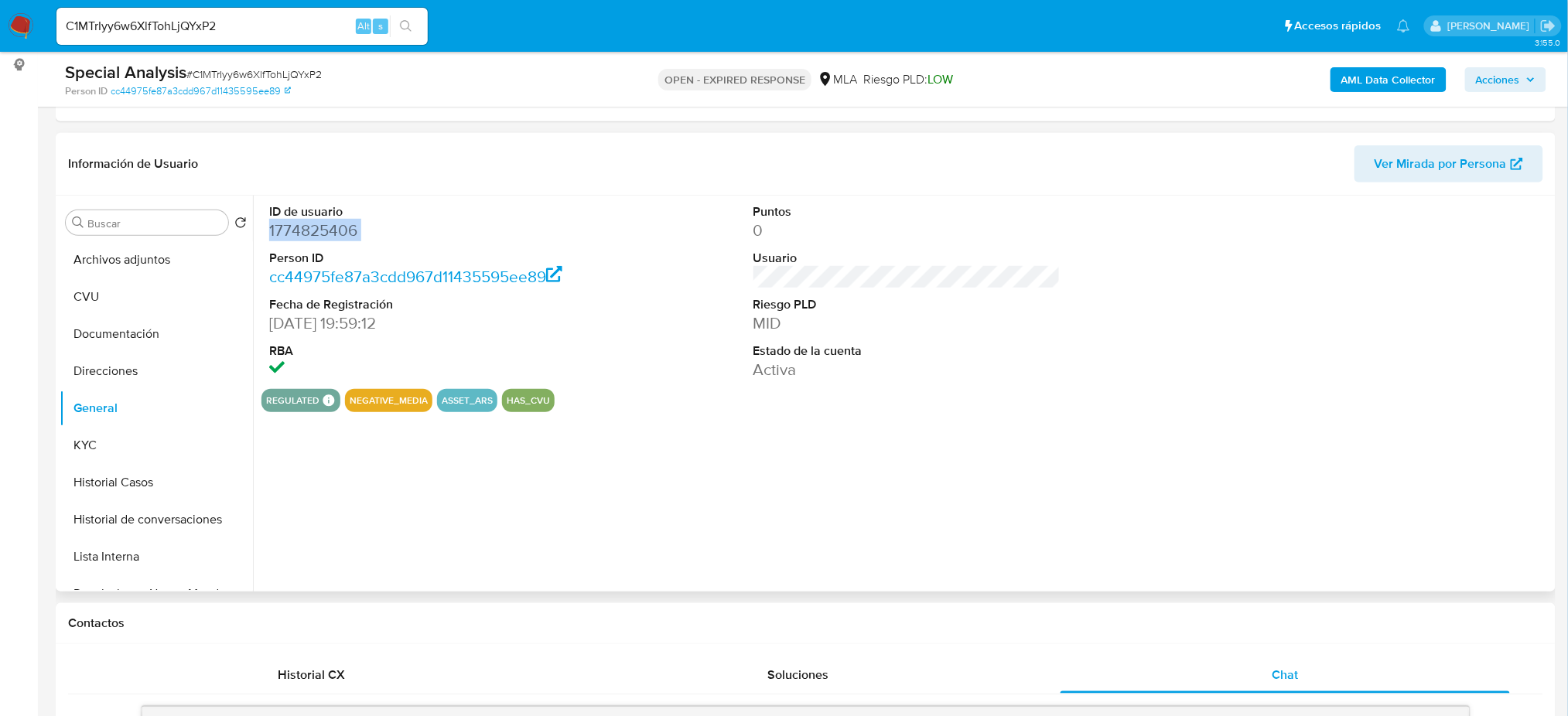
click at [296, 229] on dd "1774825406" at bounding box center [423, 231] width 307 height 22
copy dd "1774825406"
click at [155, 448] on button "KYC" at bounding box center [150, 445] width 181 height 37
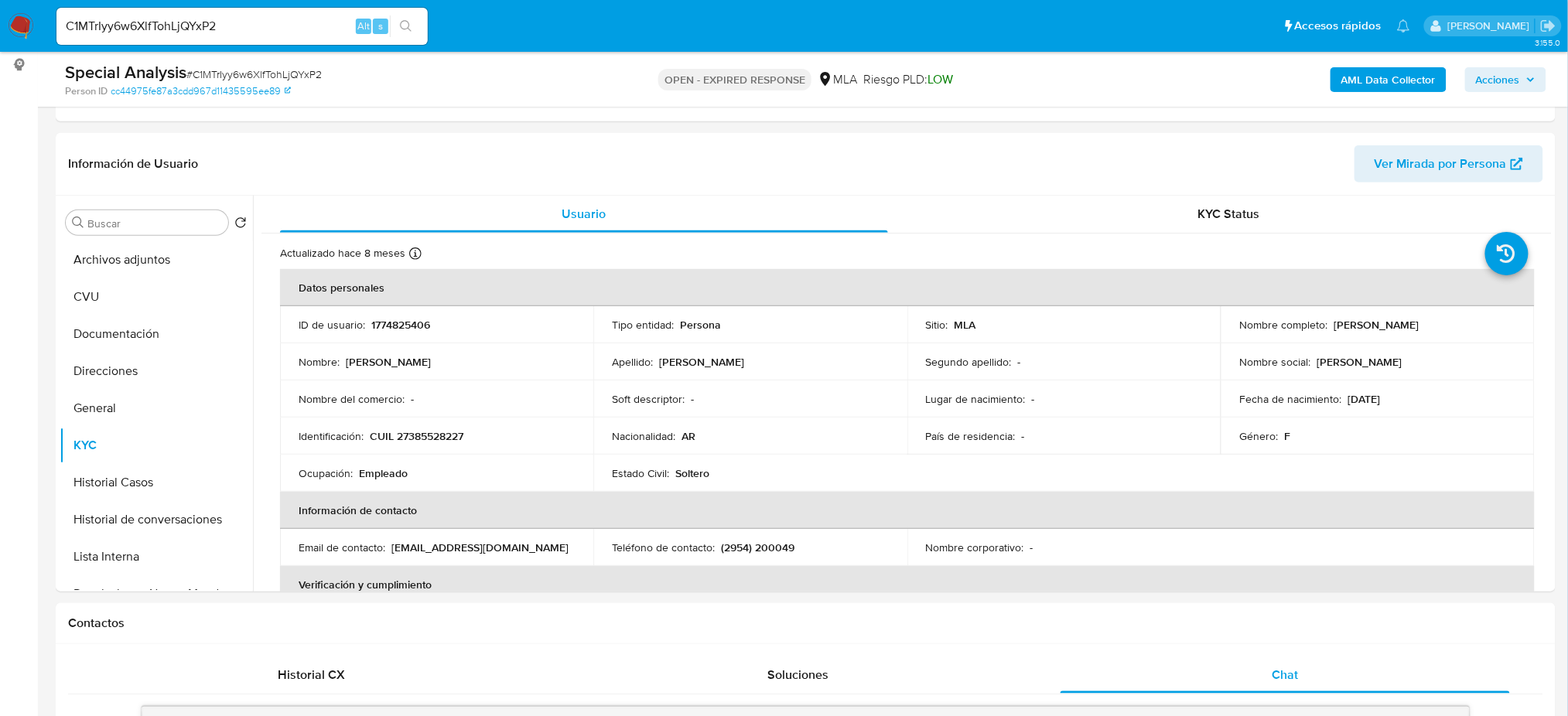
click at [429, 437] on p "CUIL 27385528227" at bounding box center [417, 436] width 94 height 14
click at [438, 397] on div "Nombre del comercio : -" at bounding box center [437, 399] width 276 height 14
drag, startPoint x: 410, startPoint y: 438, endPoint x: 459, endPoint y: 439, distance: 49.0
click at [459, 439] on p "CUIL 27385528227" at bounding box center [417, 436] width 94 height 14
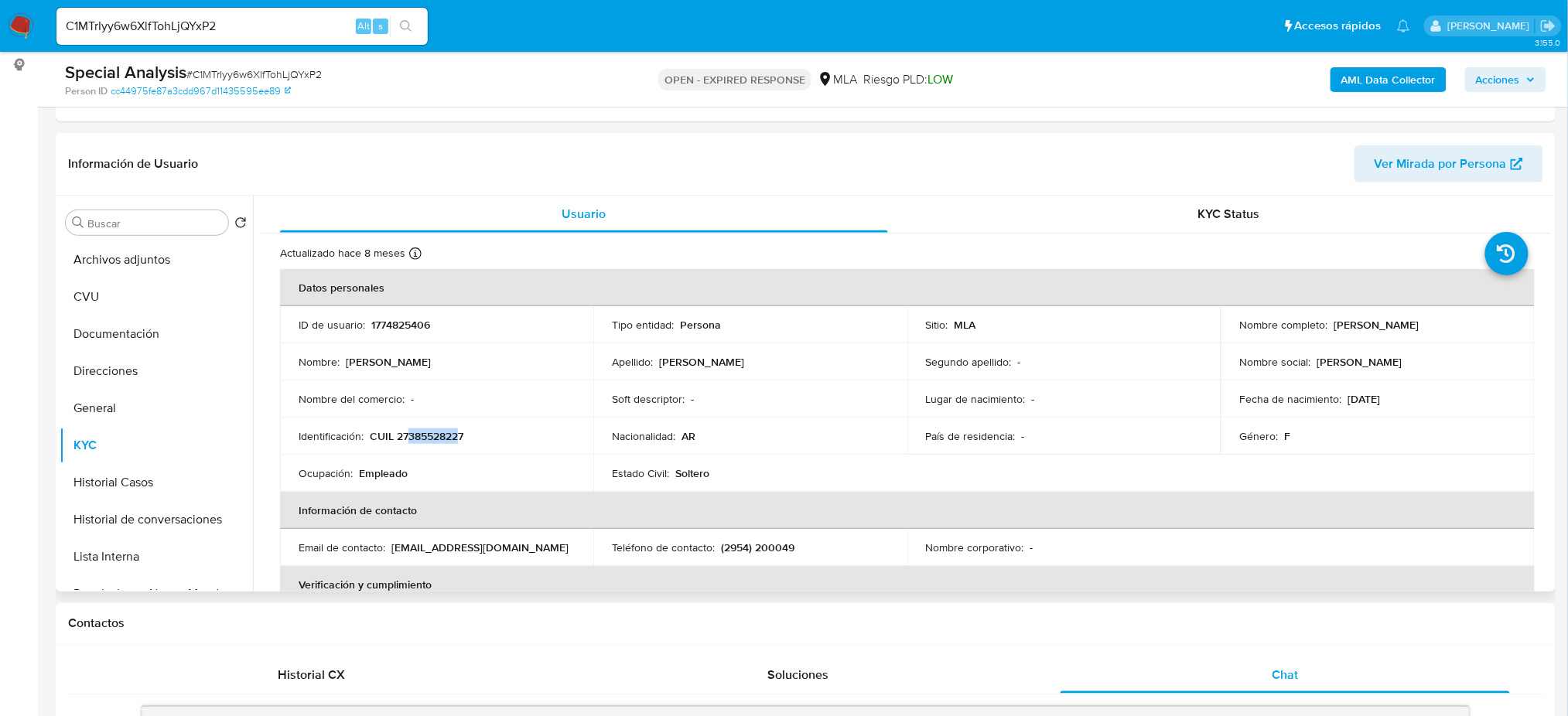
drag, startPoint x: 1331, startPoint y: 321, endPoint x: 1495, endPoint y: 324, distance: 164.0
click at [1495, 324] on div "Nombre completo : Sonia Yanet Yohana Santillan" at bounding box center [1378, 325] width 276 height 14
click at [1347, 342] on td "Nombre completo : Sonia Yanet Yohana Santillan" at bounding box center [1378, 325] width 314 height 37
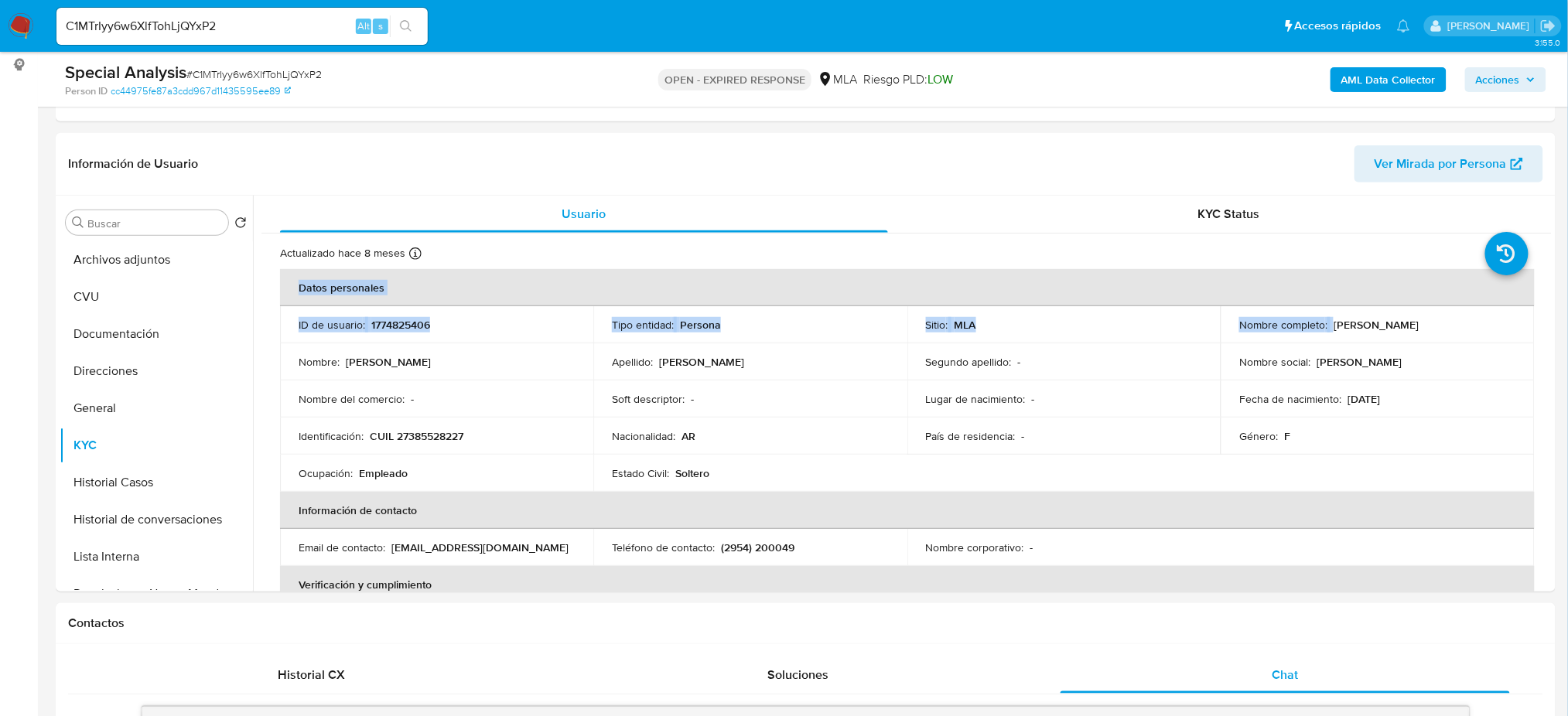
drag, startPoint x: 1329, startPoint y: 329, endPoint x: 1566, endPoint y: 335, distance: 237.1
click at [1433, 369] on td "Nombre social : Yohana" at bounding box center [1378, 362] width 314 height 37
drag, startPoint x: 1328, startPoint y: 322, endPoint x: 1474, endPoint y: 323, distance: 146.0
click at [1474, 323] on div "Nombre completo : Sonia Yanet Yohana Santillan" at bounding box center [1378, 325] width 276 height 14
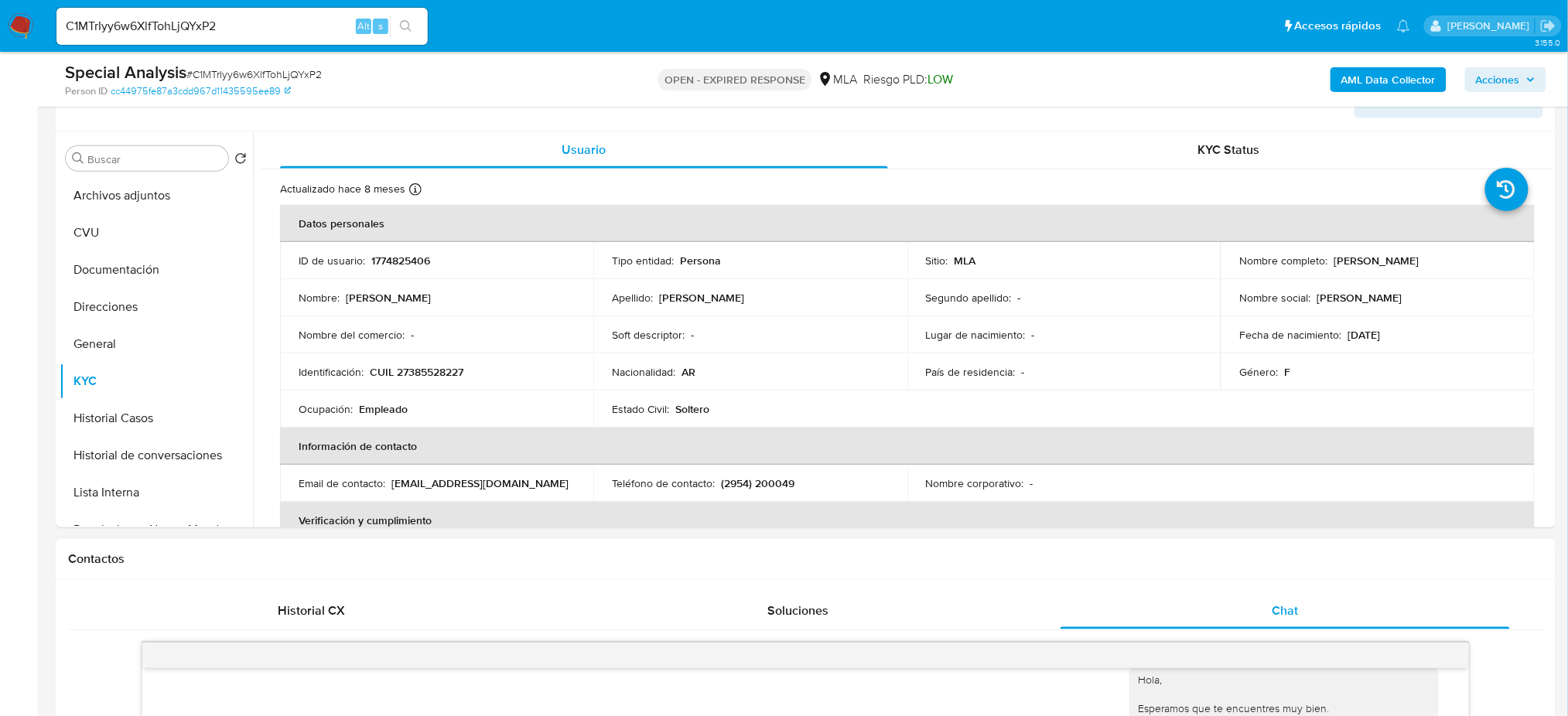
scroll to position [162, 0]
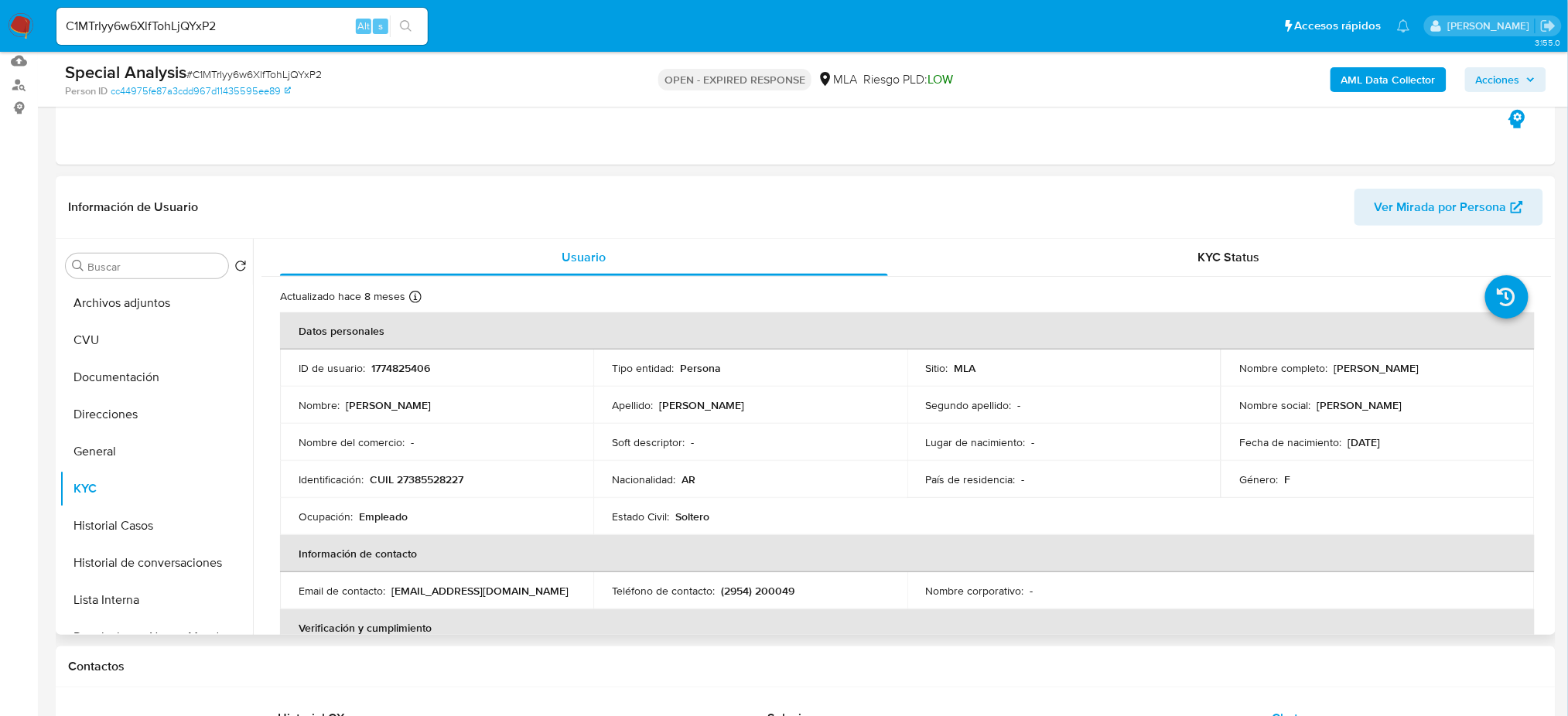
click at [1415, 205] on span "Ver Mirada por Persona" at bounding box center [1441, 207] width 133 height 37
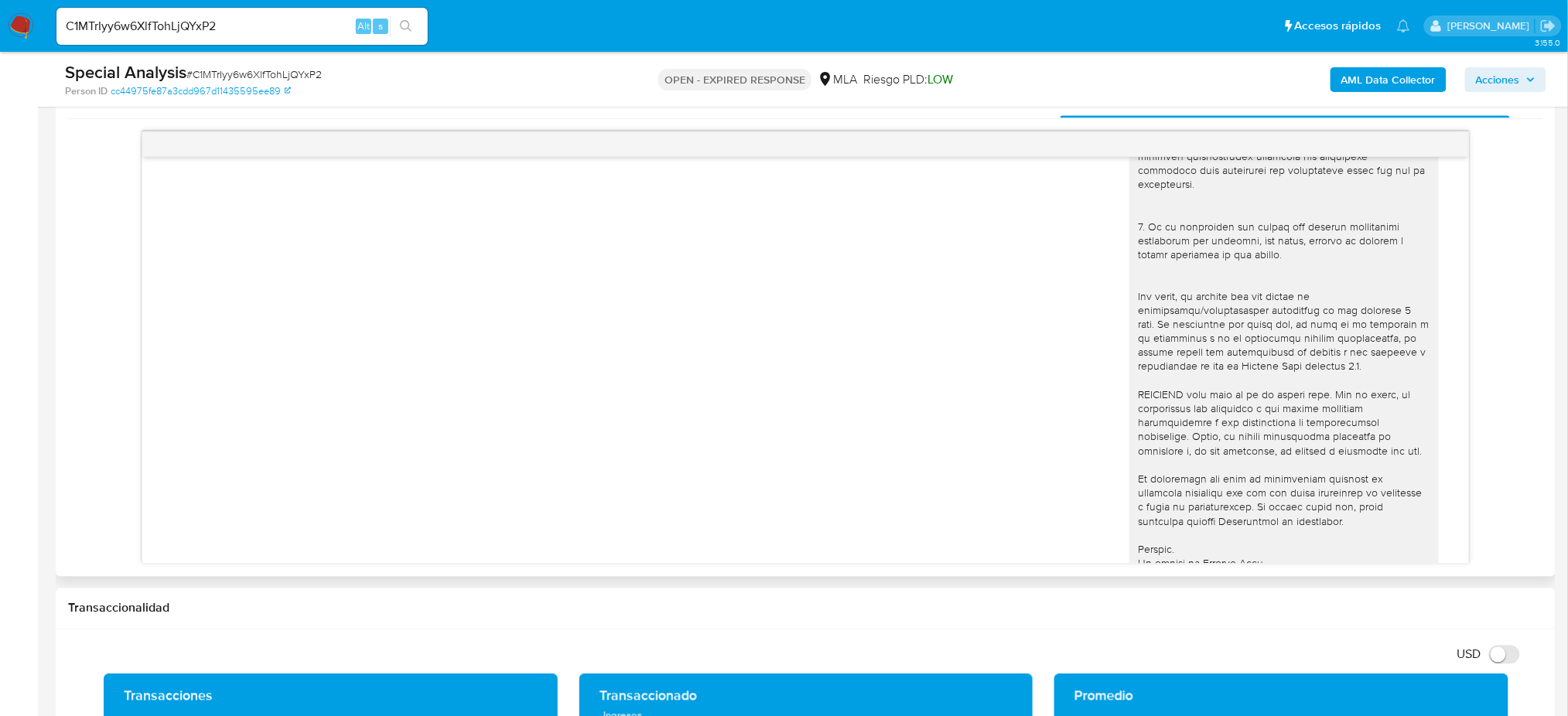
scroll to position [721, 0]
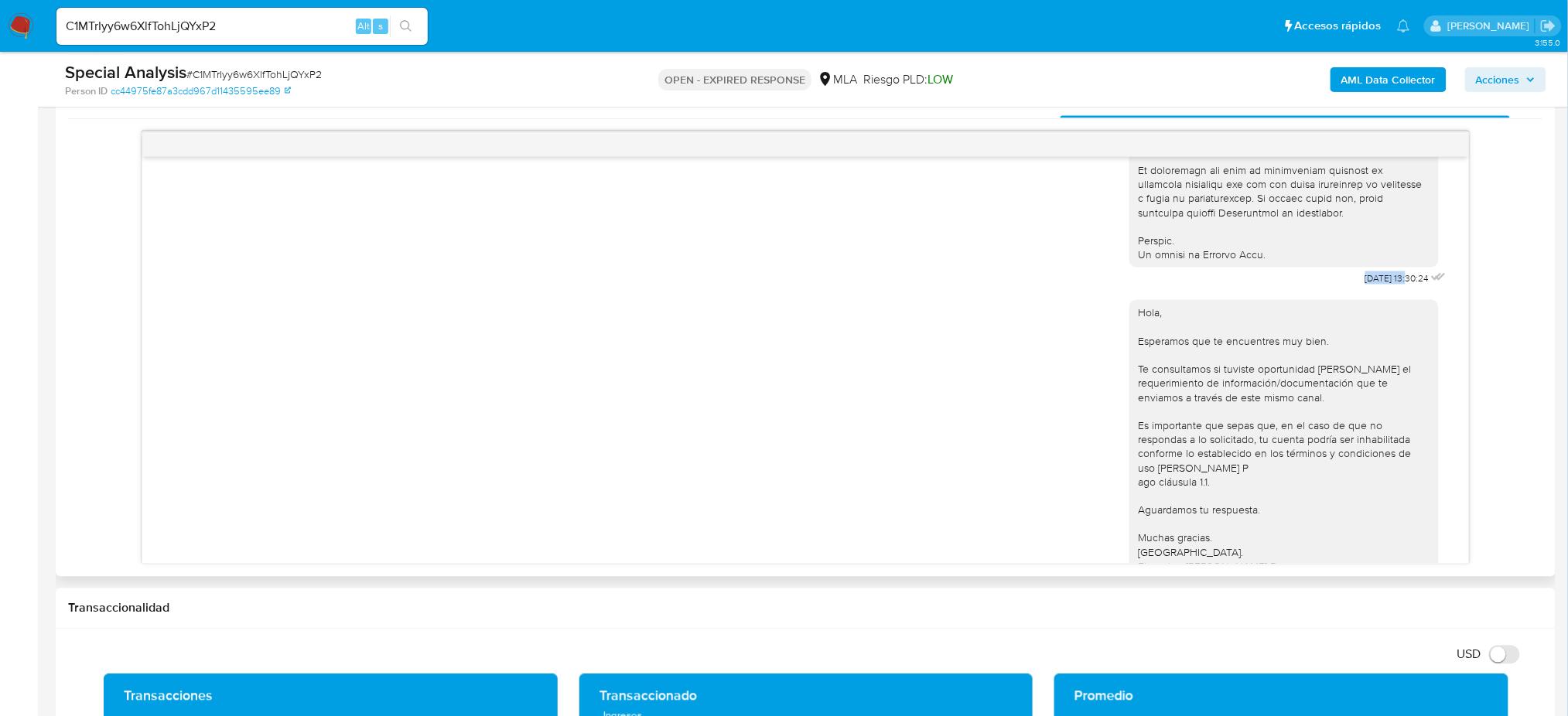
drag, startPoint x: 1325, startPoint y: 307, endPoint x: 1377, endPoint y: 310, distance: 52.1
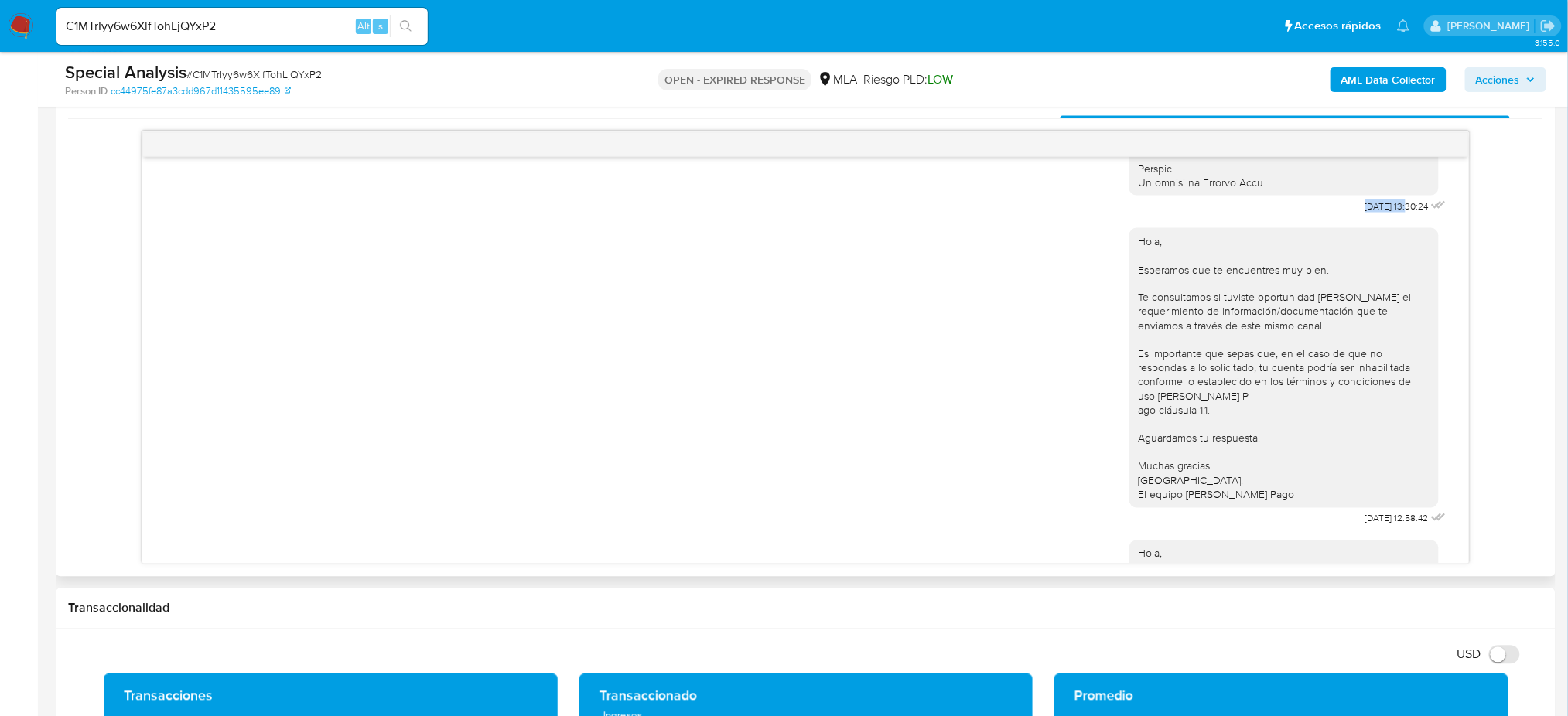
scroll to position [1031, 0]
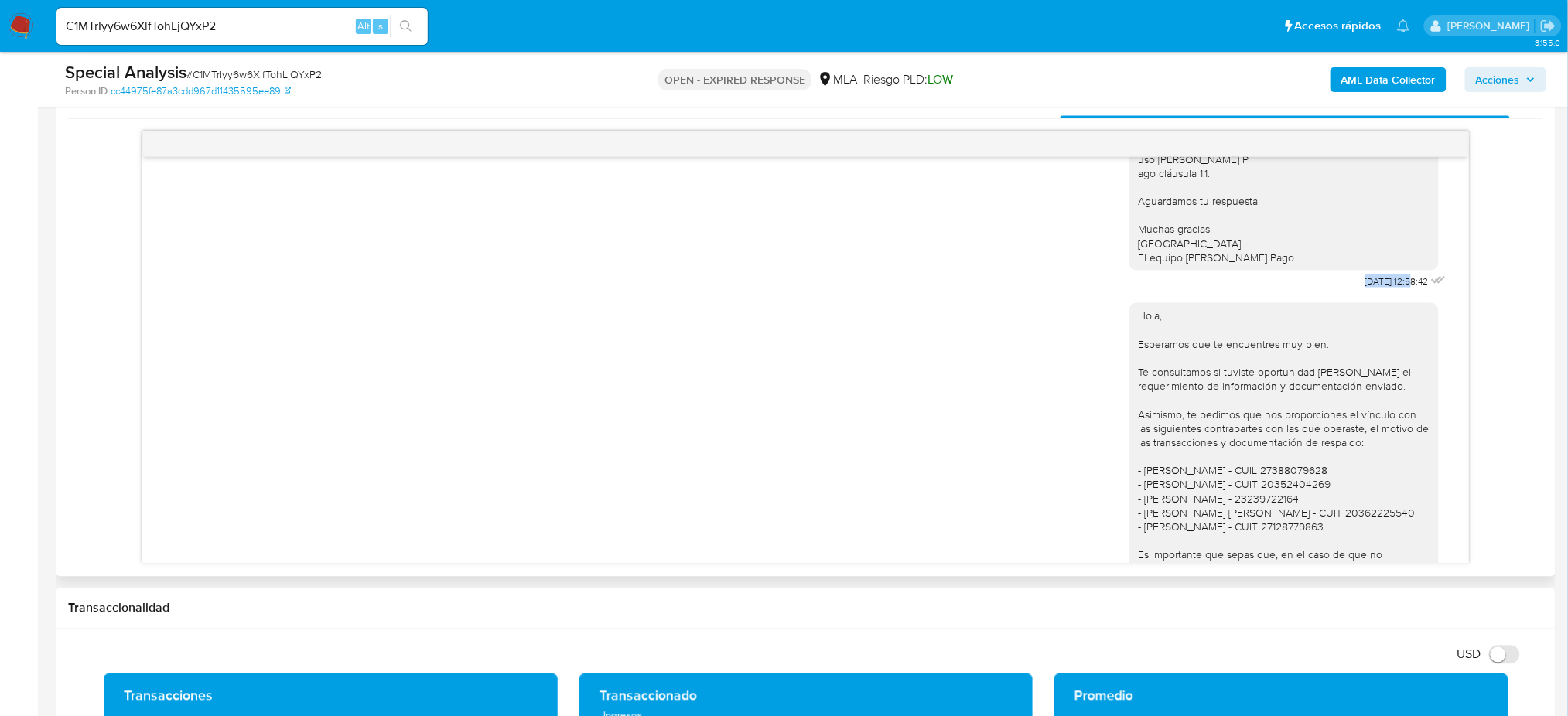
drag, startPoint x: 1326, startPoint y: 325, endPoint x: 1379, endPoint y: 328, distance: 53.1
click at [1379, 292] on div "Hola, Esperamos que te encuentres muy bien. Te consultamos si tuviste oportunid…" at bounding box center [1290, 136] width 321 height 313
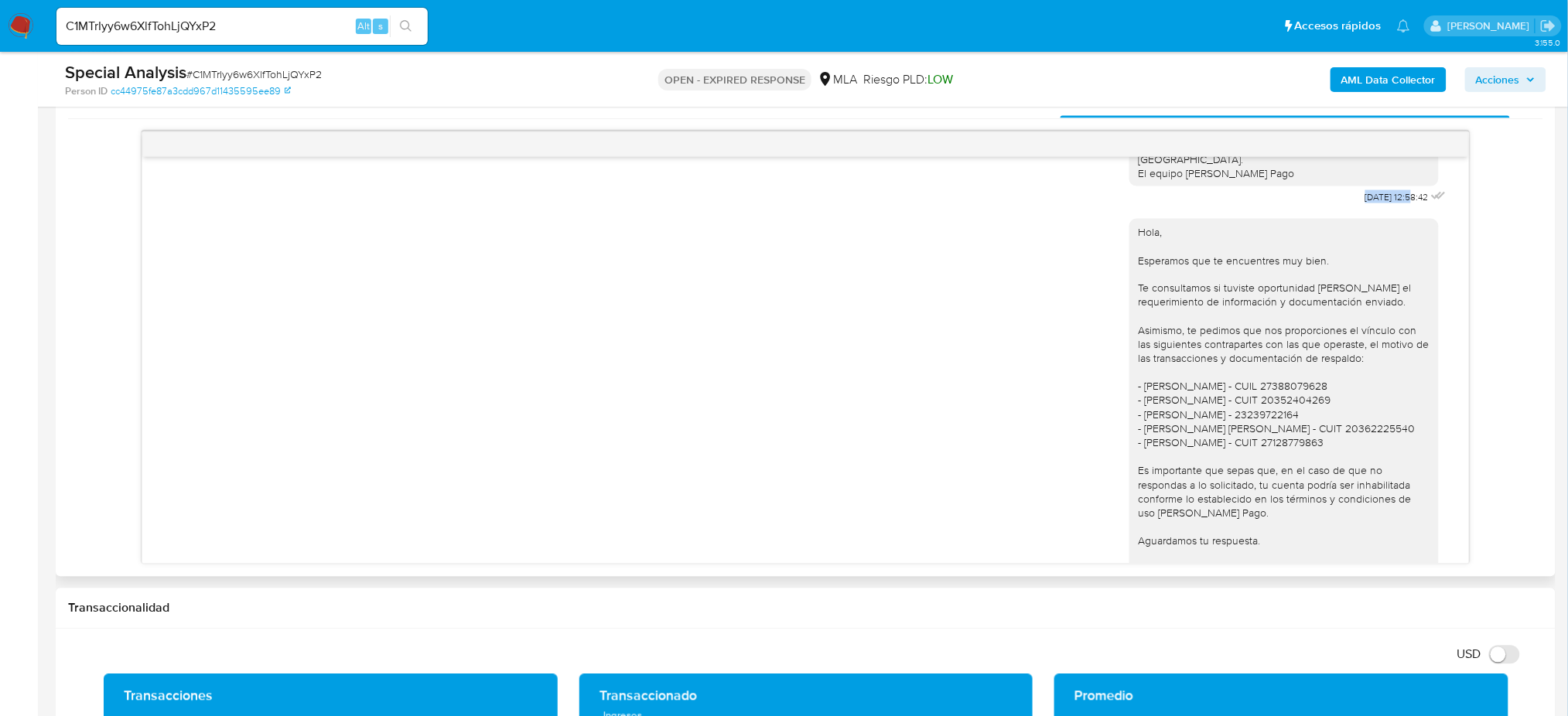
scroll to position [1221, 0]
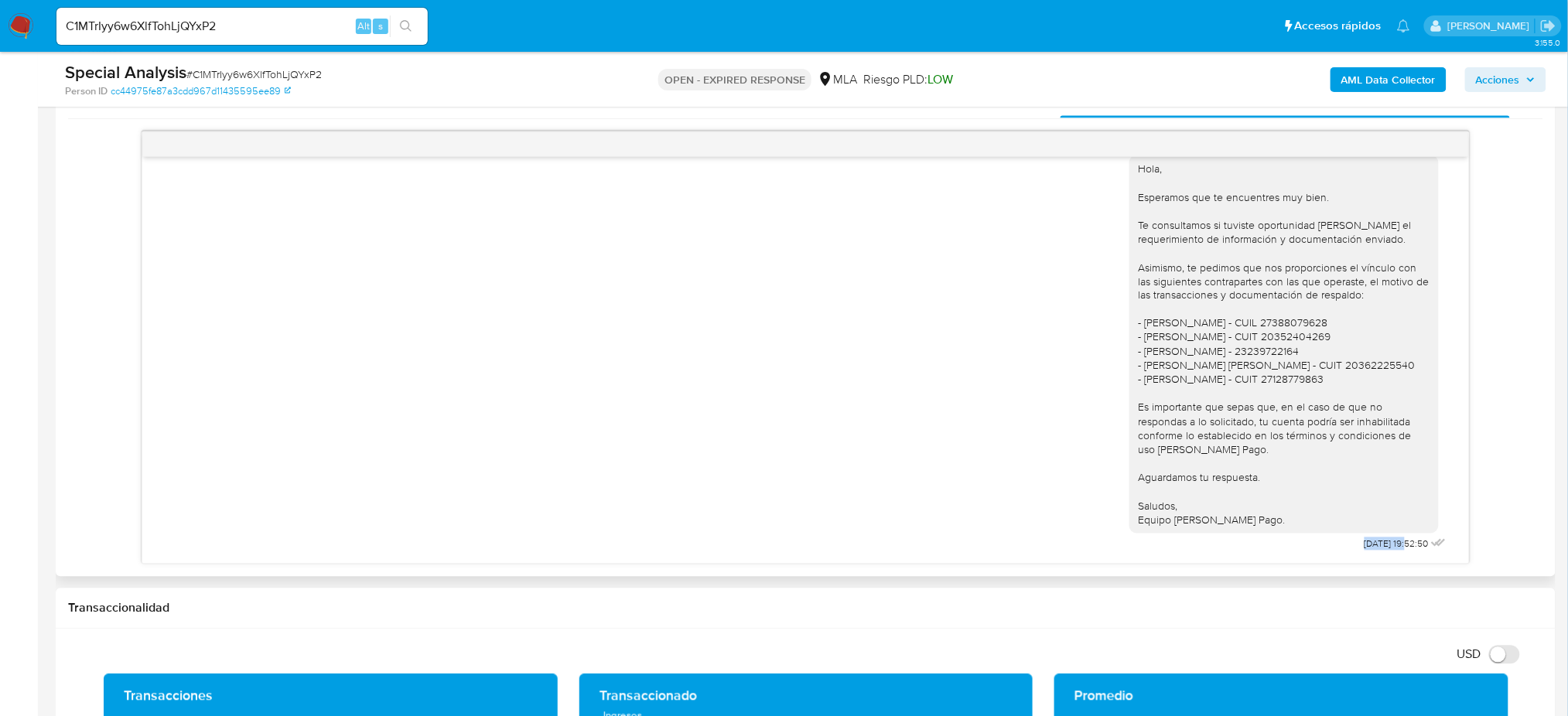
drag, startPoint x: 1327, startPoint y: 548, endPoint x: 1376, endPoint y: 553, distance: 49.3
click at [1376, 553] on div "Hola, Esperamos que te encuentres muy bien. Te consultamos si tuviste oportunid…" at bounding box center [1290, 349] width 321 height 411
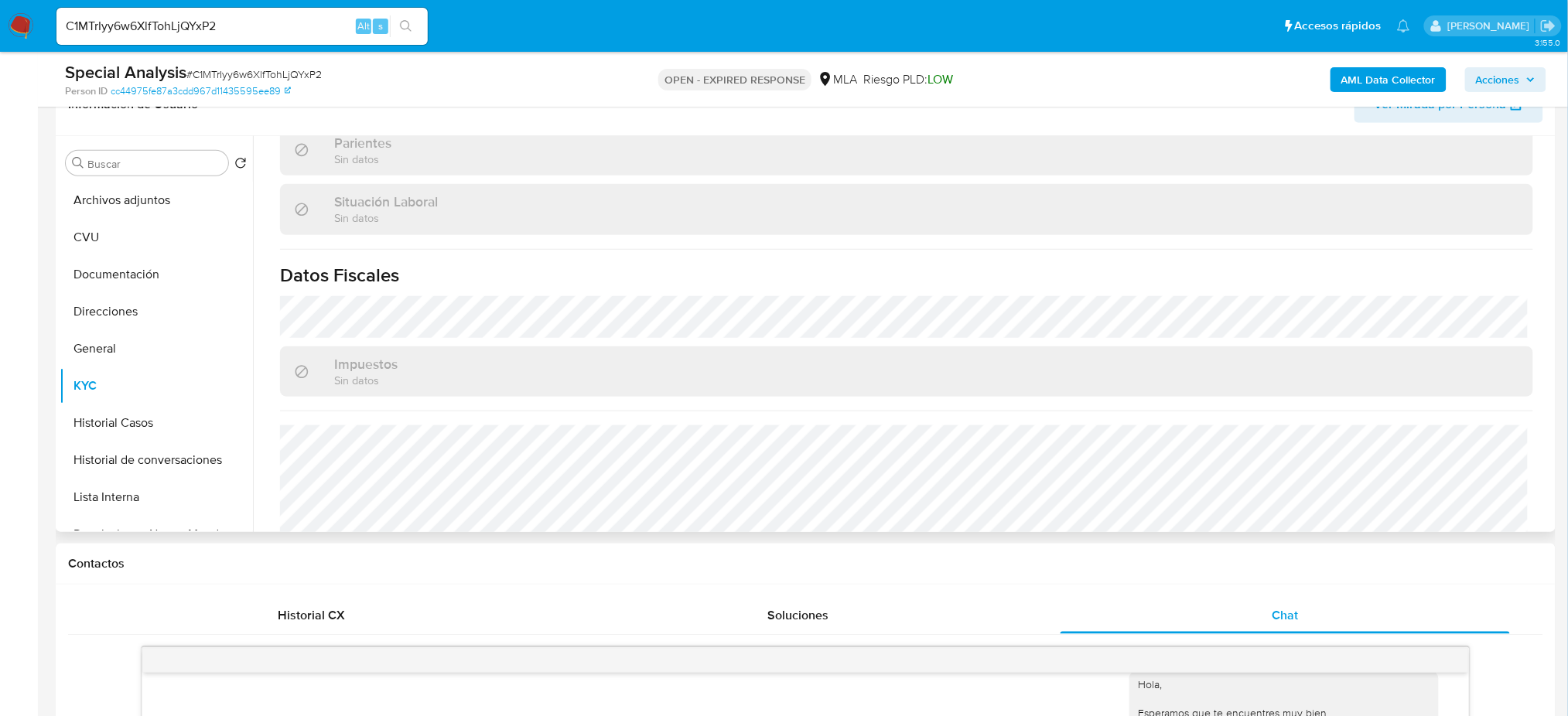
scroll to position [800, 0]
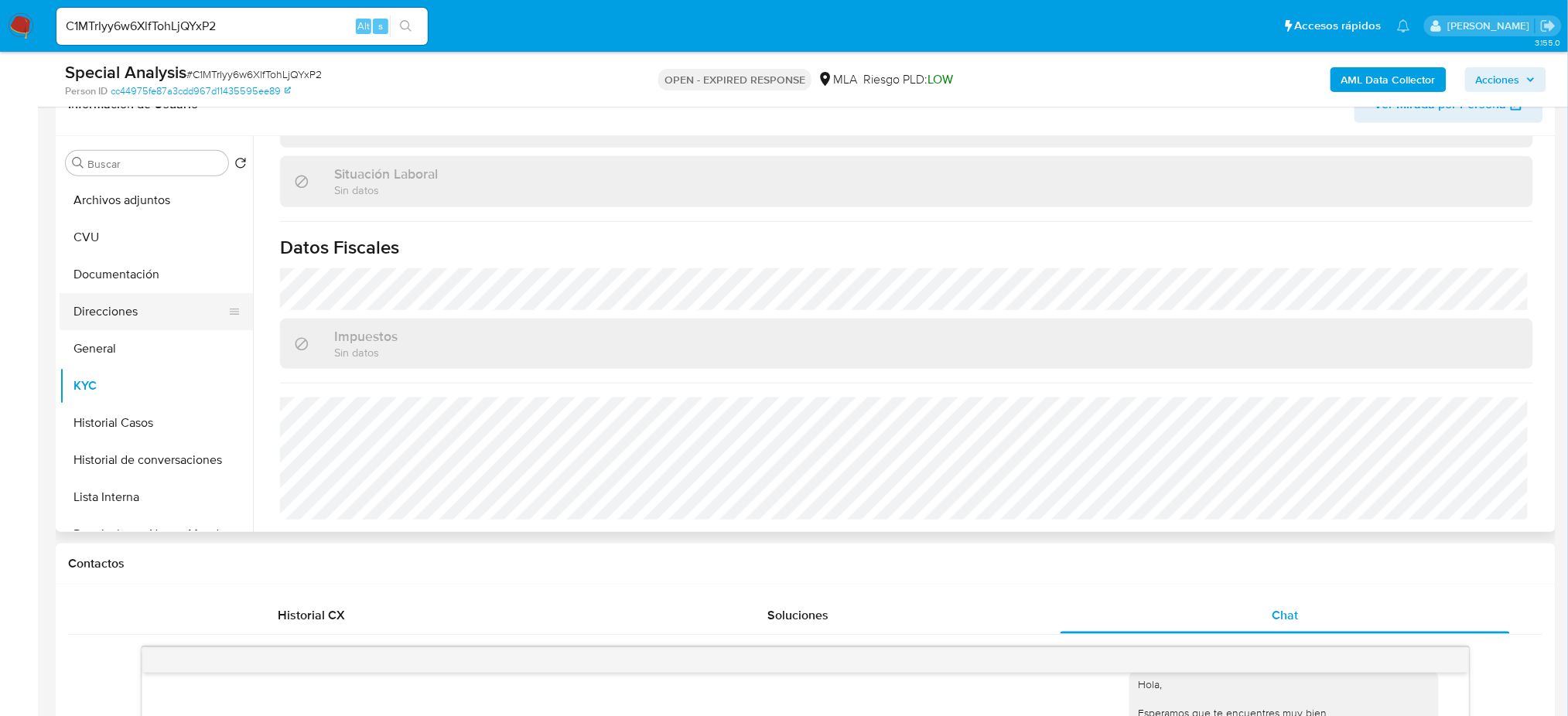
click at [158, 321] on button "Direcciones" at bounding box center [150, 312] width 181 height 37
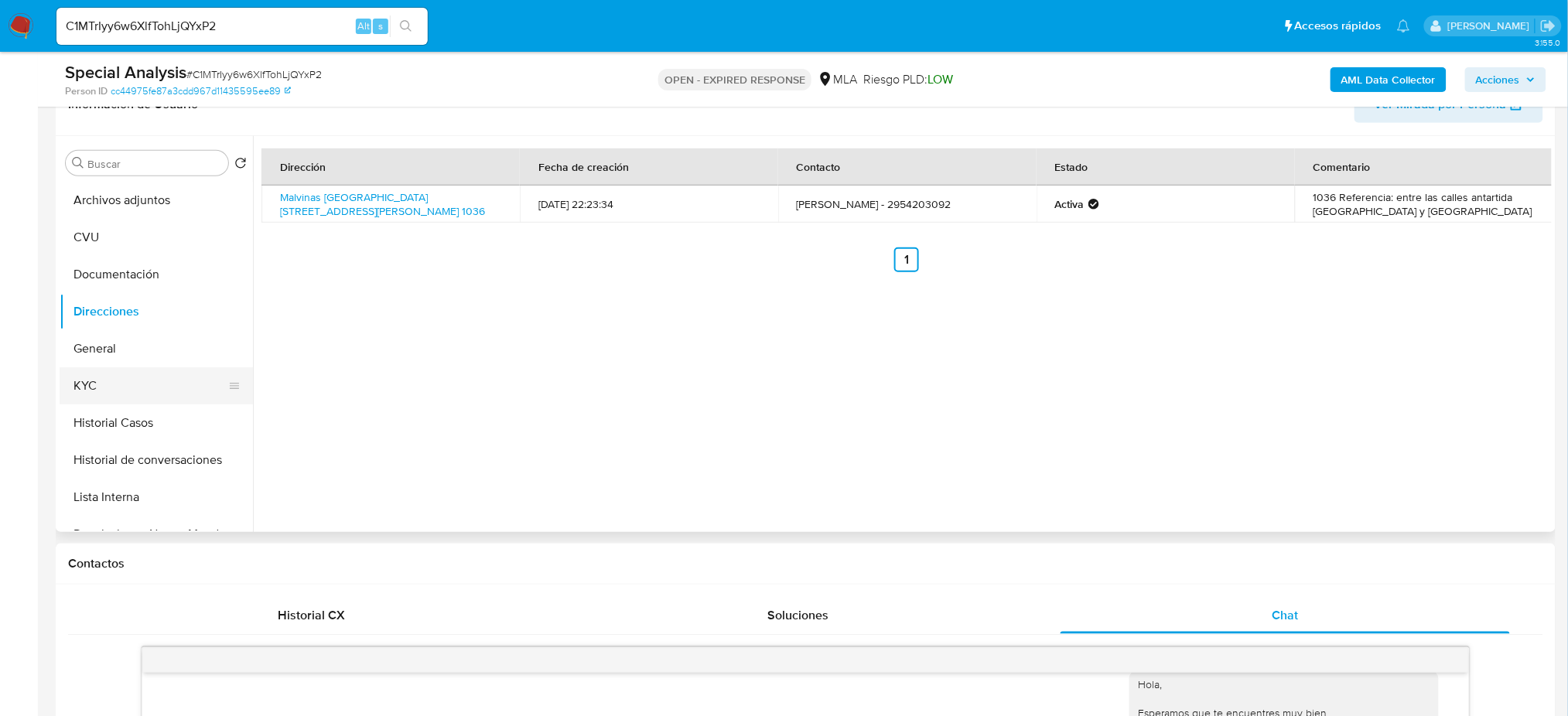
click at [133, 382] on button "KYC" at bounding box center [150, 386] width 181 height 37
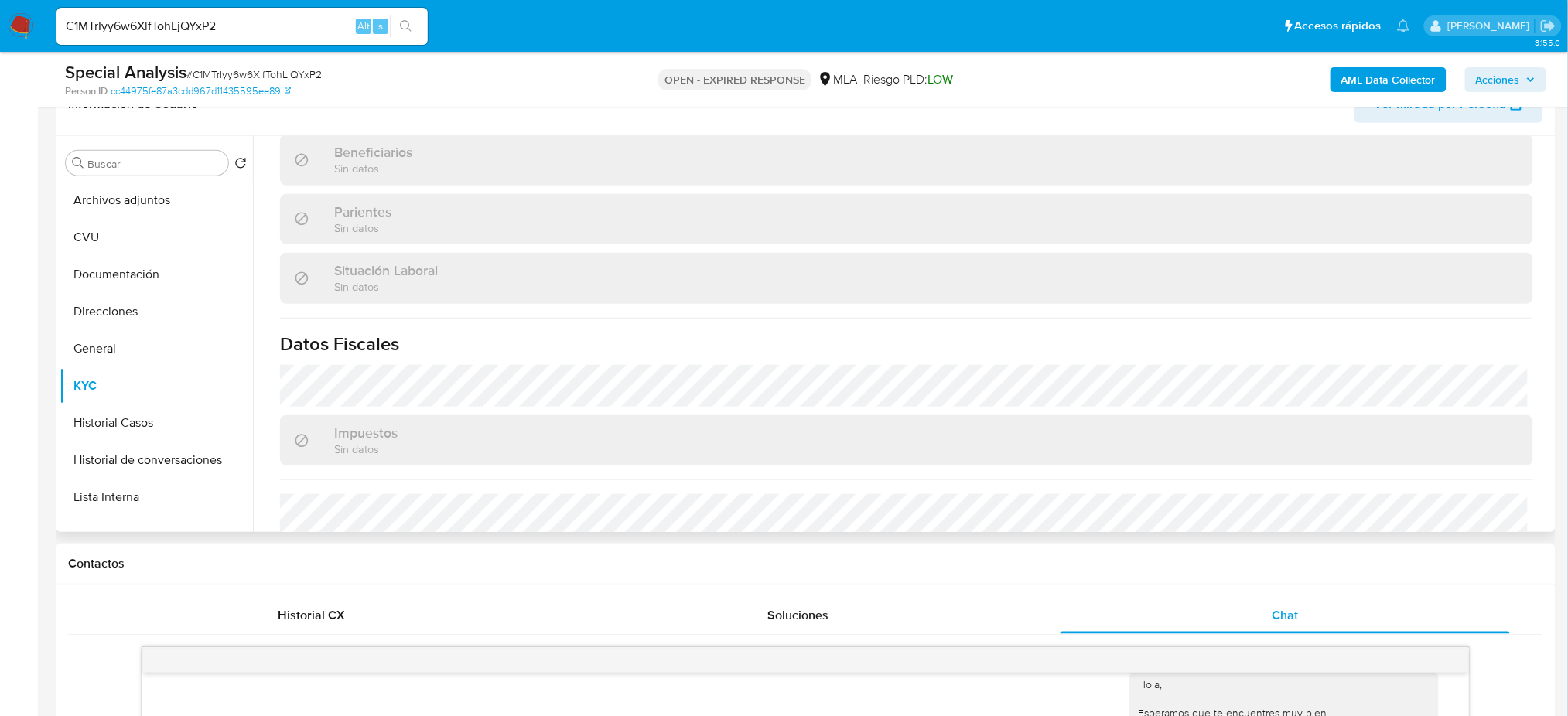
scroll to position [800, 0]
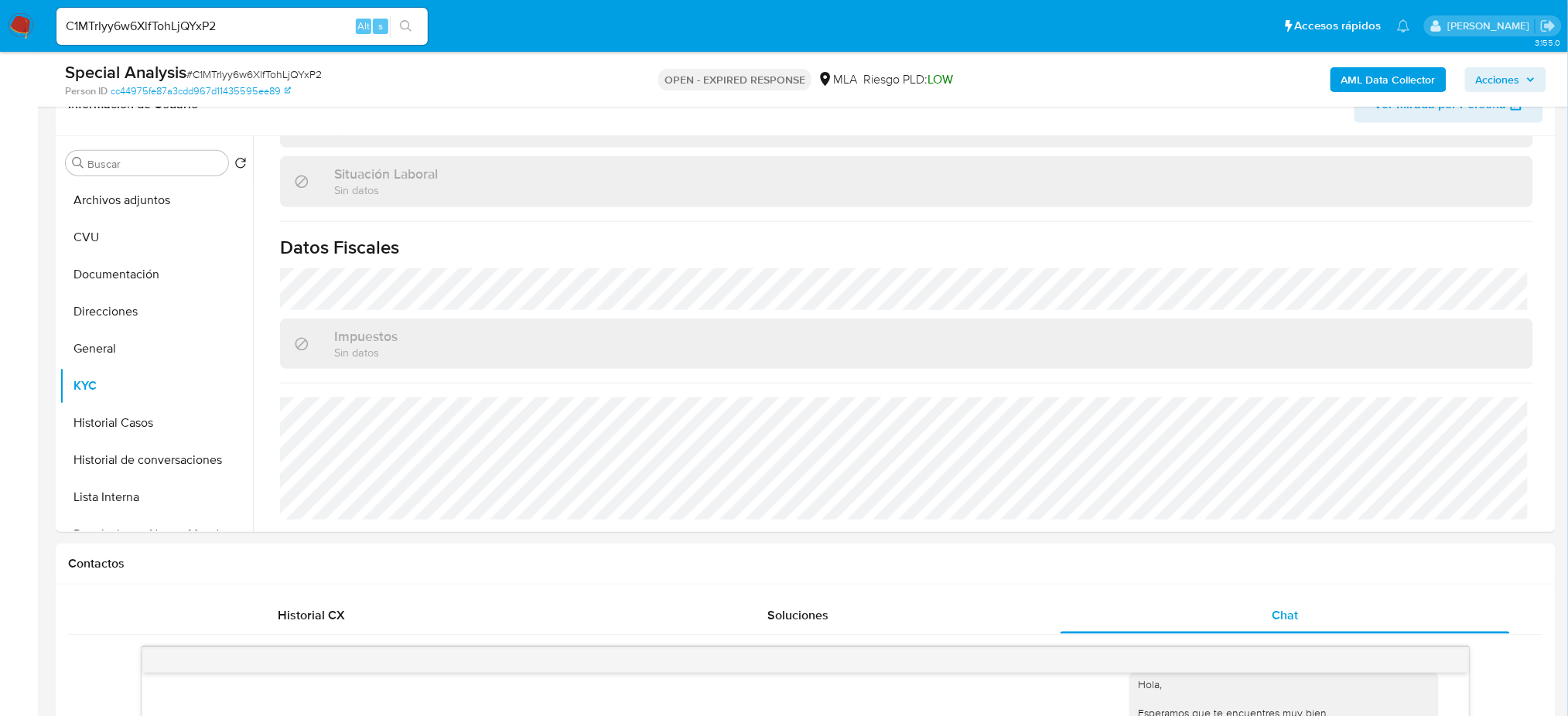
click at [214, 73] on span "# C1MTrIyy6w6XlfTohLjQYxP2" at bounding box center [254, 74] width 136 height 16
drag, startPoint x: 0, startPoint y: 342, endPoint x: 9, endPoint y: 298, distance: 44.9
drag, startPoint x: 253, startPoint y: 20, endPoint x: 0, endPoint y: 36, distance: 253.5
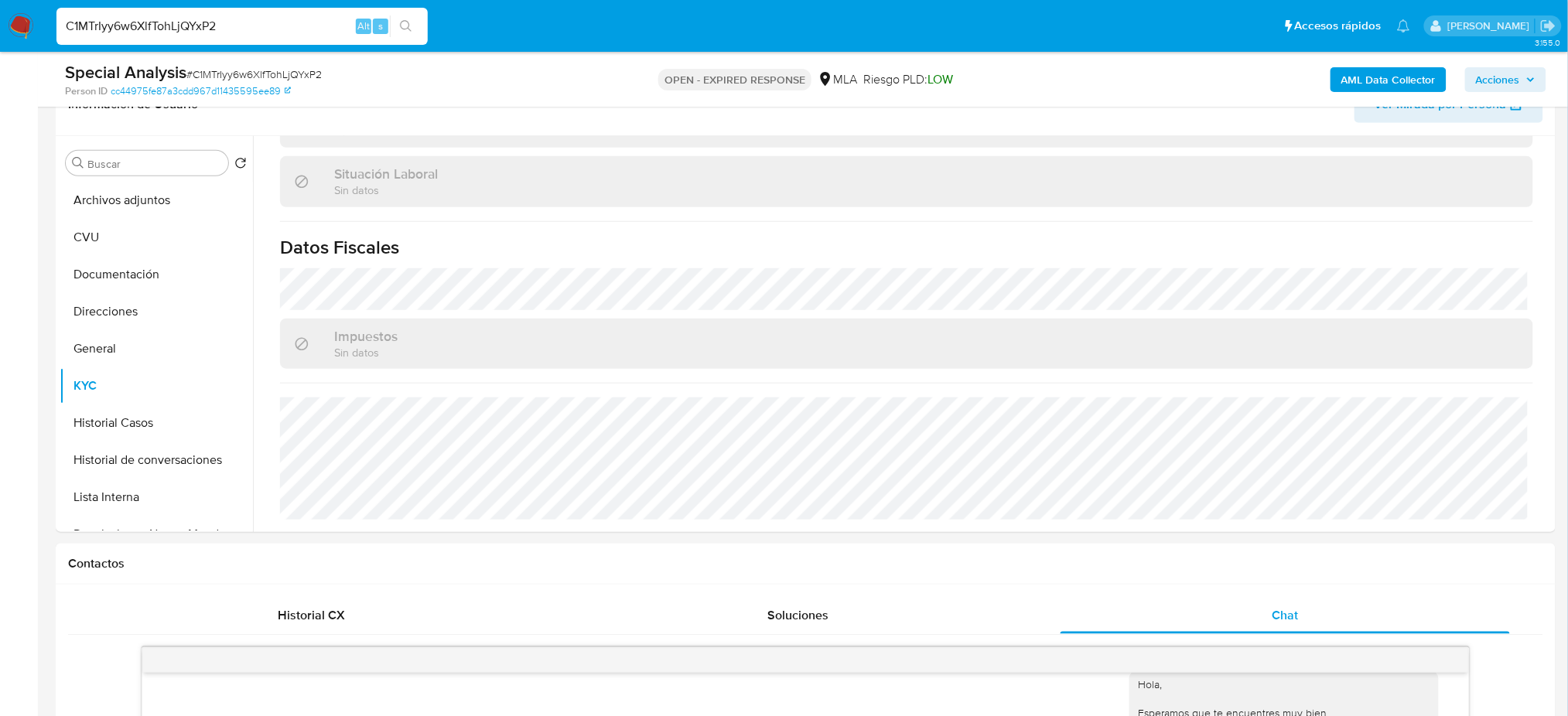
click at [0, 39] on nav "Pausado Ver notificaciones C1MTrIyy6w6XlfTohLjQYxP2 Alt s Accesos rápidos Presi…" at bounding box center [784, 26] width 1568 height 51
paste input "3tEsGBCOzGXs6RC3R8mmrnkv"
type input "3tEsGBCOzGXs6RC3R8mmrnkv"
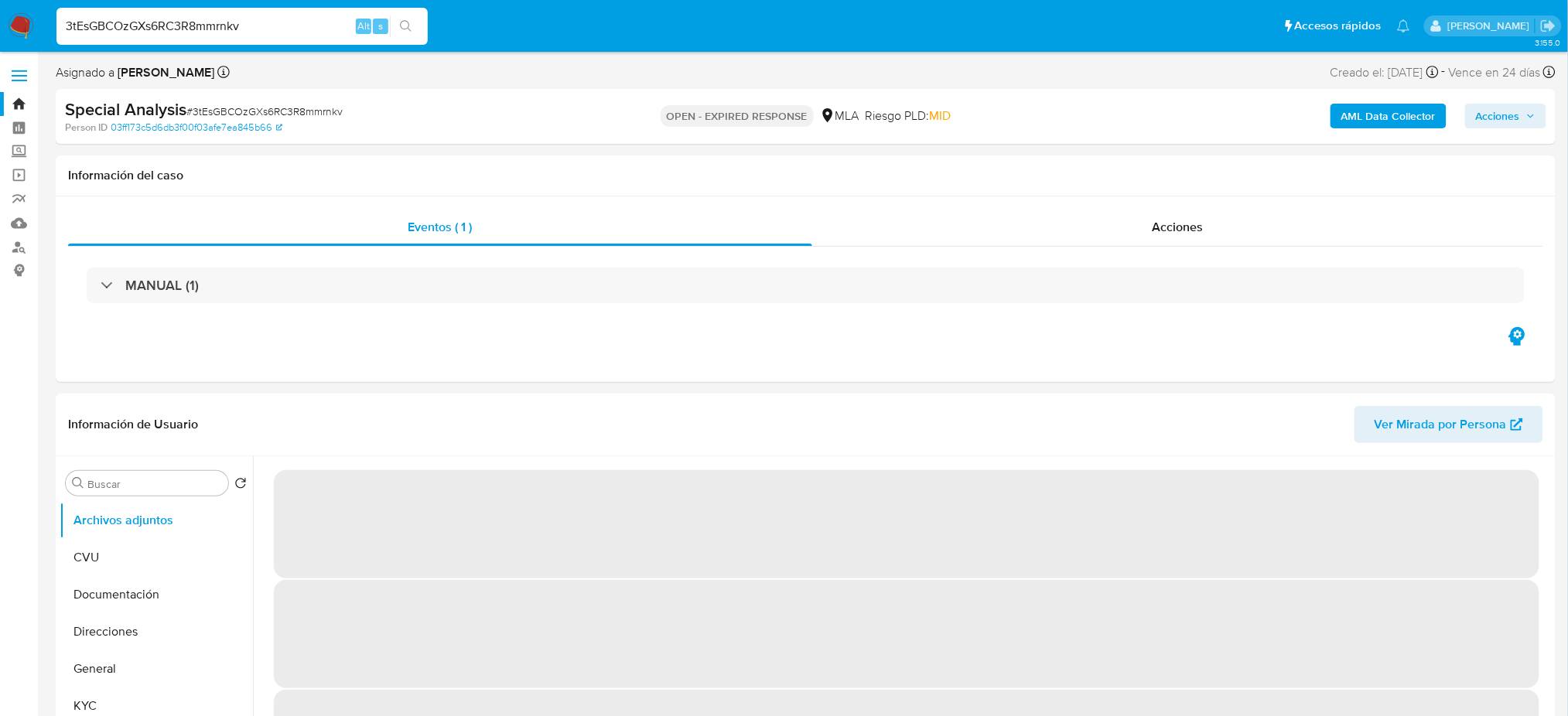
select select "10"
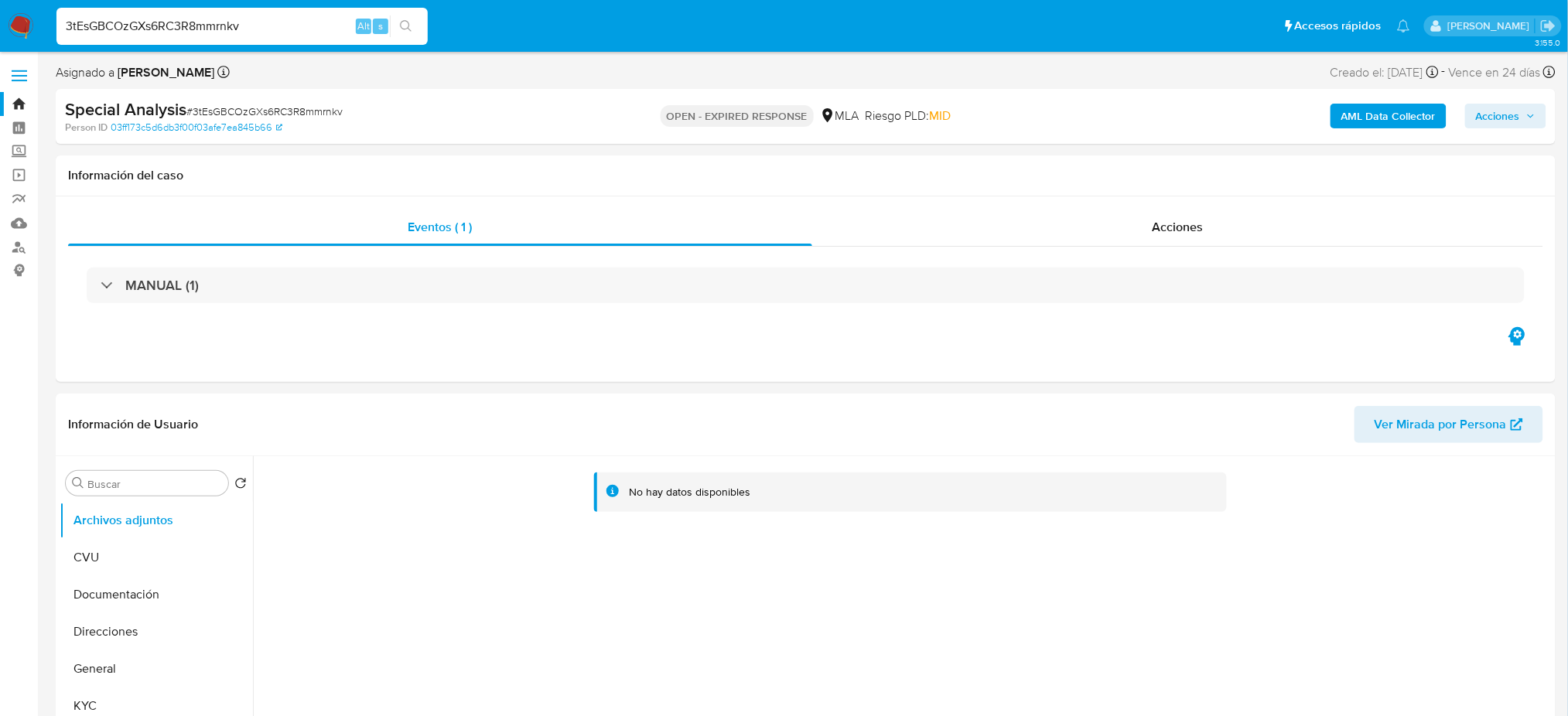
click at [215, 112] on span "# 3tEsGBCOzGXs6RC3R8mmrnkv" at bounding box center [264, 112] width 156 height 16
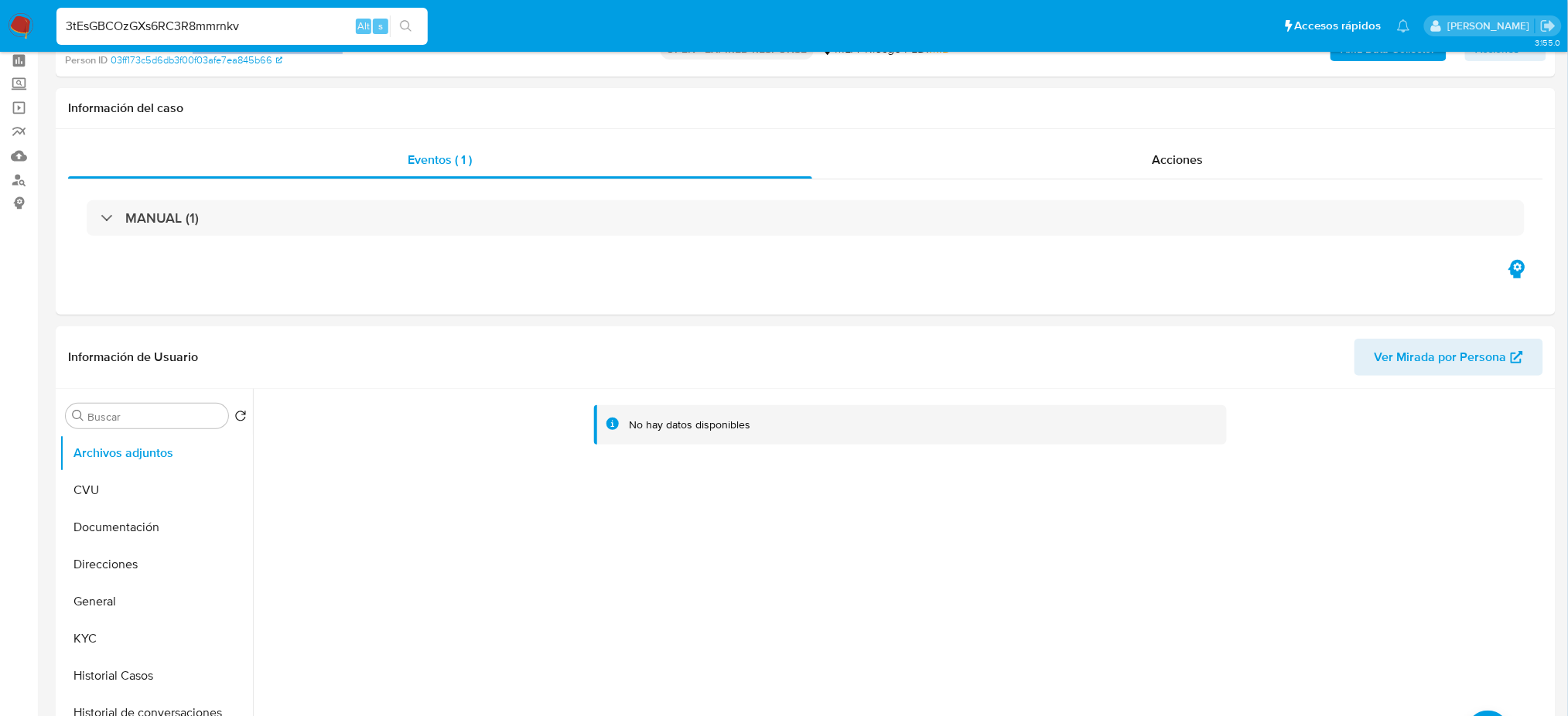
scroll to position [103, 0]
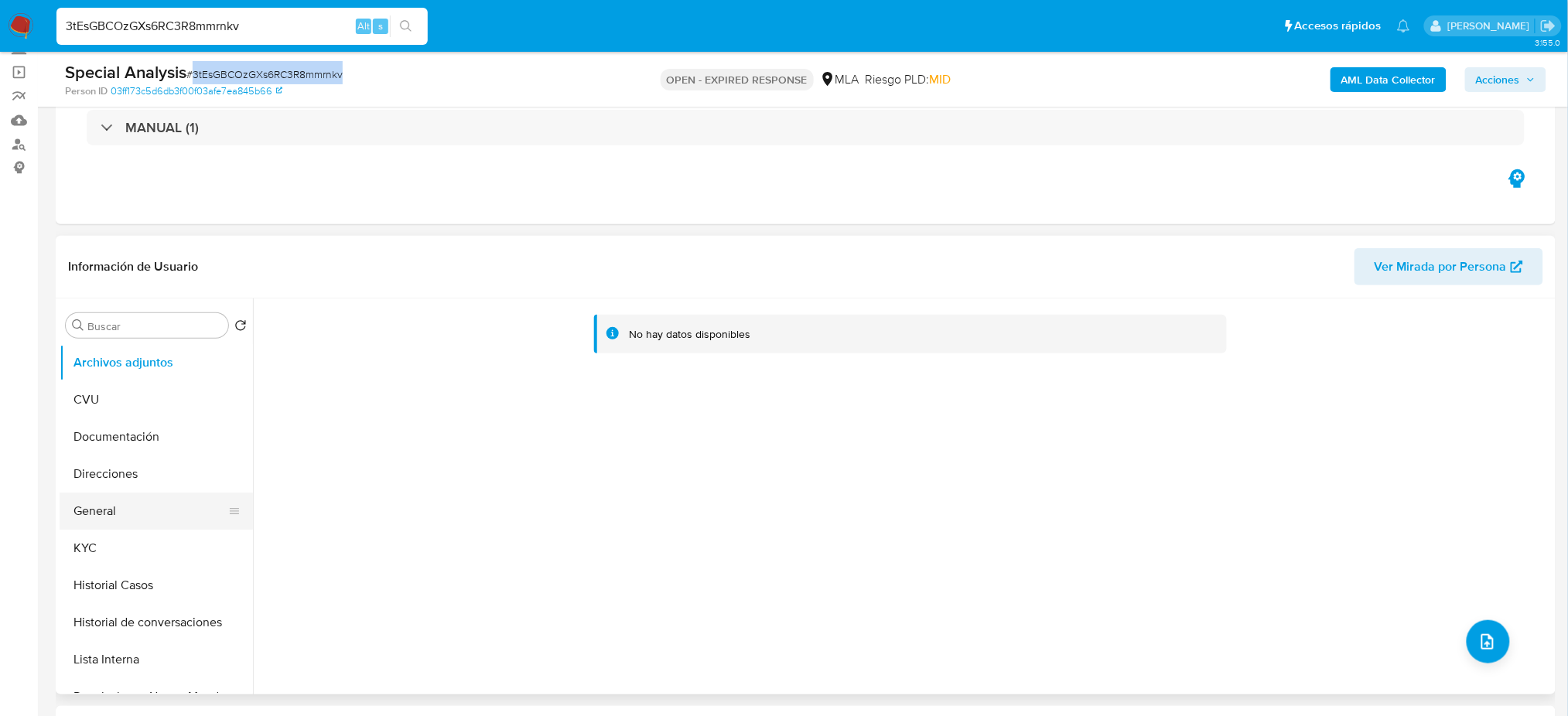
click at [133, 516] on button "General" at bounding box center [150, 512] width 181 height 37
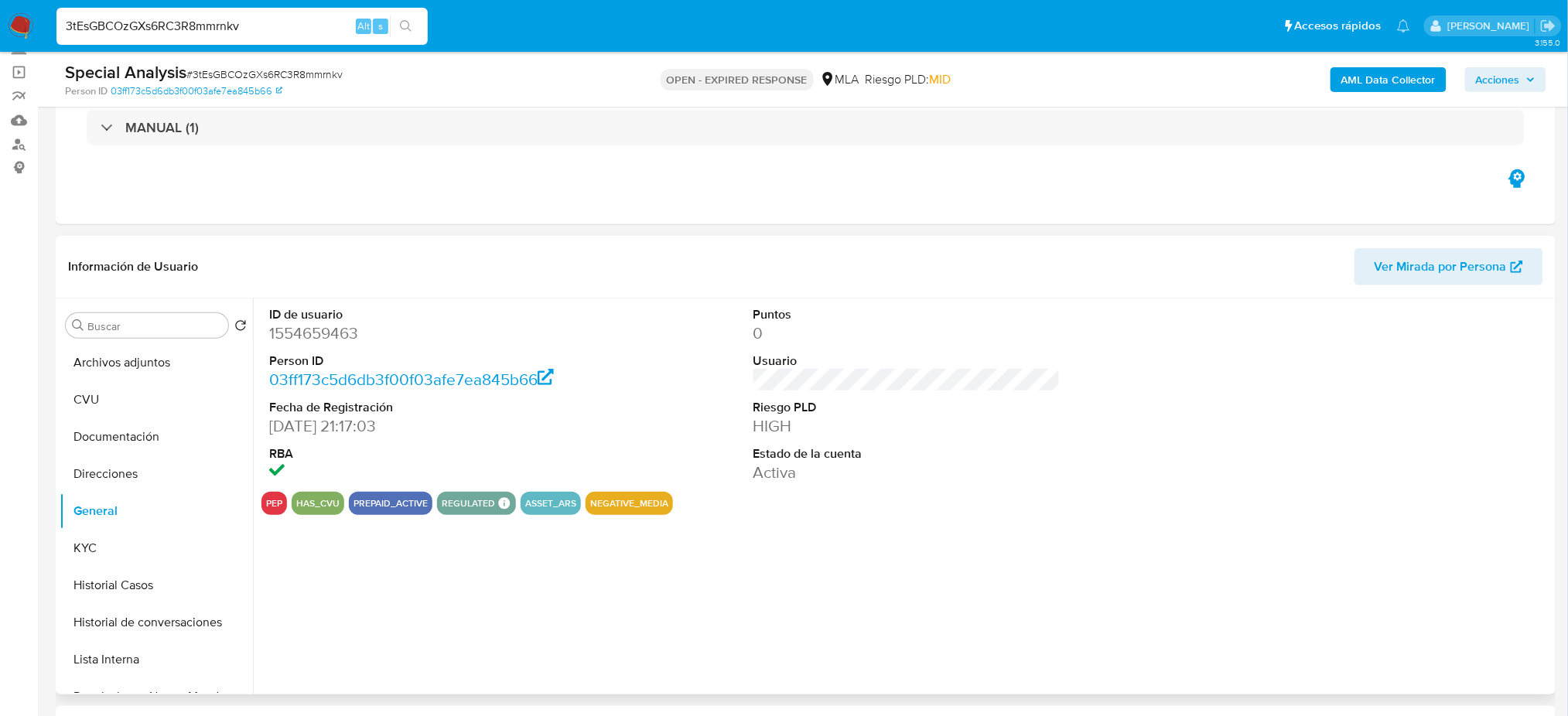
click at [306, 340] on dd "1554659463" at bounding box center [423, 333] width 307 height 22
click at [81, 548] on button "KYC" at bounding box center [150, 548] width 181 height 37
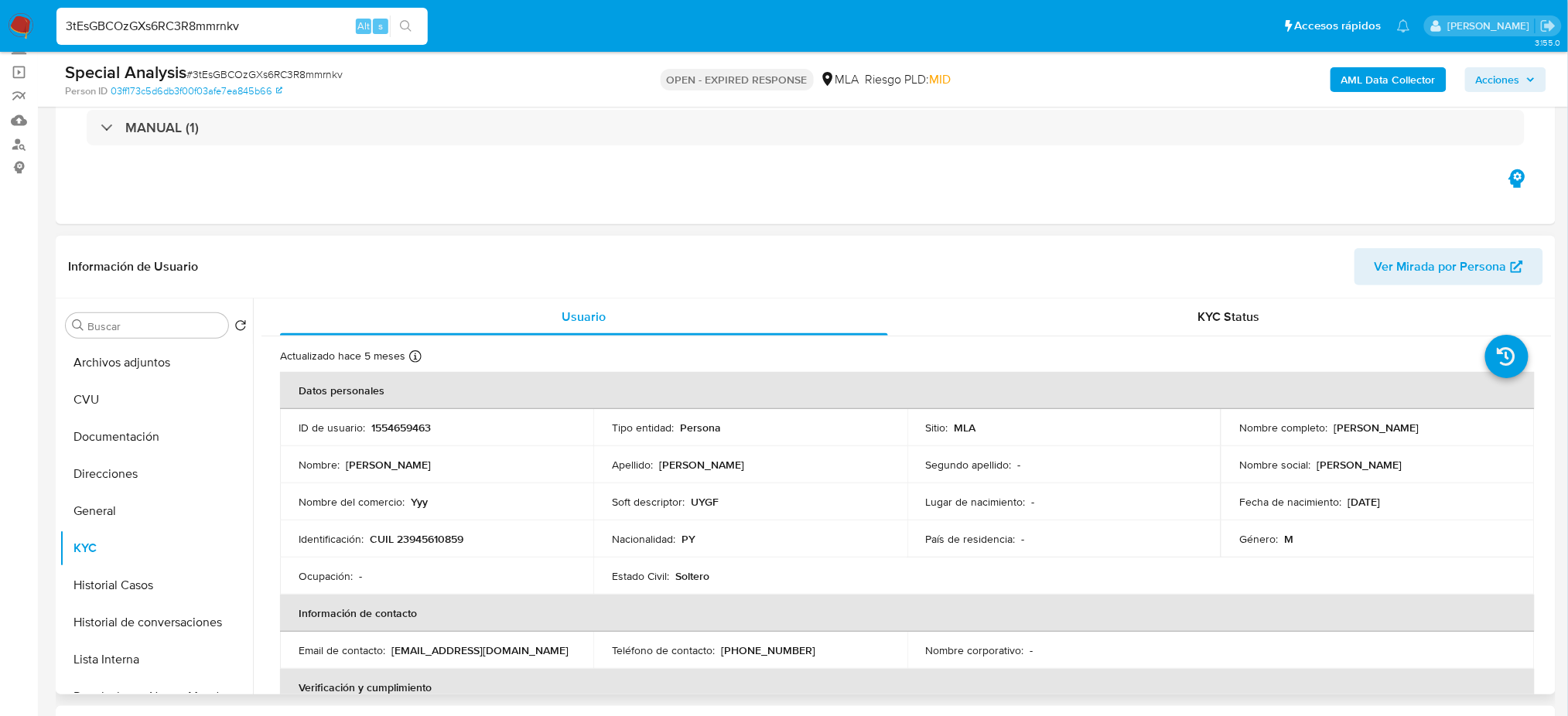
click at [424, 536] on p "CUIL 23945610859" at bounding box center [417, 539] width 94 height 14
click at [411, 487] on td "Nombre del comercio : Yyy" at bounding box center [437, 502] width 314 height 37
drag, startPoint x: 409, startPoint y: 536, endPoint x: 459, endPoint y: 533, distance: 50.1
click at [459, 533] on p "CUIL 23945610859" at bounding box center [417, 539] width 94 height 14
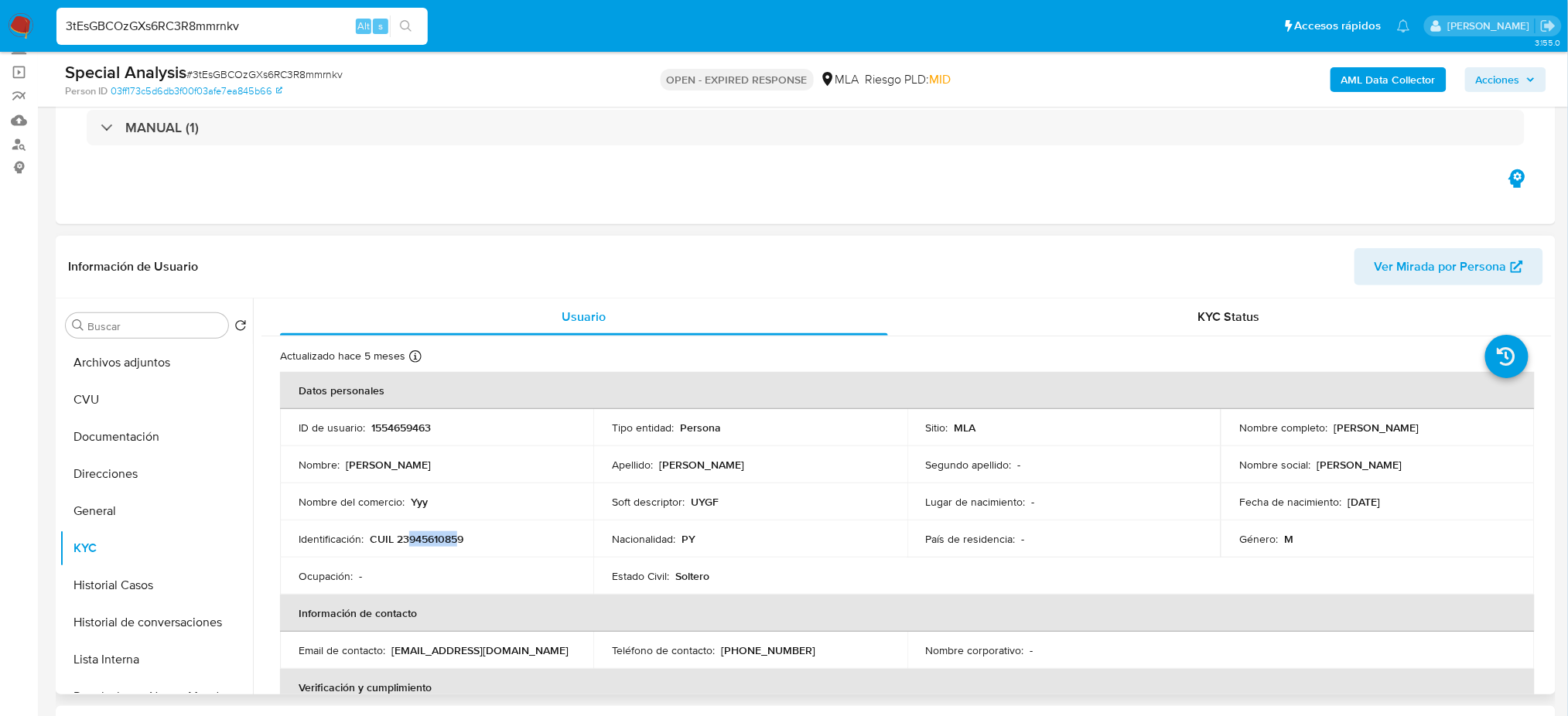
drag, startPoint x: 1332, startPoint y: 427, endPoint x: 1475, endPoint y: 427, distance: 143.0
click at [1475, 427] on div "Nombre completo : Hector Davalos Lopez" at bounding box center [1378, 427] width 276 height 14
click at [125, 433] on button "Documentación" at bounding box center [150, 437] width 181 height 37
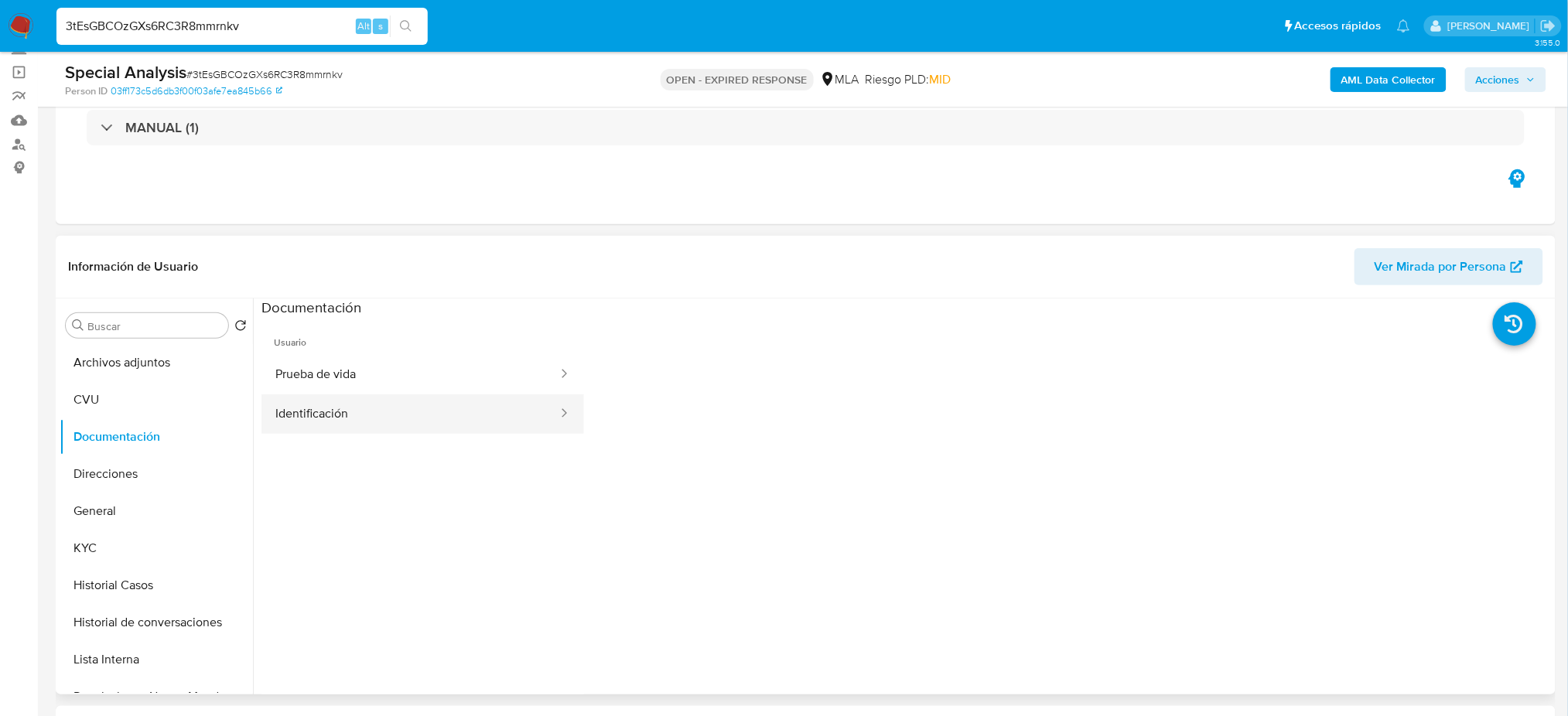
click at [318, 409] on button "Identificación" at bounding box center [410, 414] width 298 height 40
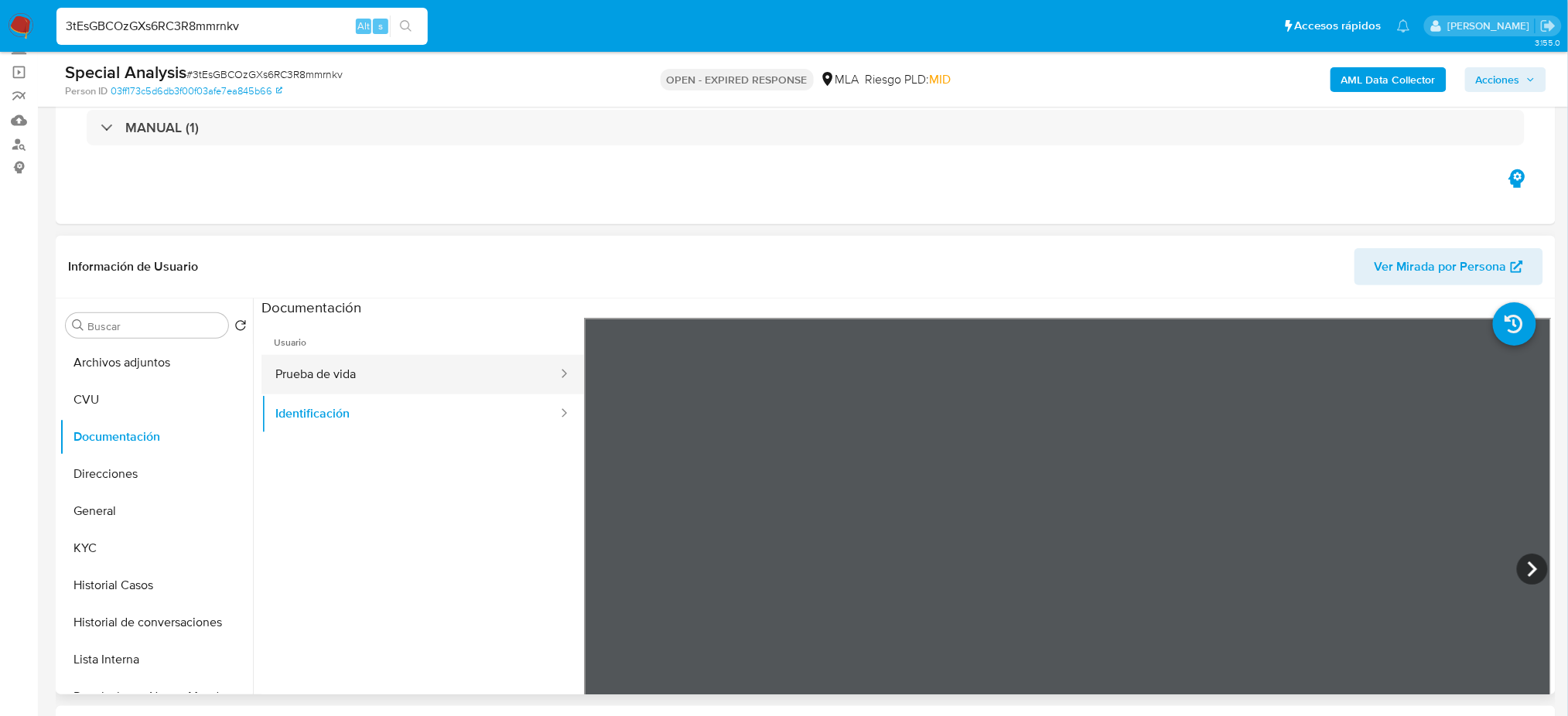
click at [280, 367] on button "Prueba de vida" at bounding box center [410, 374] width 298 height 40
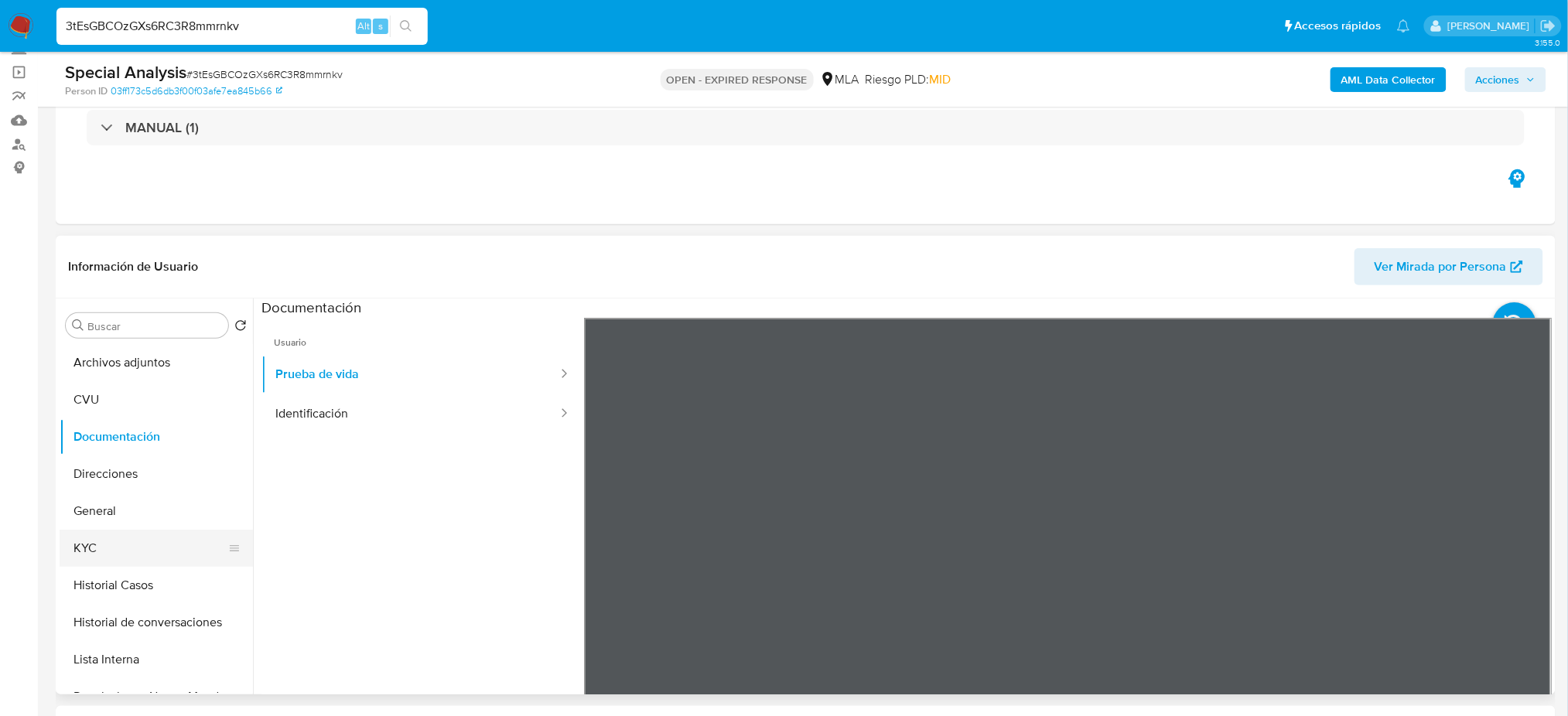
click at [161, 531] on button "KYC" at bounding box center [150, 548] width 181 height 37
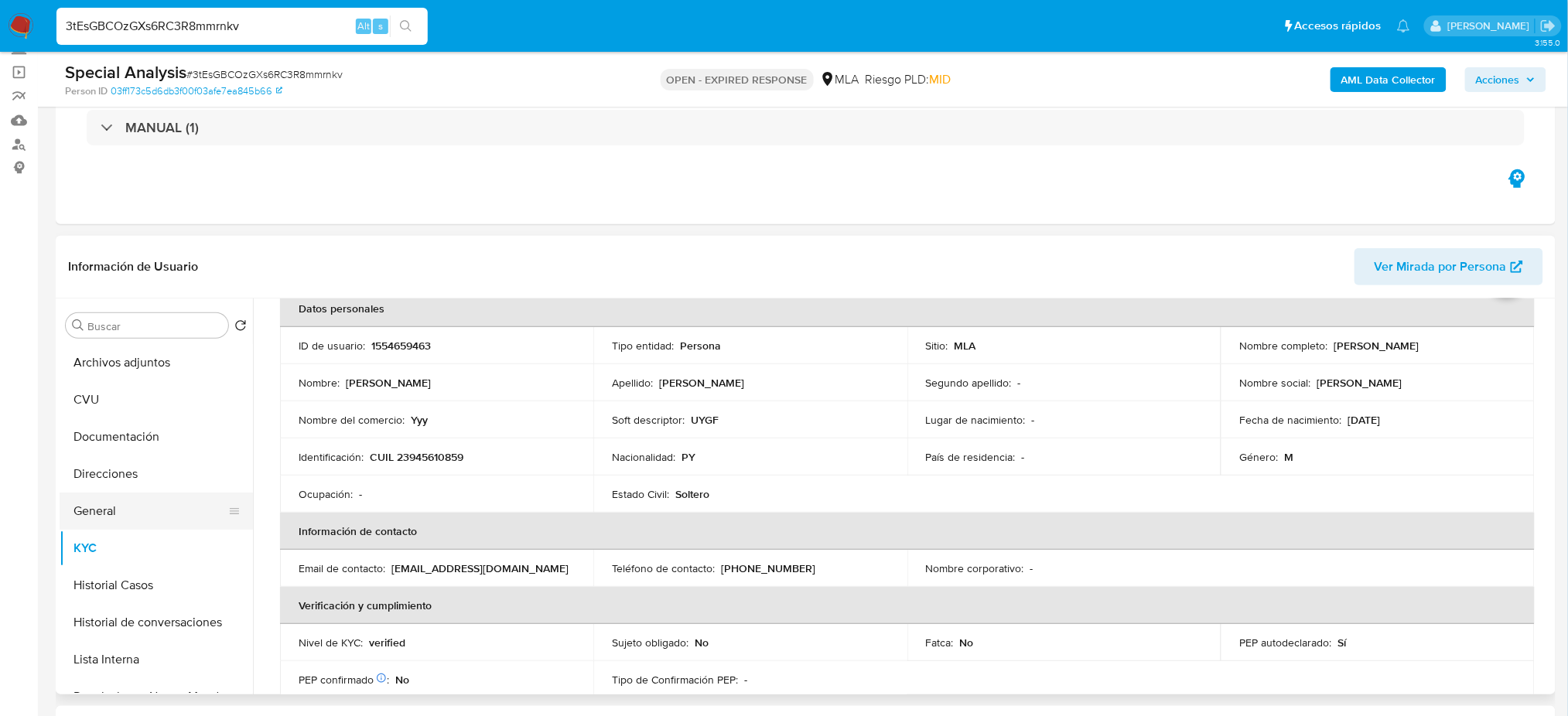
scroll to position [79, 0]
click at [106, 478] on button "Direcciones" at bounding box center [150, 474] width 181 height 37
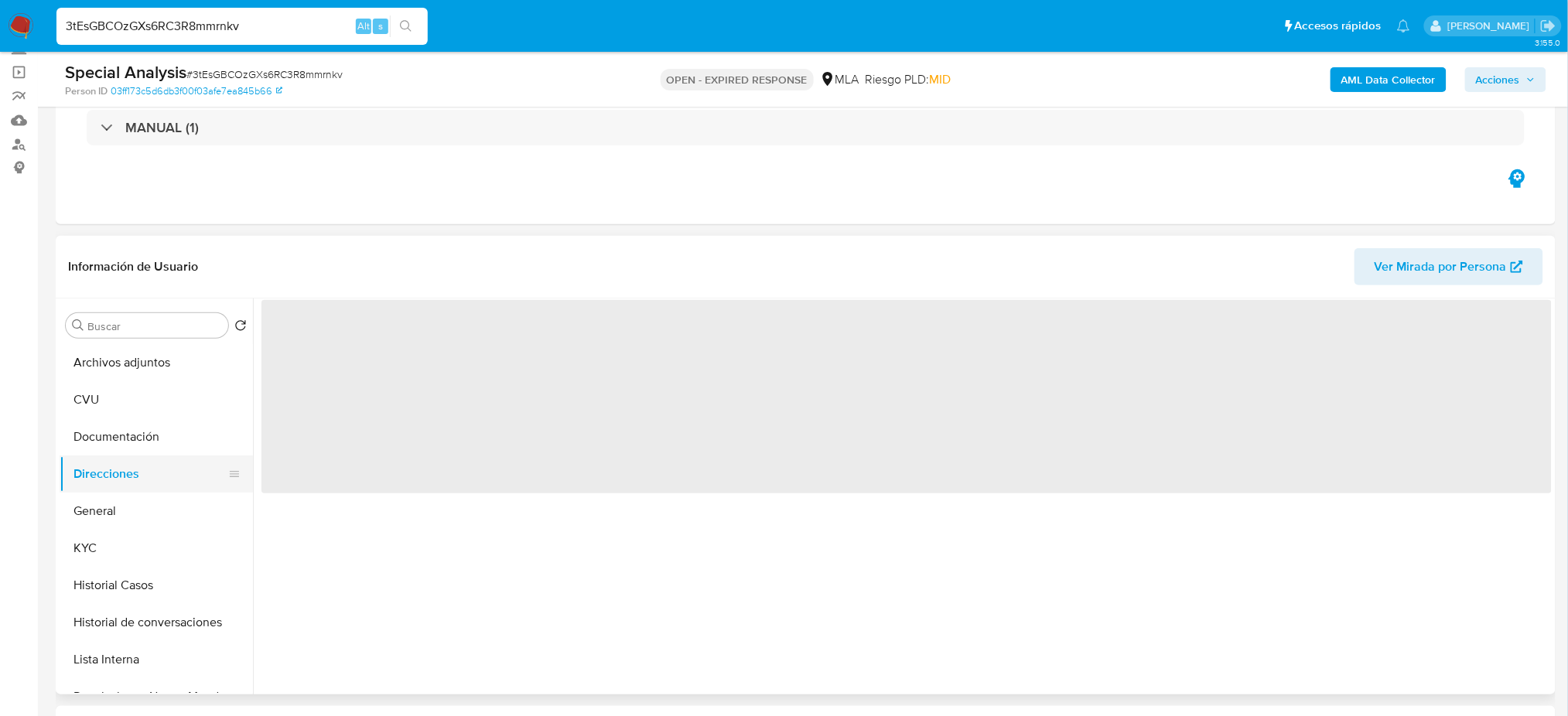
scroll to position [0, 0]
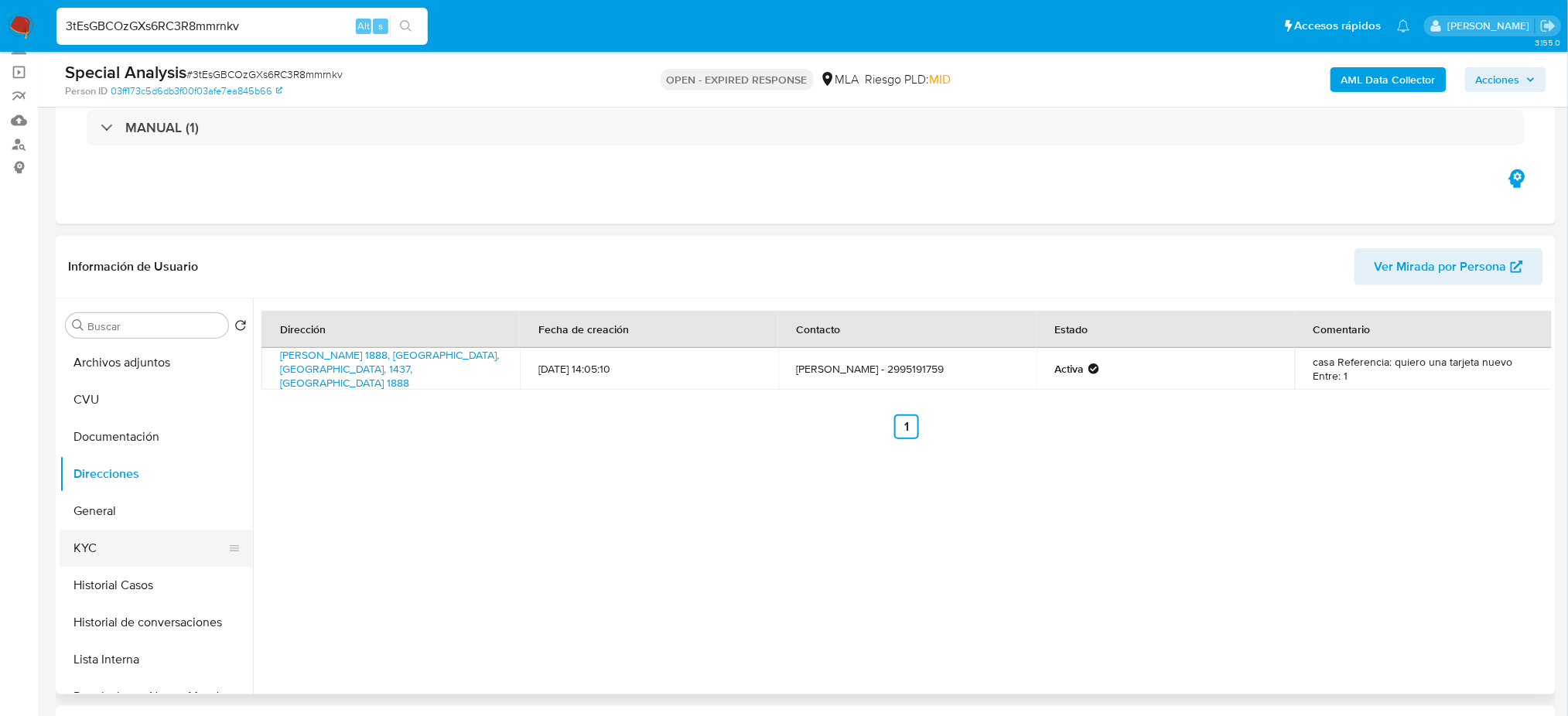
click at [102, 557] on button "KYC" at bounding box center [150, 548] width 181 height 37
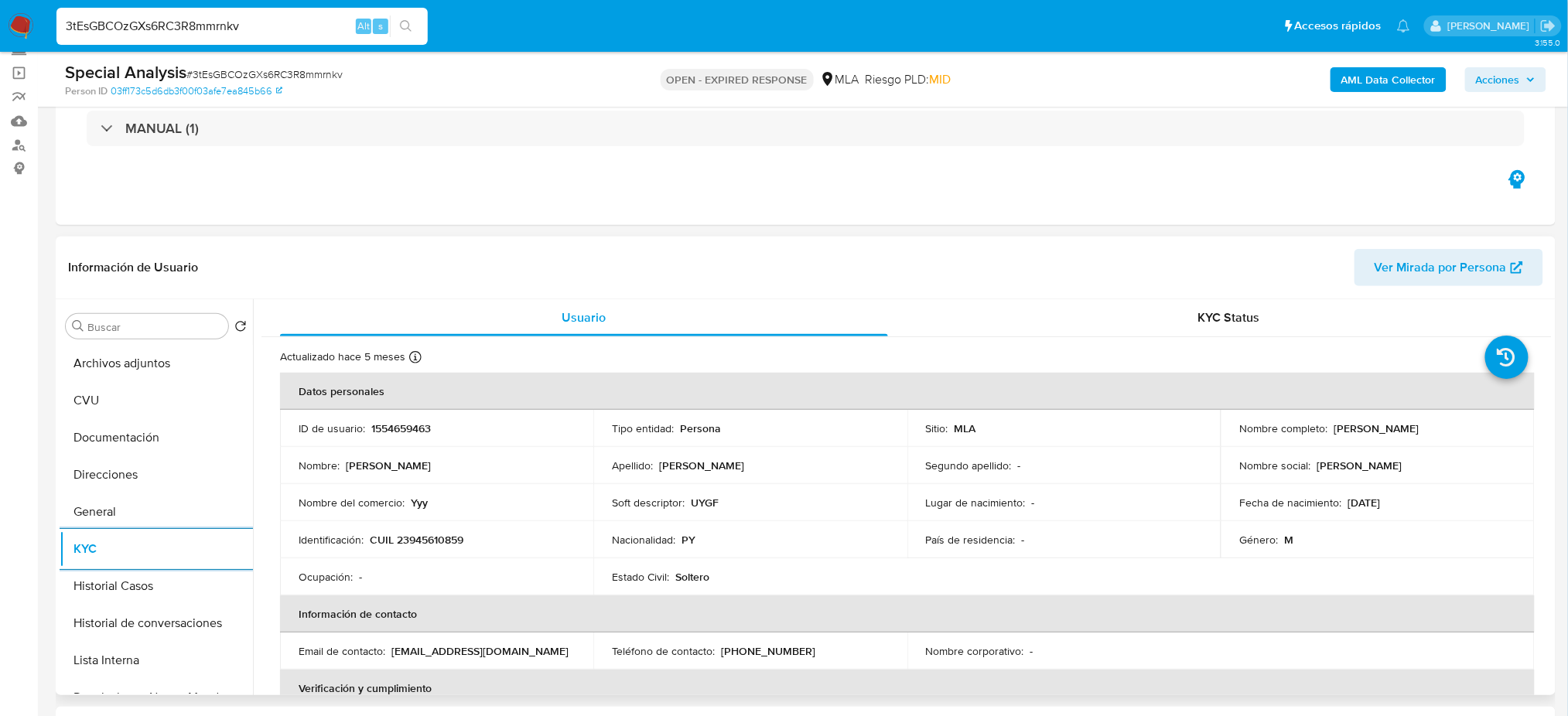
scroll to position [206, 0]
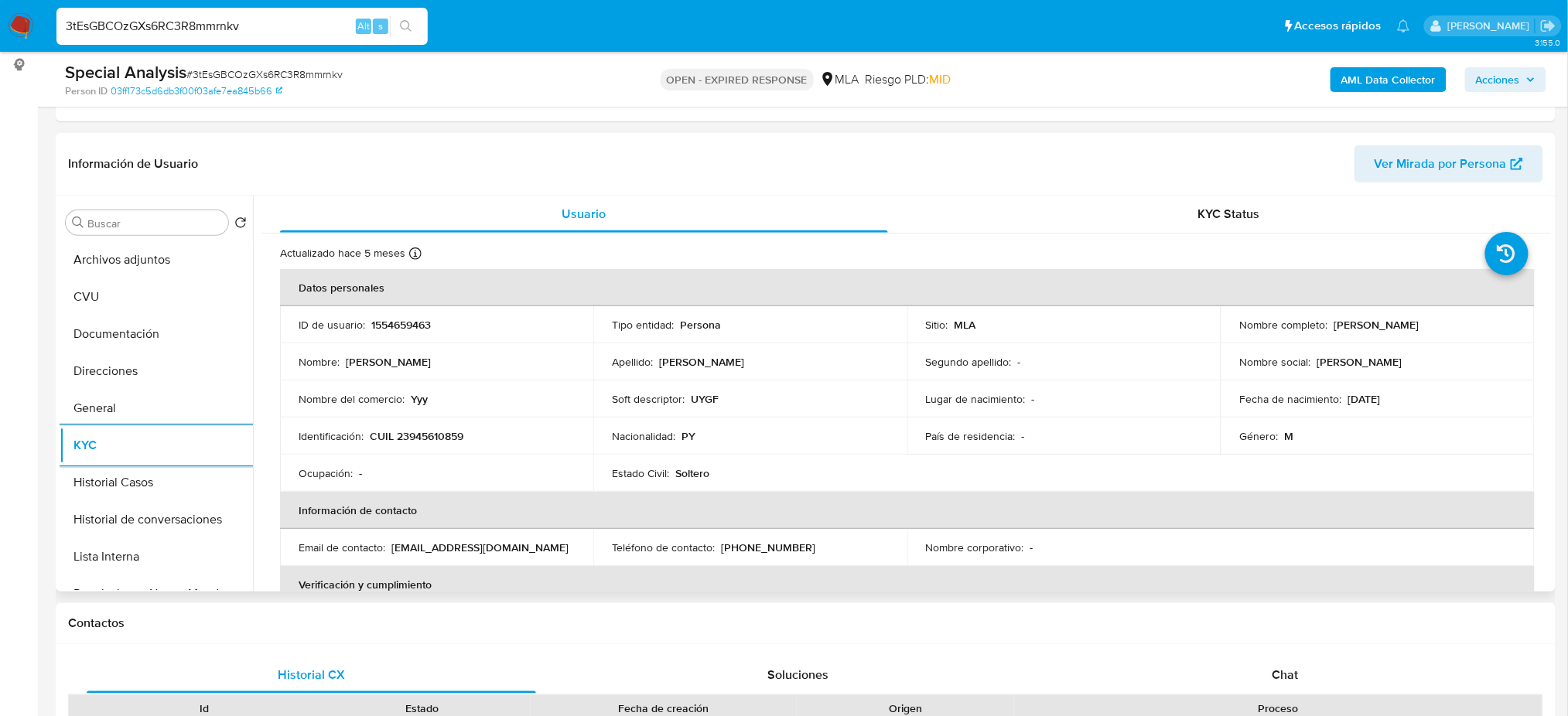
click at [1434, 172] on span "Ver Mirada por Persona" at bounding box center [1441, 164] width 133 height 37
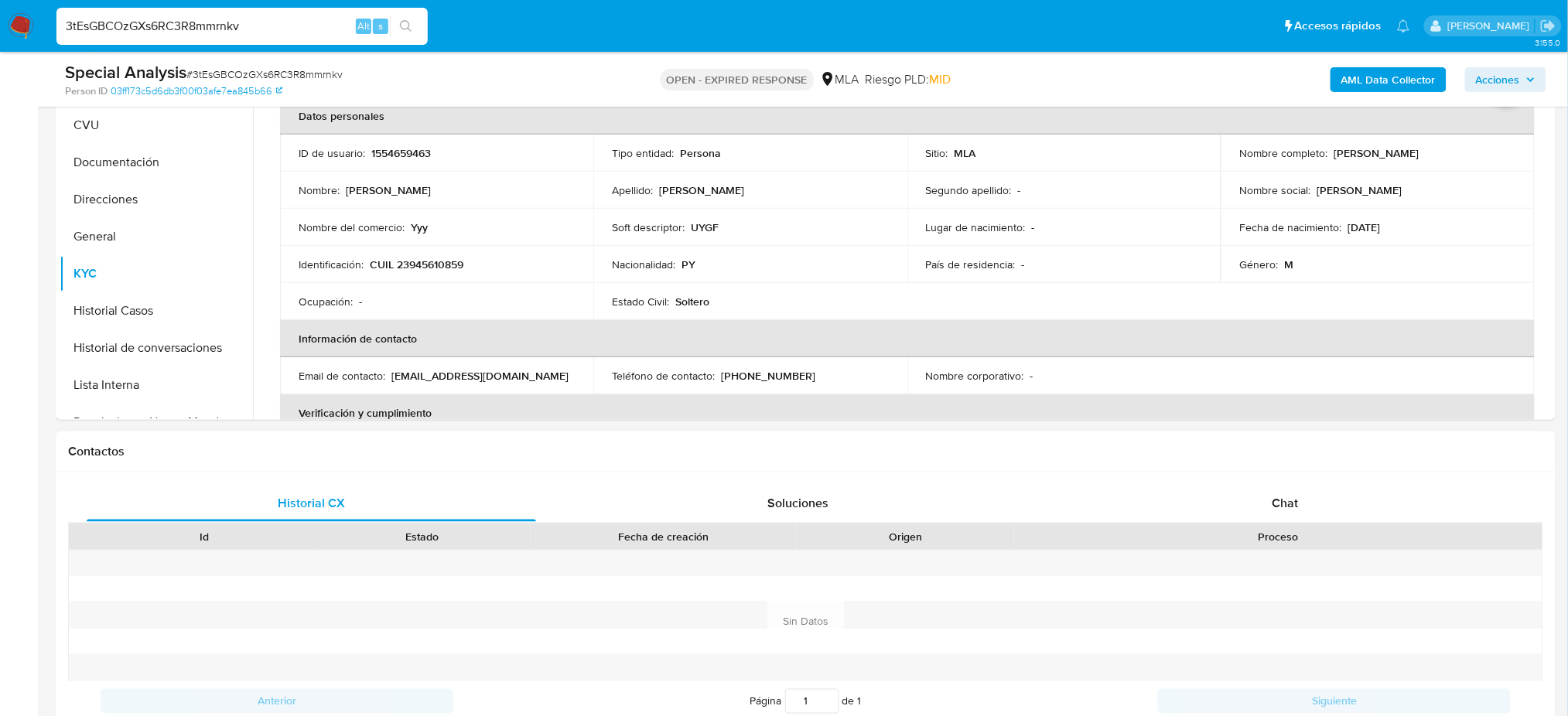
scroll to position [619, 0]
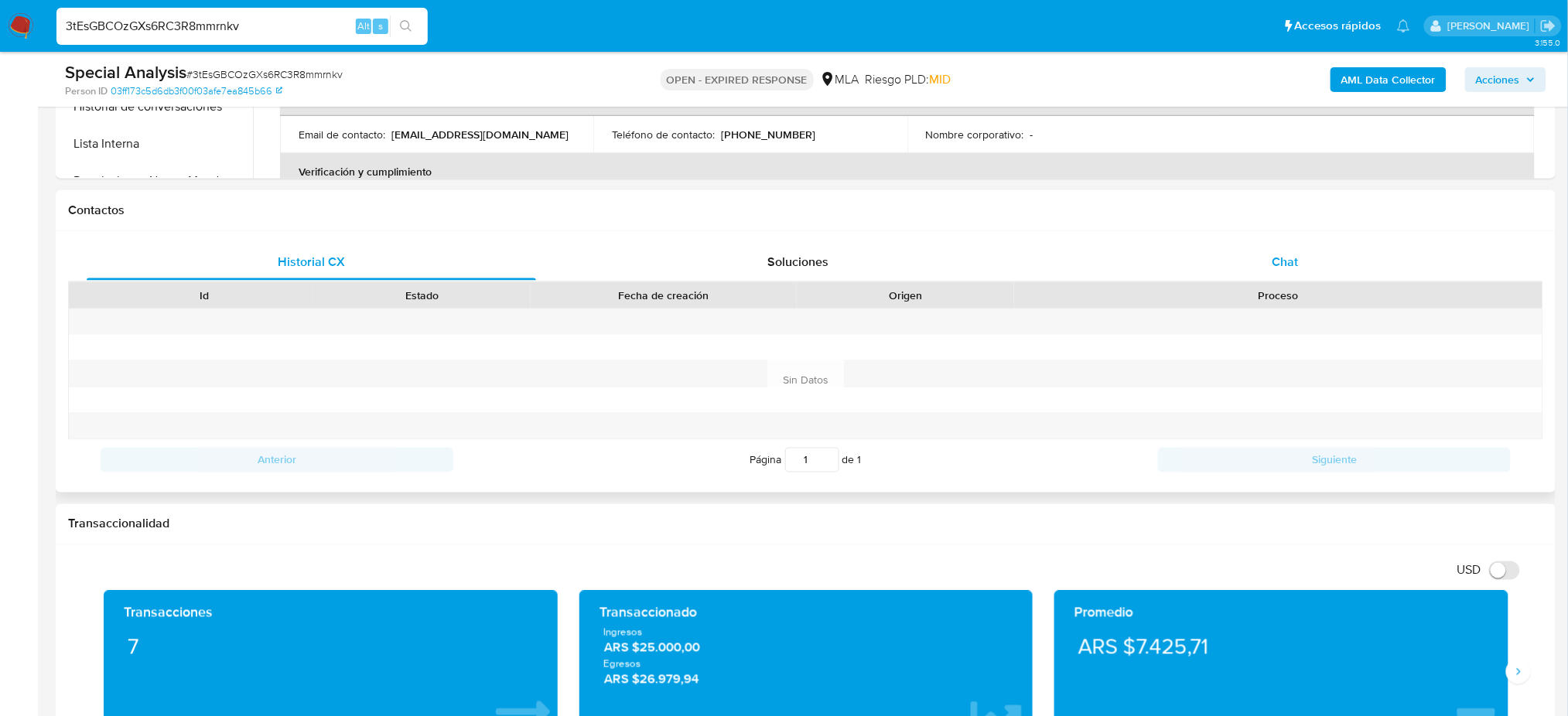
click at [1301, 264] on div "Chat" at bounding box center [1285, 262] width 449 height 37
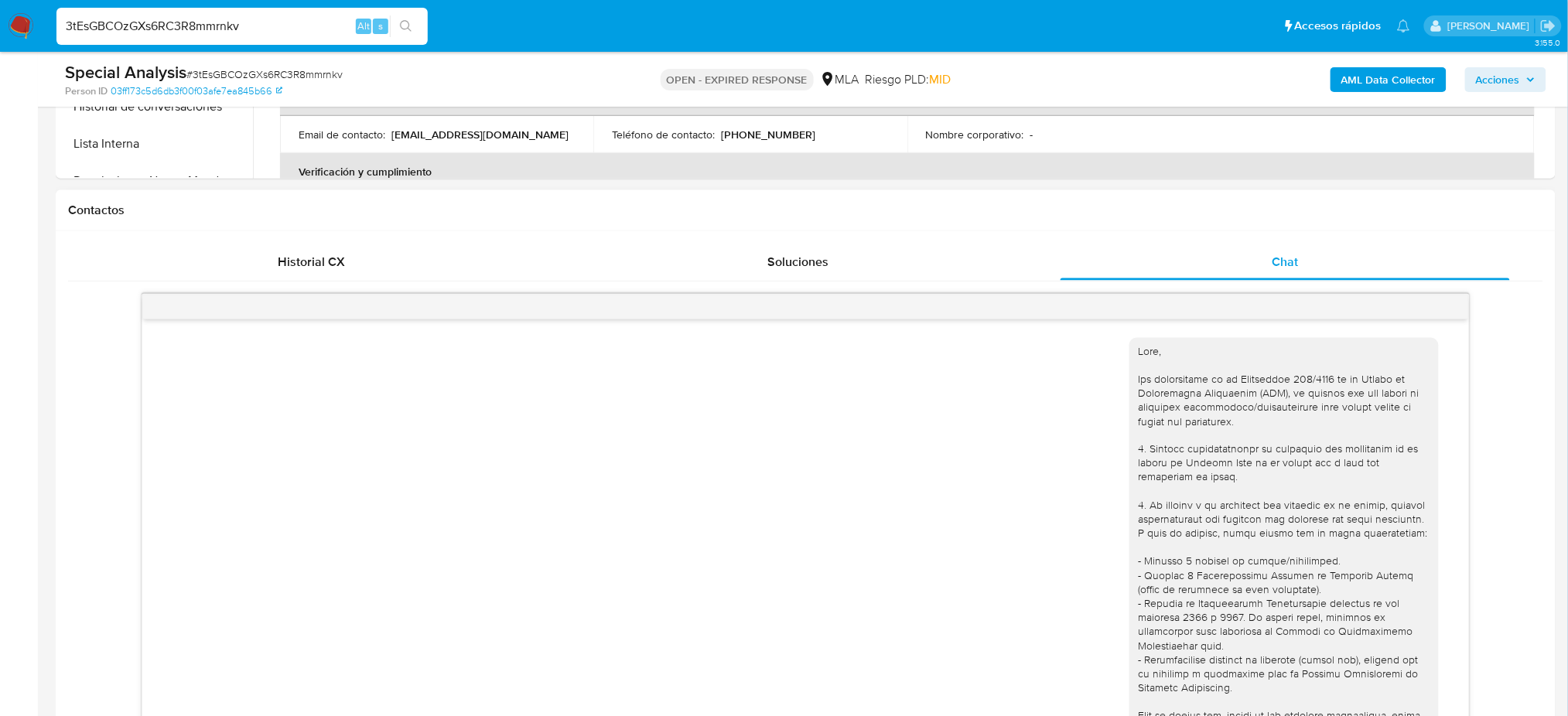
scroll to position [810, 0]
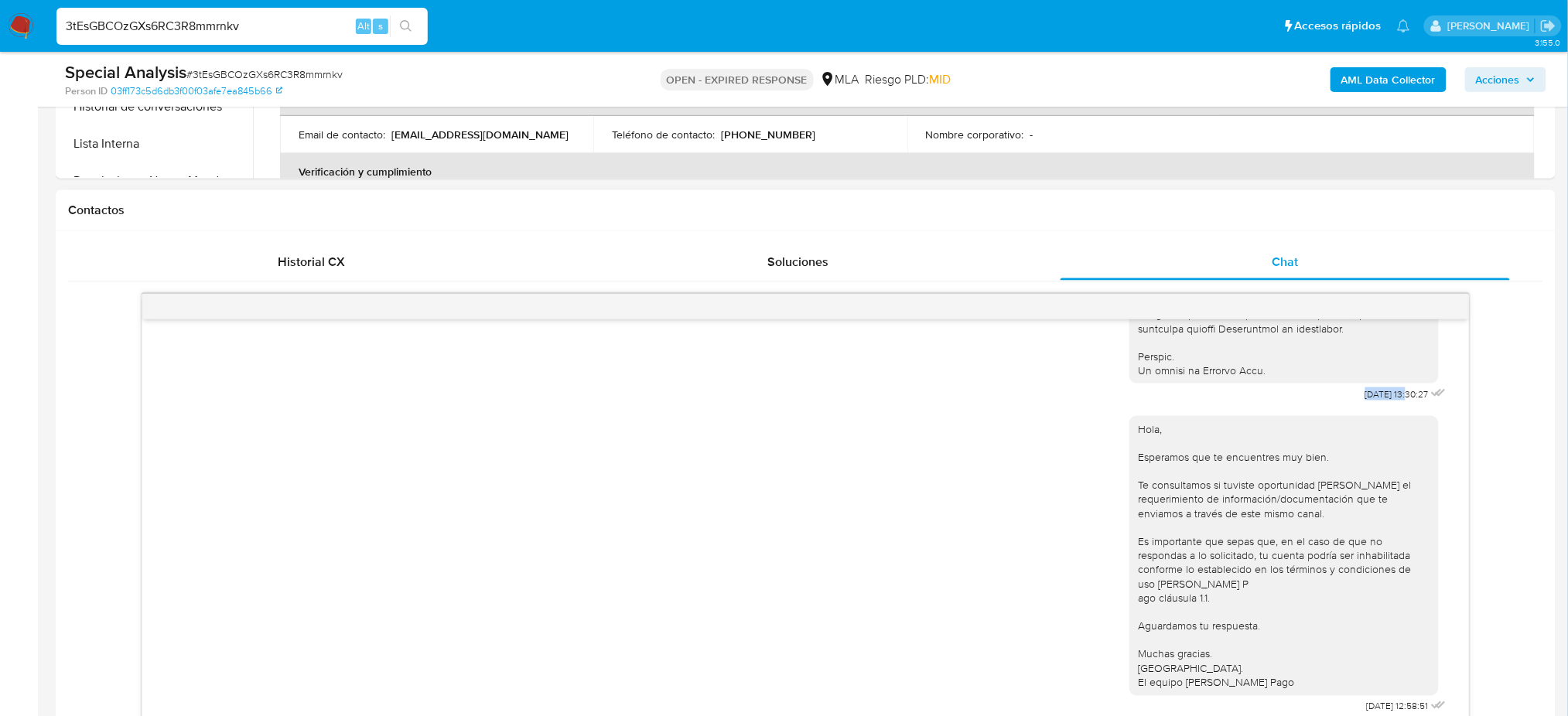
drag, startPoint x: 1327, startPoint y: 383, endPoint x: 1378, endPoint y: 381, distance: 51.0
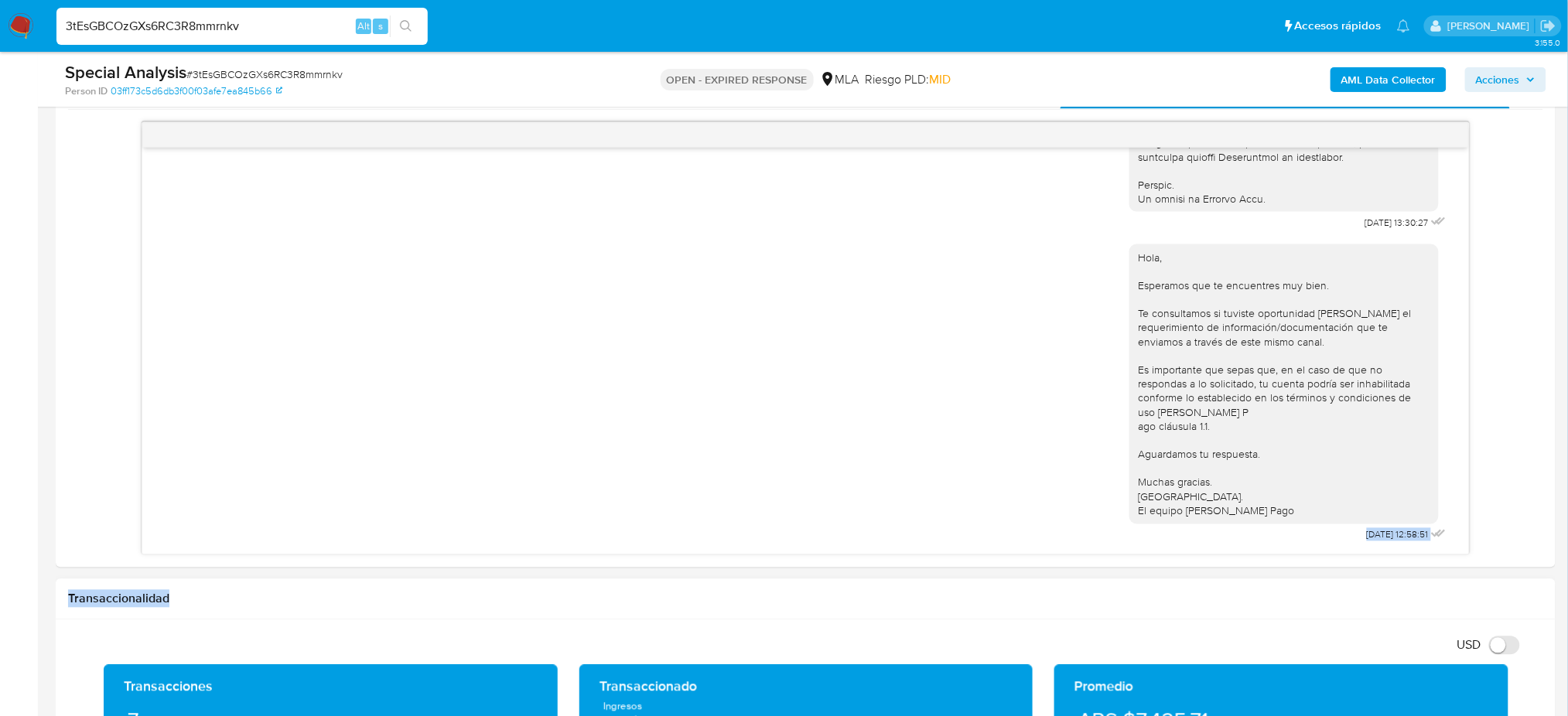
scroll to position [845, 0]
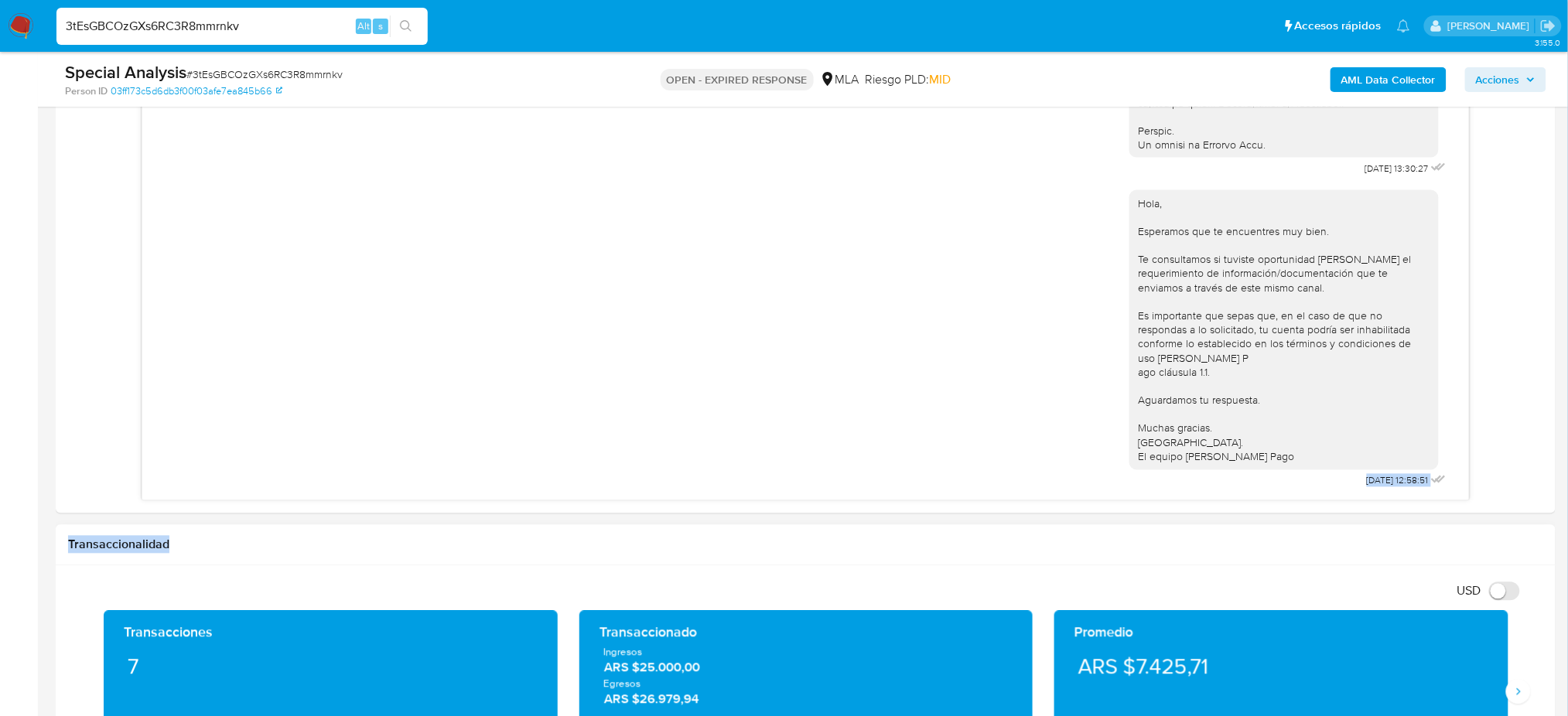
drag, startPoint x: 1332, startPoint y: 714, endPoint x: 1347, endPoint y: 557, distance: 157.7
click at [1342, 505] on div "Historial CX Soluciones Chat Id Estado Fecha de creación Origen Proceso Anterio…" at bounding box center [805, 259] width 1500 height 508
drag, startPoint x: 1330, startPoint y: 488, endPoint x: 1377, endPoint y: 483, distance: 47.3
click at [1377, 483] on div "Hola, Esperamos que te encuentres muy bien. Te consultamos si tuviste oportunid…" at bounding box center [1290, 335] width 321 height 313
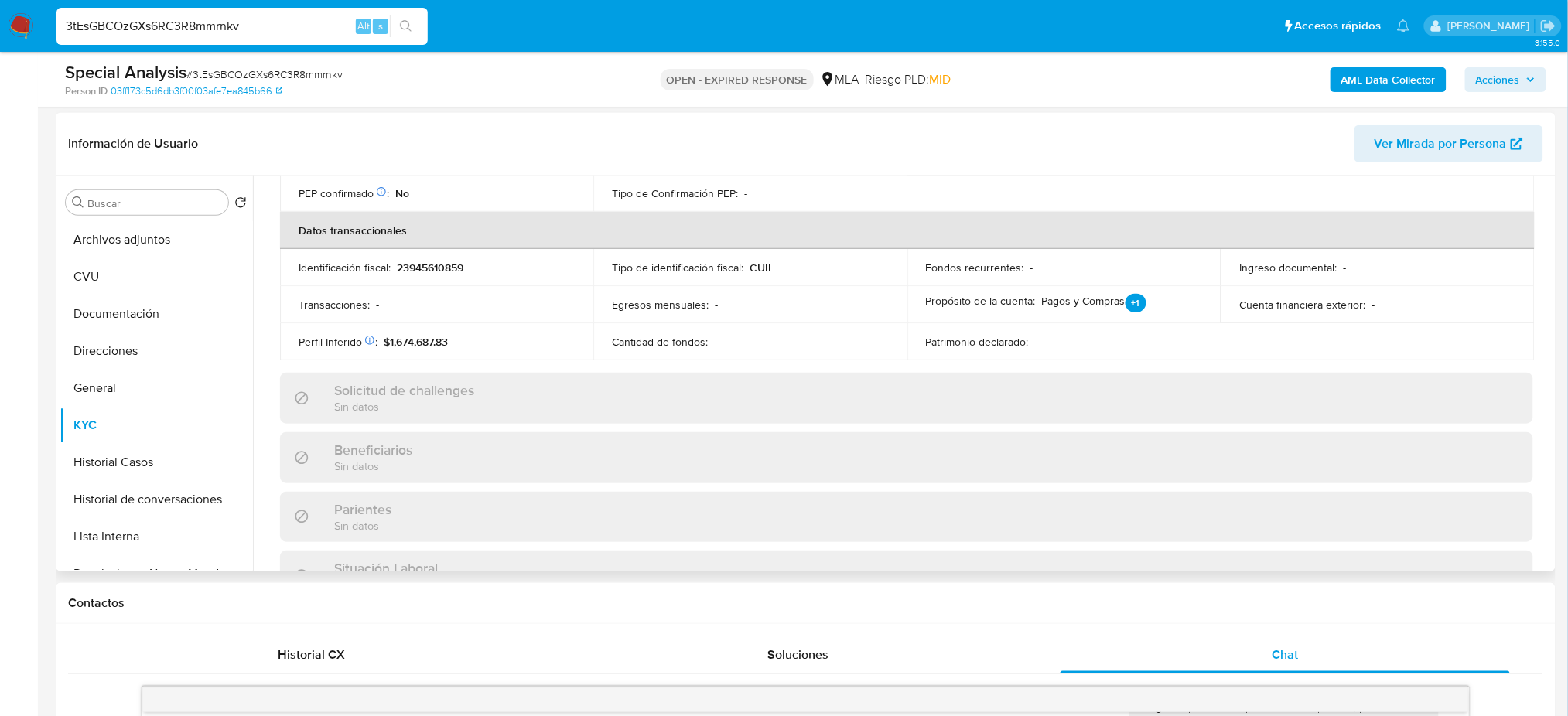
scroll to position [285, 0]
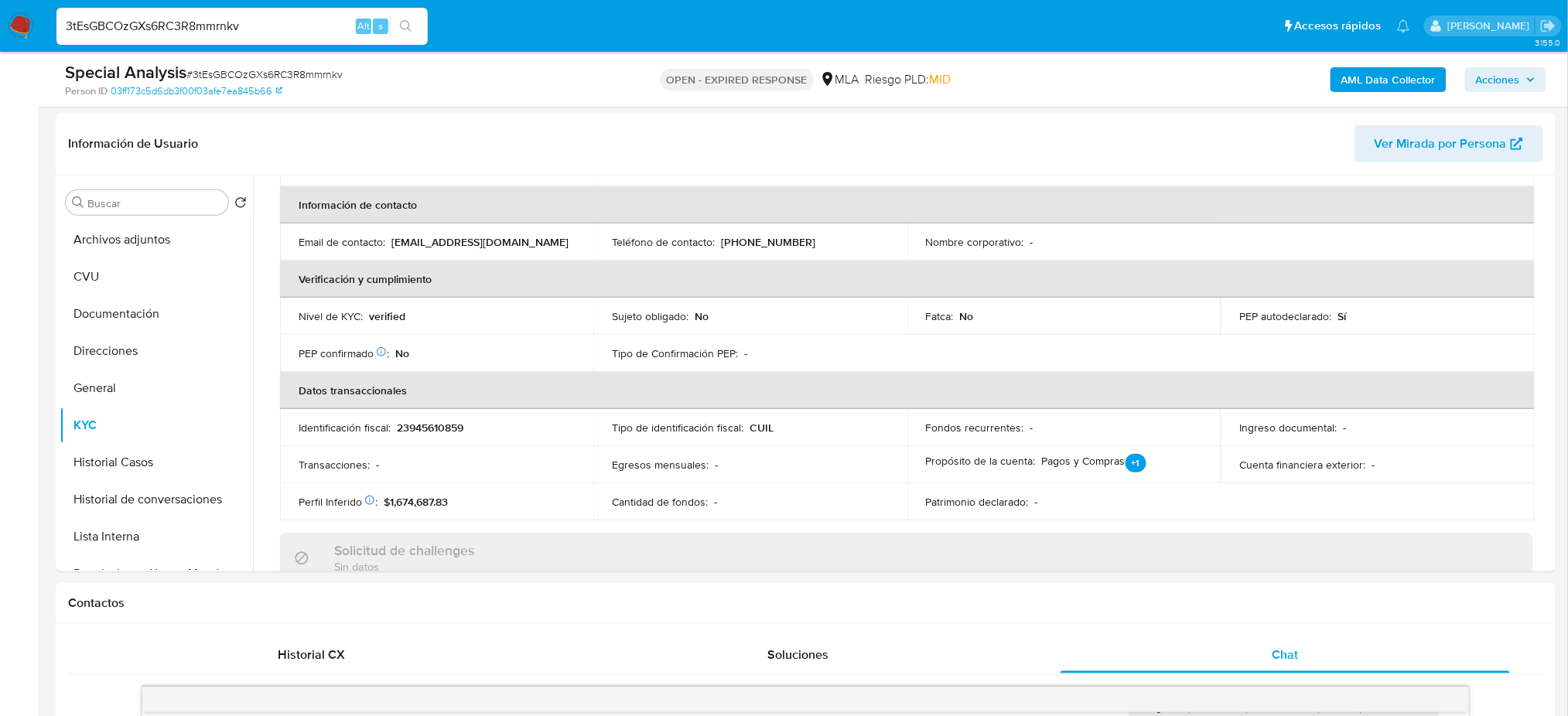
drag, startPoint x: 273, startPoint y: 32, endPoint x: 0, endPoint y: 62, distance: 274.6
paste input "C1MTrIyy6w6XlfTohLjQYxP2"
type input "C1MTrIyy6w6XlfTohLjQYxP2"
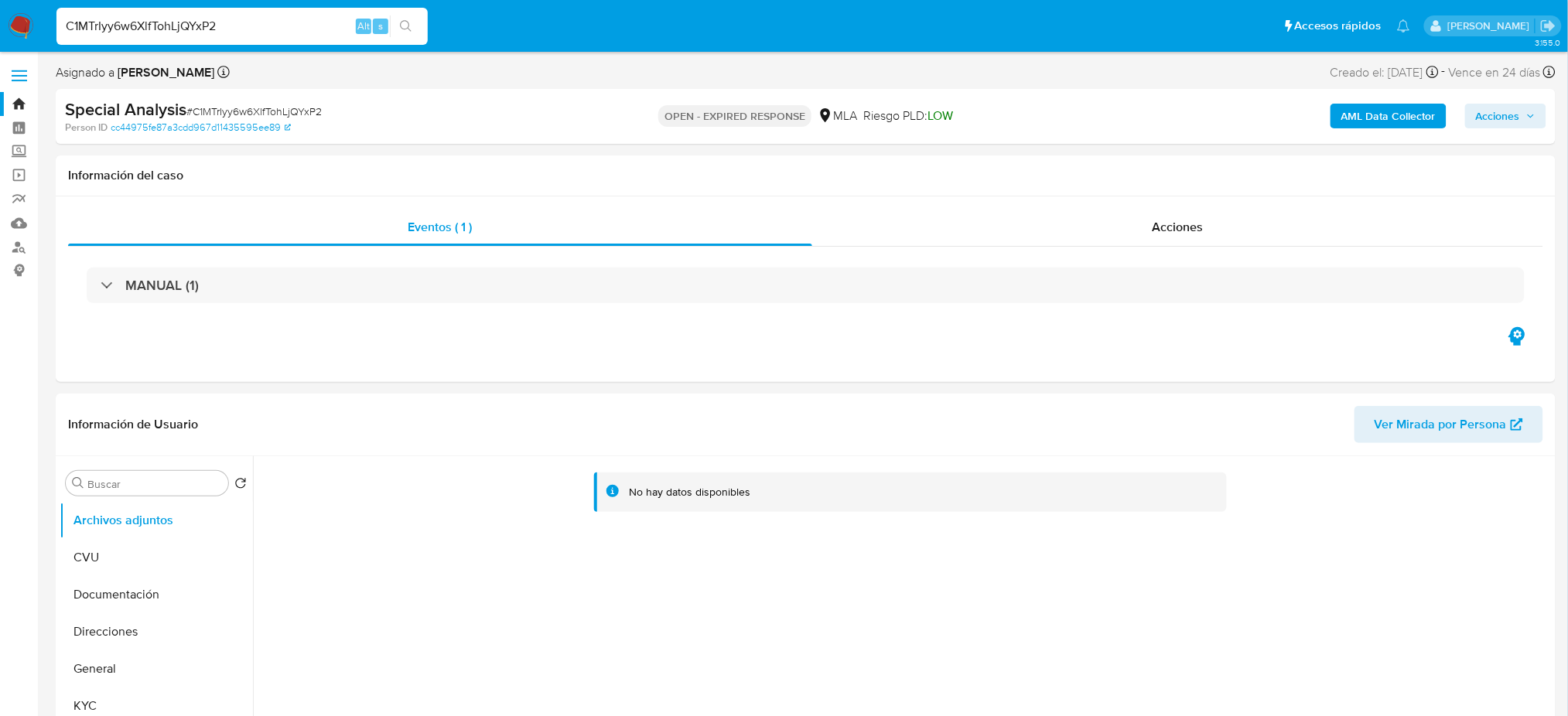
scroll to position [310, 0]
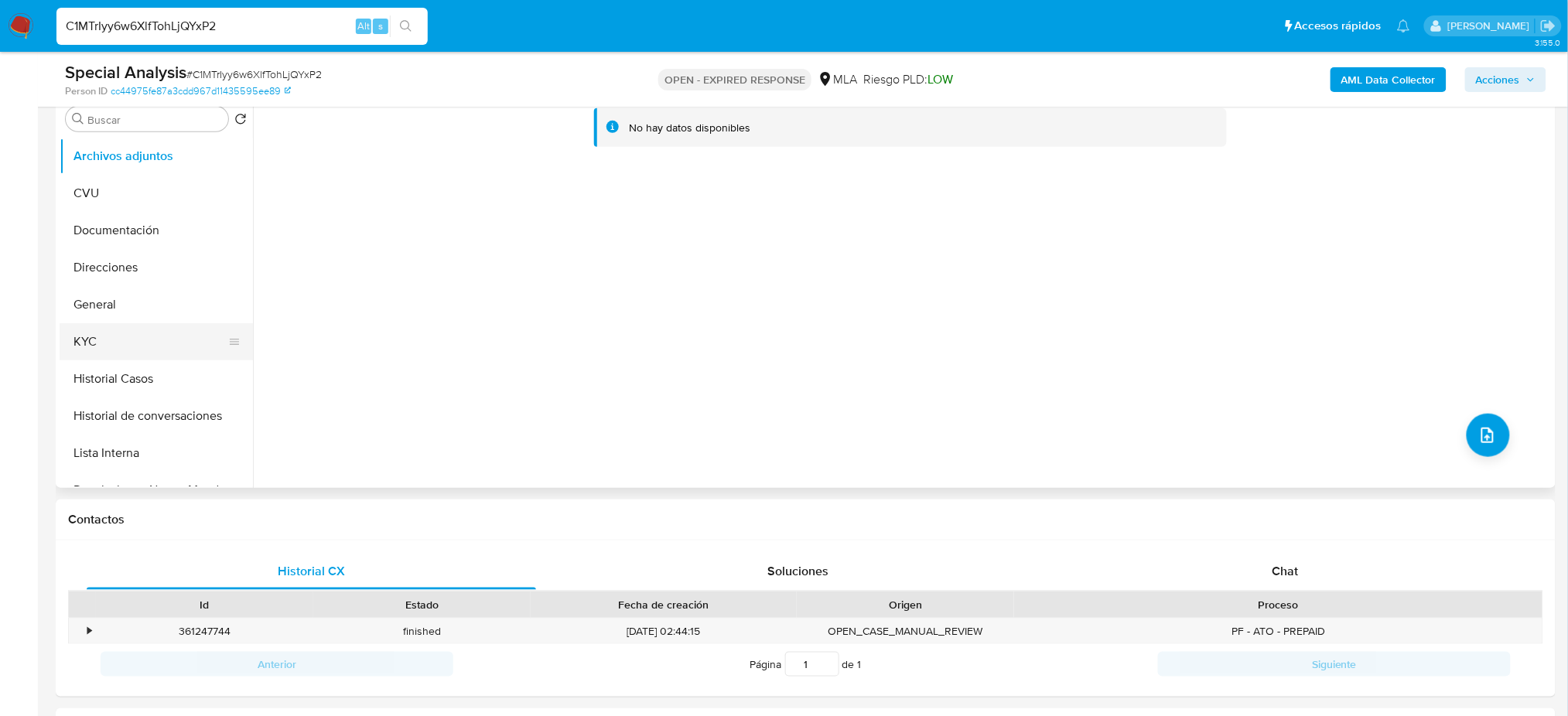
select select "10"
drag, startPoint x: 107, startPoint y: 305, endPoint x: 2, endPoint y: 342, distance: 111.3
click at [107, 304] on button "General" at bounding box center [156, 305] width 193 height 37
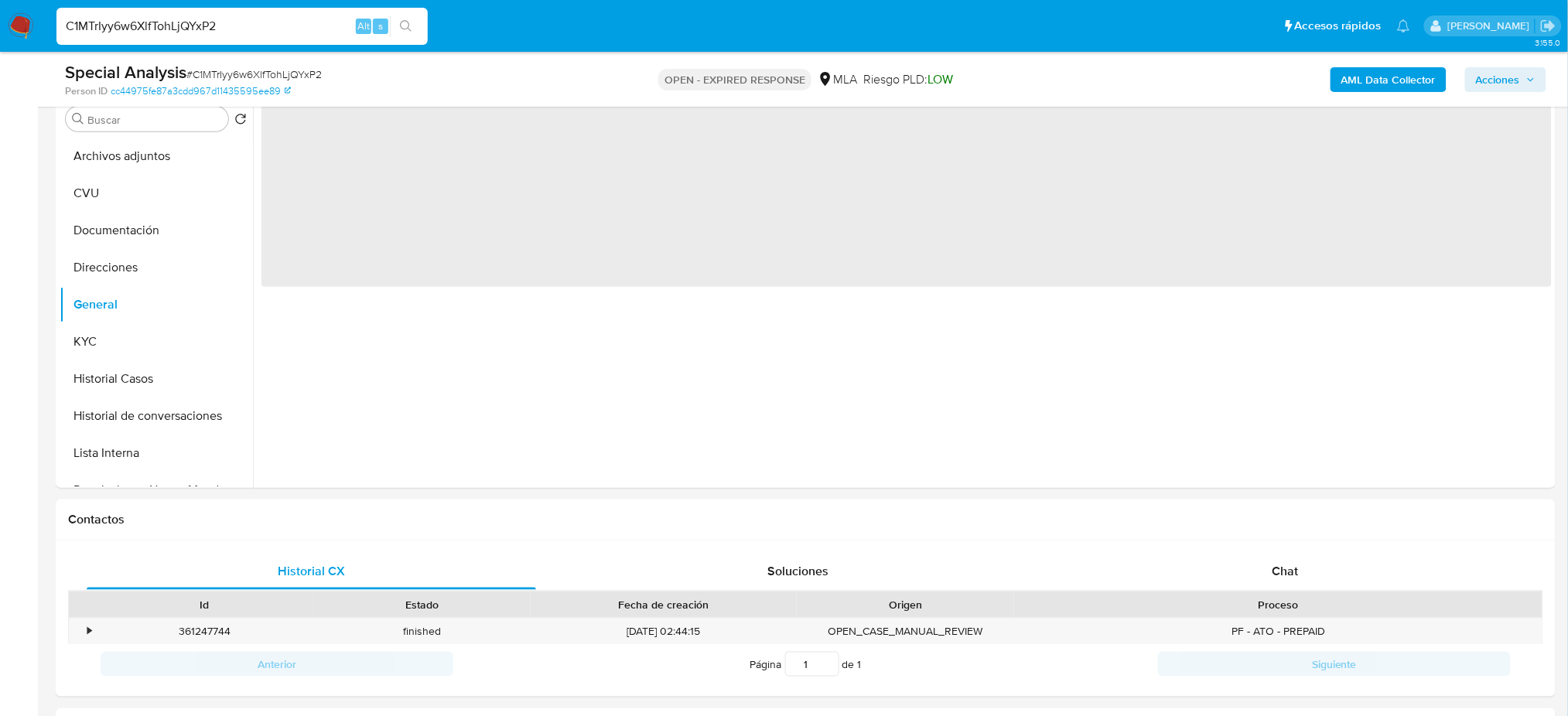
scroll to position [206, 0]
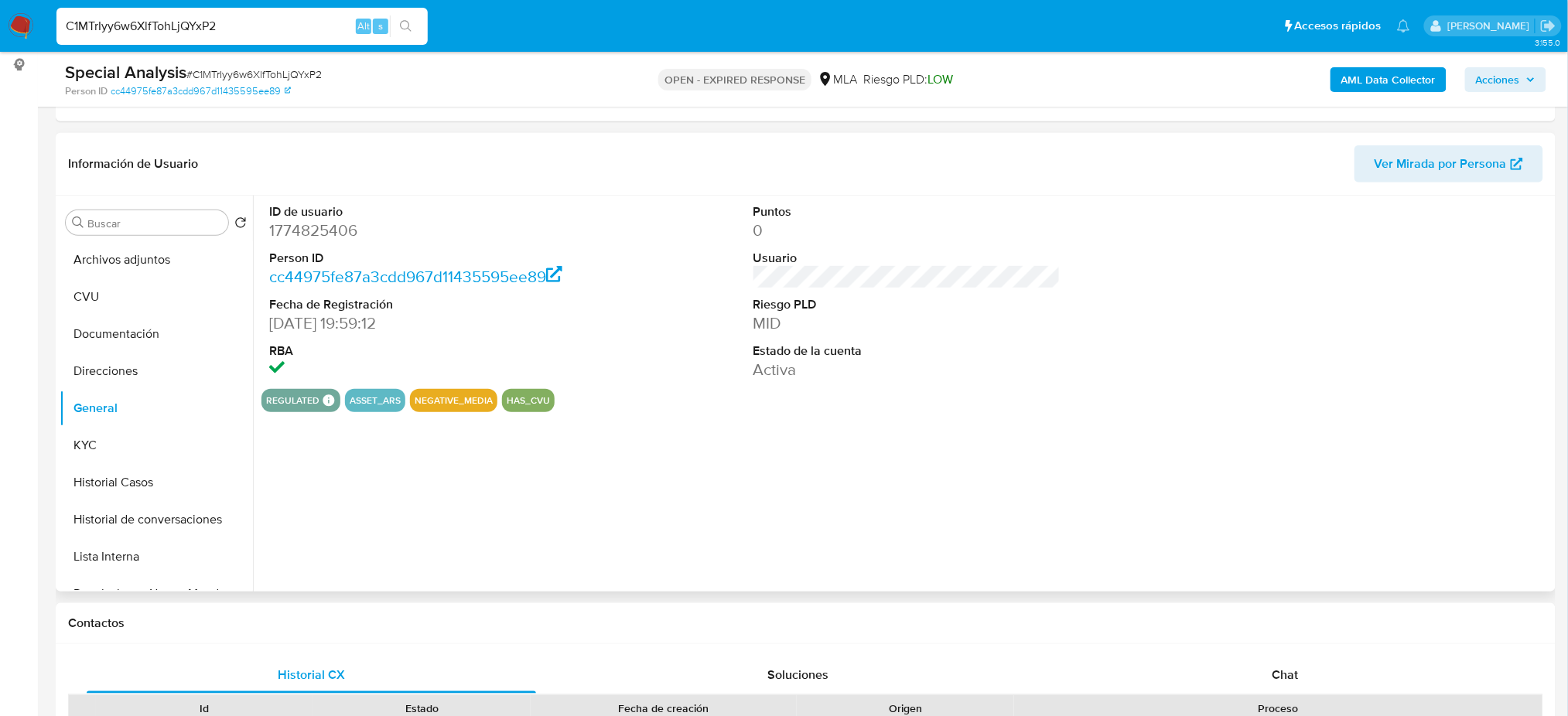
click at [311, 232] on dd "1774825406" at bounding box center [423, 231] width 307 height 22
click at [311, 231] on dd "1774825406" at bounding box center [423, 231] width 307 height 22
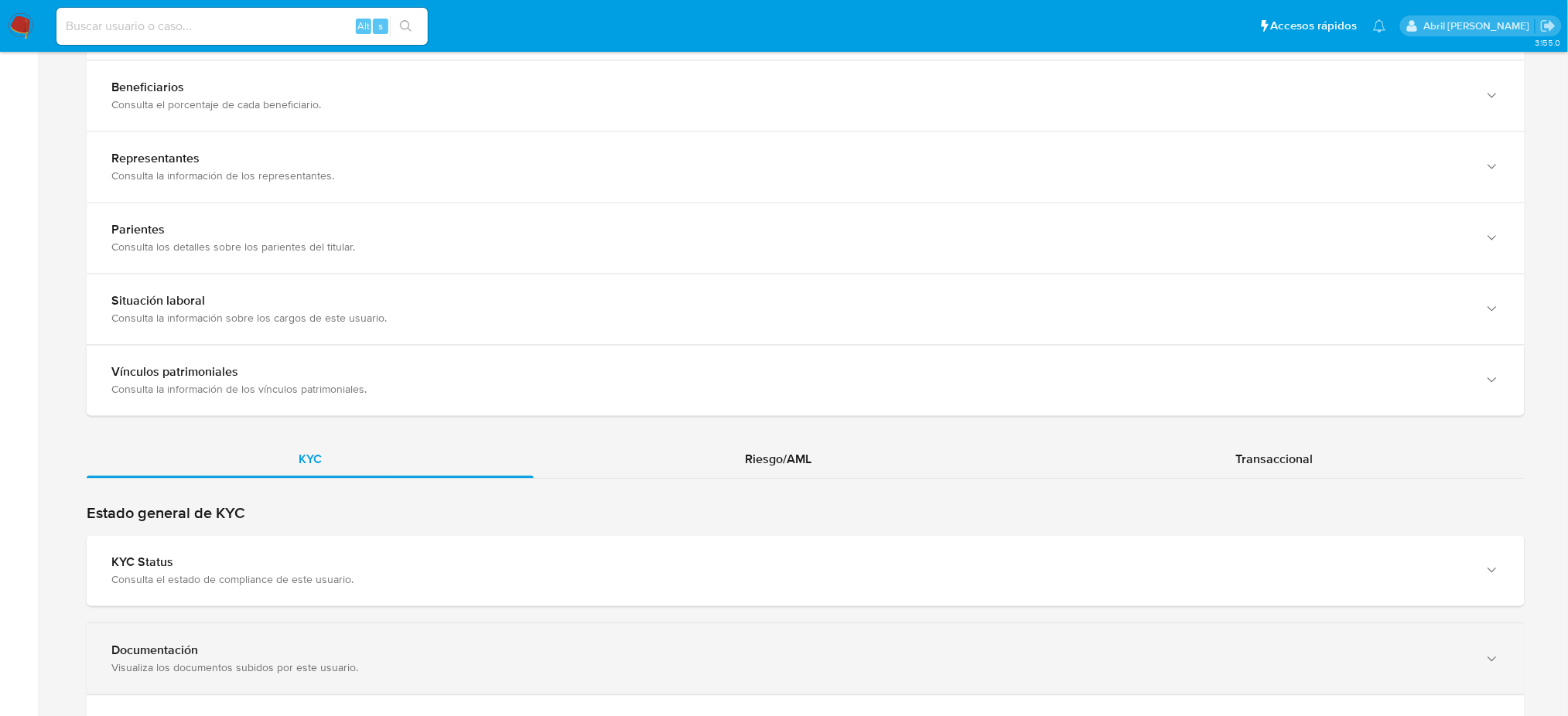
scroll to position [1238, 0]
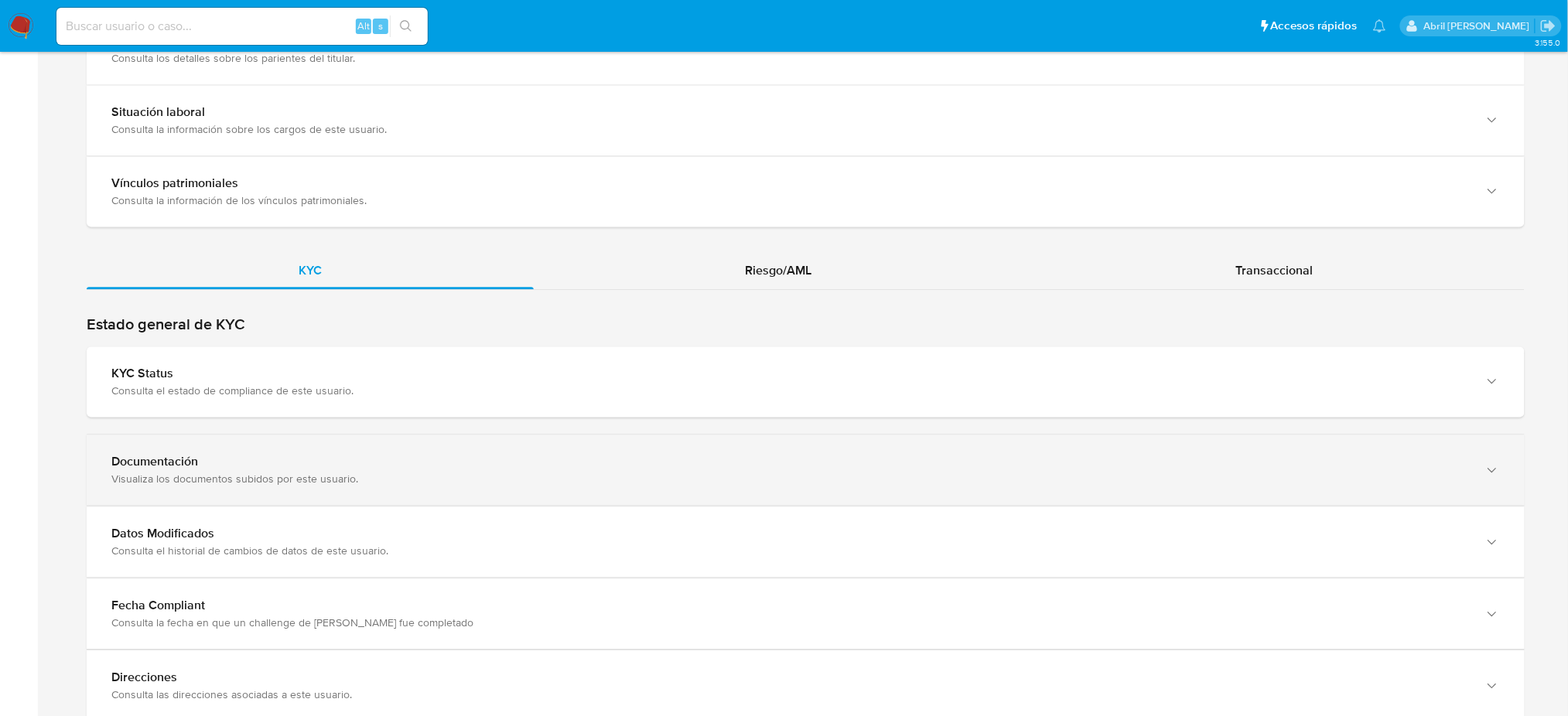
click at [313, 478] on div "Visualiza los documentos subidos por este usuario." at bounding box center [790, 479] width 1357 height 14
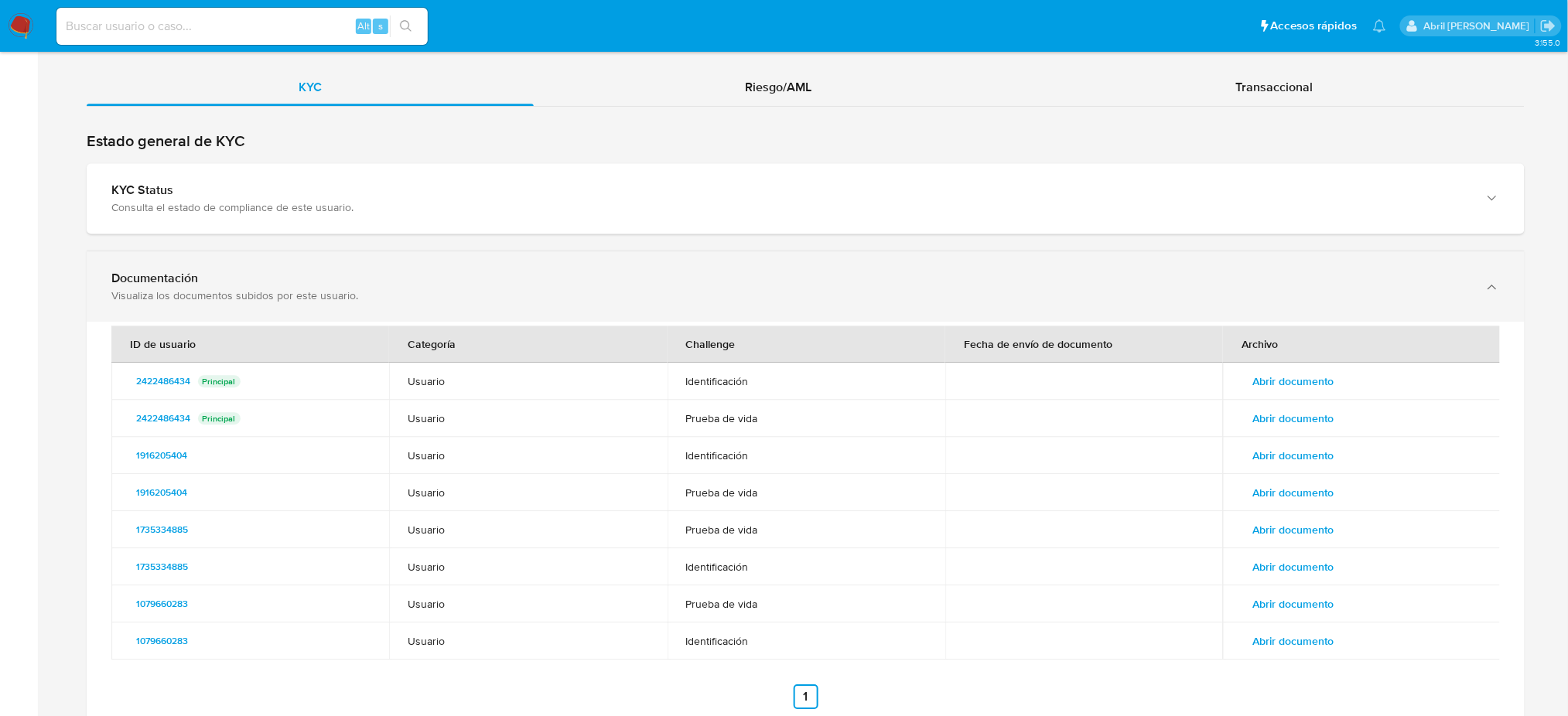
scroll to position [1443, 0]
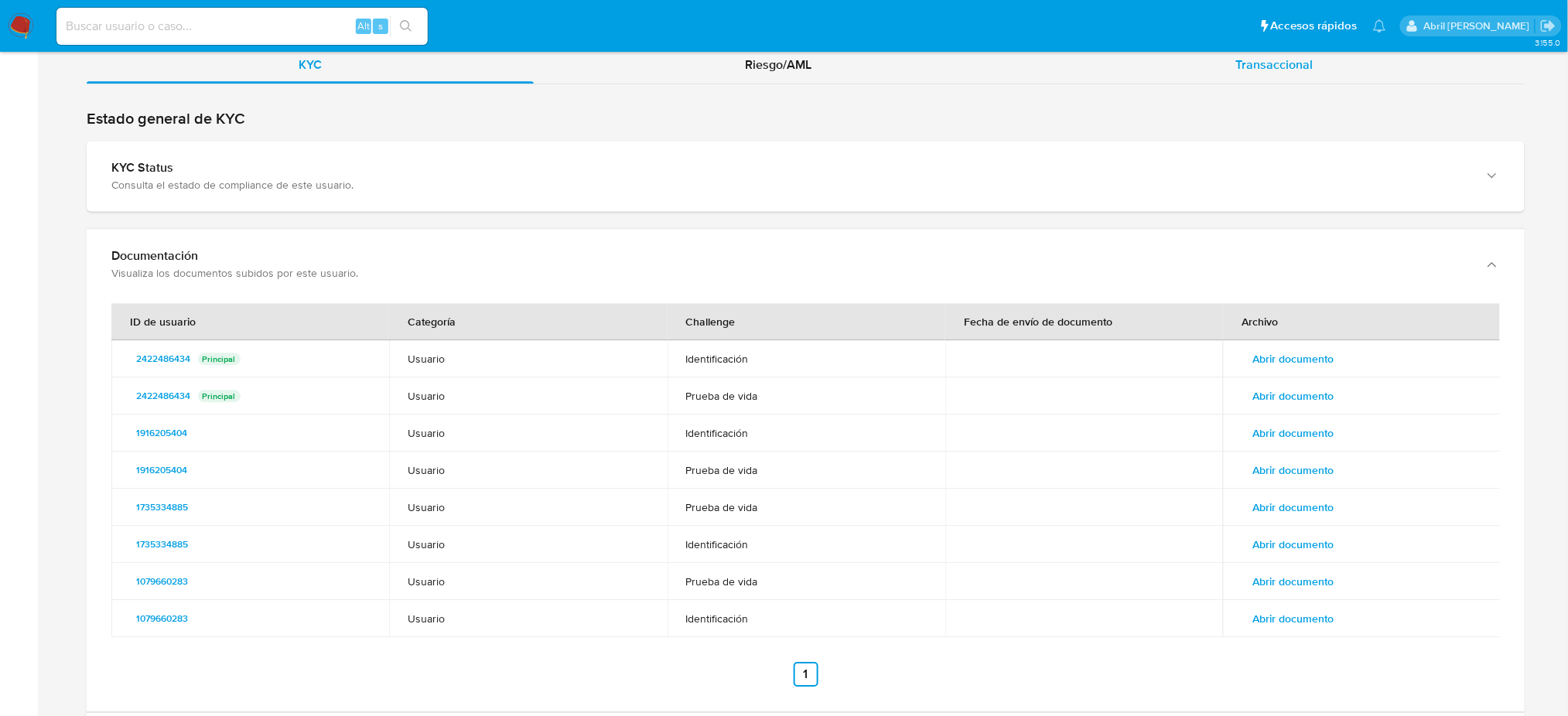
click at [1260, 74] on div "Transaccional" at bounding box center [1274, 65] width 502 height 37
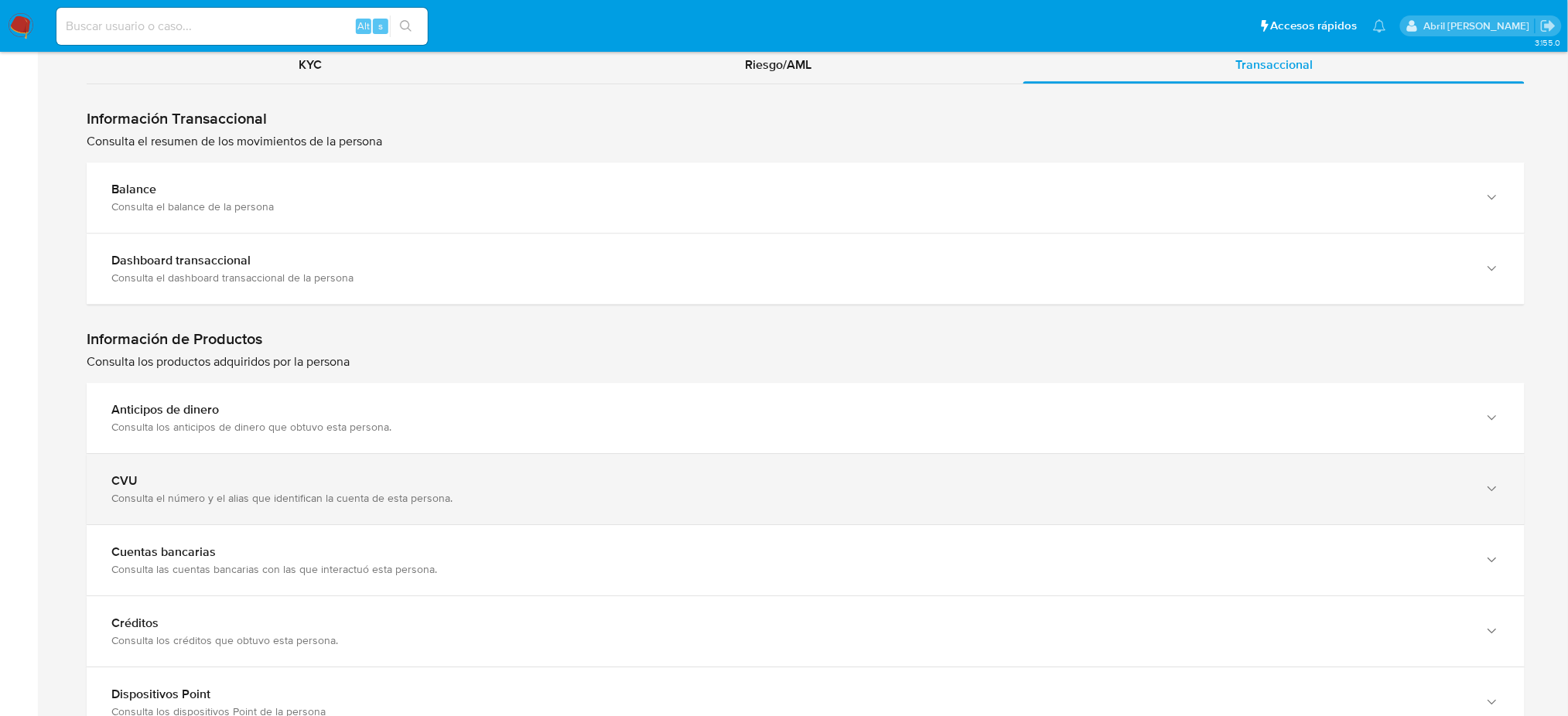
click at [273, 500] on div "Consulta el número y el alias que identifican la cuenta de esta persona." at bounding box center [790, 498] width 1357 height 14
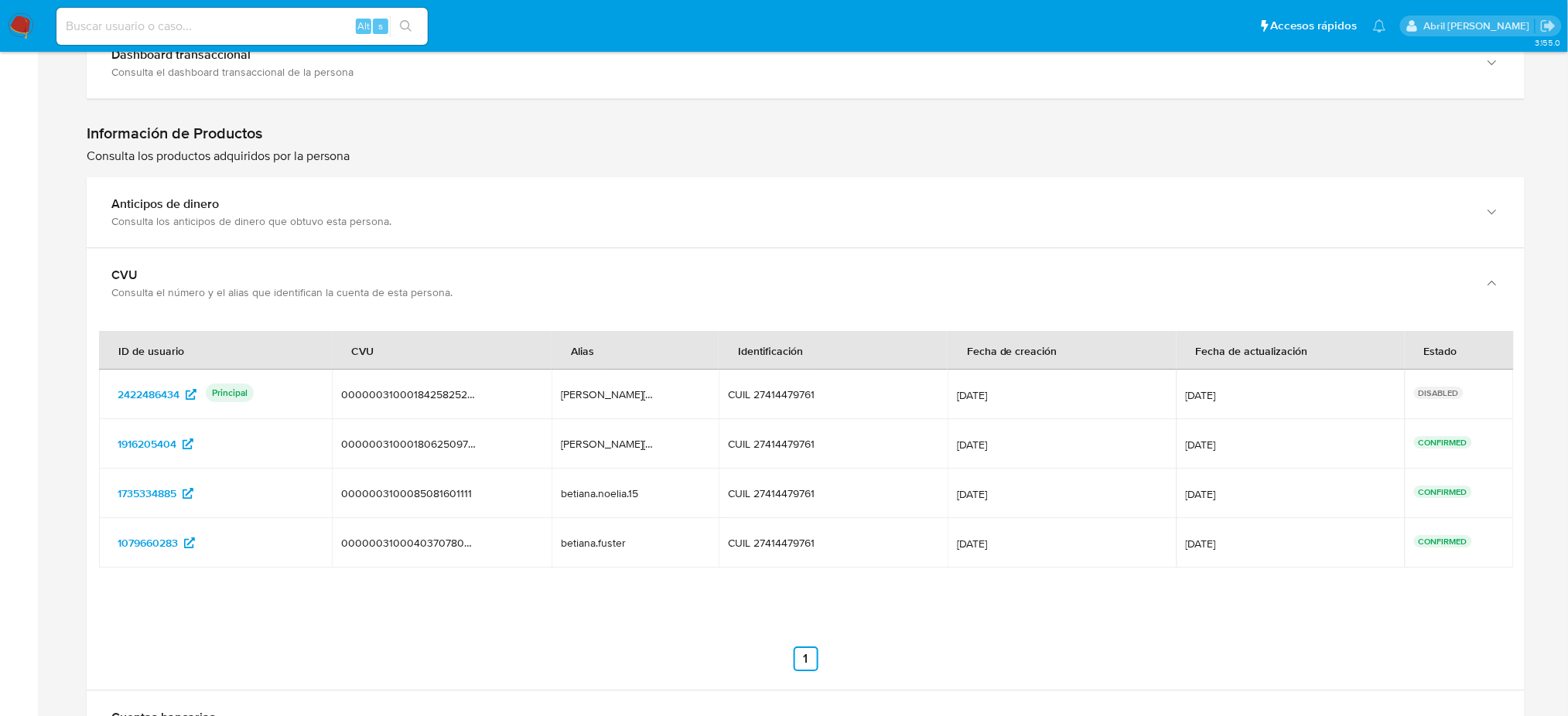
scroll to position [1650, 0]
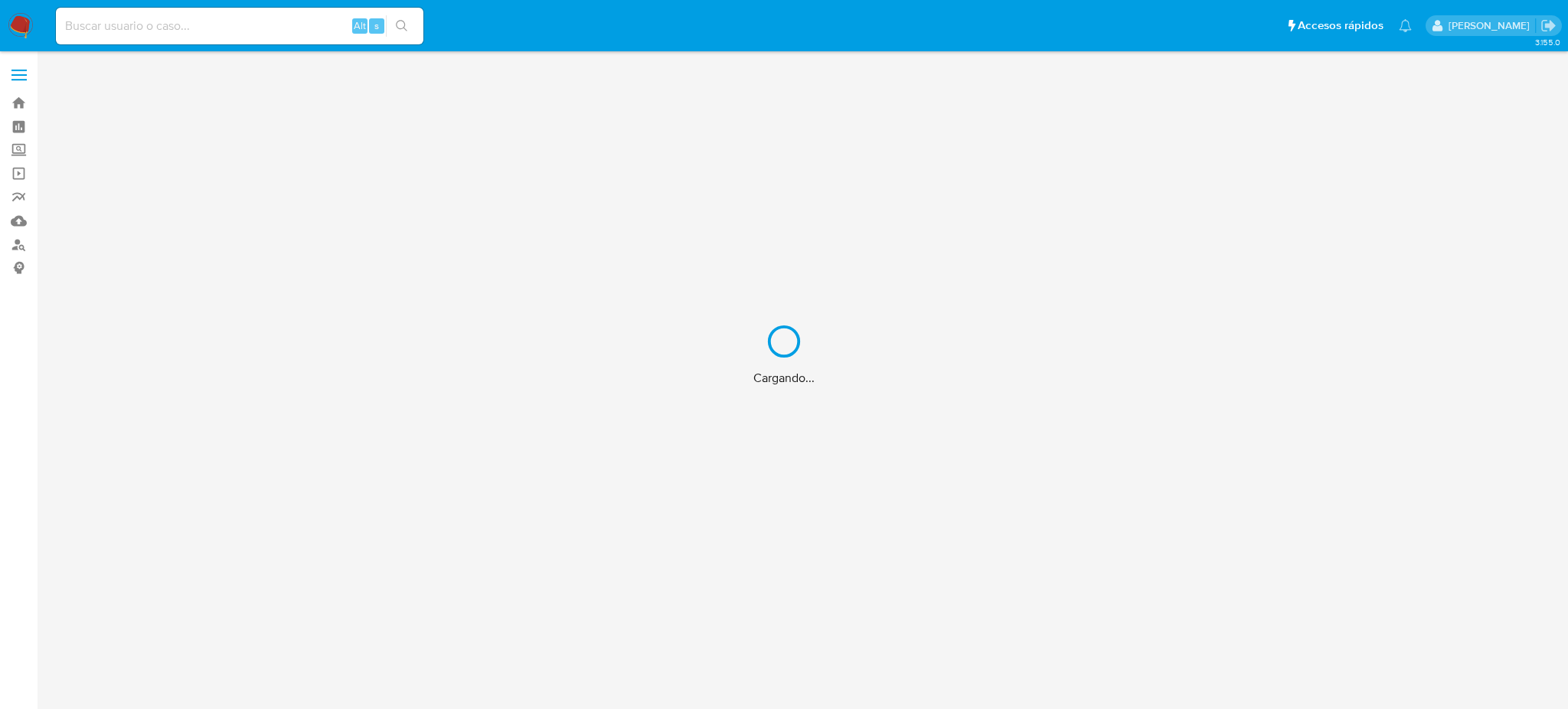
click at [22, 244] on div "Cargando..." at bounding box center [784, 354] width 1568 height 709
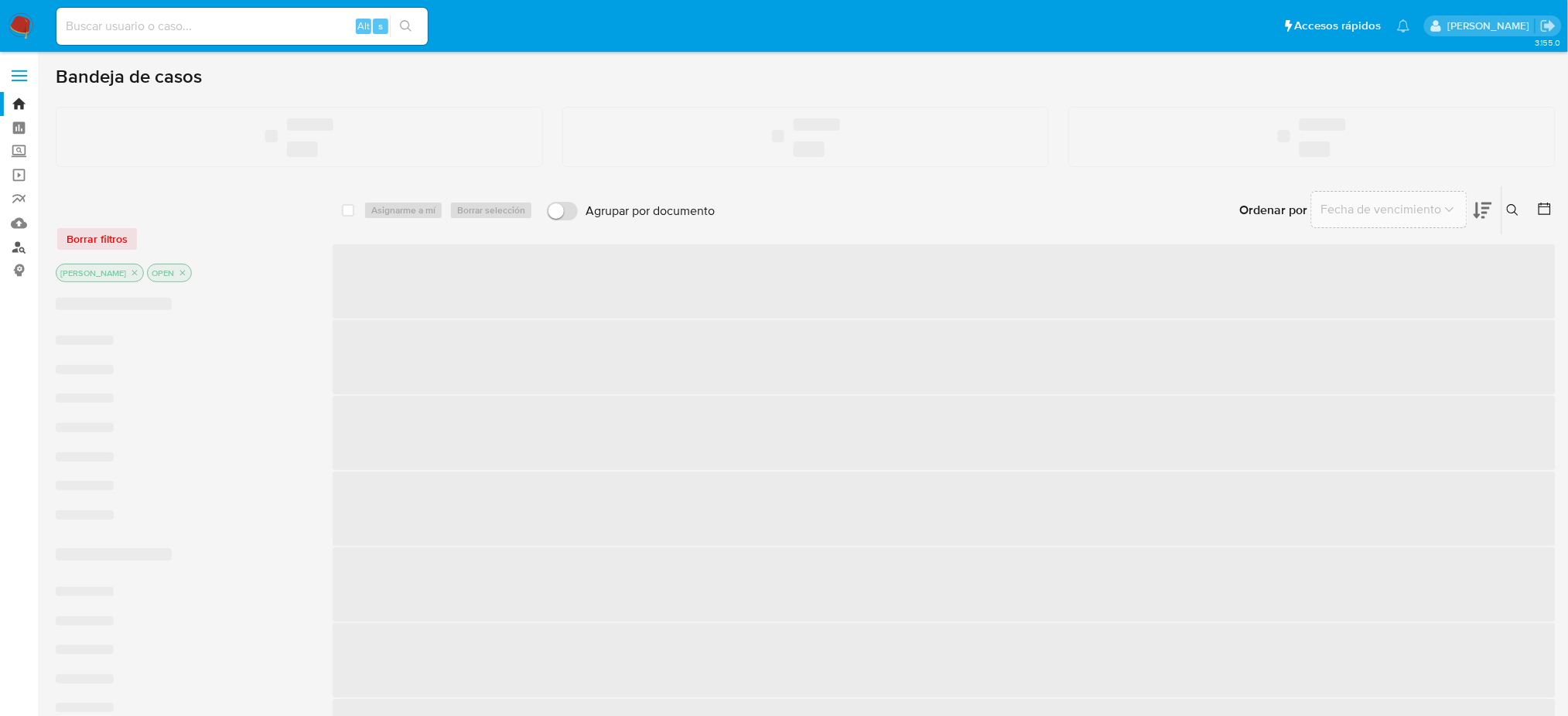
click at [22, 246] on link "Buscador de personas" at bounding box center [92, 246] width 184 height 24
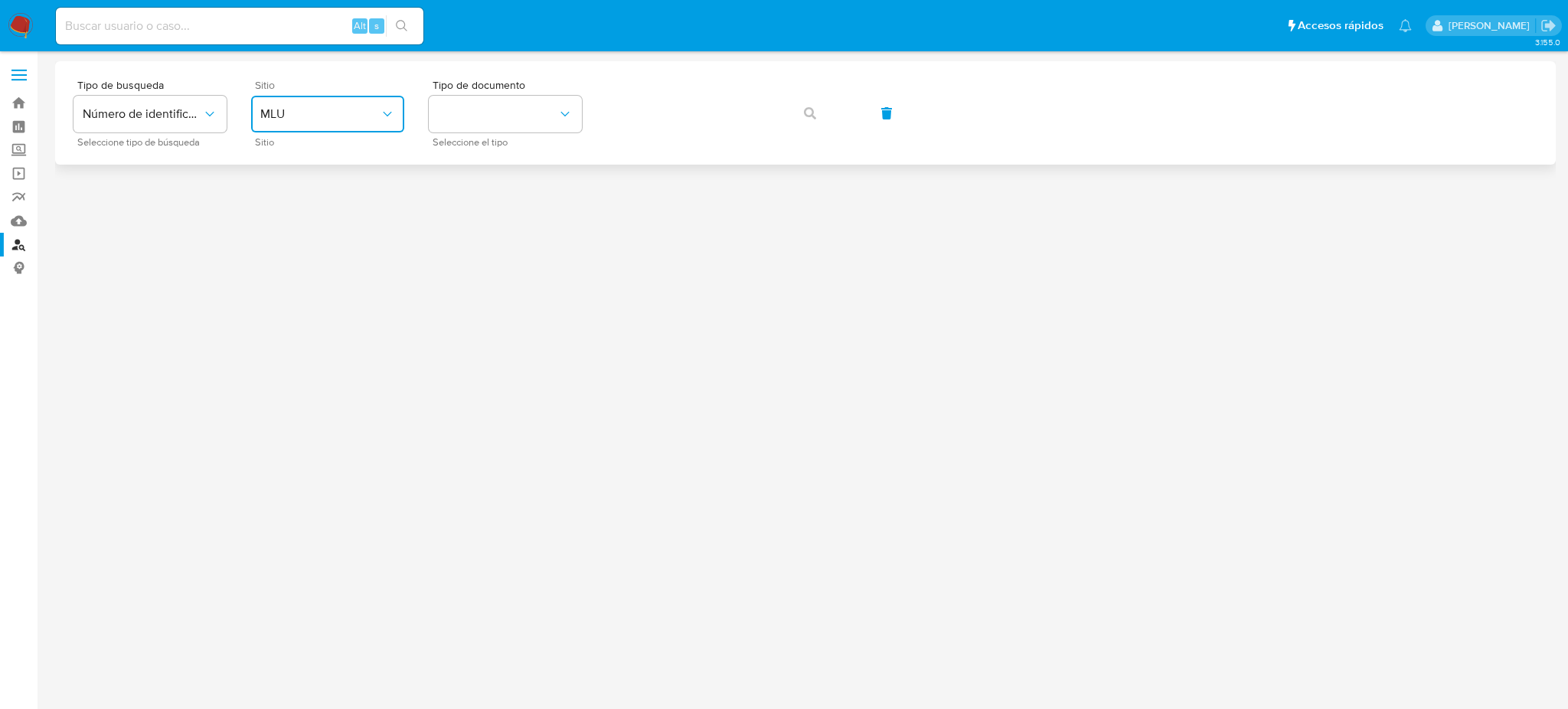
click at [365, 114] on span "MLU" at bounding box center [320, 114] width 120 height 15
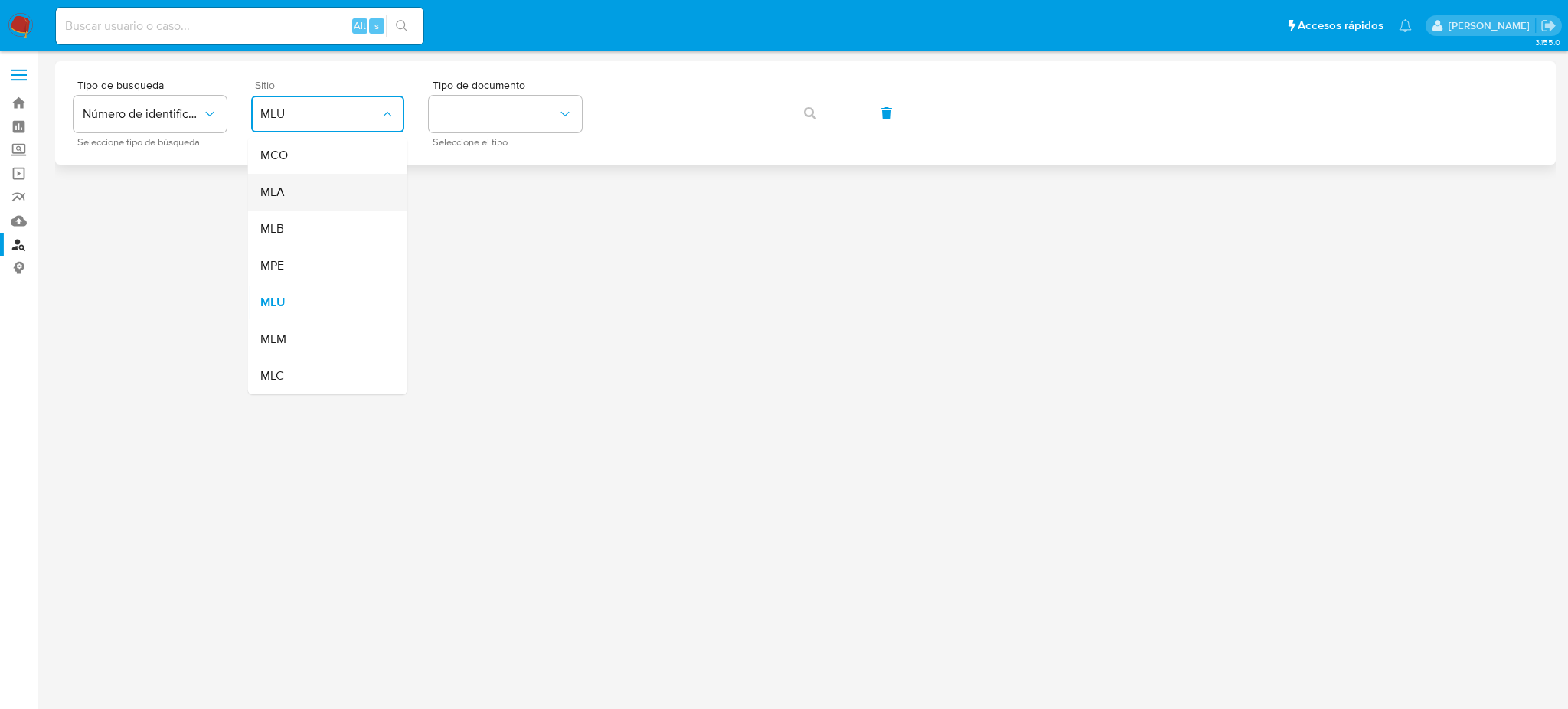
click at [382, 178] on div "MLA" at bounding box center [323, 192] width 126 height 37
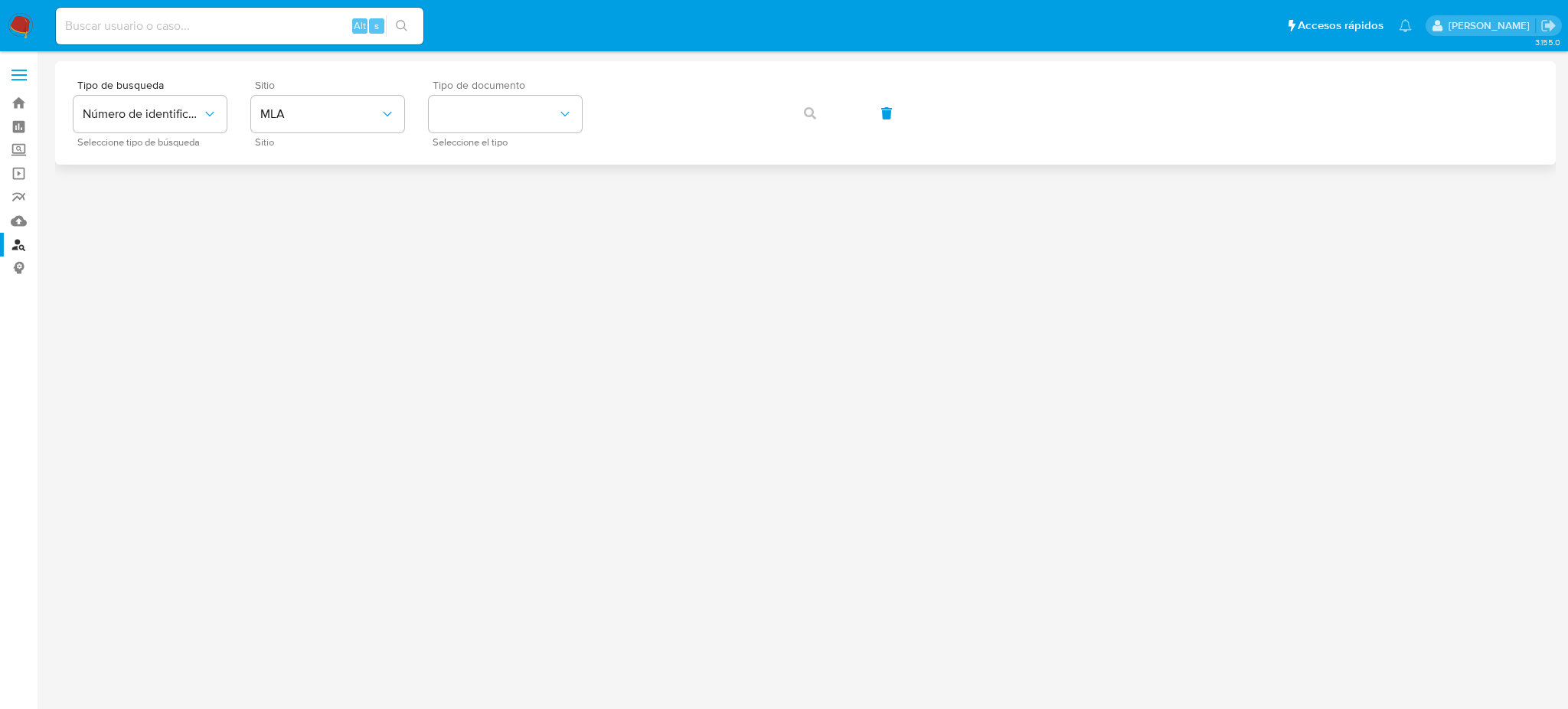
click at [476, 133] on div "Tipo de documento Seleccione el tipo" at bounding box center [505, 113] width 153 height 66
click at [486, 120] on button "identificationType" at bounding box center [505, 114] width 153 height 37
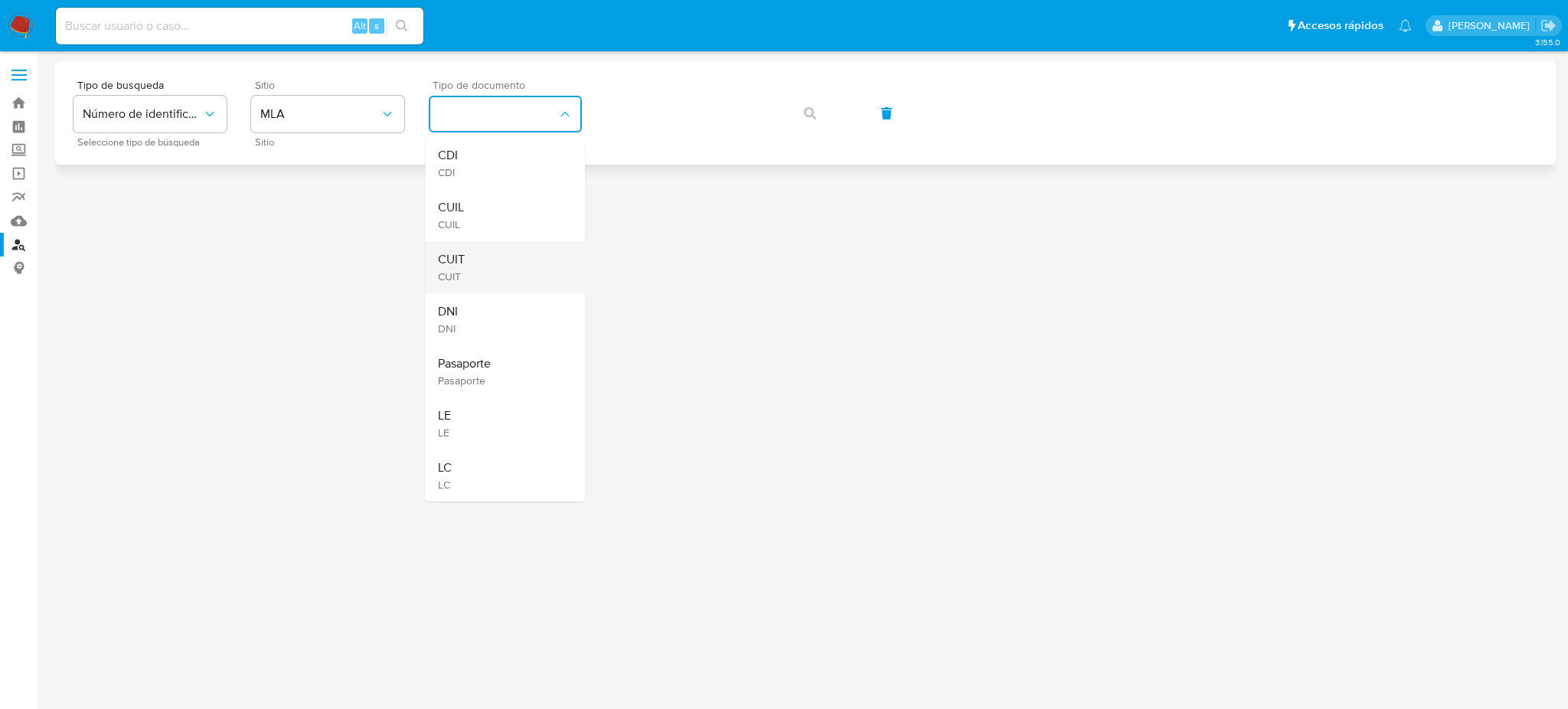
click at [520, 258] on div "CUIT CUIT" at bounding box center [500, 266] width 126 height 52
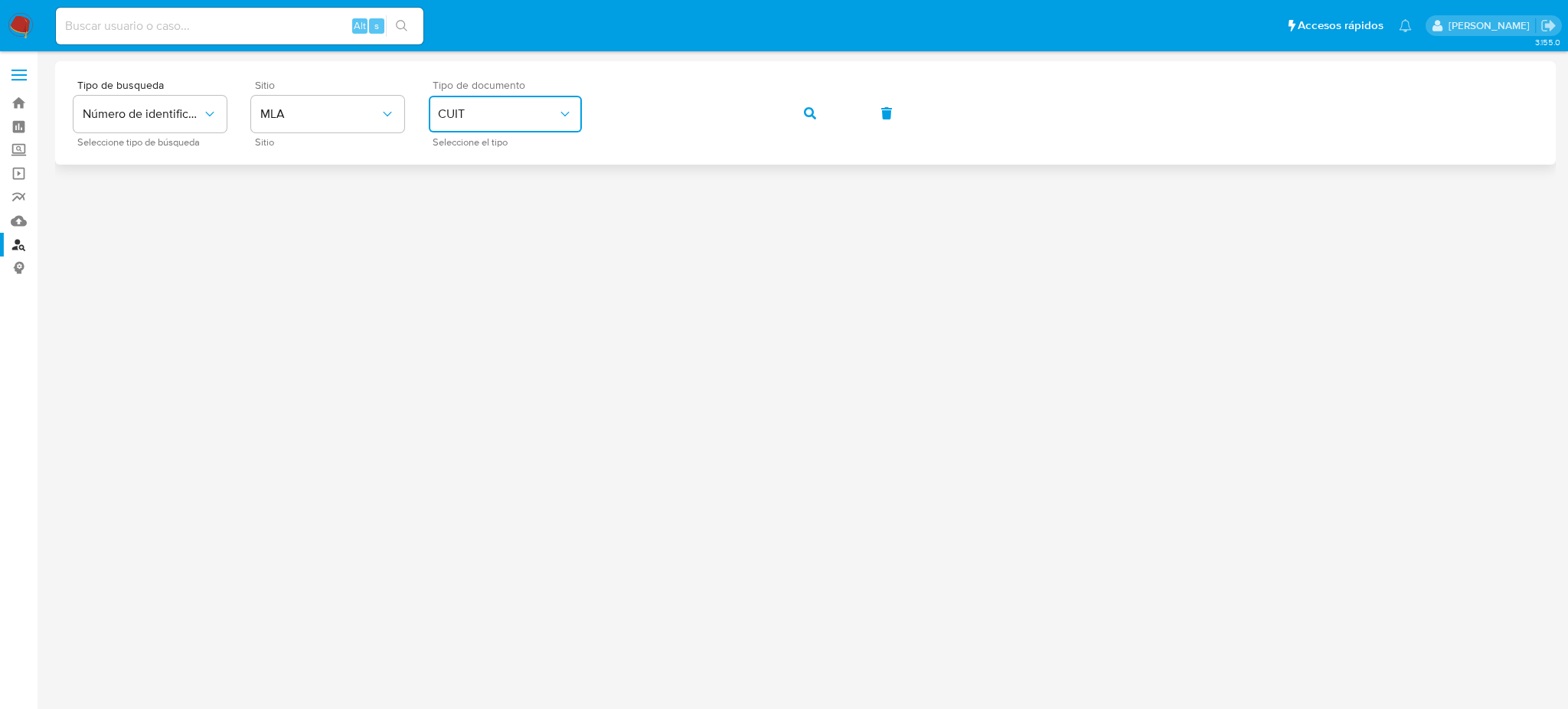
click at [798, 117] on button "button" at bounding box center [809, 114] width 52 height 37
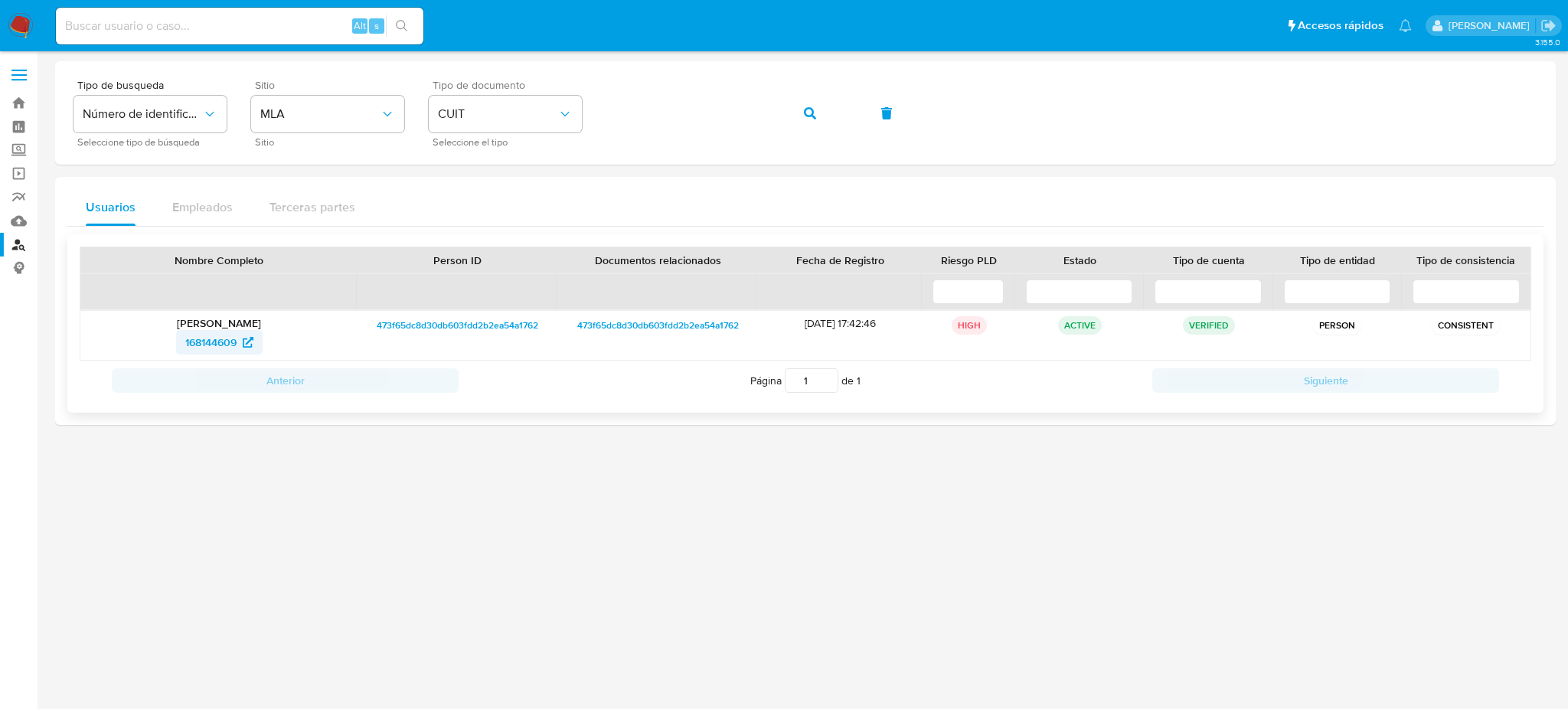
click at [191, 344] on span "168144609" at bounding box center [211, 342] width 51 height 25
click at [571, 133] on div "Tipo de busqueda Número de identificación Seleccione tipo de búsqueda Sitio MLA…" at bounding box center [805, 113] width 1464 height 66
click at [826, 107] on button "button" at bounding box center [809, 114] width 52 height 37
click at [191, 340] on span "2179459452" at bounding box center [210, 342] width 58 height 25
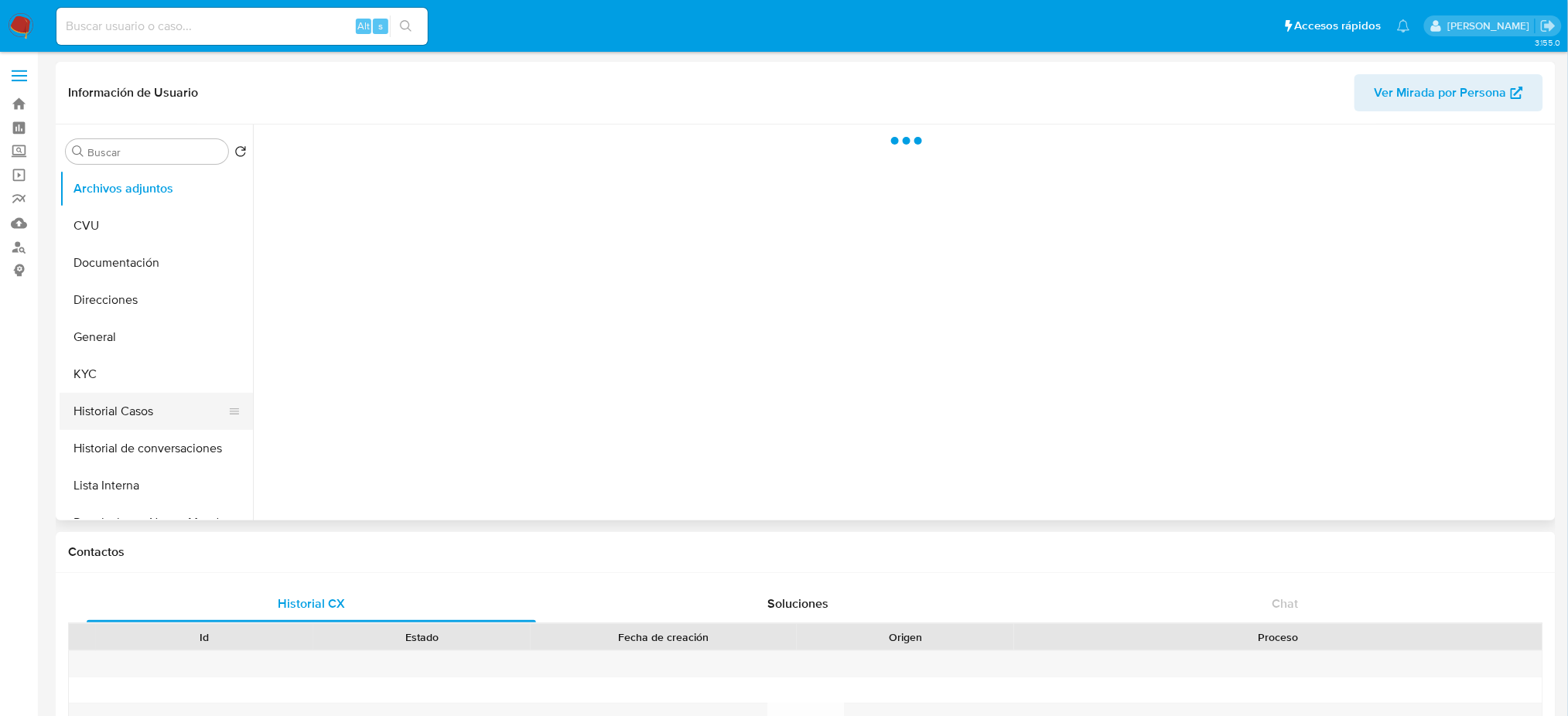
click at [103, 406] on button "Historial Casos" at bounding box center [150, 412] width 181 height 37
select select "10"
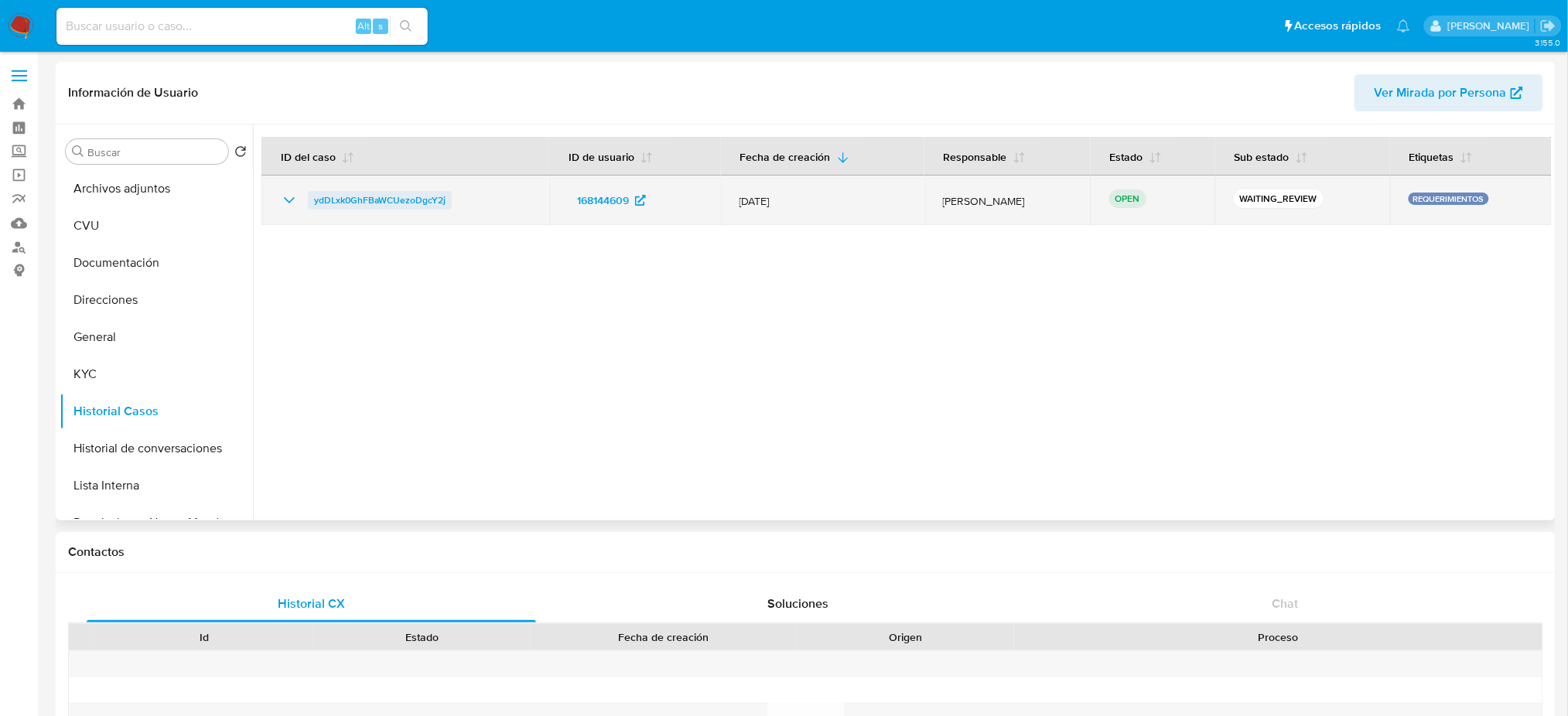
click at [381, 199] on span "ydDLxk0GhFBaWCUezoDgcY2j" at bounding box center [380, 200] width 132 height 19
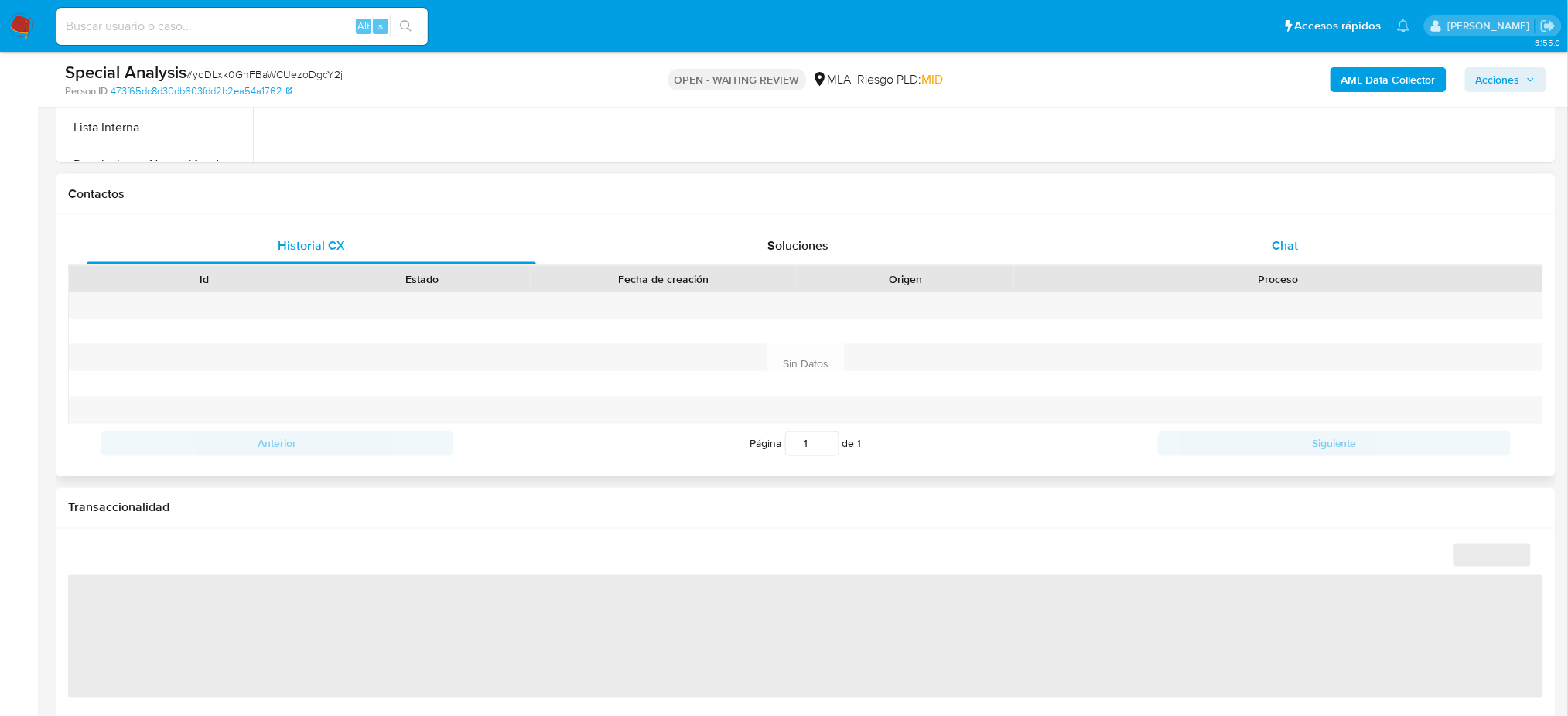
click at [1275, 236] on span "Chat" at bounding box center [1285, 245] width 27 height 18
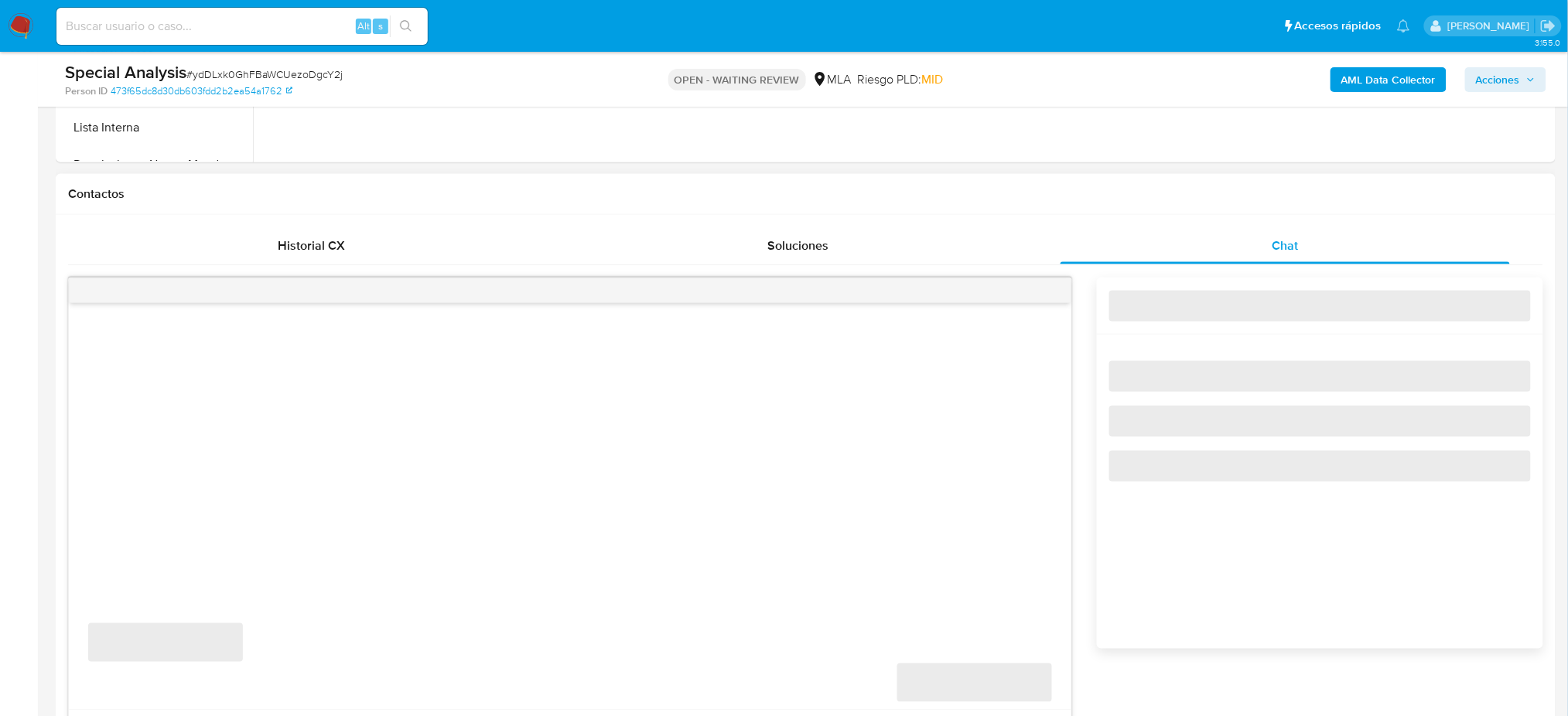
scroll to position [721, 0]
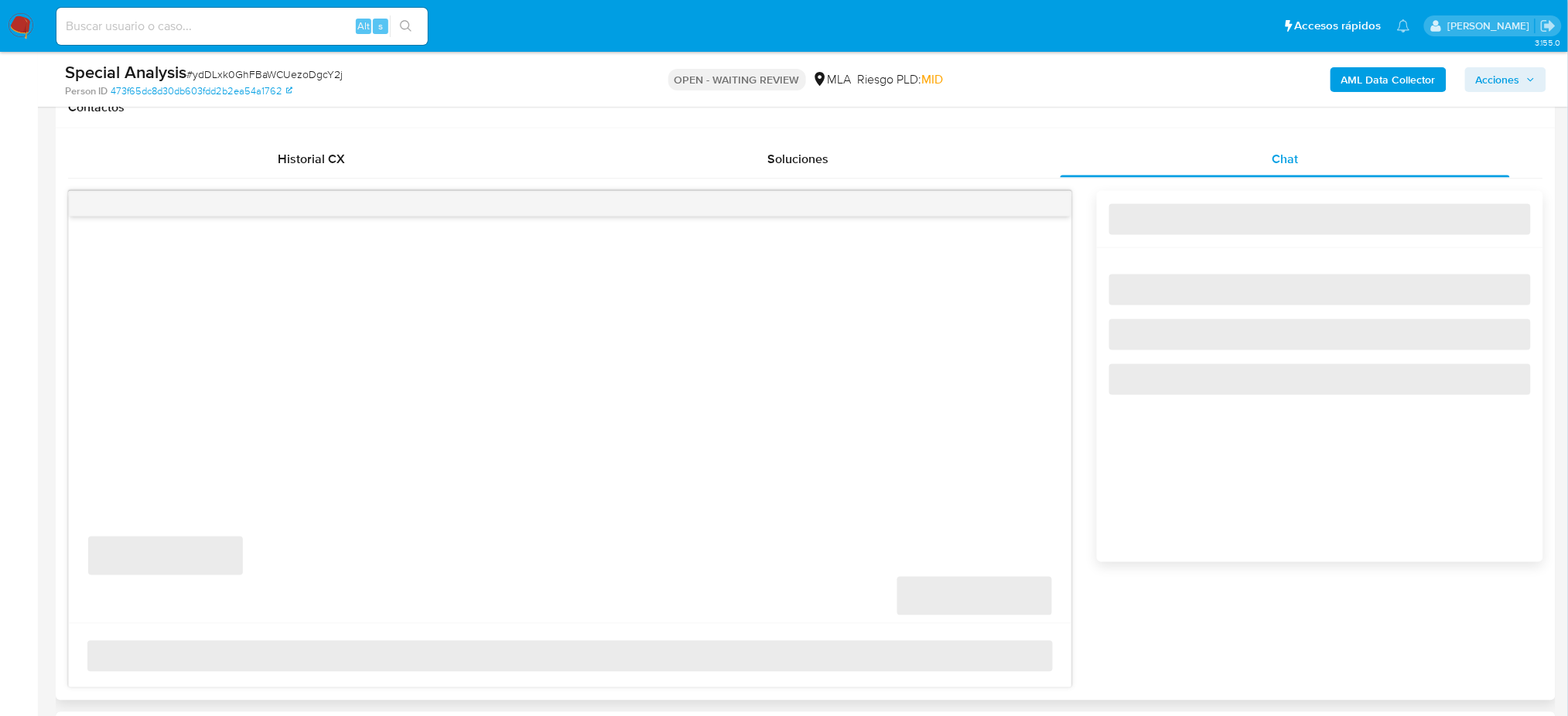
select select "10"
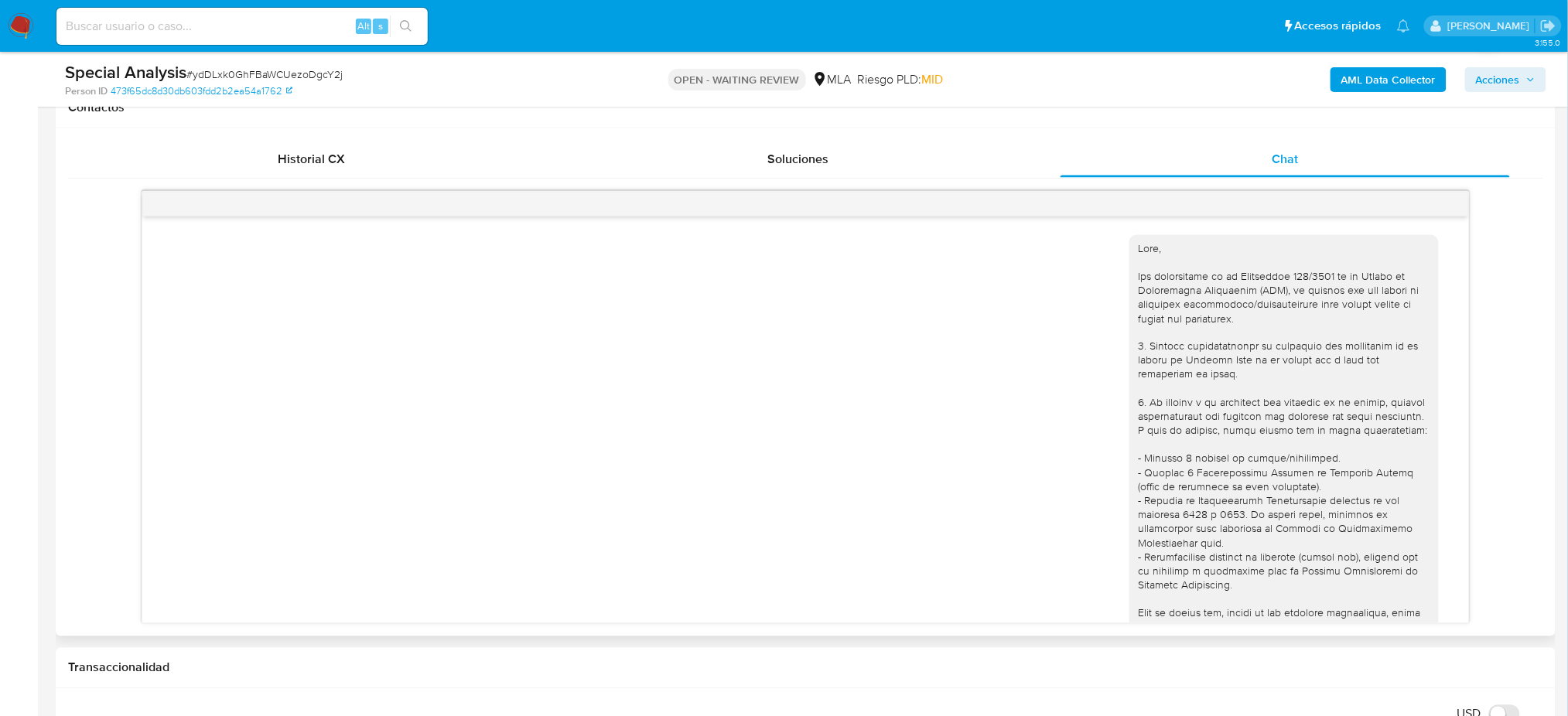
scroll to position [932, 0]
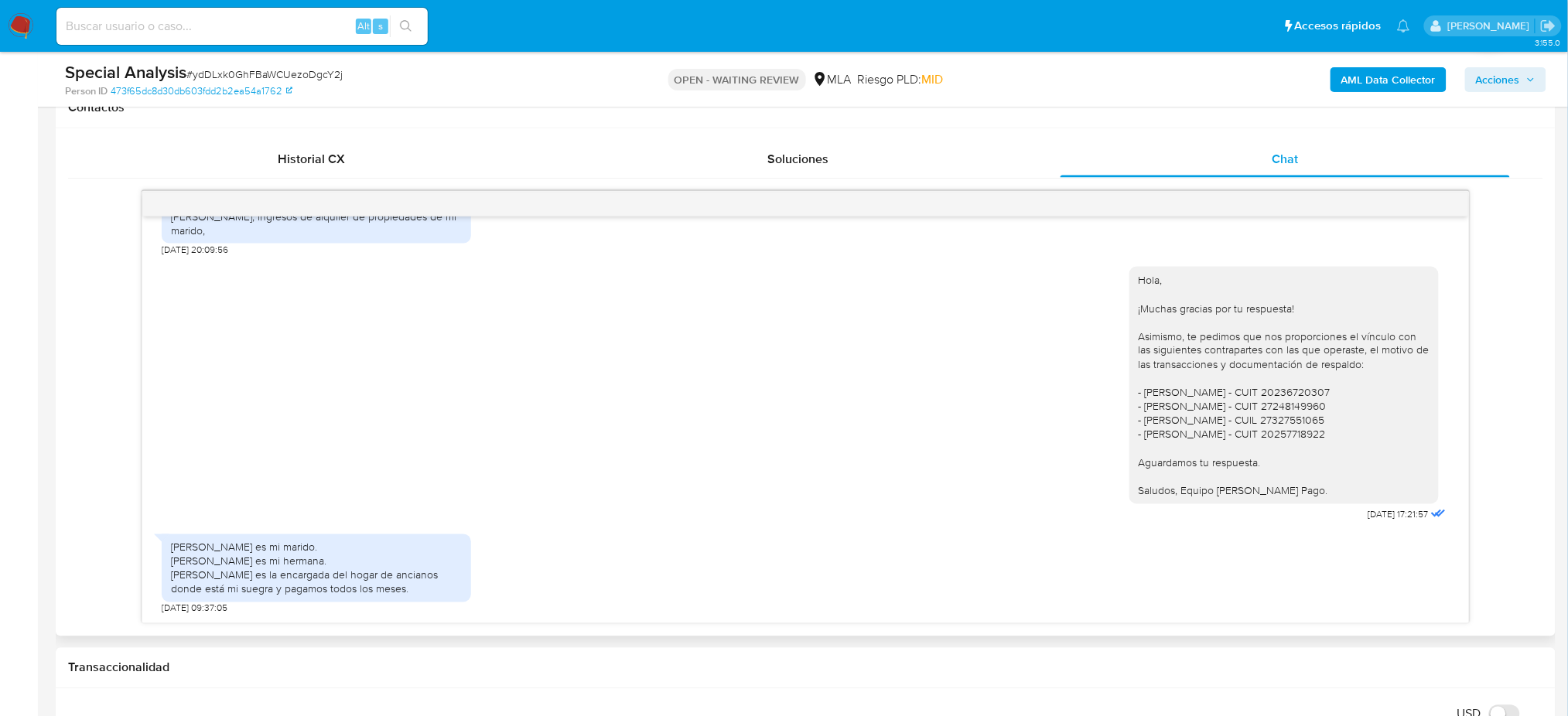
click at [243, 548] on div "[PERSON_NAME] es mi marido. [PERSON_NAME] es mi hermana. [PERSON_NAME] es la en…" at bounding box center [316, 569] width 291 height 56
copy div "[PERSON_NAME] es mi marido."
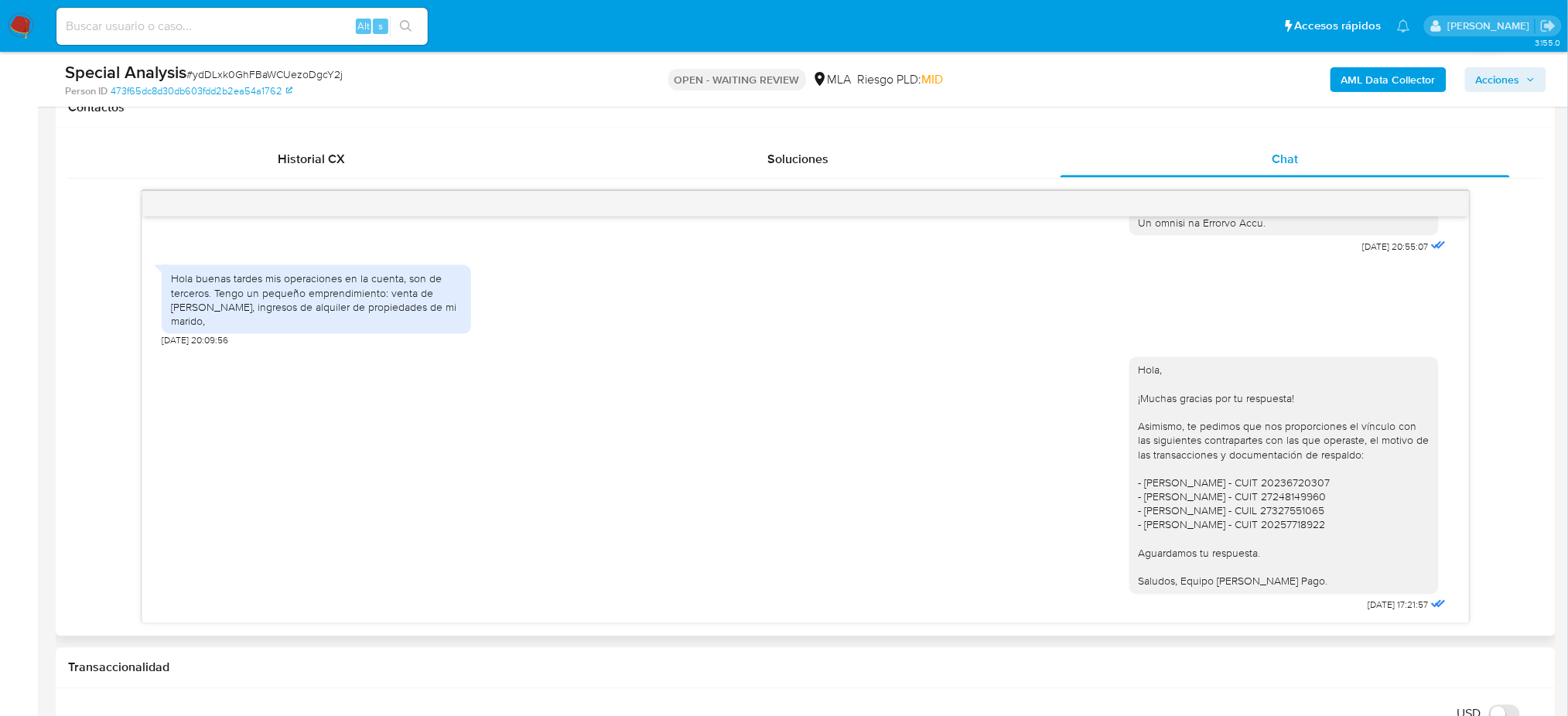
scroll to position [725, 0]
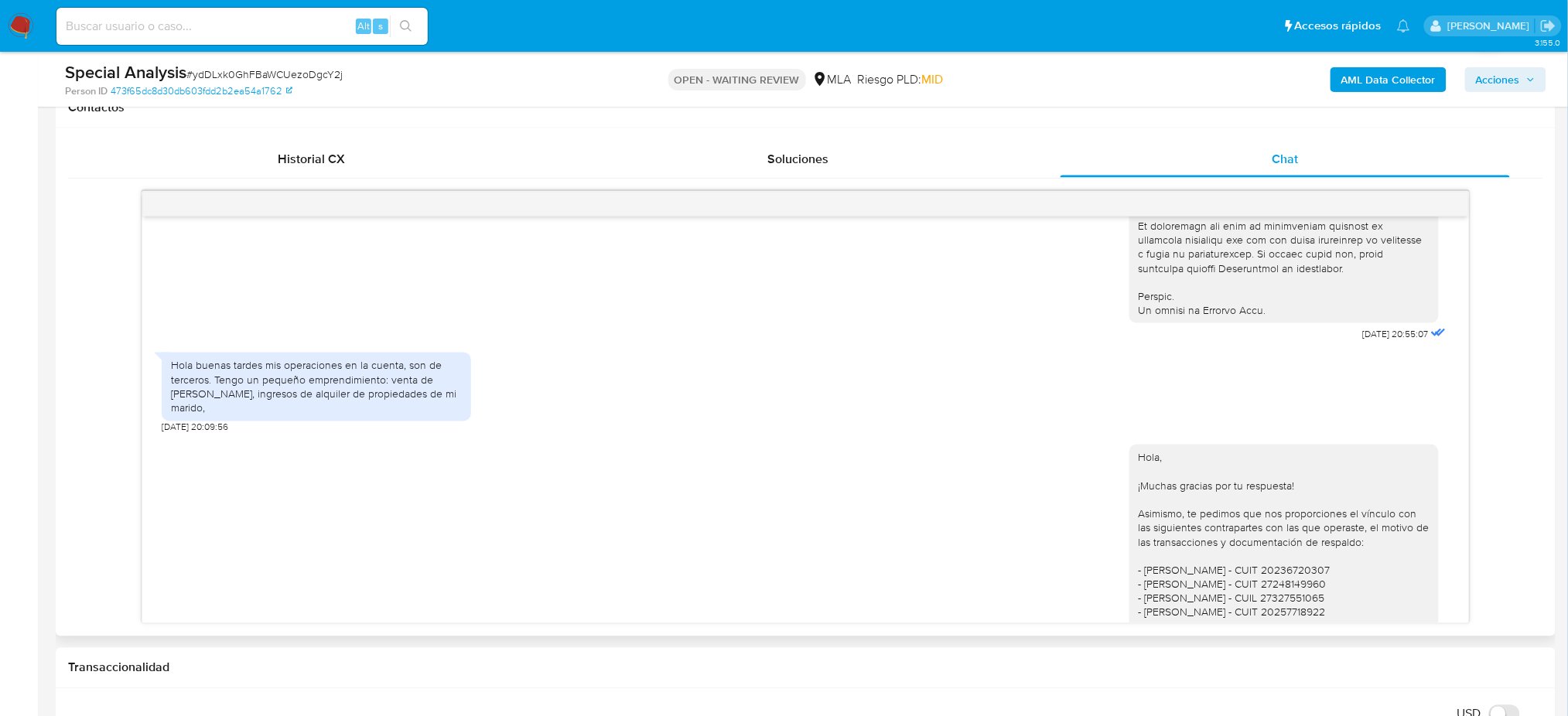
click at [338, 399] on div "Hola buenas tardes mis operaciones en la cuenta, son de terceros. Tengo un pequ…" at bounding box center [316, 387] width 291 height 56
drag, startPoint x: 215, startPoint y: 408, endPoint x: 484, endPoint y: 425, distance: 269.5
click at [484, 425] on div "Hola buenas tardes mis operaciones en la cuenta, son de terceros. Tengo un pequ…" at bounding box center [805, 389] width 1287 height 89
copy div "Tengo un pequeño emprendimiento: venta de [PERSON_NAME], ingresos de alquiler d…"
click at [229, 80] on span "# ydDLxk0GhFBaWCUezoDgcY2j" at bounding box center [264, 74] width 156 height 16
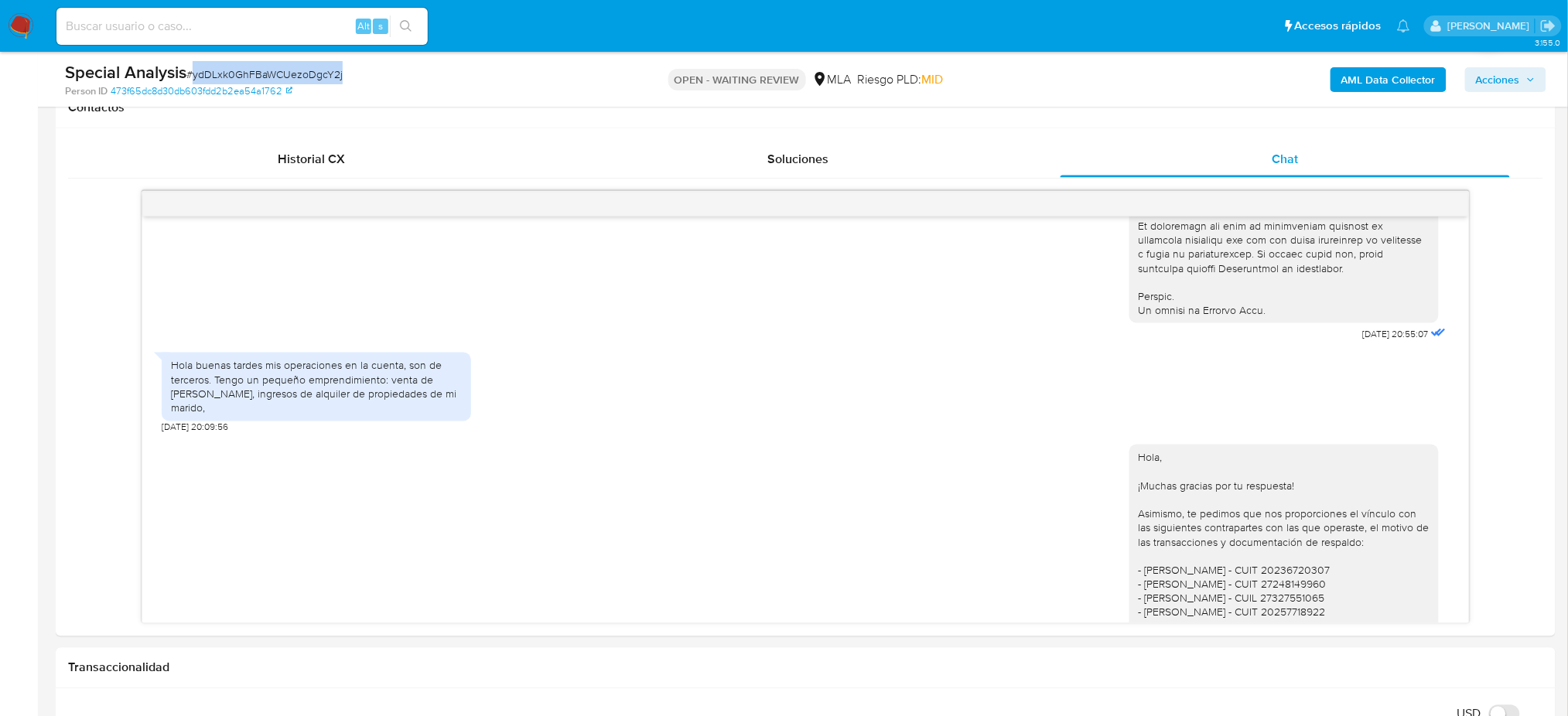
click at [229, 80] on span "# ydDLxk0GhFBaWCUezoDgcY2j" at bounding box center [264, 74] width 156 height 16
copy span "ydDLxk0GhFBaWCUezoDgcY2j"
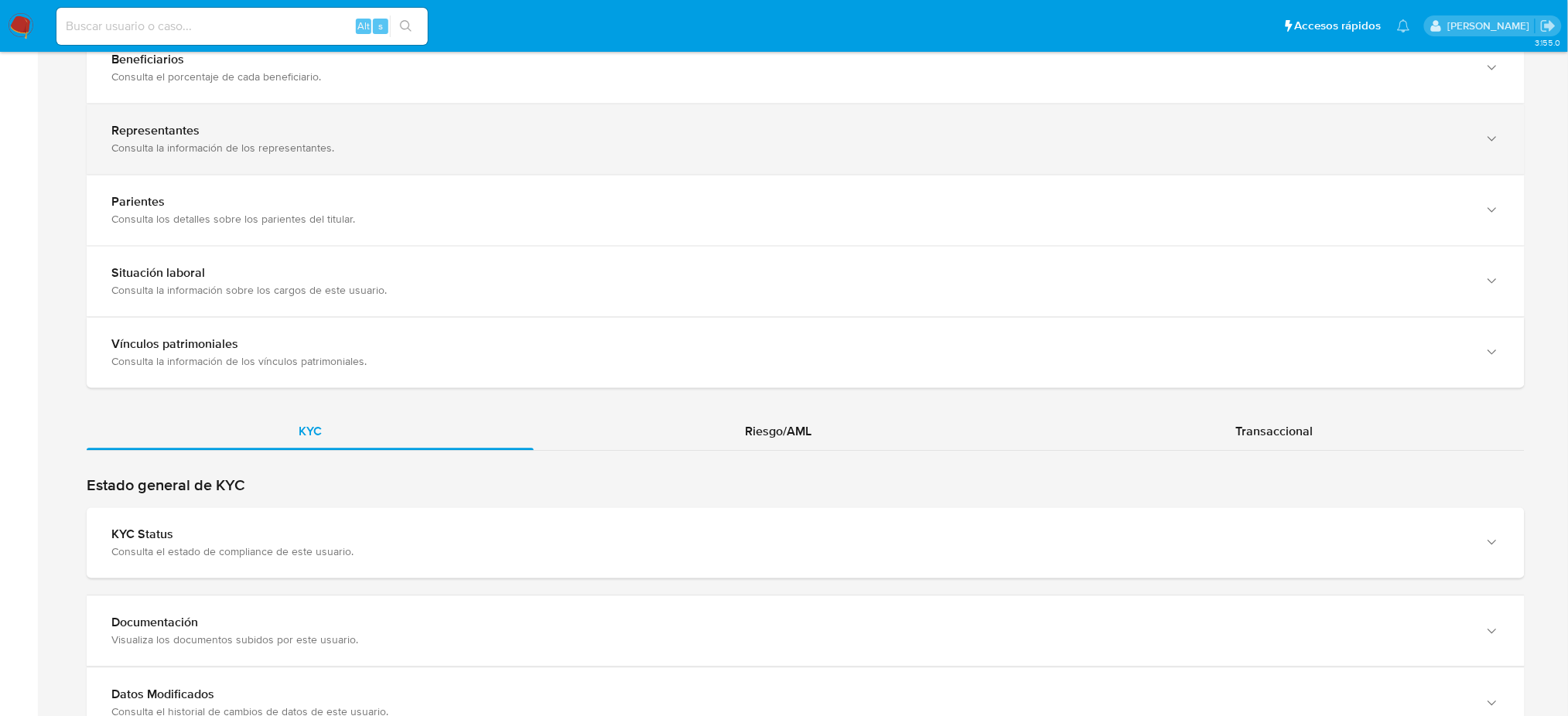
scroll to position [1134, 0]
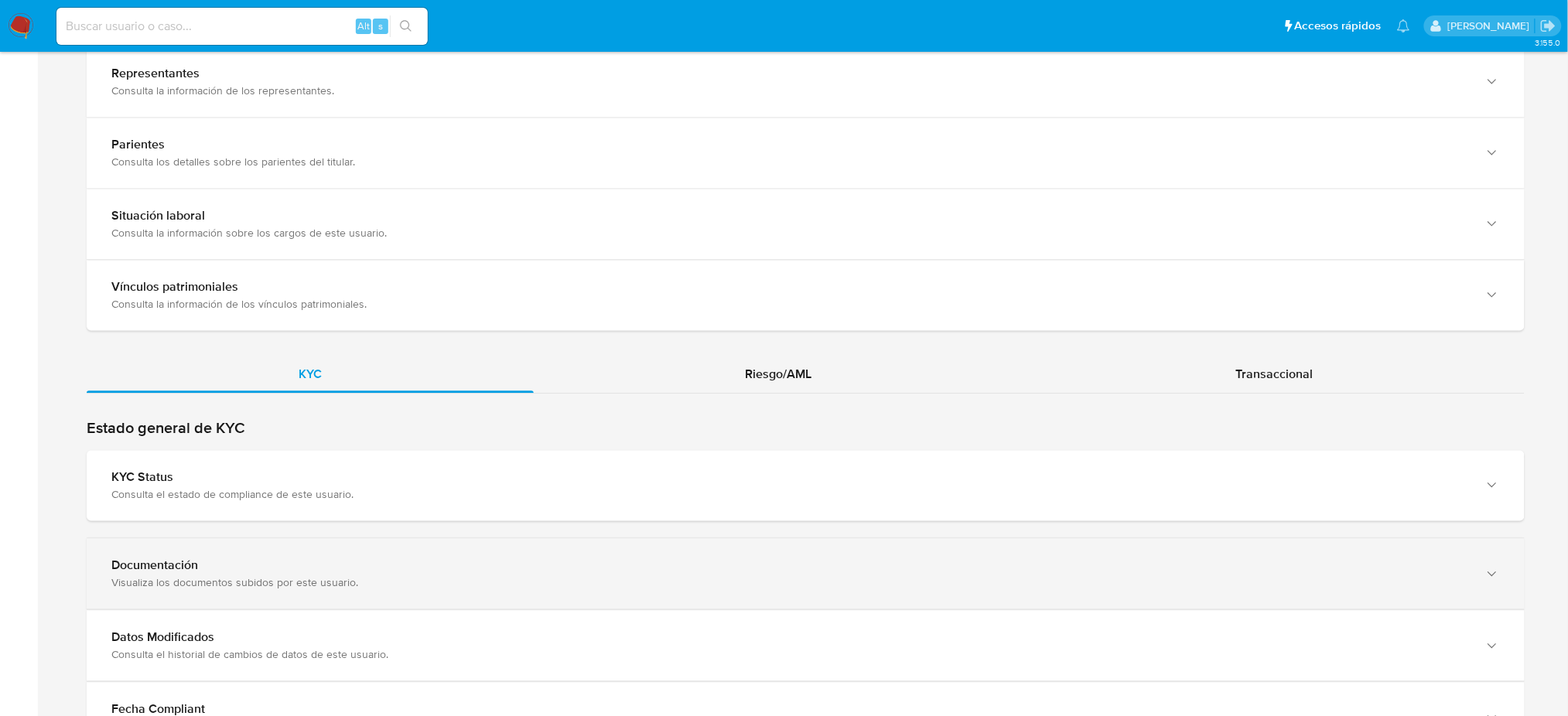
click at [440, 575] on div "Documentación Visualiza los documentos subidos por este usuario." at bounding box center [790, 573] width 1357 height 32
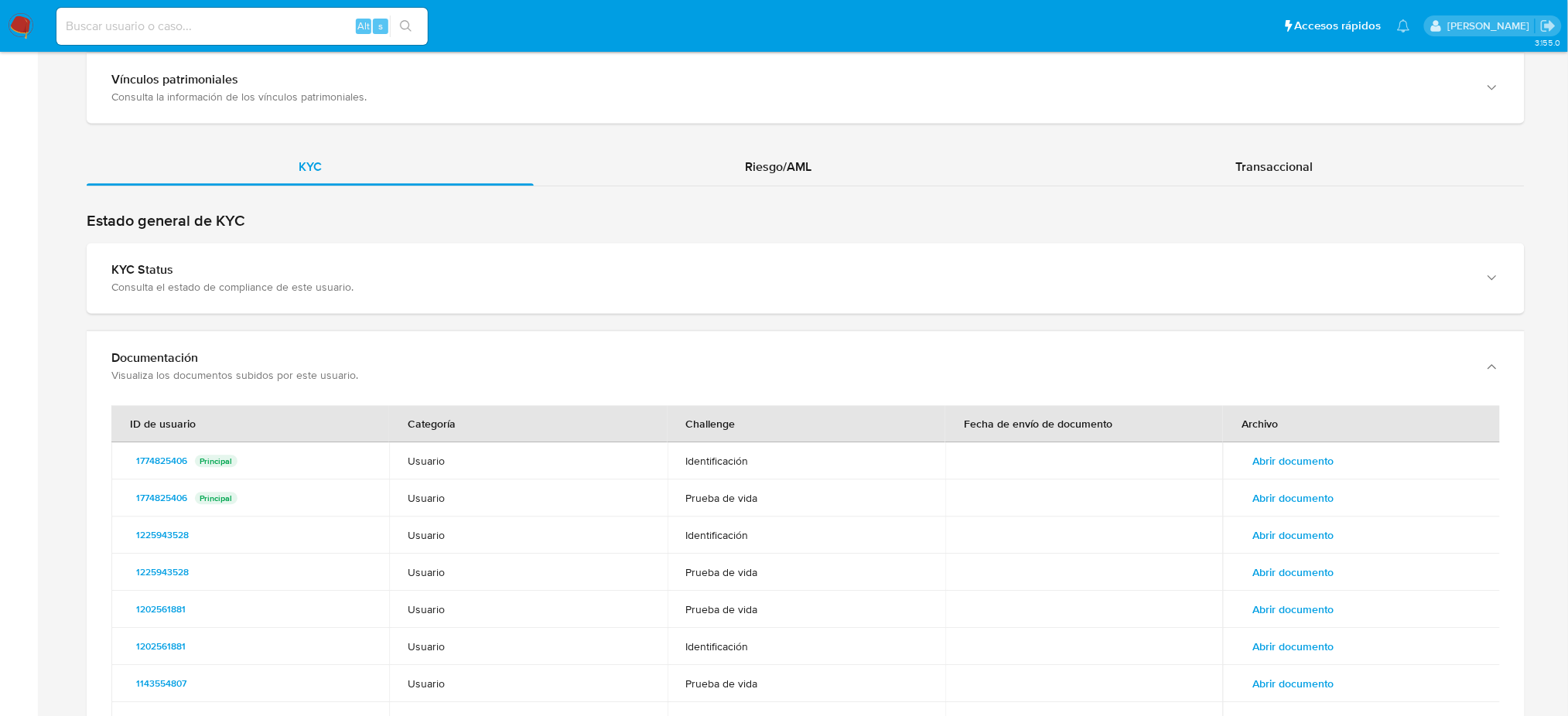
scroll to position [1443, 0]
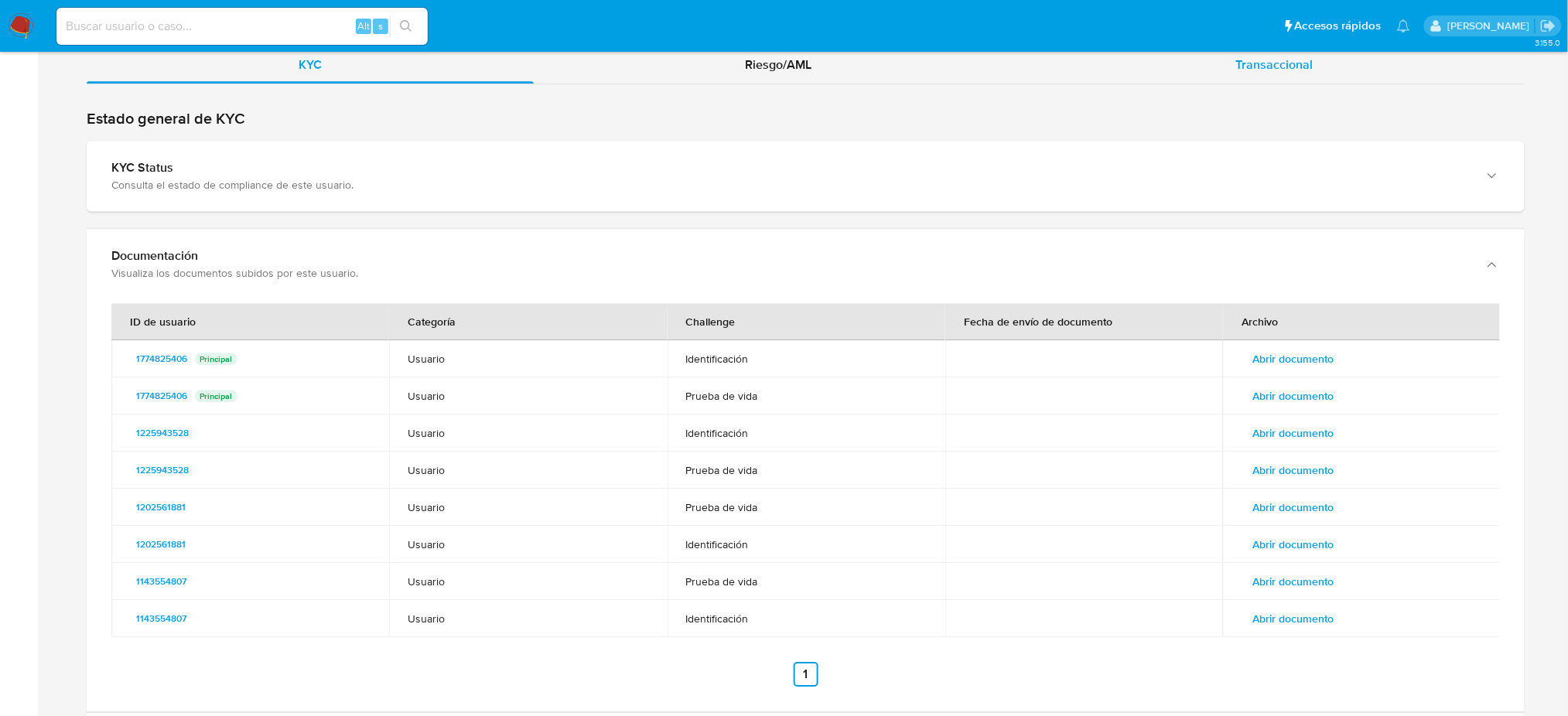
click at [1268, 59] on span "Transaccional" at bounding box center [1274, 64] width 77 height 18
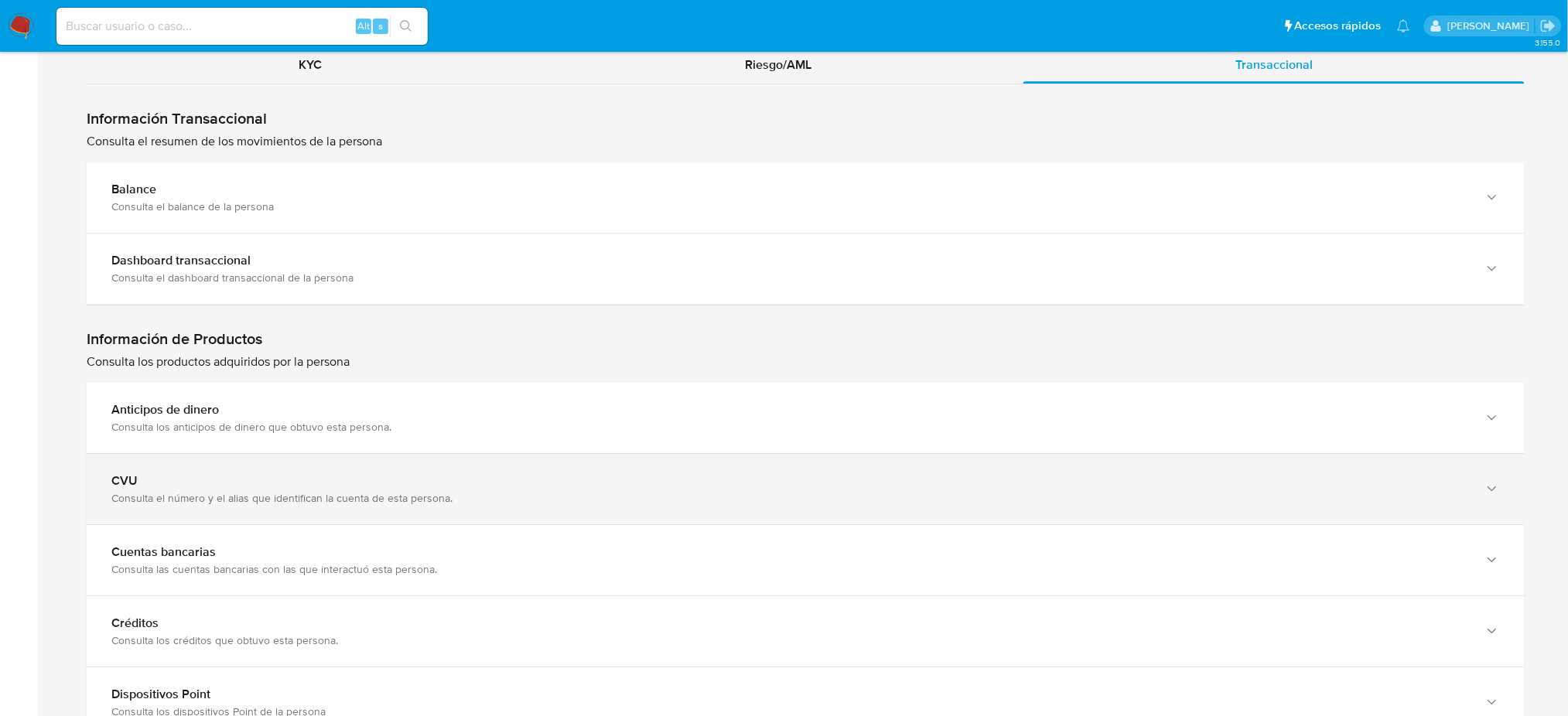
click at [232, 491] on div "Consulta el número y el alias que identifican la cuenta de esta persona." at bounding box center [790, 498] width 1357 height 14
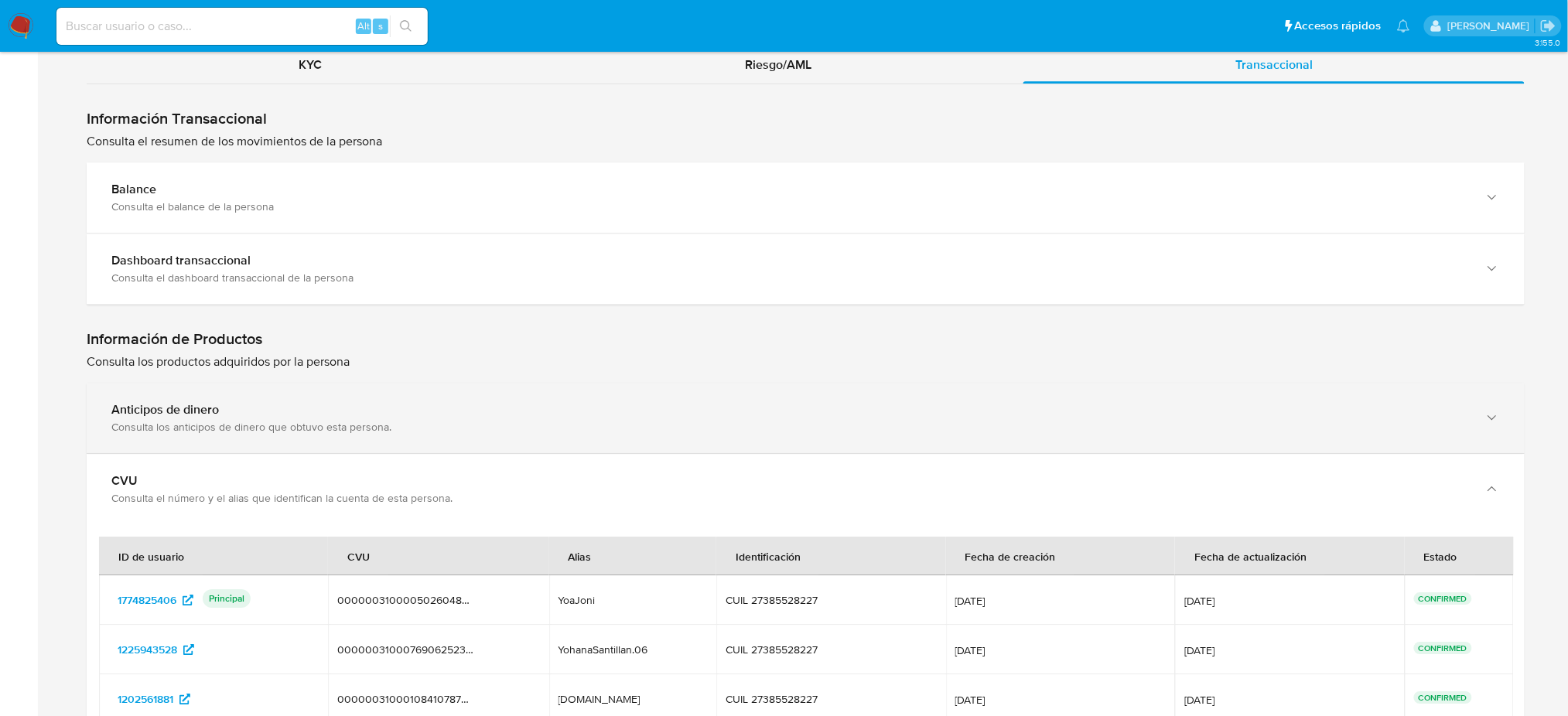
scroll to position [1650, 0]
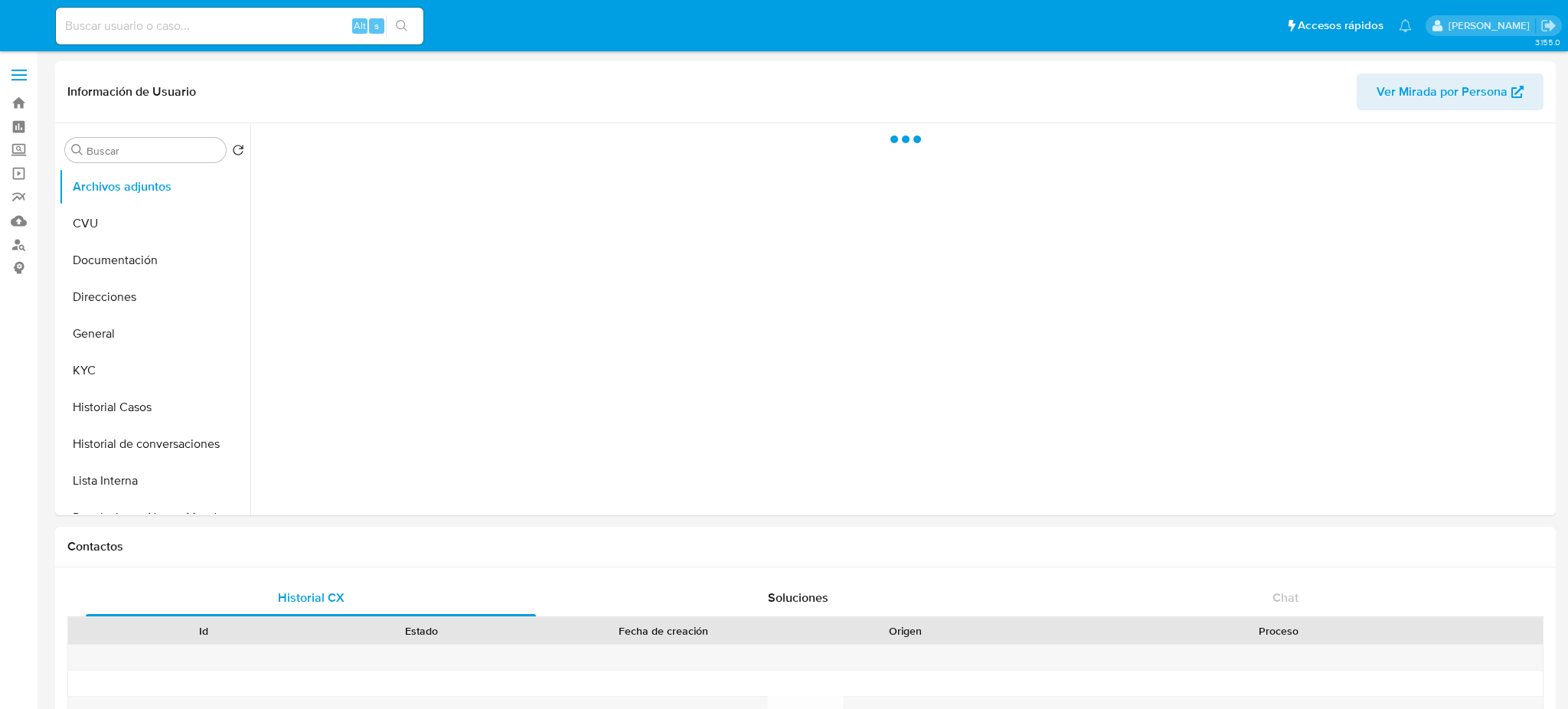
select select "10"
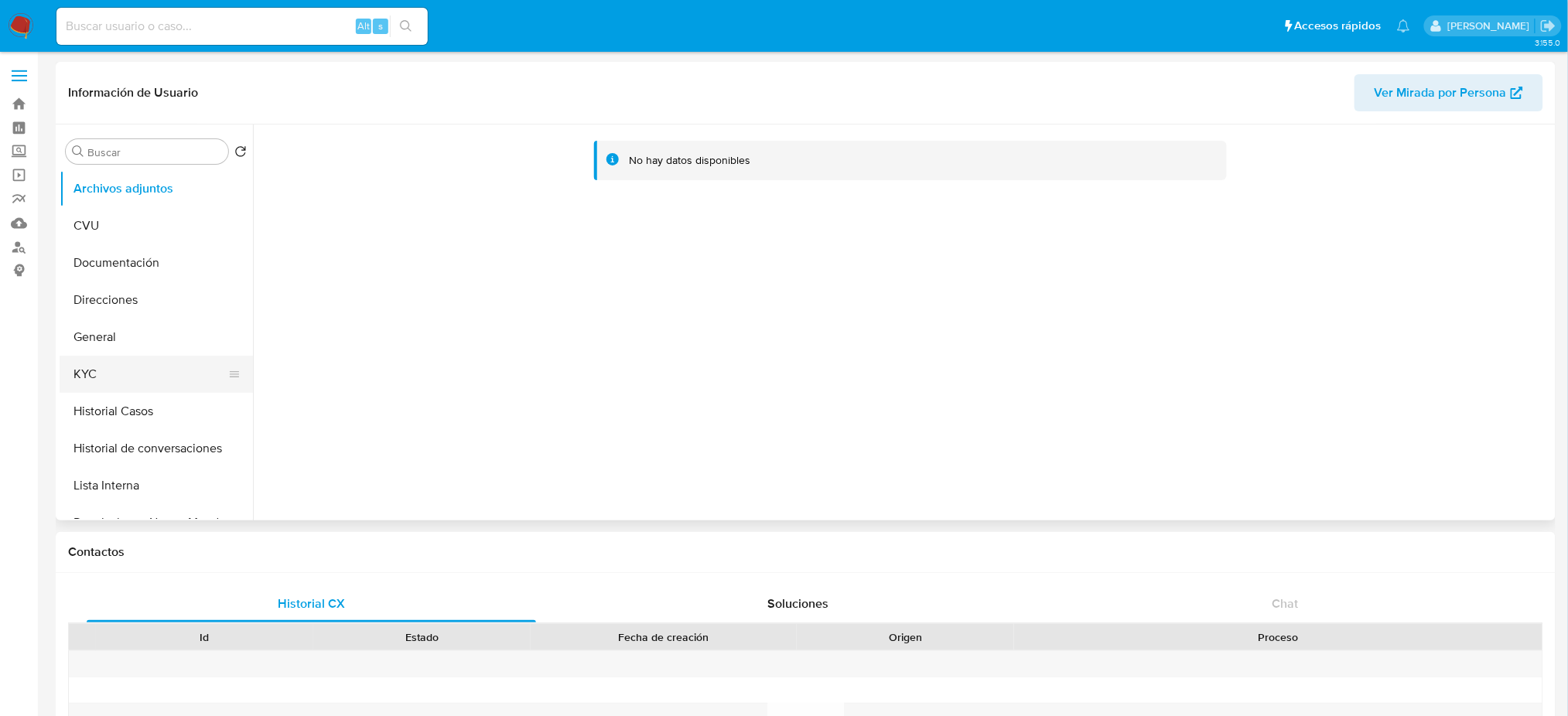
click at [93, 382] on button "KYC" at bounding box center [150, 374] width 181 height 37
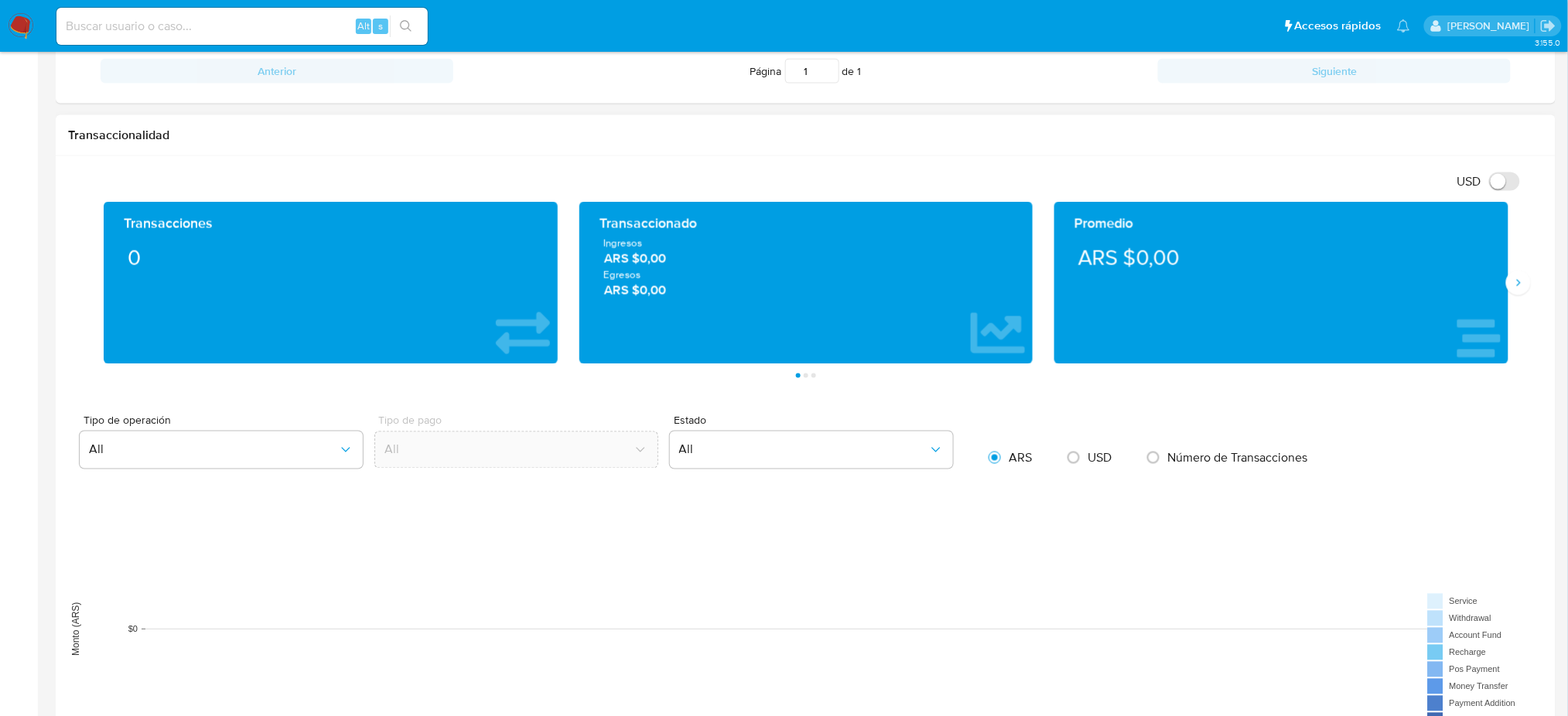
scroll to position [721, 0]
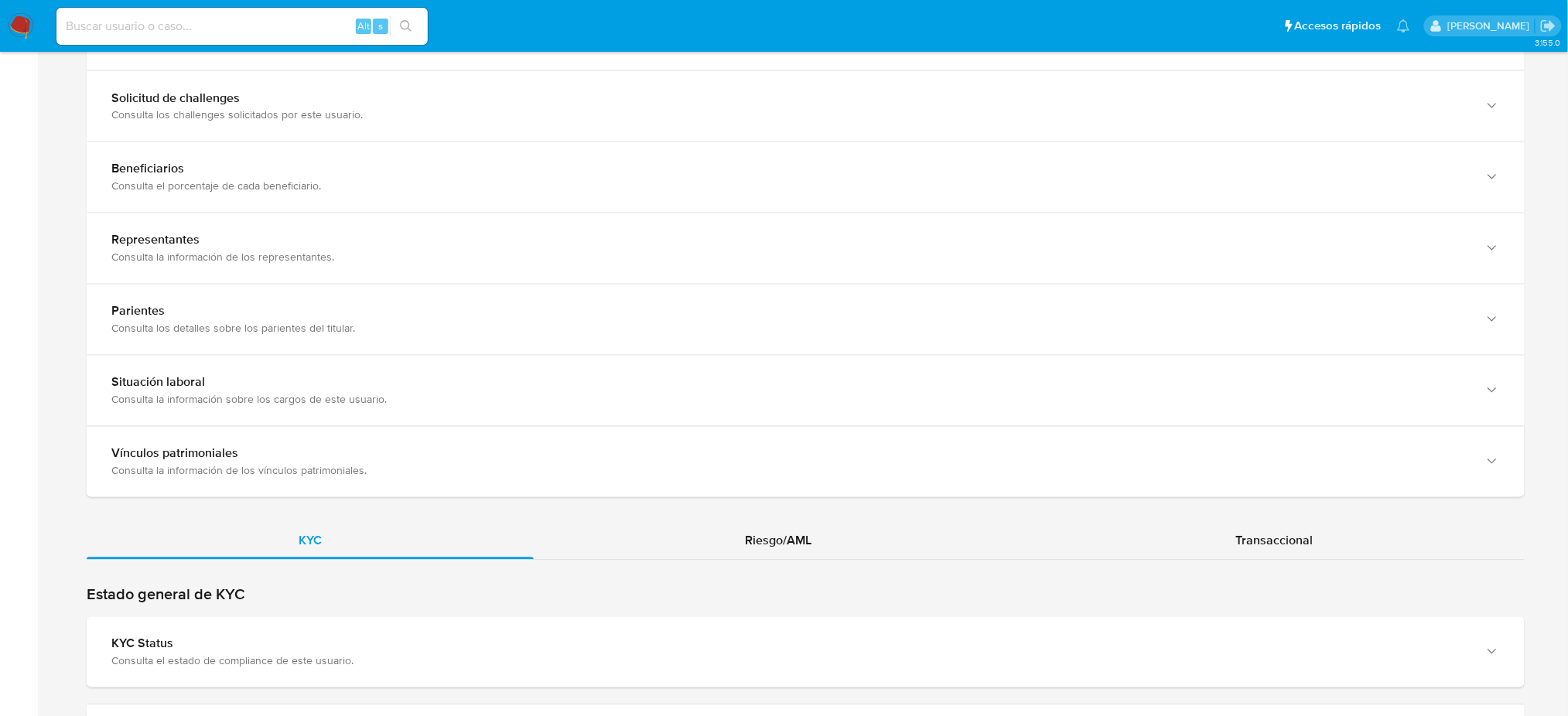
scroll to position [1134, 0]
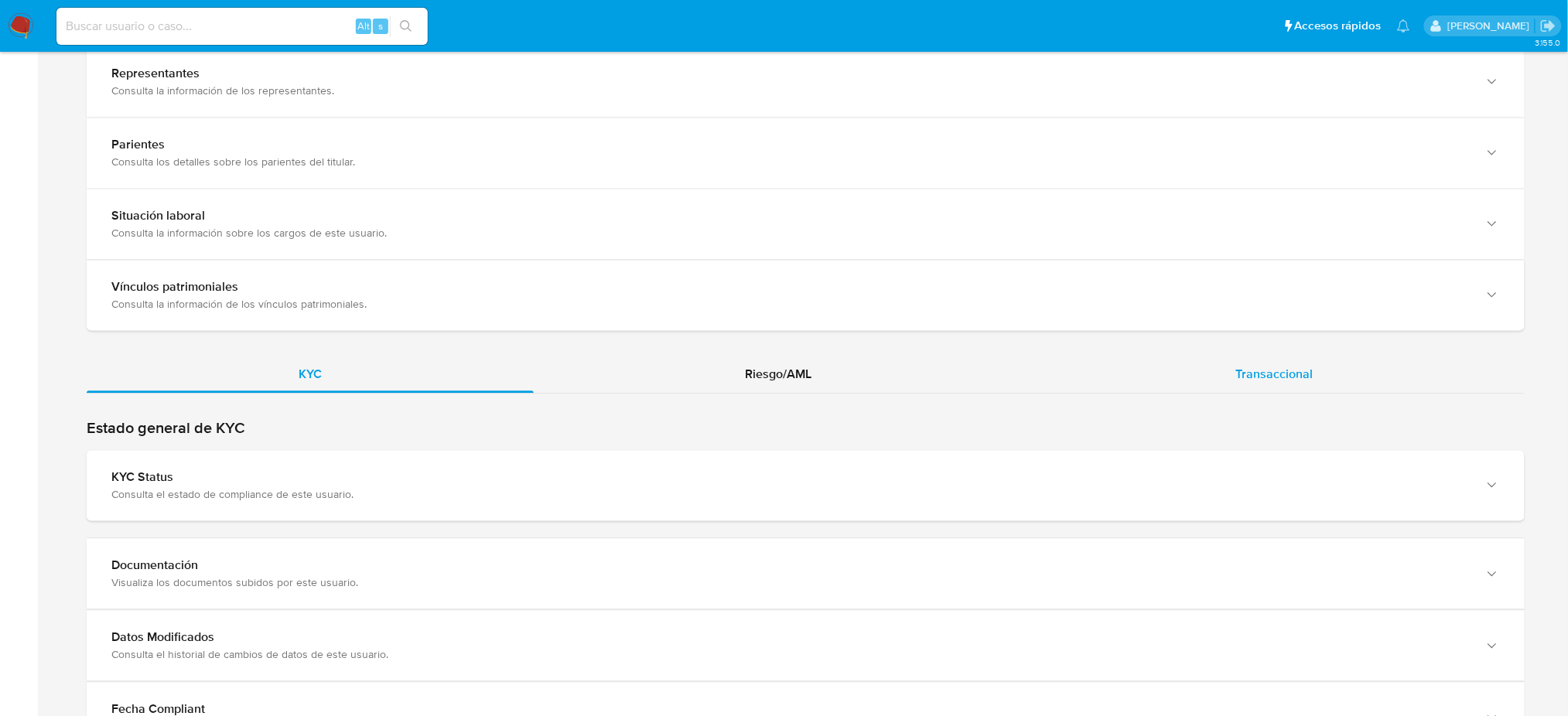
drag, startPoint x: 1256, startPoint y: 409, endPoint x: 1265, endPoint y: 382, distance: 28.5
click at [1256, 406] on div "KYC Riesgo/AML Transaccional" at bounding box center [805, 590] width 1438 height 470
drag, startPoint x: 1265, startPoint y: 382, endPoint x: 1239, endPoint y: 388, distance: 26.7
click at [1265, 382] on span "Transaccional" at bounding box center [1274, 374] width 77 height 18
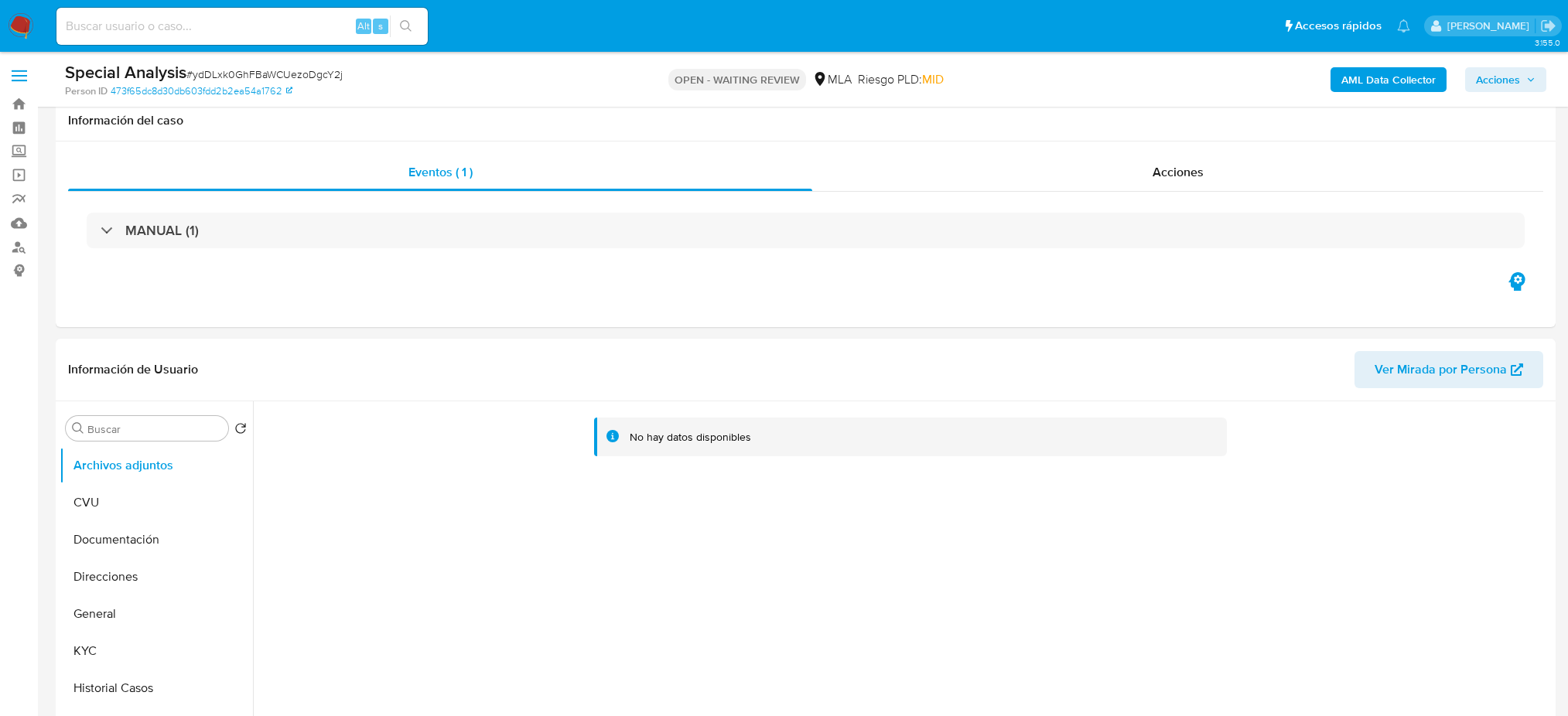
select select "10"
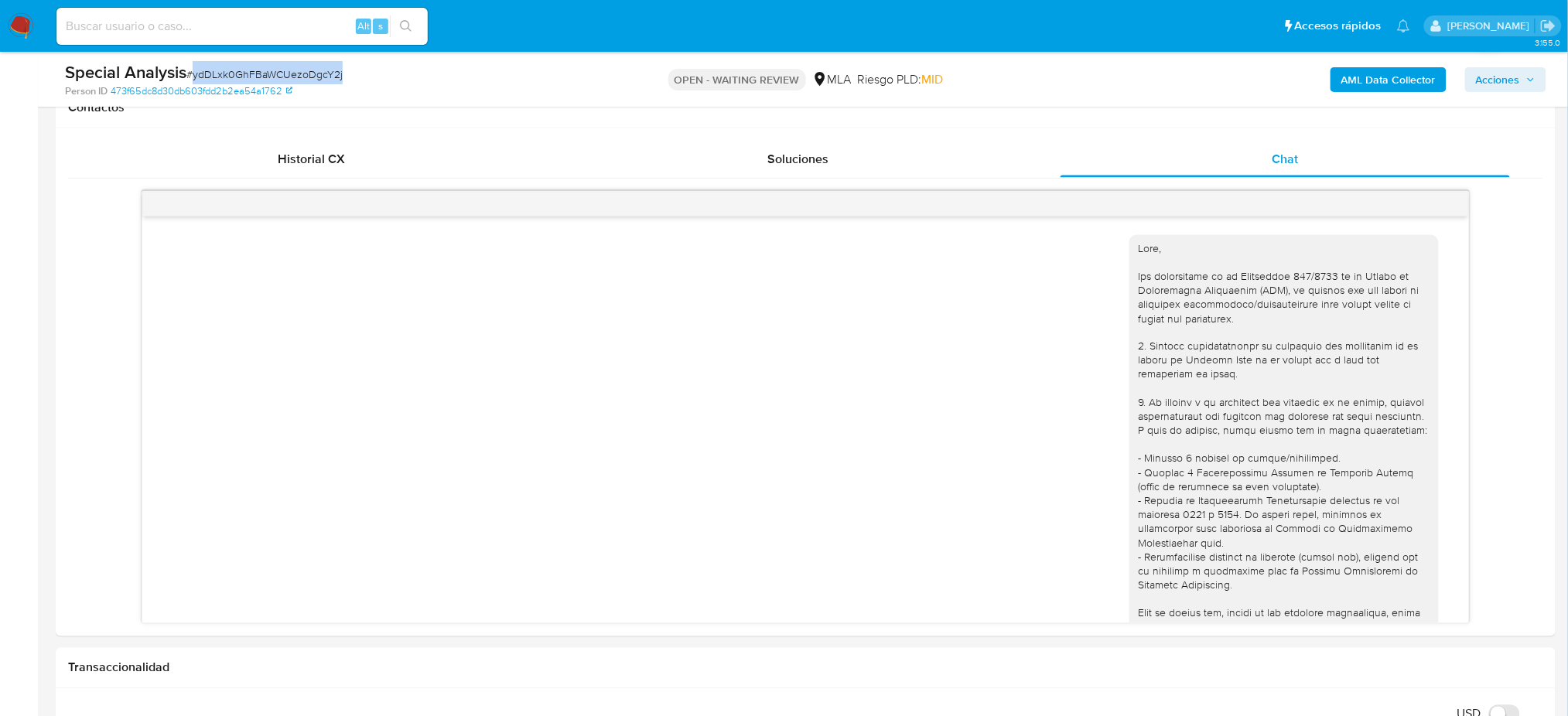
scroll to position [725, 0]
